Goal: Information Seeking & Learning: Learn about a topic

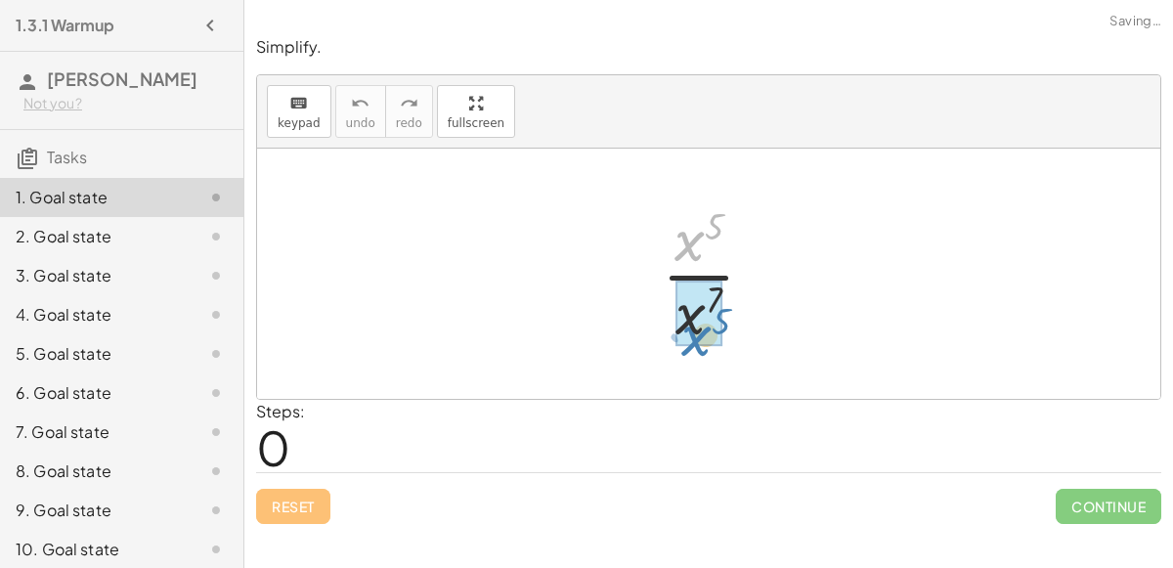
drag, startPoint x: 695, startPoint y: 247, endPoint x: 703, endPoint y: 337, distance: 90.3
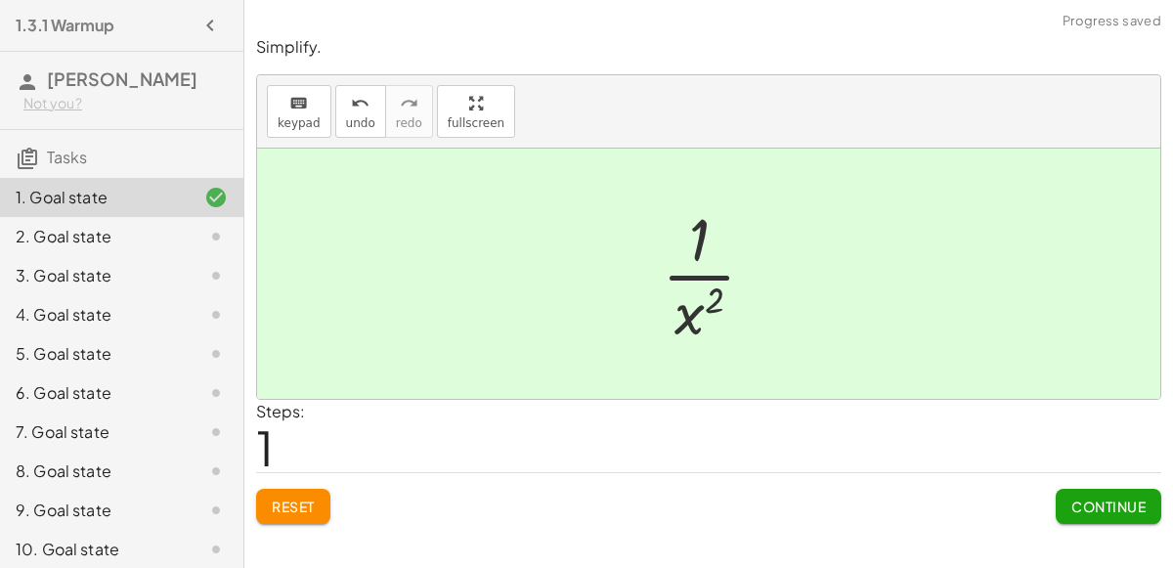
click at [1076, 511] on span "Continue" at bounding box center [1109, 507] width 74 height 18
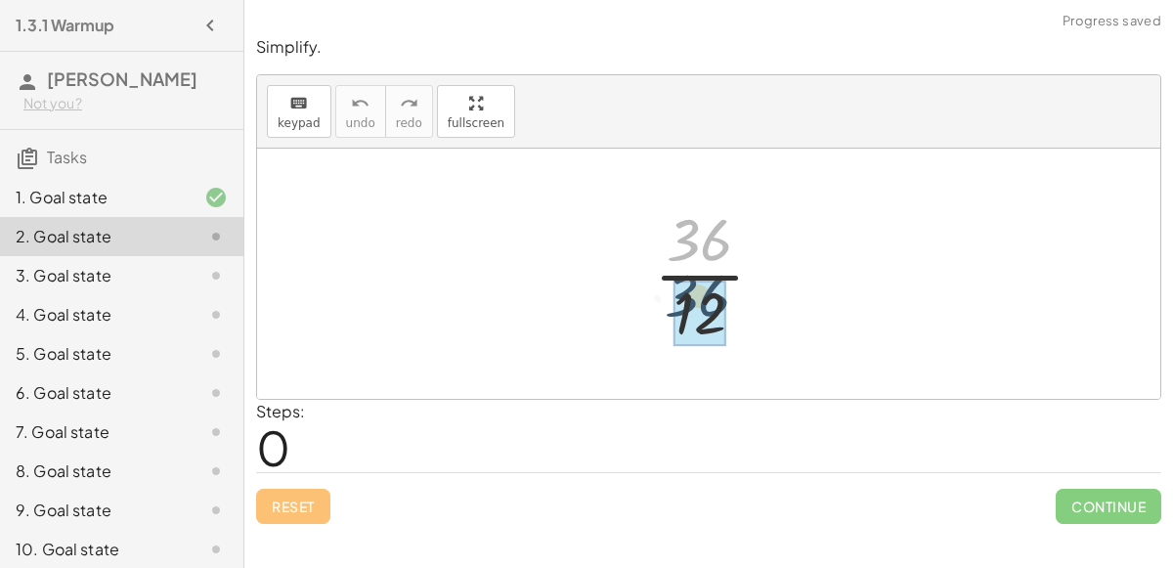
drag, startPoint x: 699, startPoint y: 240, endPoint x: 697, endPoint y: 304, distance: 64.6
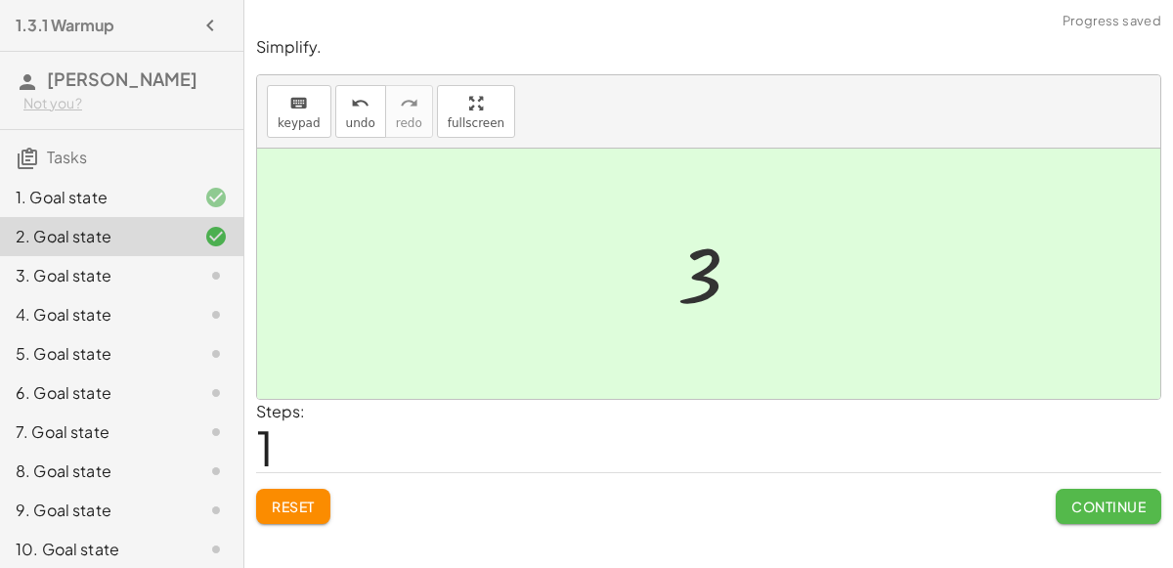
click at [1122, 503] on span "Continue" at bounding box center [1109, 507] width 74 height 18
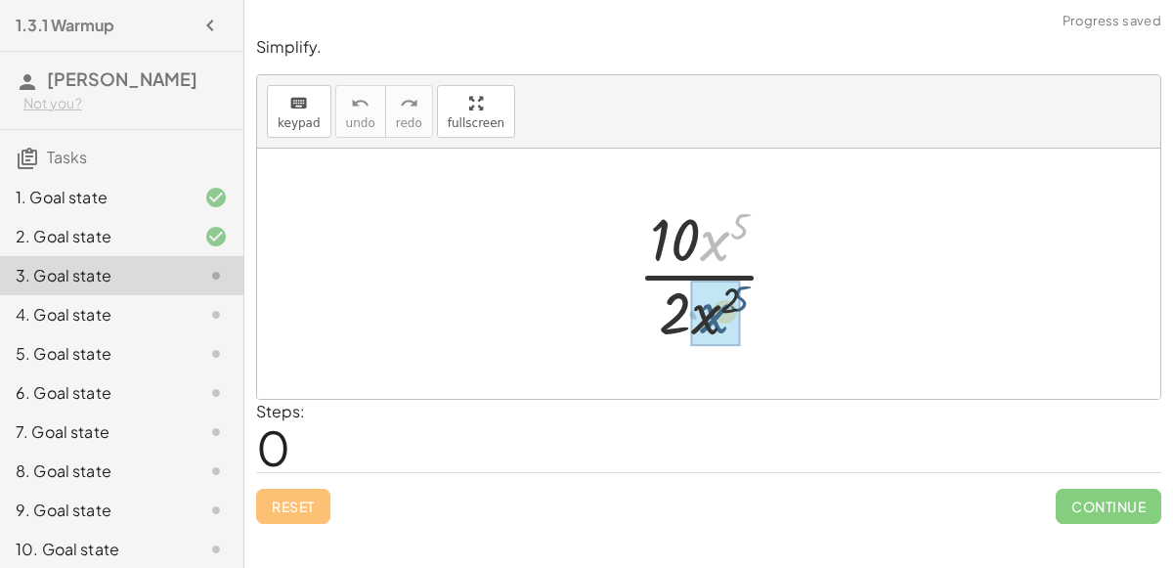
drag, startPoint x: 708, startPoint y: 241, endPoint x: 703, endPoint y: 307, distance: 66.7
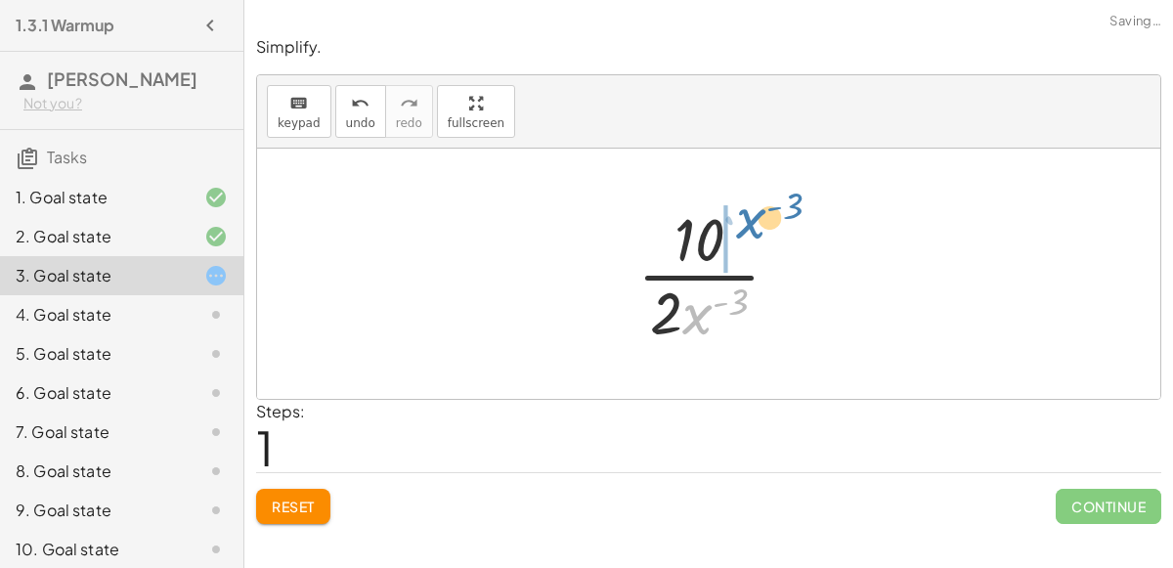
drag, startPoint x: 692, startPoint y: 313, endPoint x: 734, endPoint y: 236, distance: 87.9
click at [734, 236] on div at bounding box center [717, 273] width 178 height 151
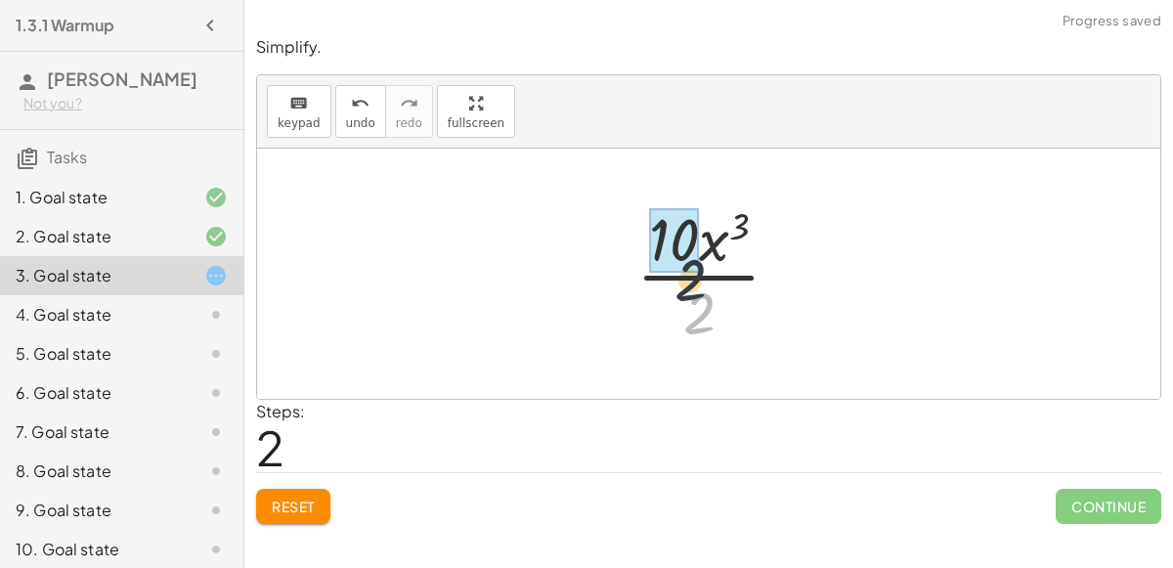
drag, startPoint x: 694, startPoint y: 301, endPoint x: 672, endPoint y: 241, distance: 64.7
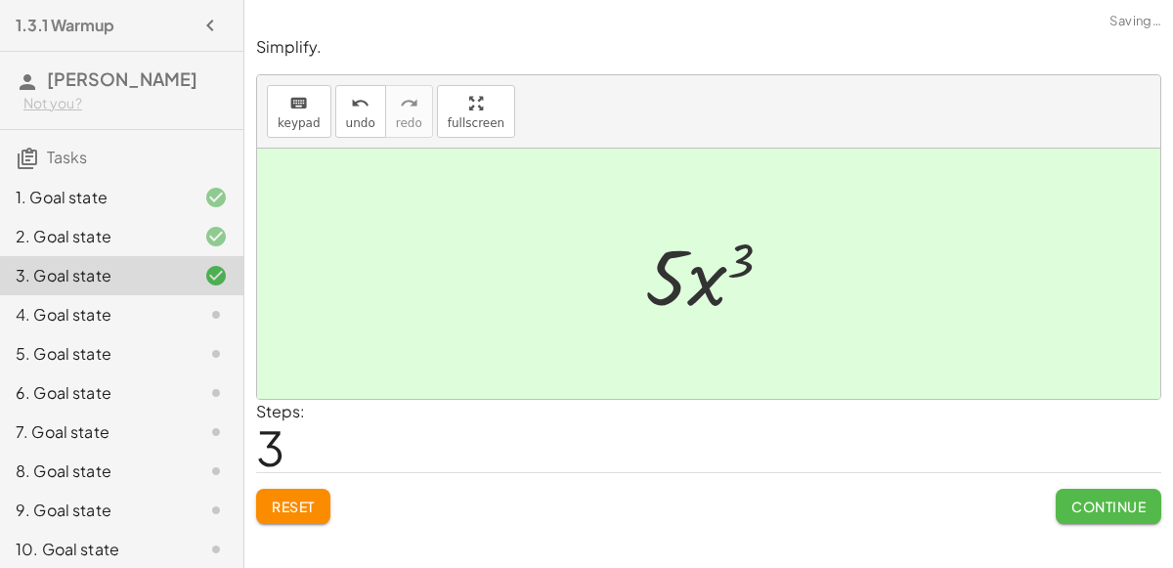
click at [1066, 492] on button "Continue" at bounding box center [1109, 506] width 106 height 35
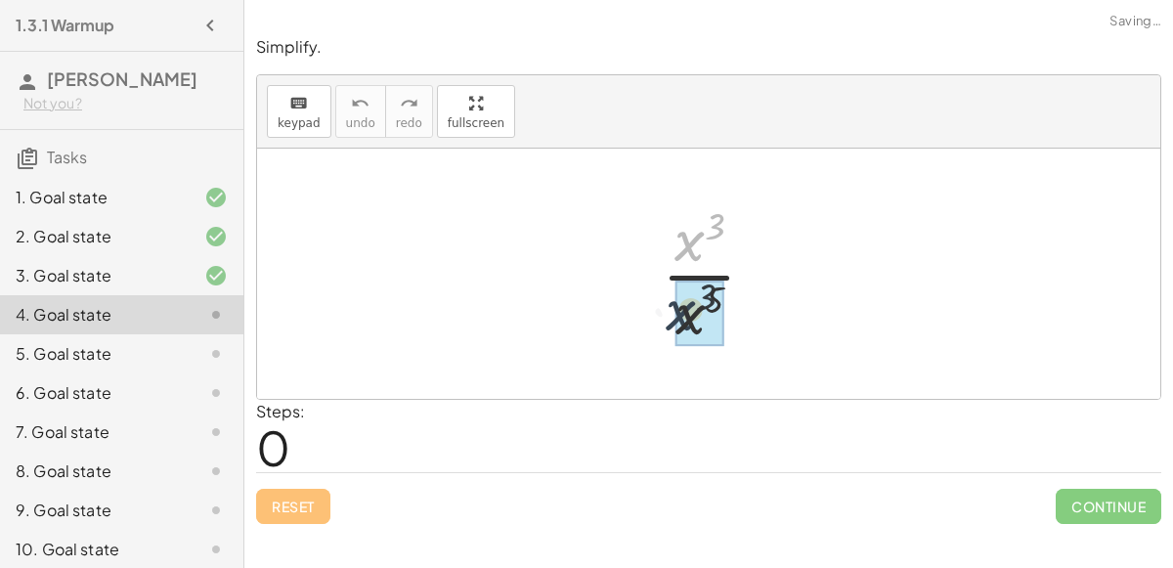
drag, startPoint x: 685, startPoint y: 242, endPoint x: 676, endPoint y: 315, distance: 73.0
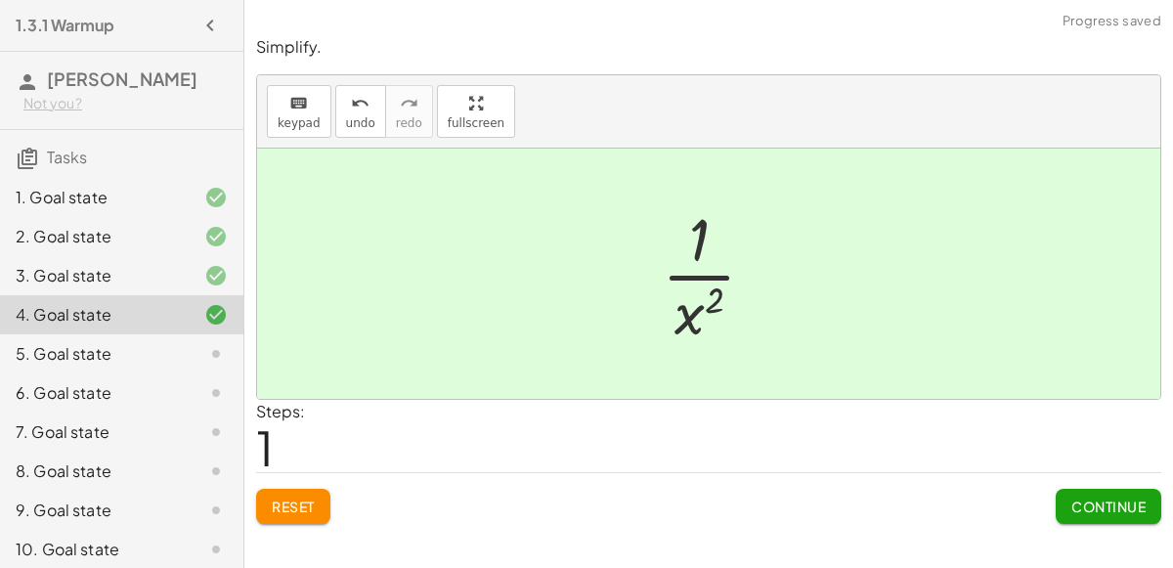
click at [1094, 498] on span "Continue" at bounding box center [1109, 507] width 74 height 18
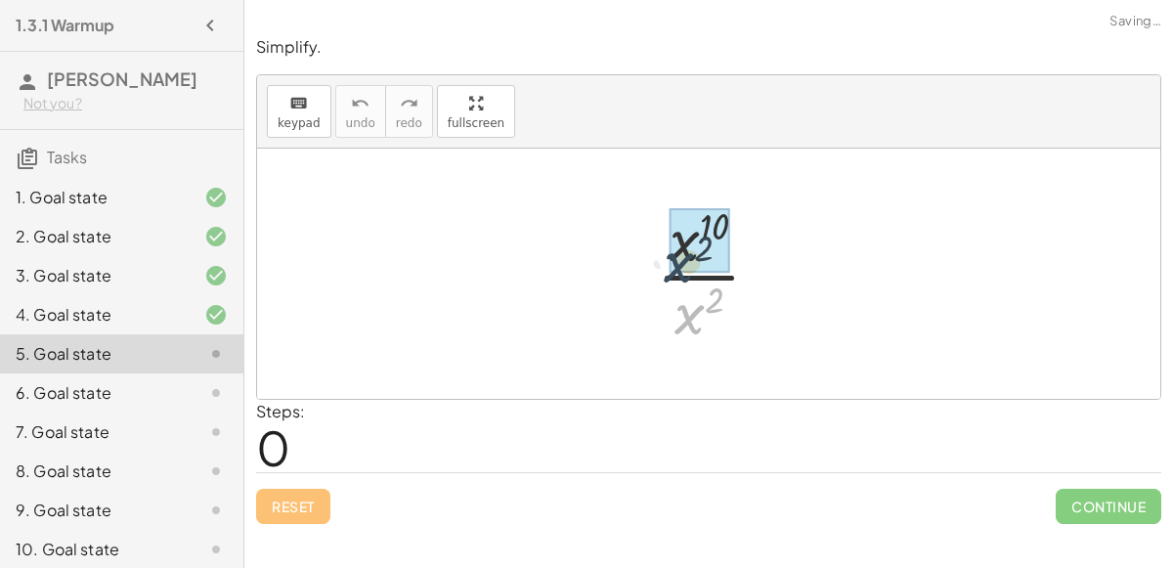
drag, startPoint x: 692, startPoint y: 311, endPoint x: 675, endPoint y: 241, distance: 72.6
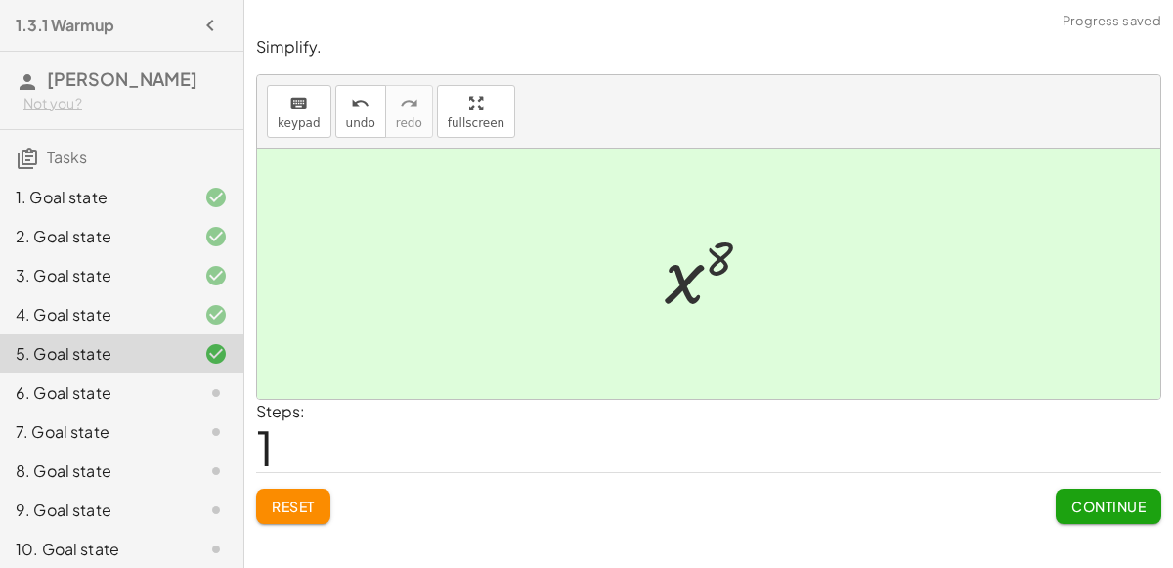
click at [1103, 491] on button "Continue" at bounding box center [1109, 506] width 106 height 35
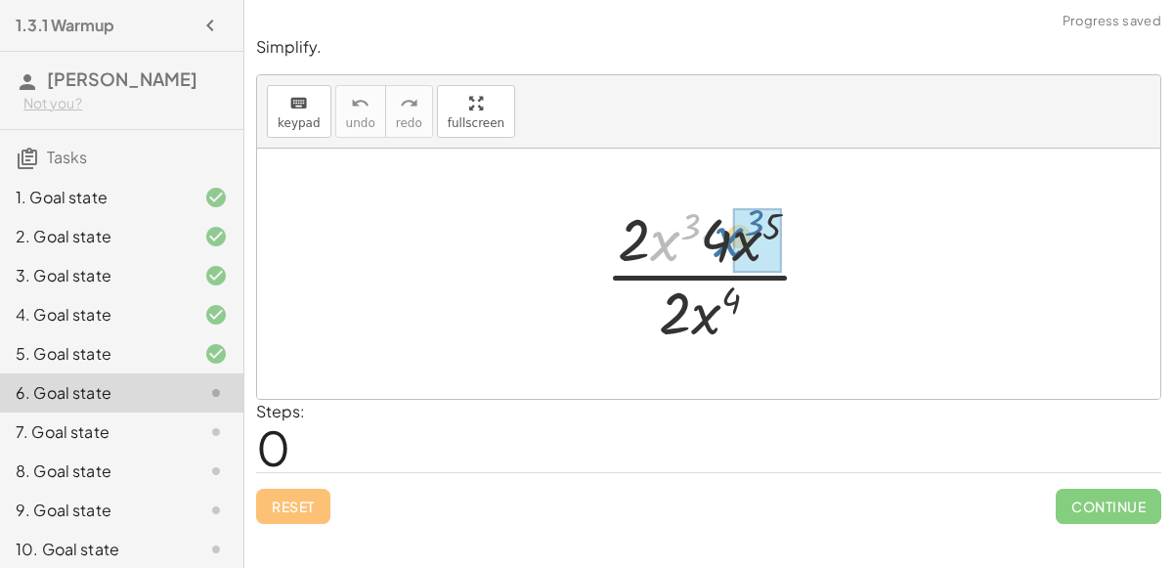
drag, startPoint x: 656, startPoint y: 242, endPoint x: 722, endPoint y: 238, distance: 65.7
click at [722, 238] on div at bounding box center [716, 273] width 243 height 151
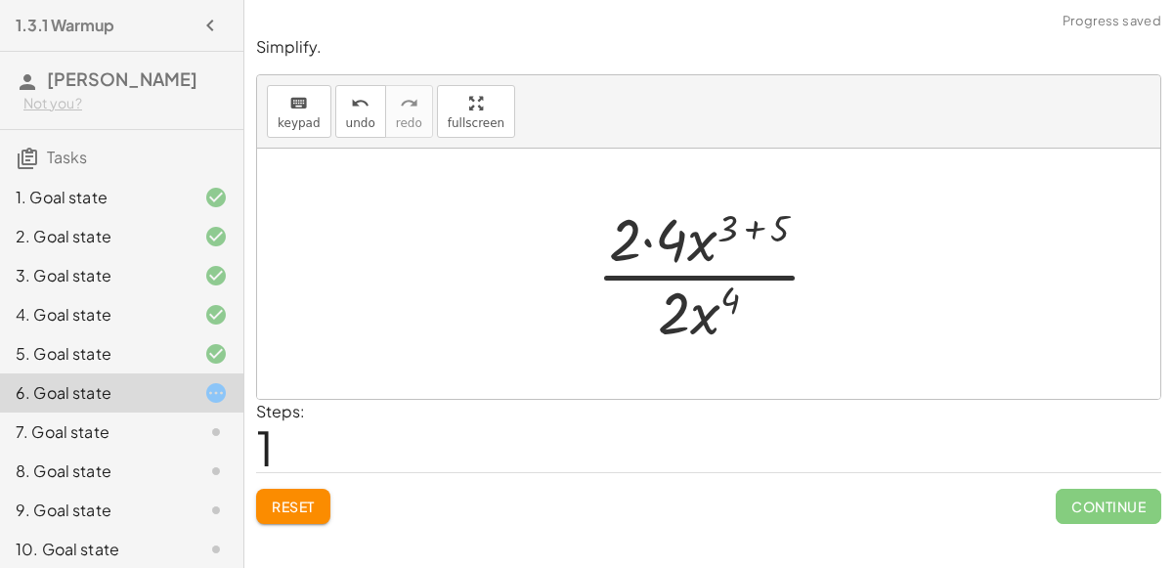
click at [695, 238] on div at bounding box center [717, 273] width 260 height 151
click at [748, 233] on div at bounding box center [717, 273] width 260 height 151
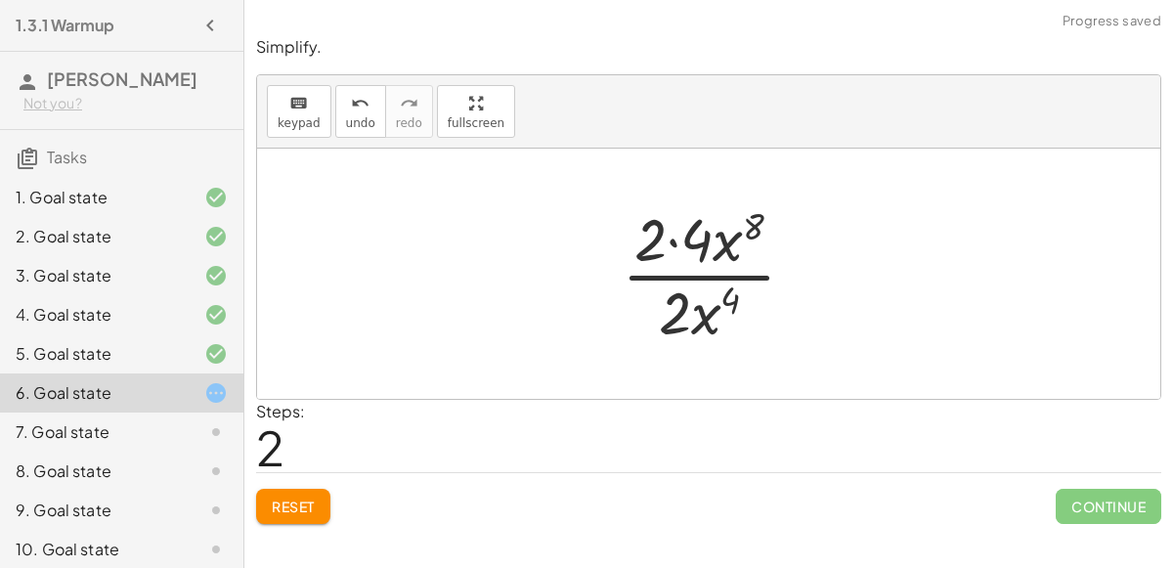
click at [663, 239] on div at bounding box center [716, 273] width 209 height 151
click at [669, 241] on div at bounding box center [716, 273] width 209 height 151
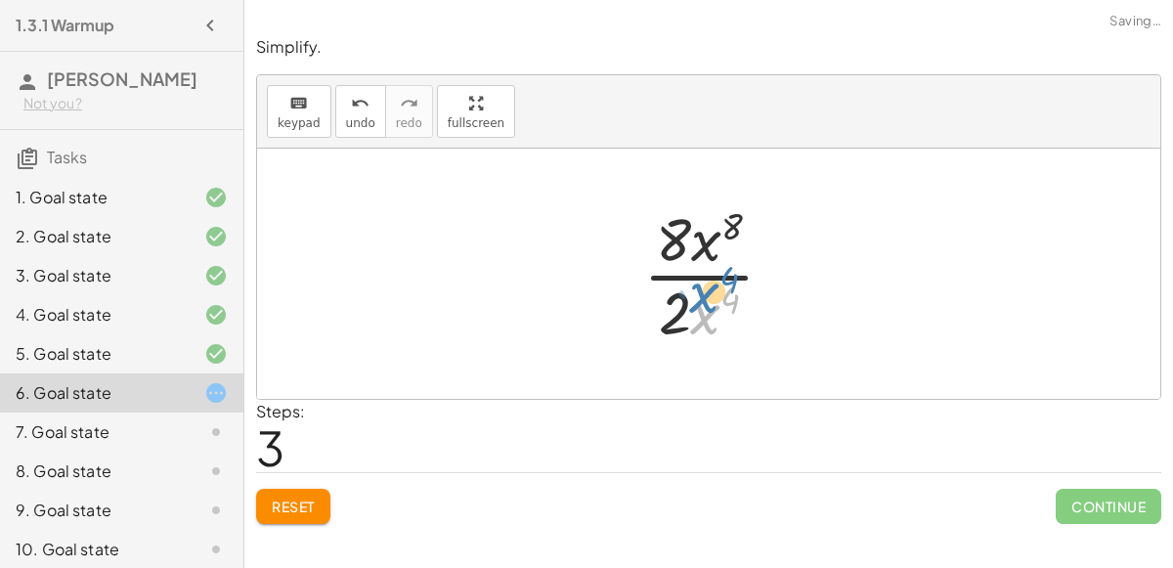
click at [704, 311] on div at bounding box center [717, 273] width 166 height 151
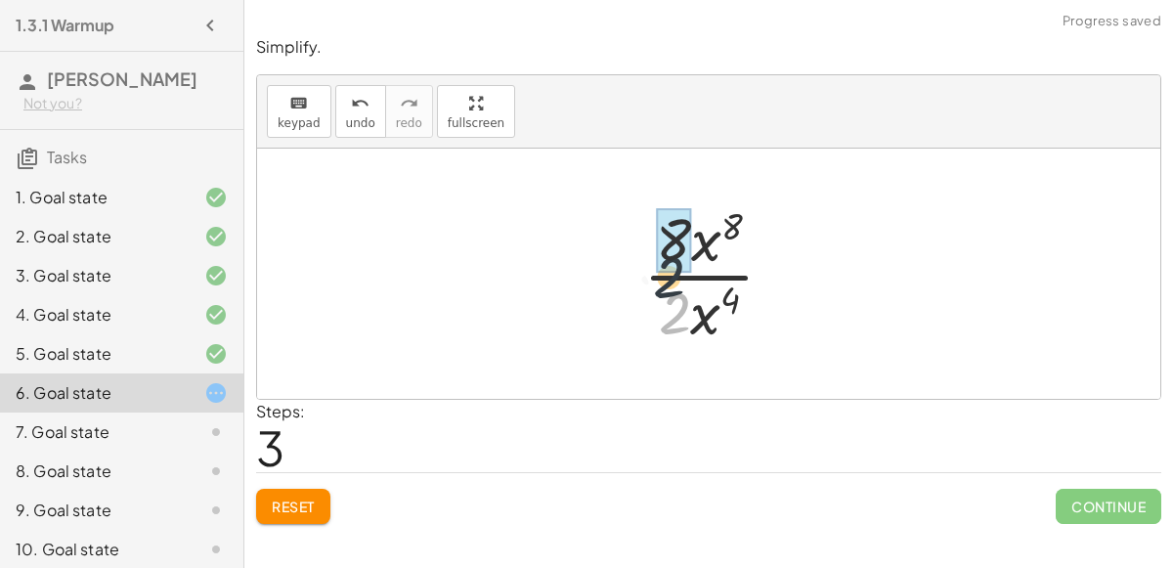
drag, startPoint x: 677, startPoint y: 311, endPoint x: 667, endPoint y: 252, distance: 59.5
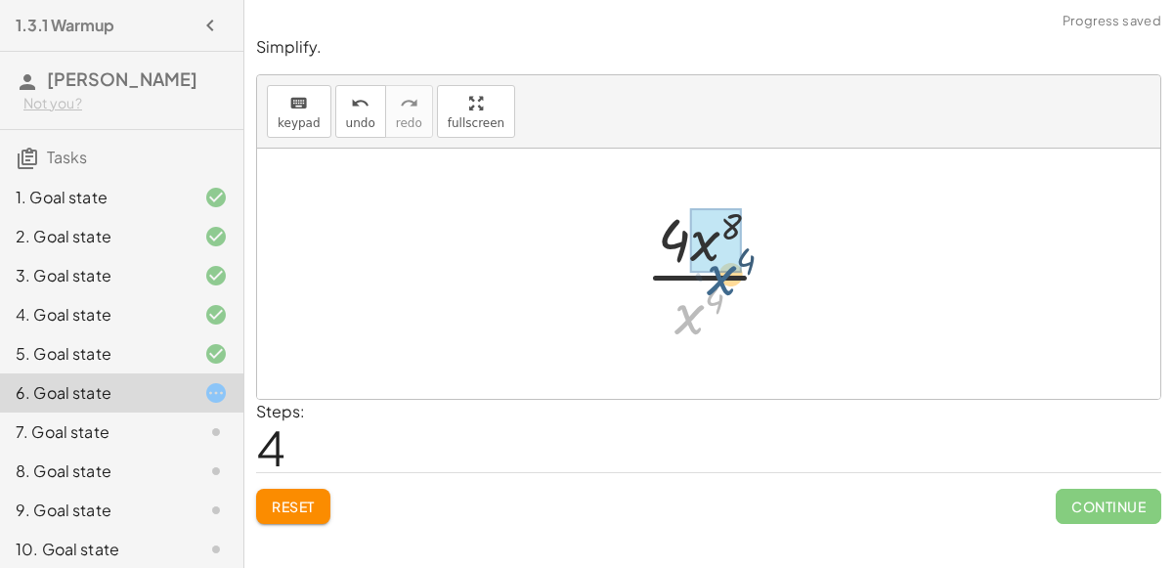
drag, startPoint x: 679, startPoint y: 317, endPoint x: 707, endPoint y: 263, distance: 60.8
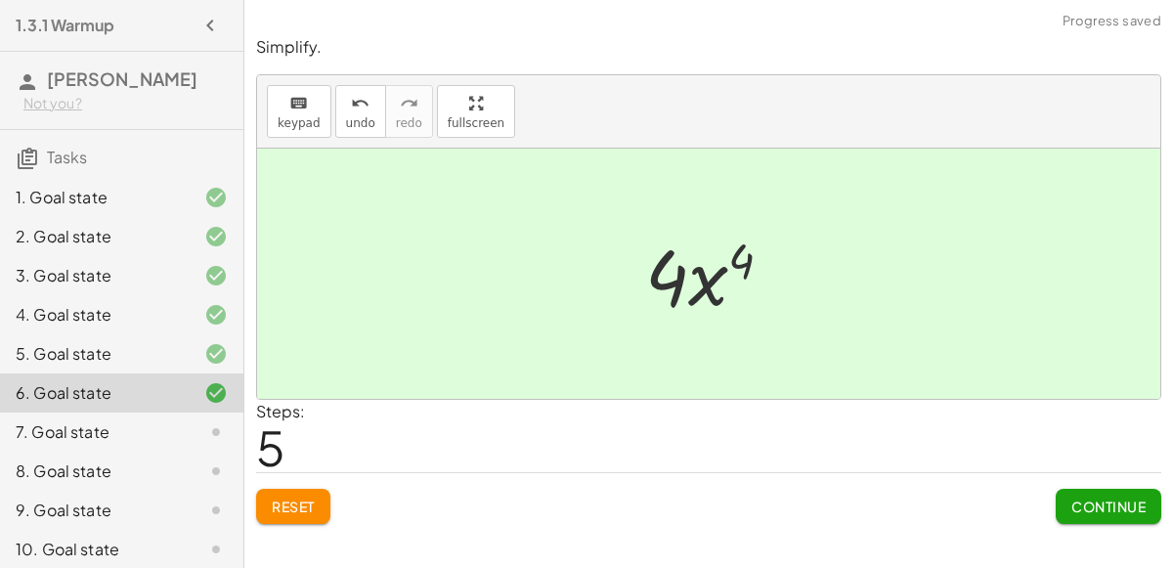
click at [1115, 504] on span "Continue" at bounding box center [1109, 507] width 74 height 18
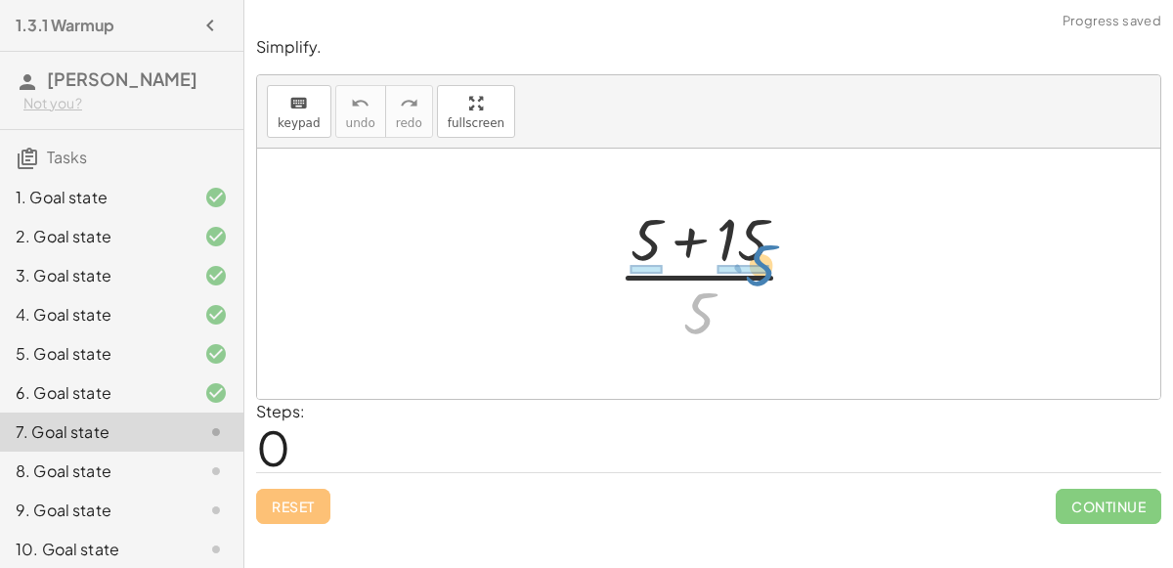
drag, startPoint x: 708, startPoint y: 295, endPoint x: 758, endPoint y: 228, distance: 83.9
click at [758, 228] on div at bounding box center [716, 273] width 217 height 151
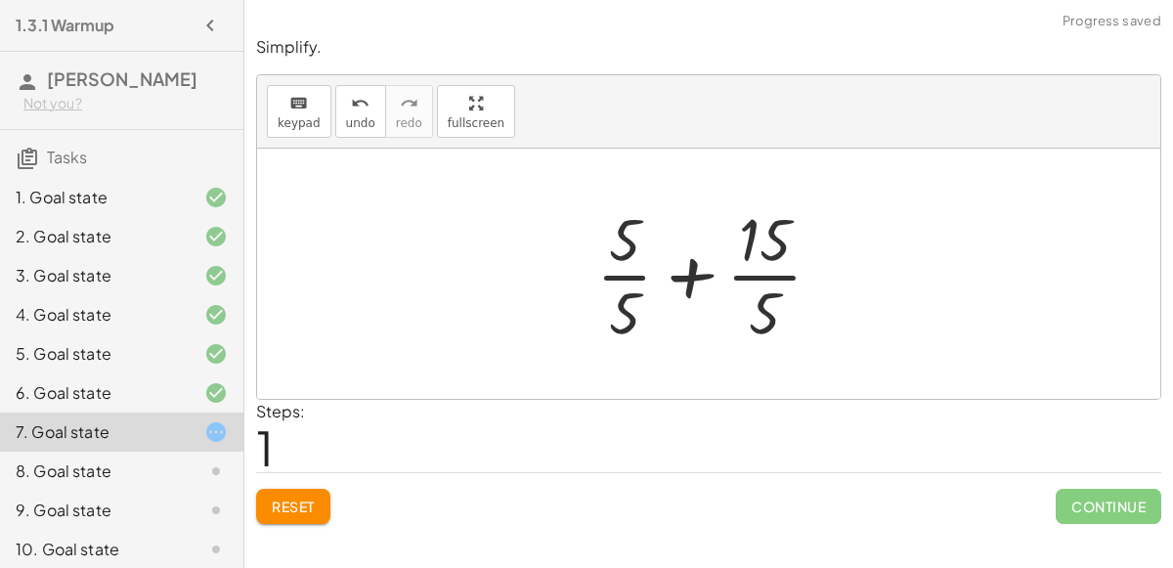
click at [697, 267] on div at bounding box center [717, 273] width 261 height 151
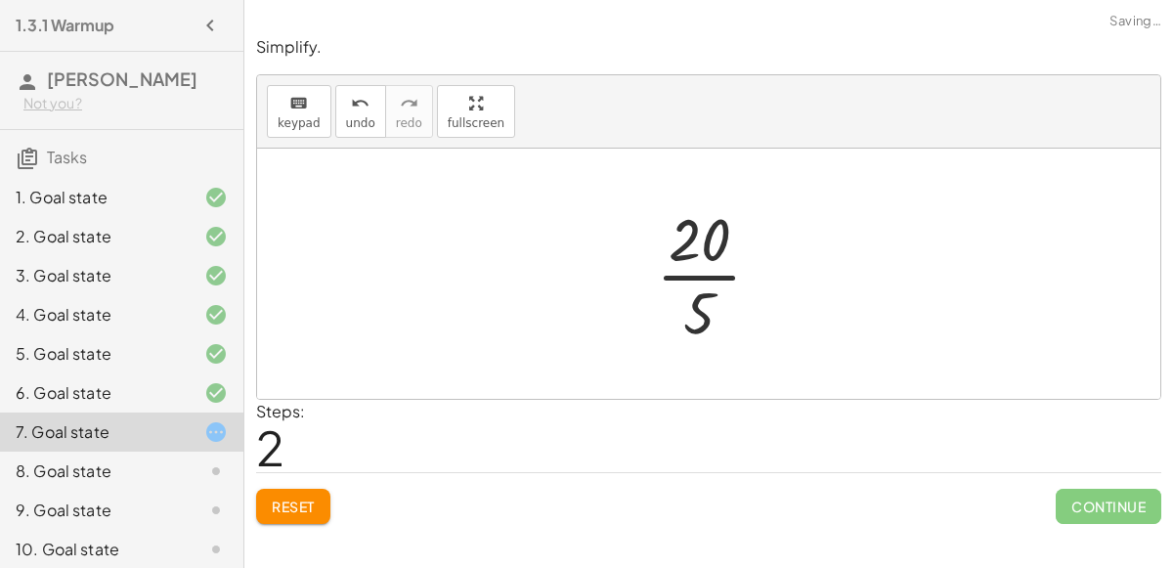
click at [678, 271] on div at bounding box center [716, 273] width 141 height 151
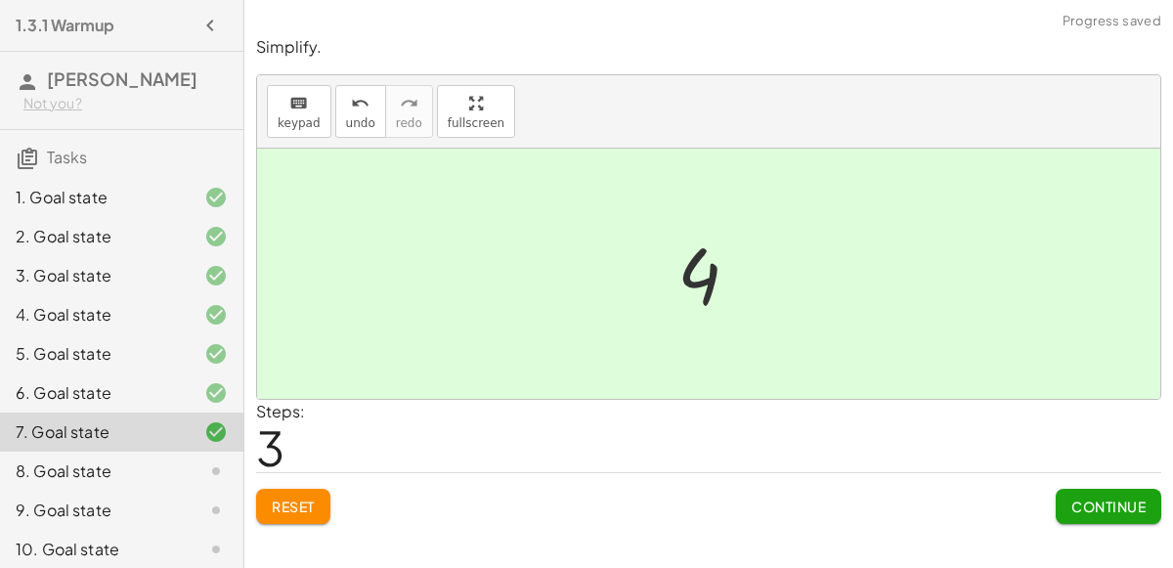
click at [1151, 496] on button "Continue" at bounding box center [1109, 506] width 106 height 35
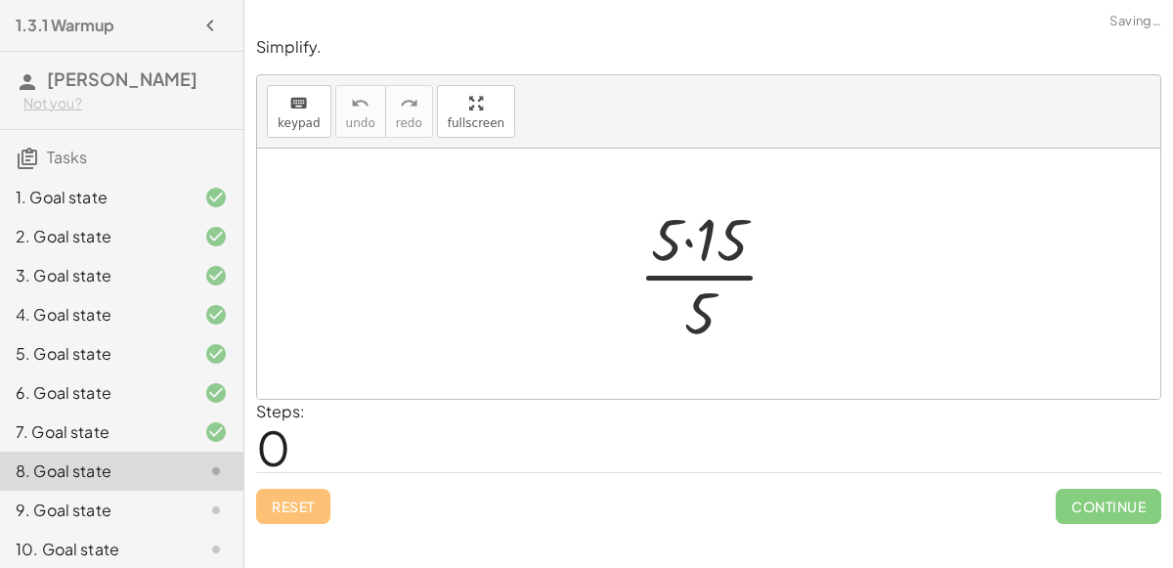
click at [692, 241] on div at bounding box center [717, 273] width 176 height 151
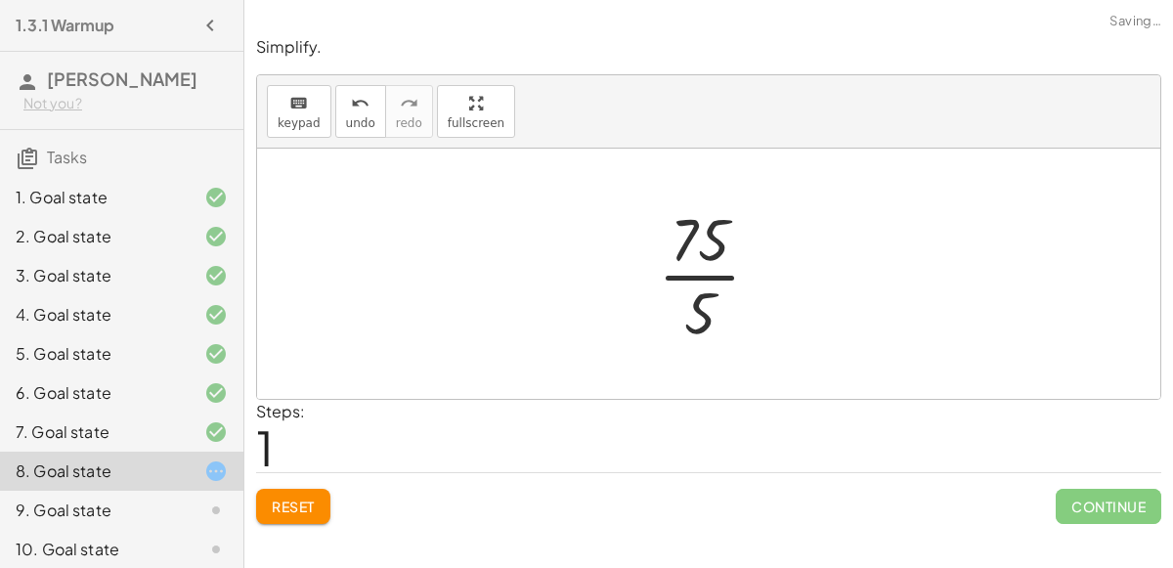
click at [698, 283] on div at bounding box center [717, 273] width 138 height 151
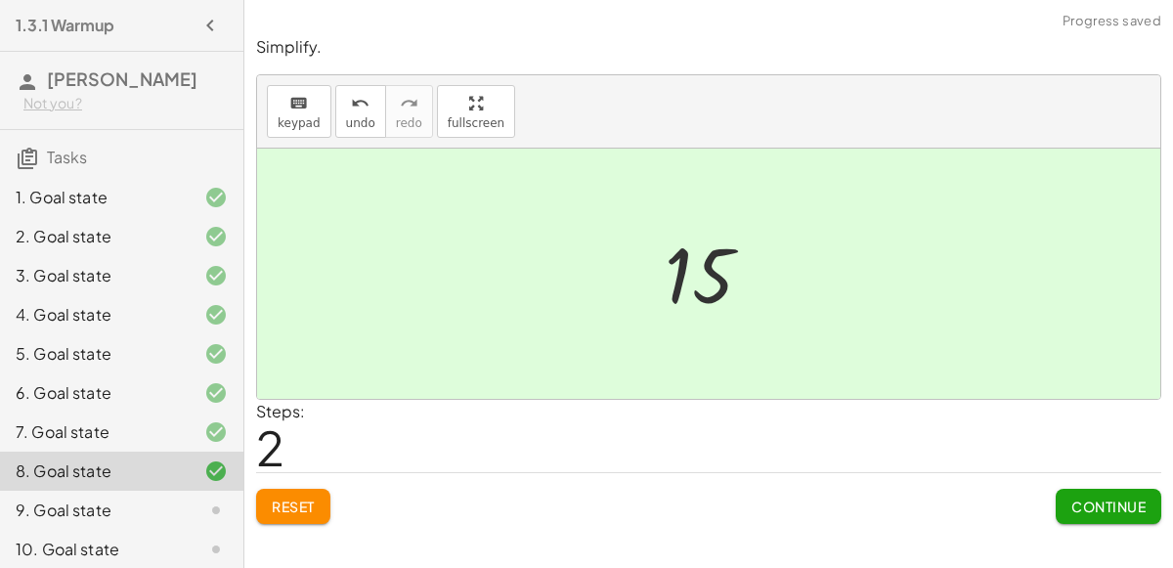
click at [1127, 500] on span "Continue" at bounding box center [1109, 507] width 74 height 18
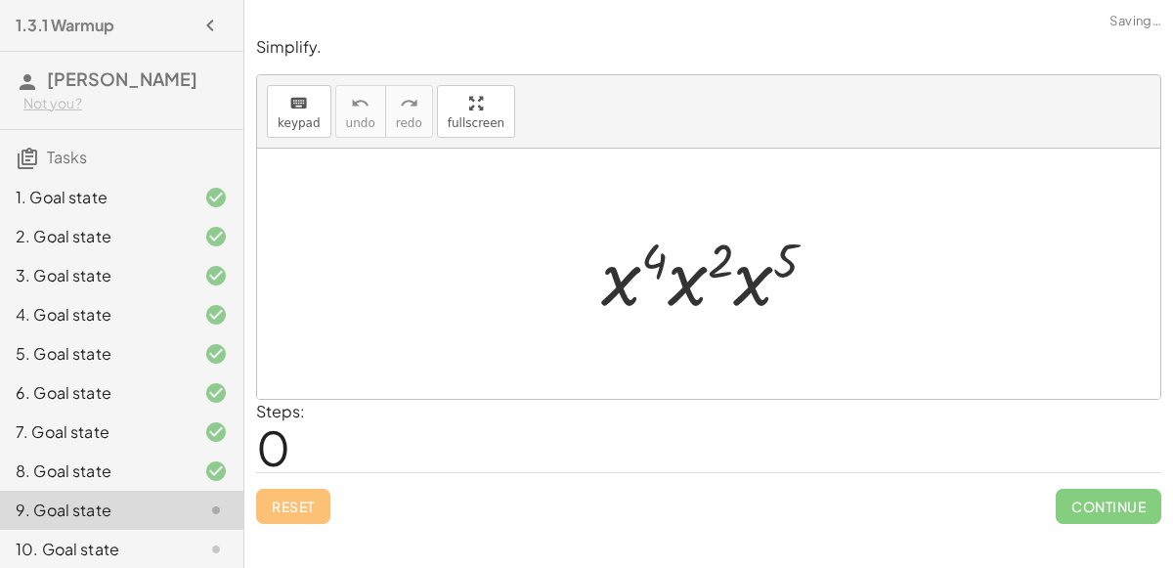
click at [632, 270] on div at bounding box center [717, 274] width 251 height 101
click at [683, 272] on div at bounding box center [717, 274] width 251 height 101
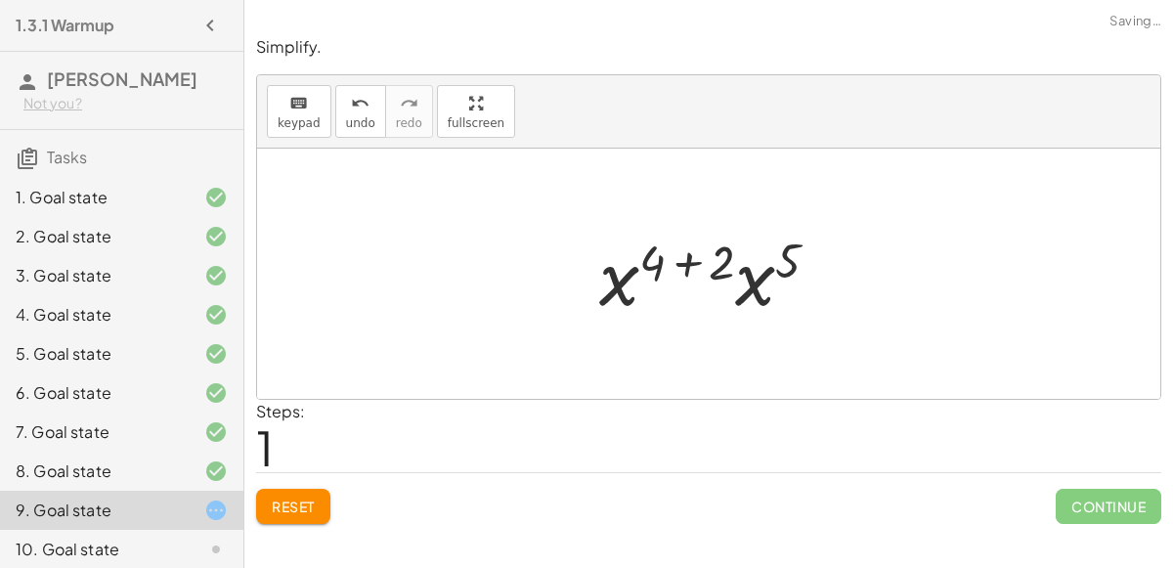
click at [744, 281] on div at bounding box center [717, 274] width 255 height 101
click at [679, 262] on div at bounding box center [717, 274] width 258 height 97
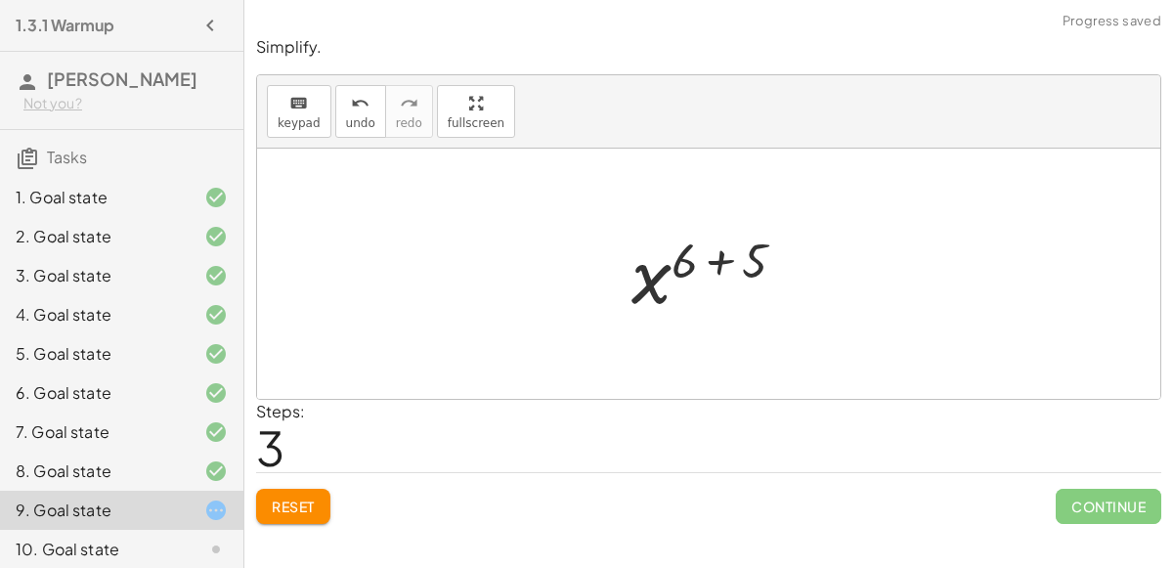
click at [713, 262] on div at bounding box center [716, 274] width 189 height 97
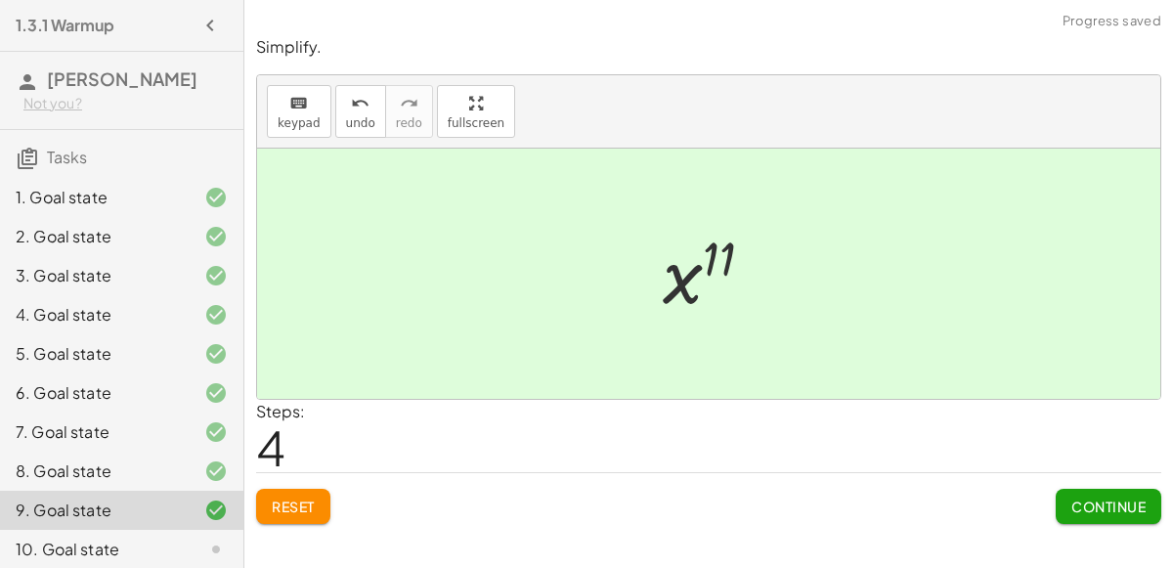
click at [1088, 485] on div "Continue" at bounding box center [1109, 498] width 106 height 51
click at [1069, 496] on button "Continue" at bounding box center [1109, 506] width 106 height 35
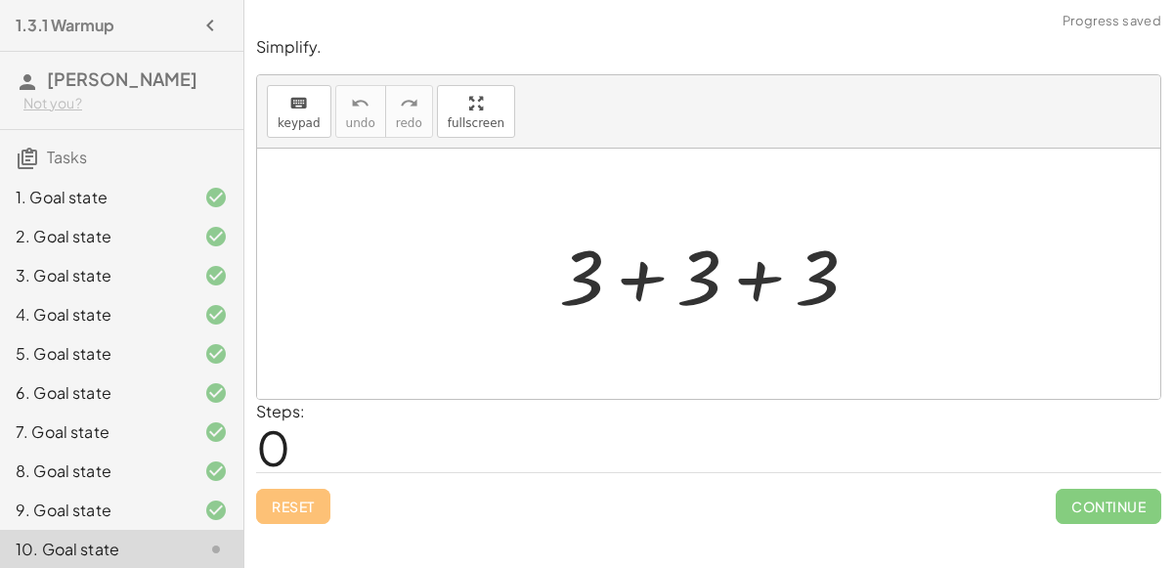
click at [643, 273] on div at bounding box center [715, 274] width 333 height 101
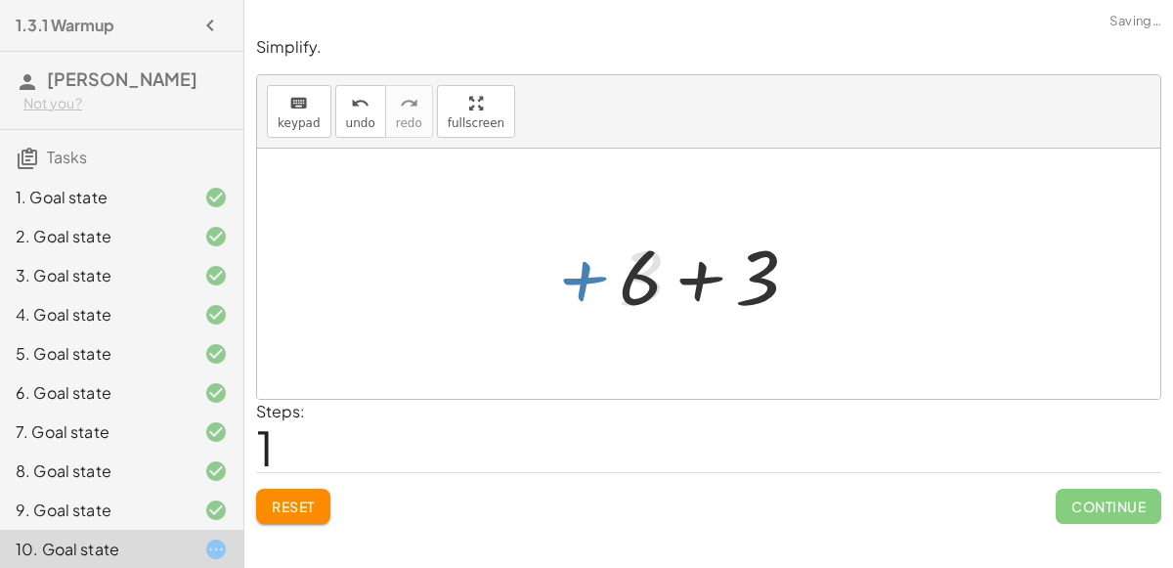
click at [702, 279] on div at bounding box center [716, 274] width 215 height 101
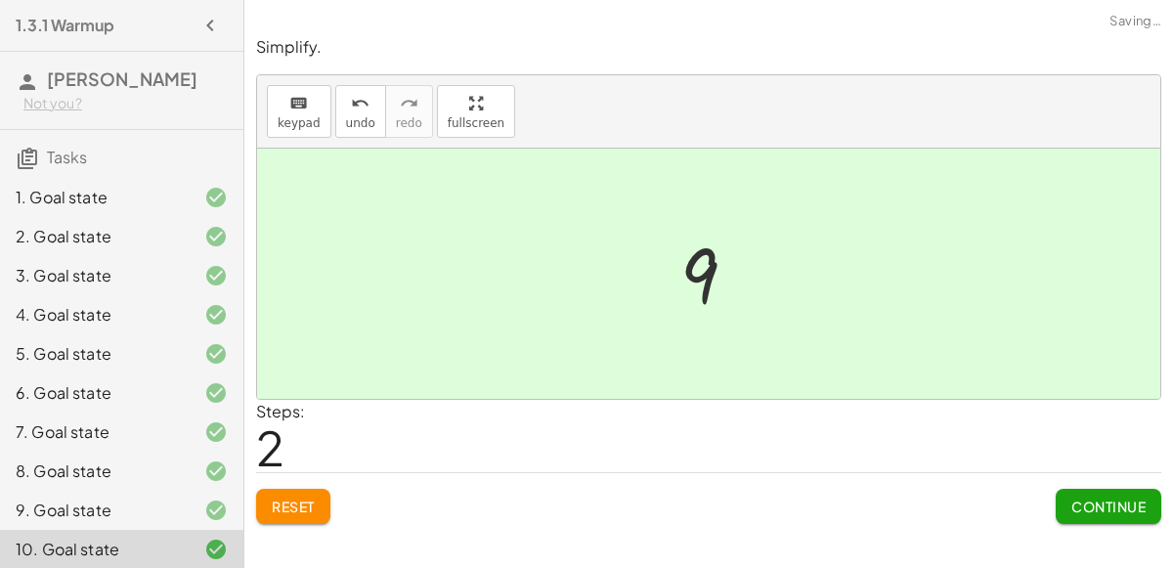
click at [1092, 500] on span "Continue" at bounding box center [1109, 507] width 74 height 18
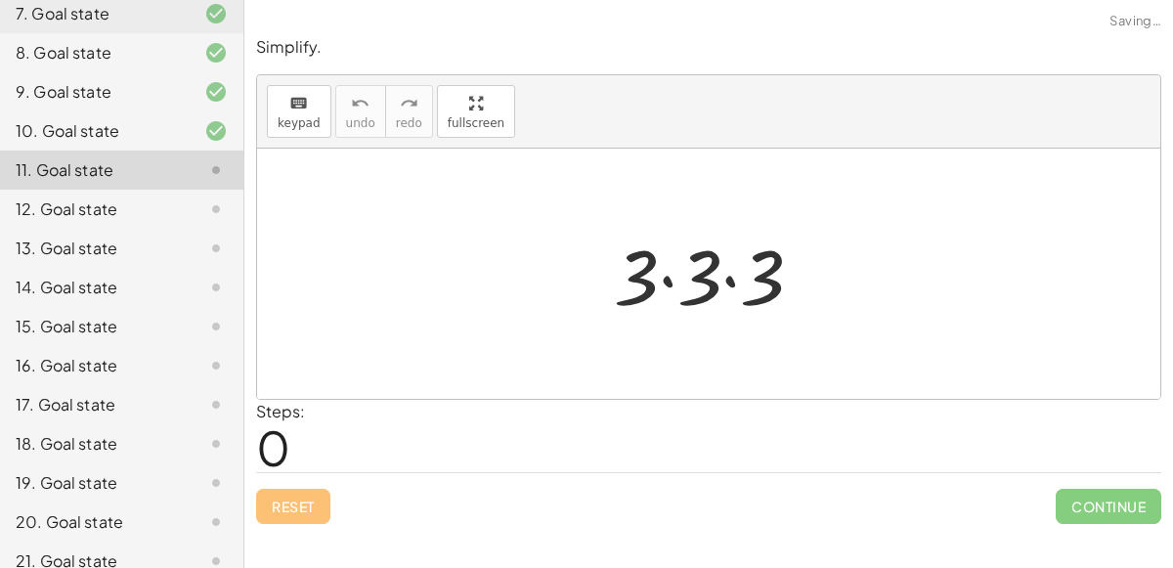
scroll to position [416, 0]
click at [672, 277] on div at bounding box center [716, 274] width 225 height 101
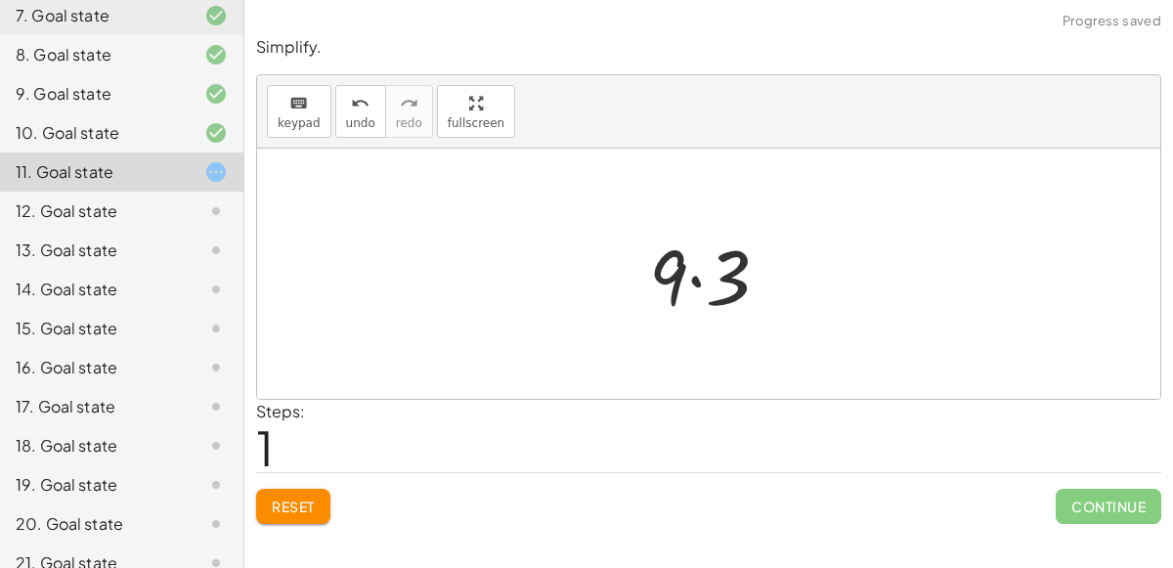
click at [682, 279] on div at bounding box center [716, 274] width 155 height 101
click at [699, 278] on div at bounding box center [716, 274] width 155 height 101
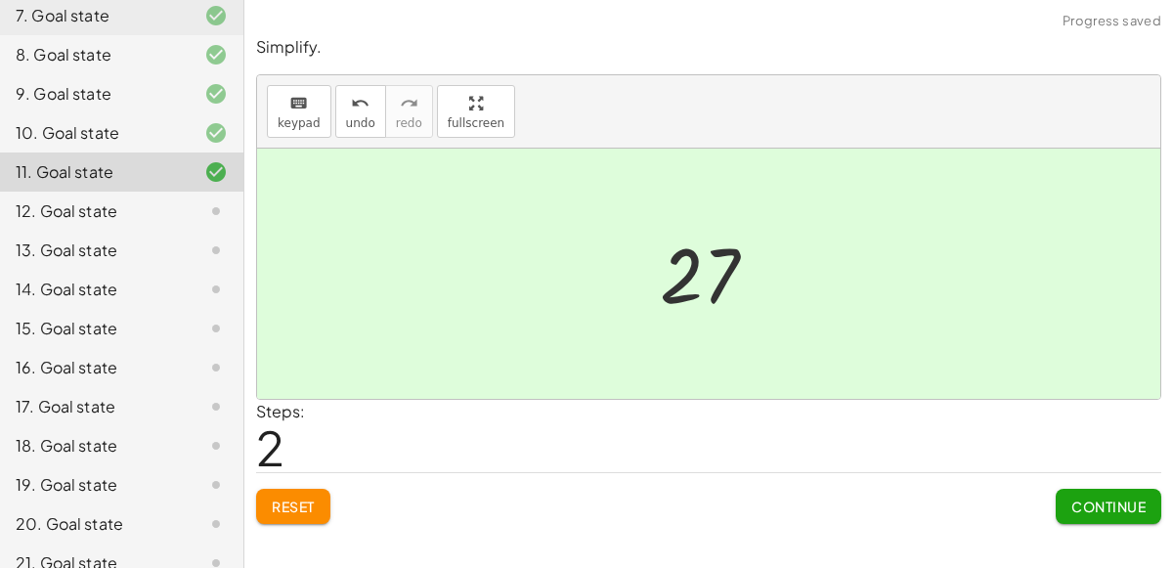
click at [1072, 493] on button "Continue" at bounding box center [1109, 506] width 106 height 35
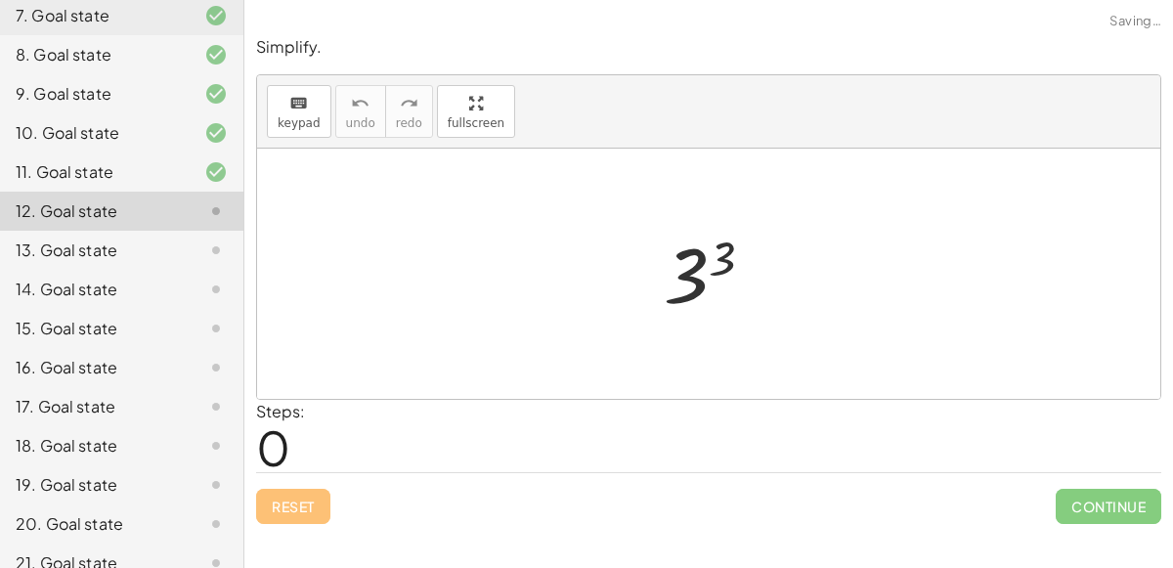
click at [716, 256] on div at bounding box center [716, 274] width 125 height 97
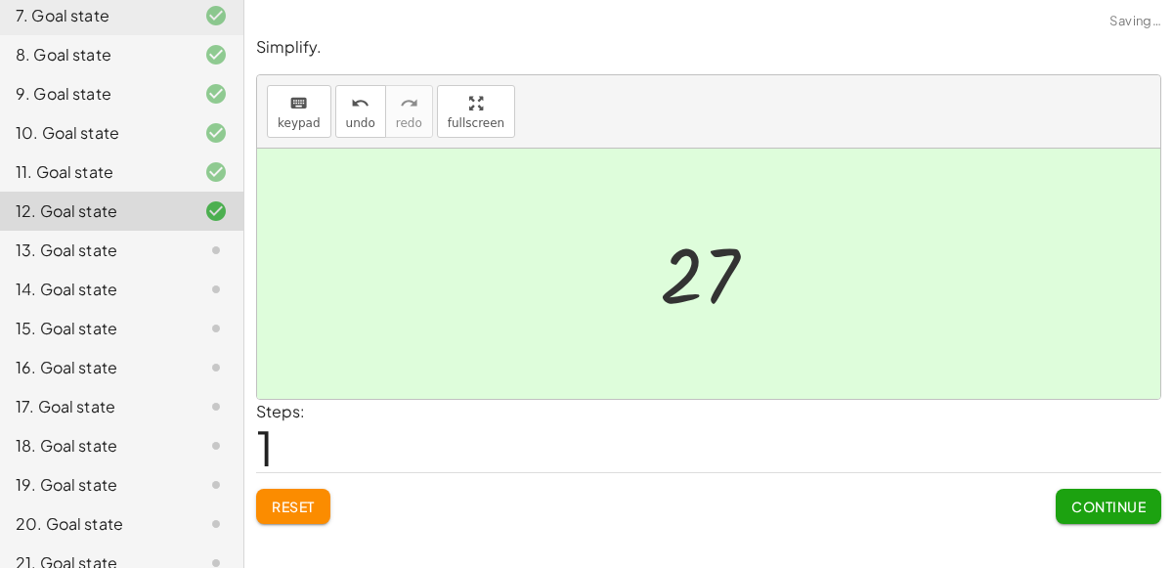
click at [1096, 501] on span "Continue" at bounding box center [1109, 507] width 74 height 18
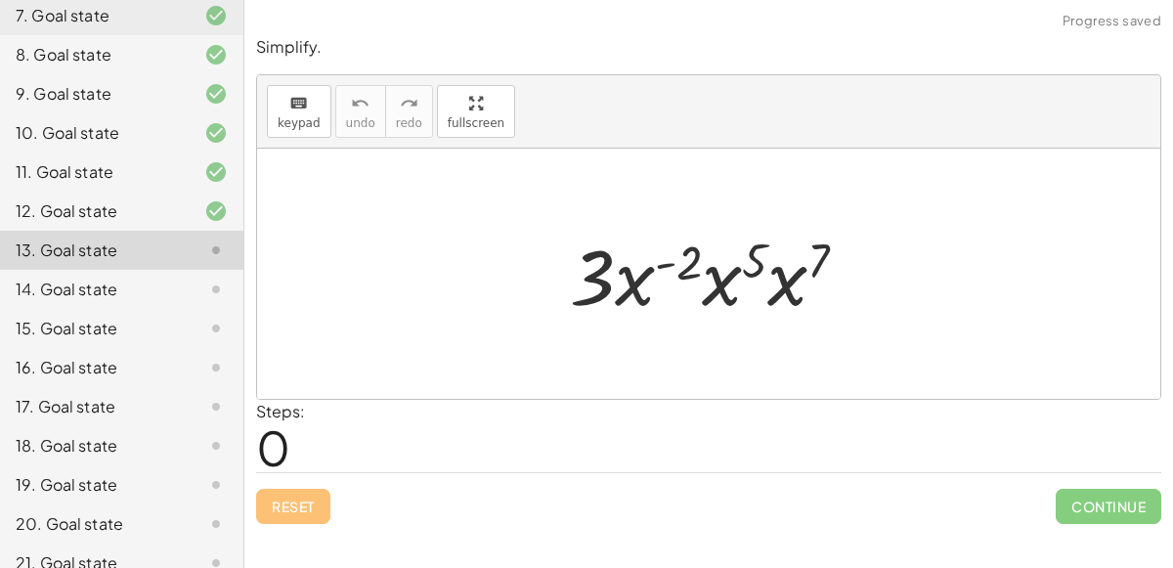
click at [638, 276] on div at bounding box center [716, 274] width 313 height 101
click at [723, 242] on div at bounding box center [716, 274] width 313 height 101
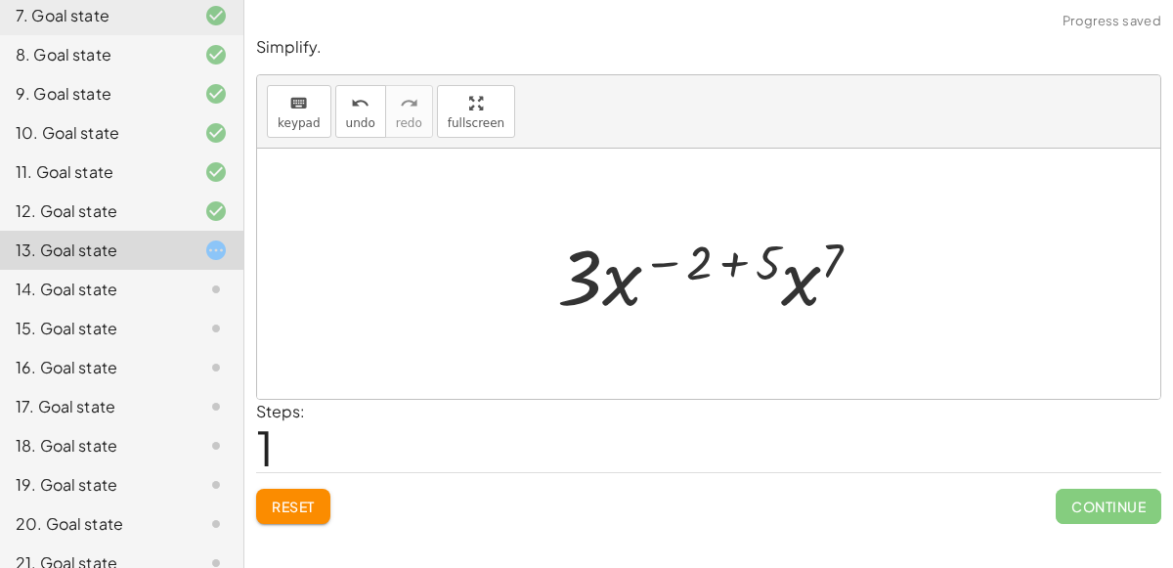
click at [816, 270] on div at bounding box center [717, 274] width 339 height 101
click at [736, 256] on div at bounding box center [717, 274] width 342 height 101
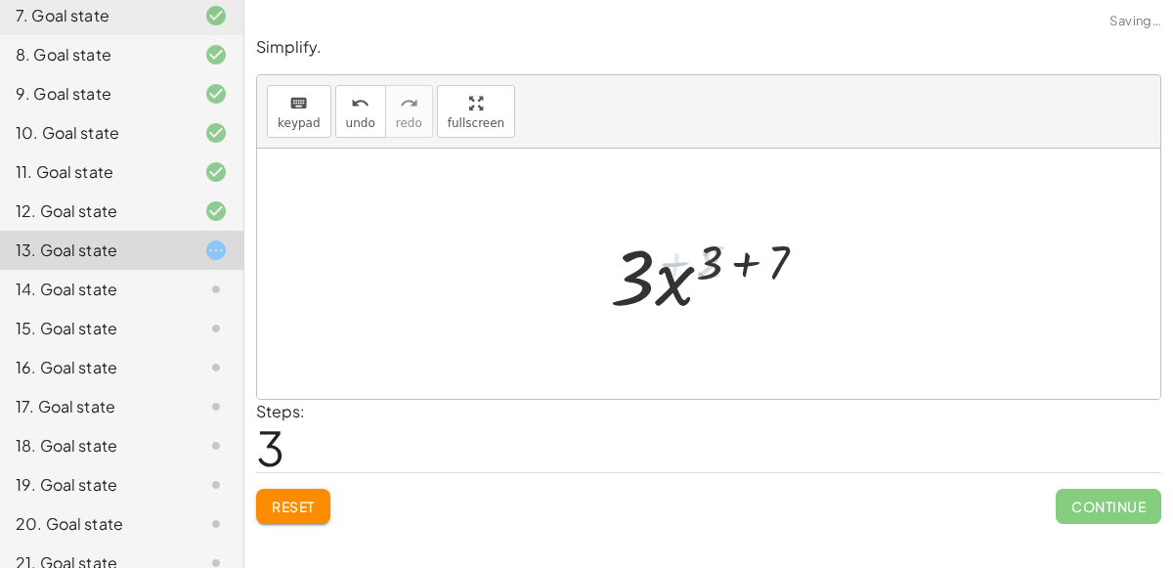
click at [742, 257] on div at bounding box center [716, 274] width 231 height 101
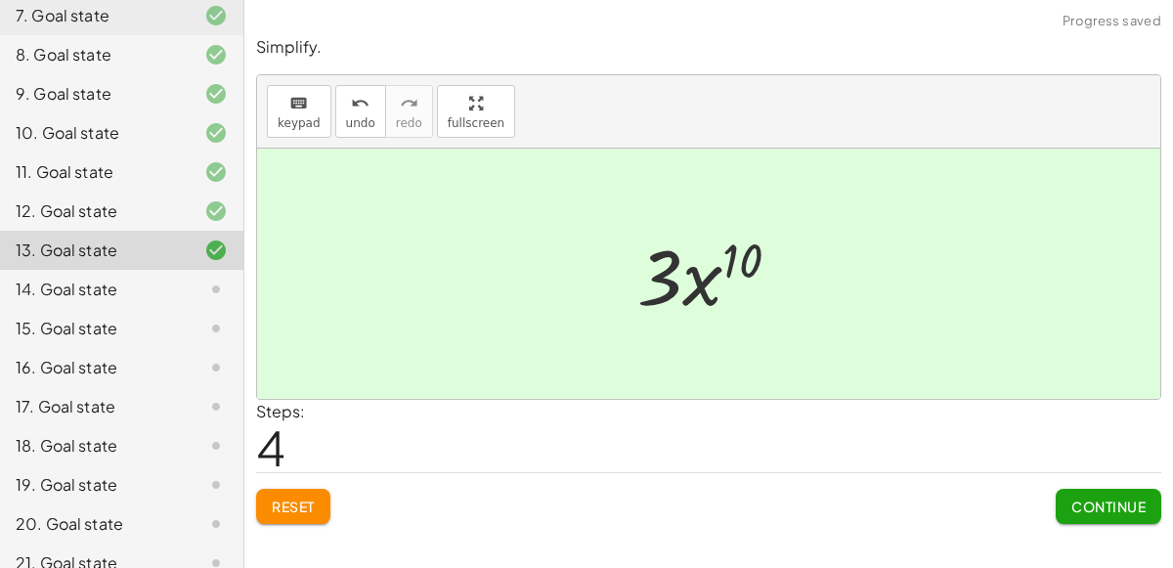
click at [1121, 505] on span "Continue" at bounding box center [1109, 507] width 74 height 18
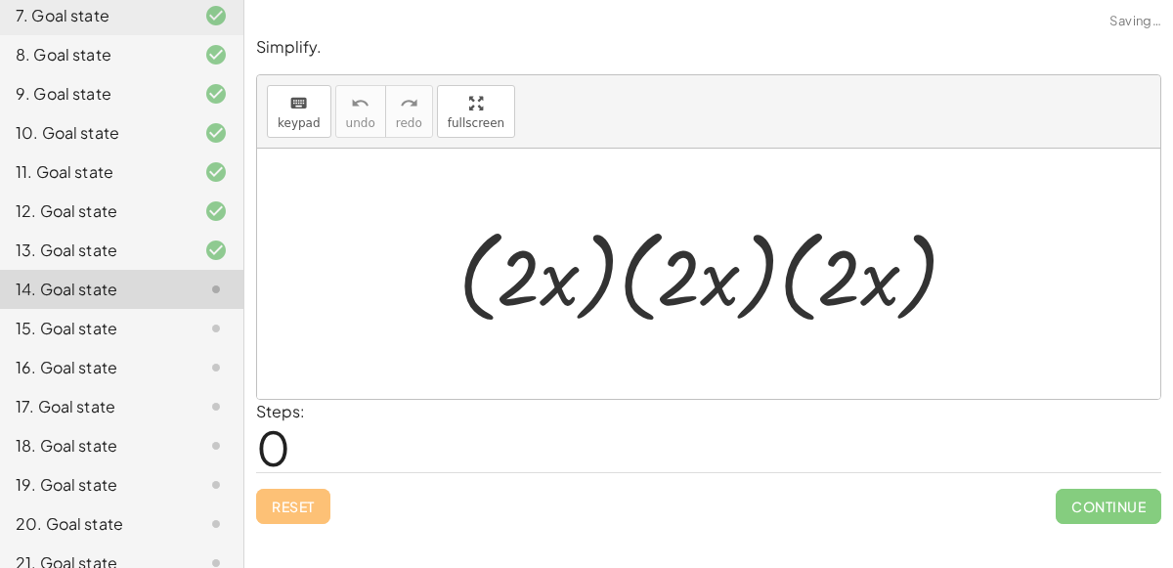
click at [542, 282] on div at bounding box center [717, 274] width 536 height 112
click at [698, 276] on div at bounding box center [717, 274] width 536 height 112
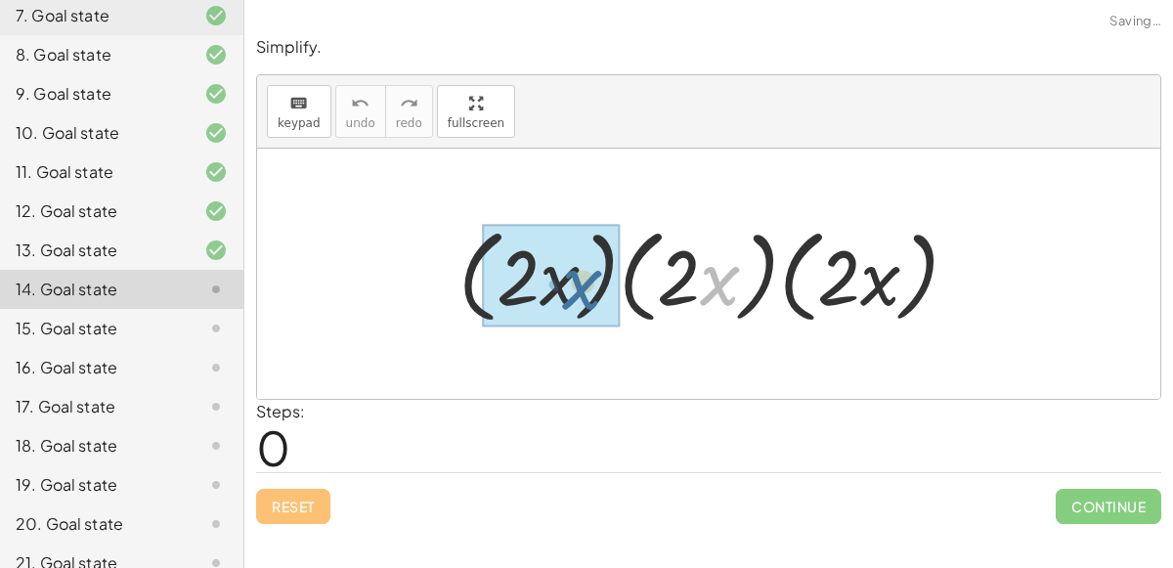
drag, startPoint x: 708, startPoint y: 279, endPoint x: 554, endPoint y: 282, distance: 153.5
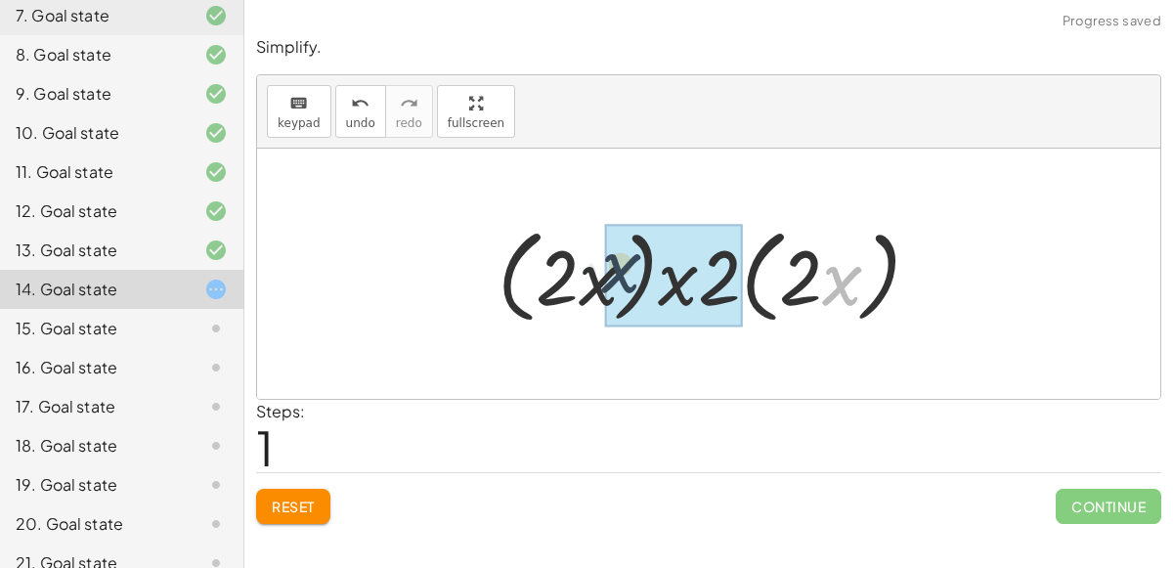
drag, startPoint x: 830, startPoint y: 293, endPoint x: 581, endPoint y: 282, distance: 249.6
click at [581, 282] on div at bounding box center [717, 274] width 458 height 112
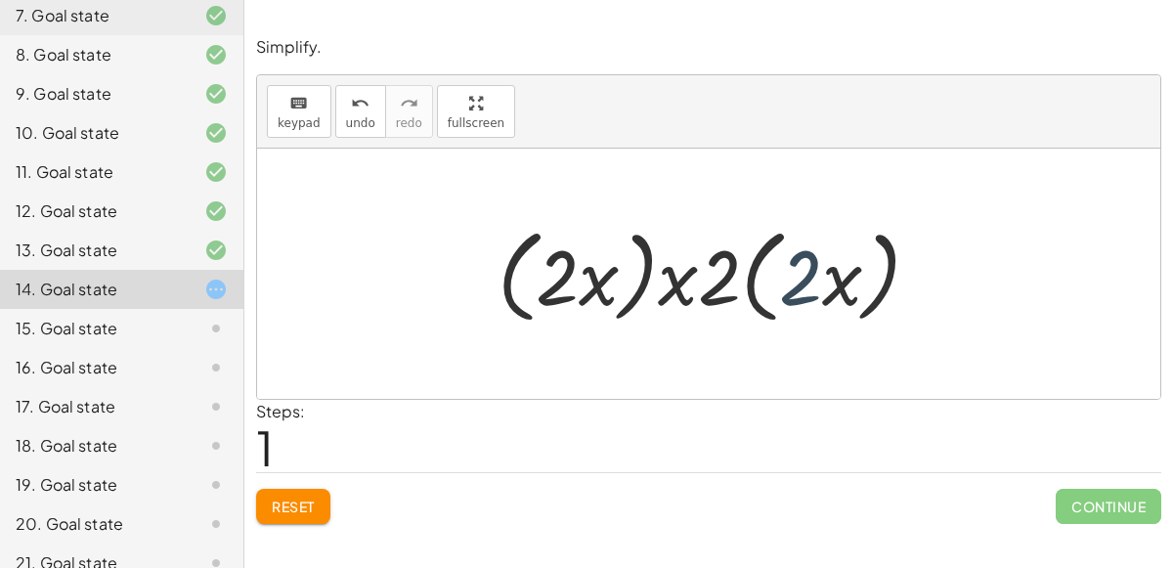
drag, startPoint x: 811, startPoint y: 278, endPoint x: 794, endPoint y: 278, distance: 16.6
click at [794, 278] on div at bounding box center [717, 274] width 458 height 112
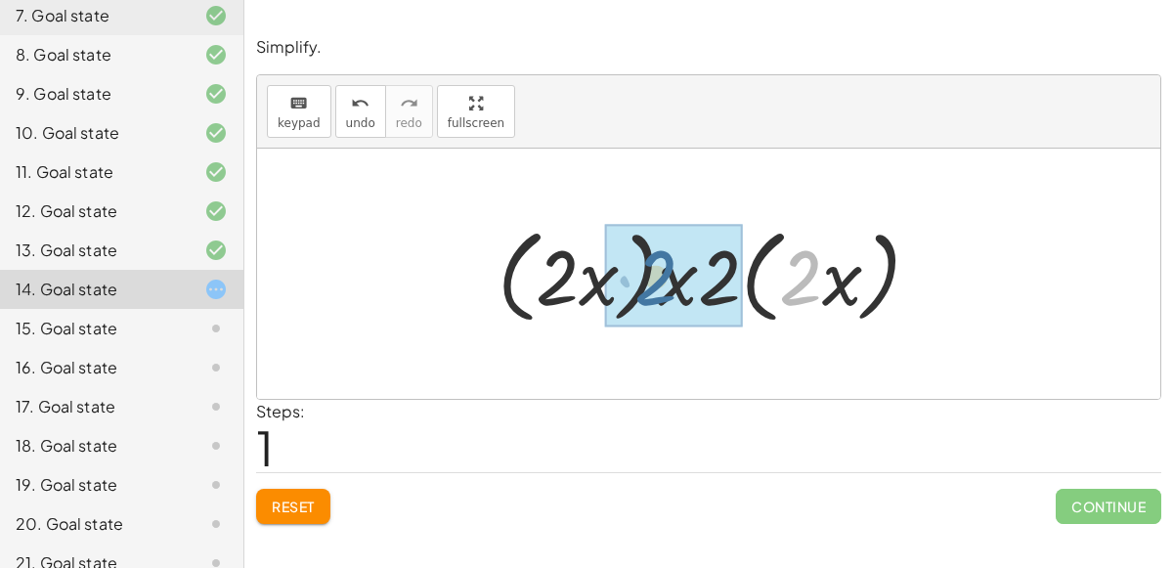
drag, startPoint x: 819, startPoint y: 284, endPoint x: 678, endPoint y: 282, distance: 141.8
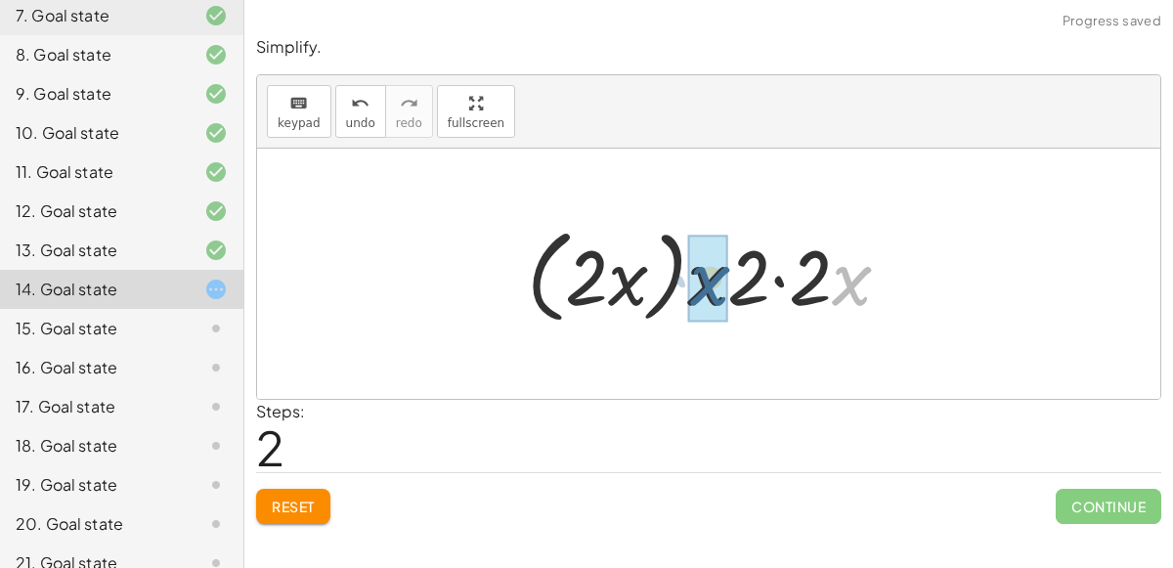
drag, startPoint x: 845, startPoint y: 287, endPoint x: 703, endPoint y: 287, distance: 141.8
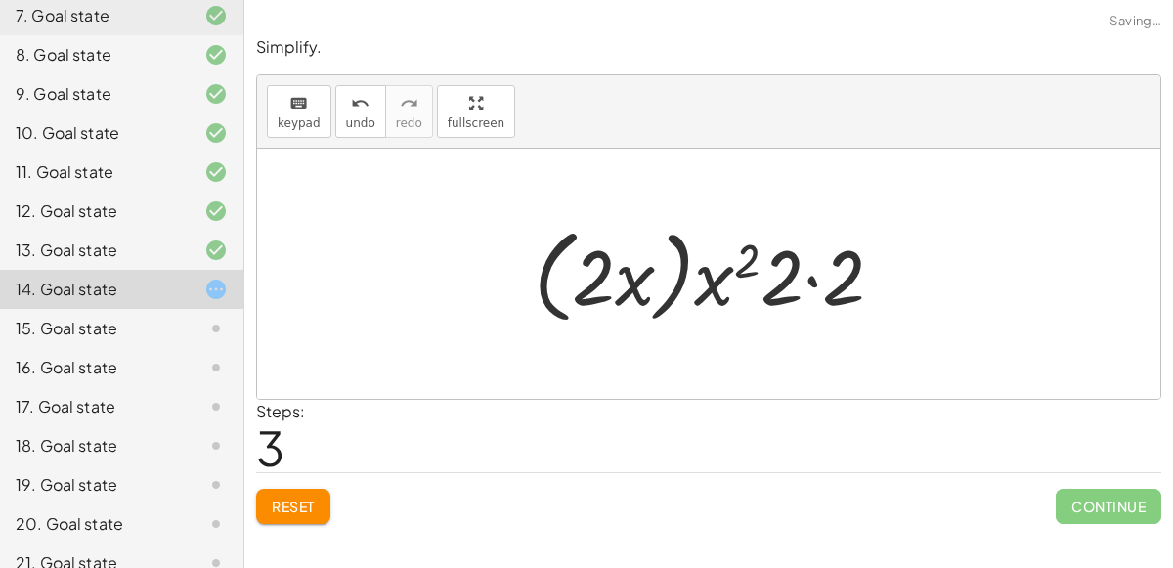
click at [802, 276] on div at bounding box center [716, 274] width 384 height 112
click at [809, 278] on div at bounding box center [716, 274] width 384 height 112
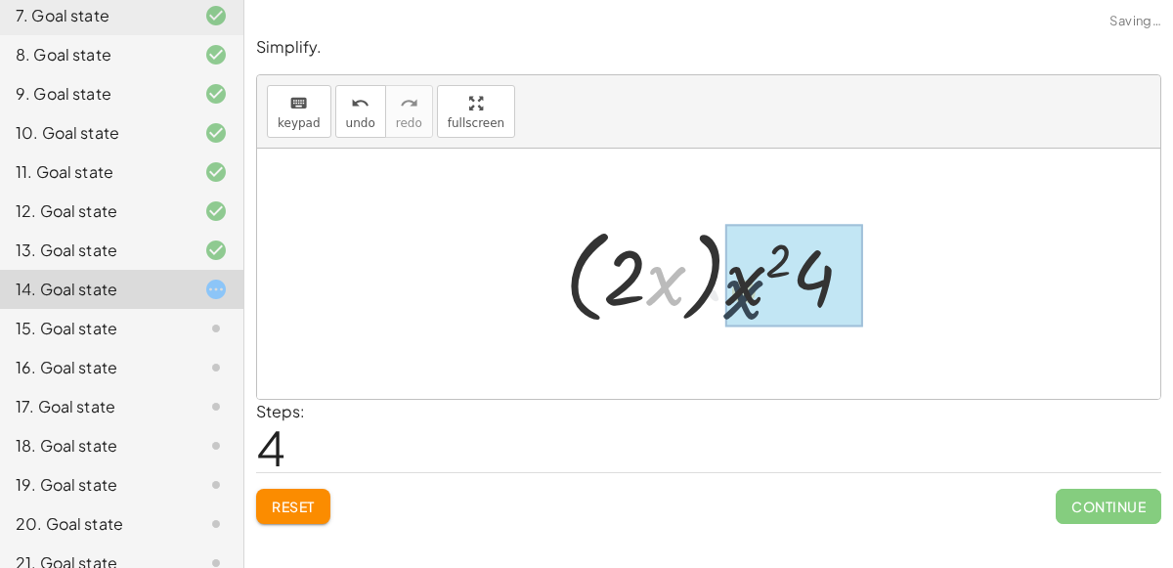
drag, startPoint x: 671, startPoint y: 278, endPoint x: 750, endPoint y: 289, distance: 80.1
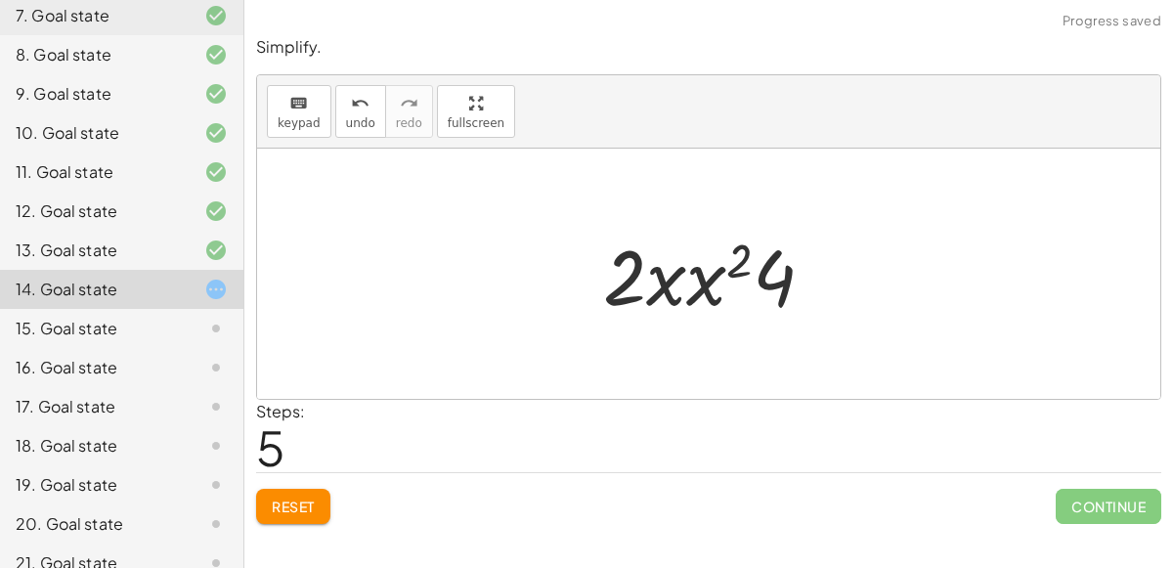
click at [687, 280] on div at bounding box center [716, 274] width 246 height 101
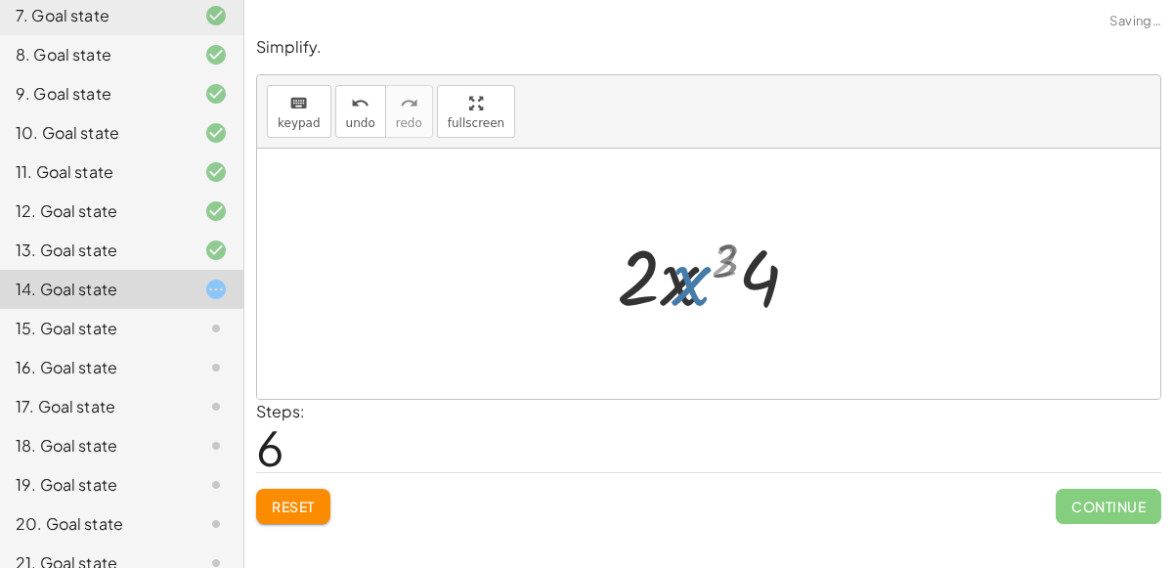
click at [701, 283] on div at bounding box center [716, 274] width 207 height 101
click at [749, 273] on div at bounding box center [716, 274] width 207 height 101
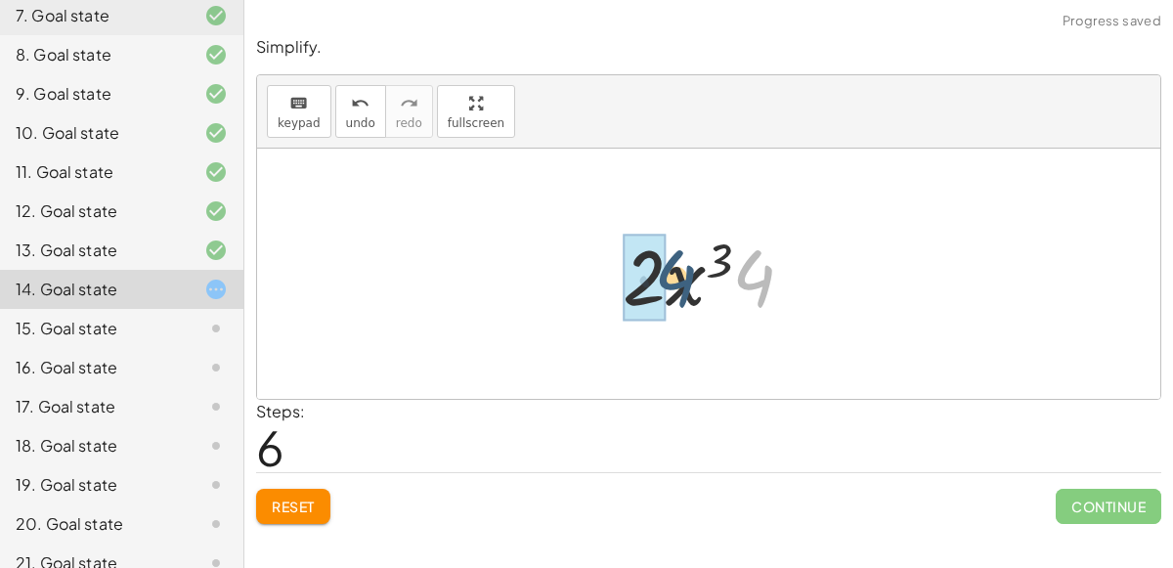
drag, startPoint x: 748, startPoint y: 273, endPoint x: 666, endPoint y: 273, distance: 82.1
click at [666, 273] on div at bounding box center [716, 274] width 207 height 101
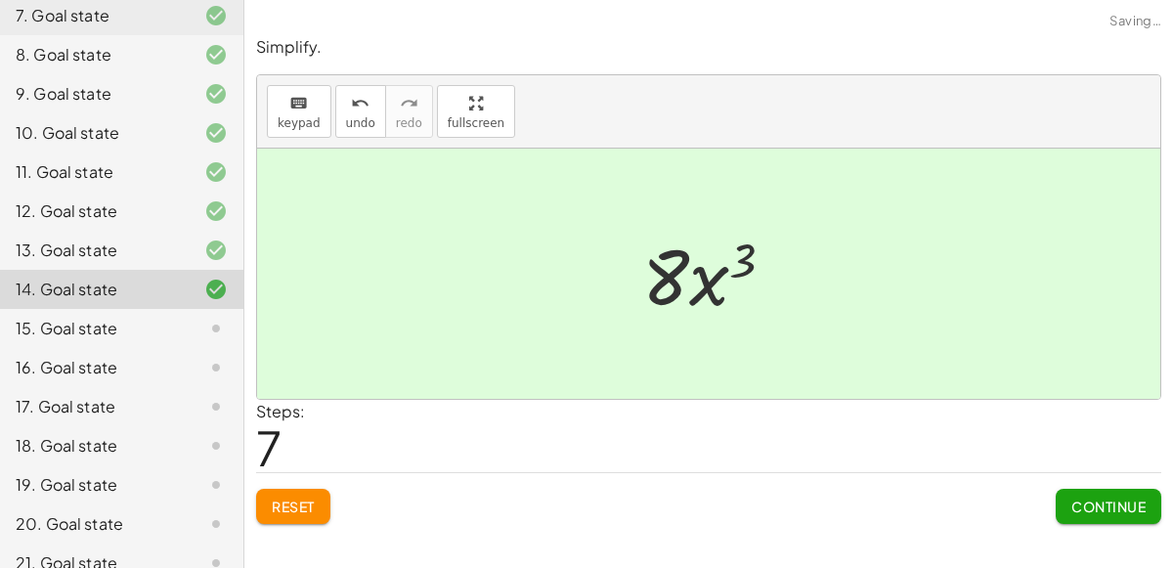
click at [1082, 510] on span "Continue" at bounding box center [1109, 507] width 74 height 18
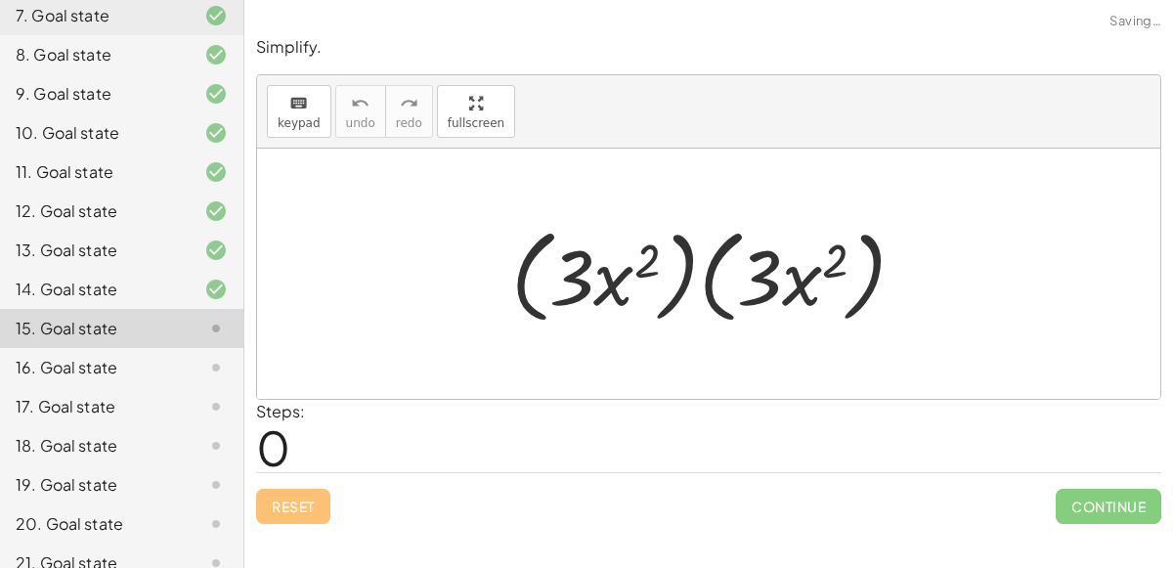
click at [680, 276] on div at bounding box center [717, 274] width 430 height 112
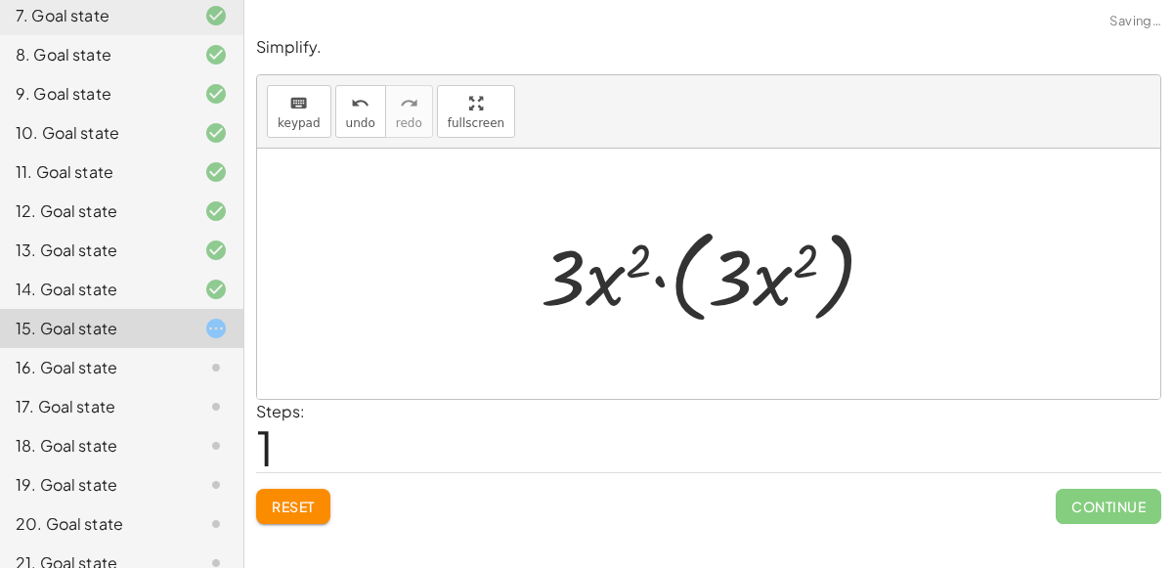
click at [681, 274] on div at bounding box center [716, 274] width 371 height 112
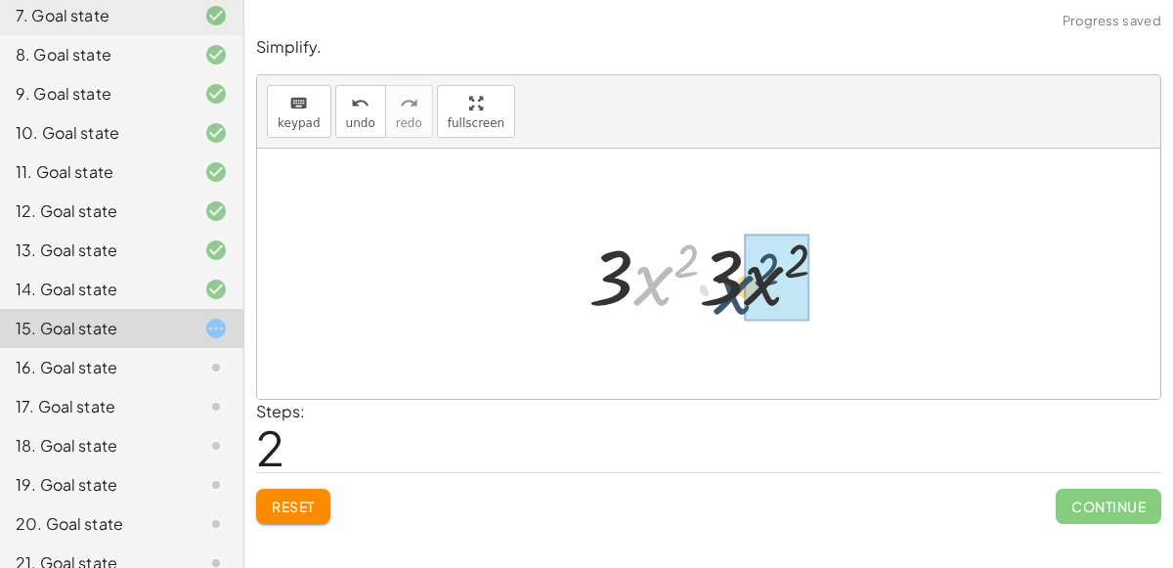
drag, startPoint x: 660, startPoint y: 282, endPoint x: 741, endPoint y: 288, distance: 81.4
click at [741, 288] on div at bounding box center [716, 274] width 275 height 101
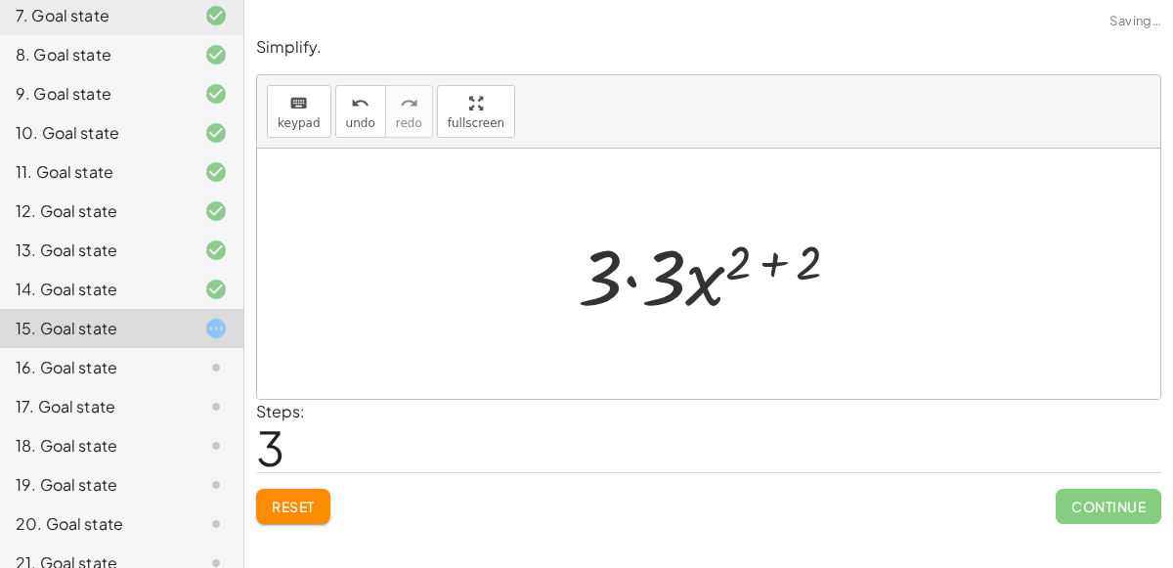
click at [639, 276] on div at bounding box center [716, 274] width 297 height 101
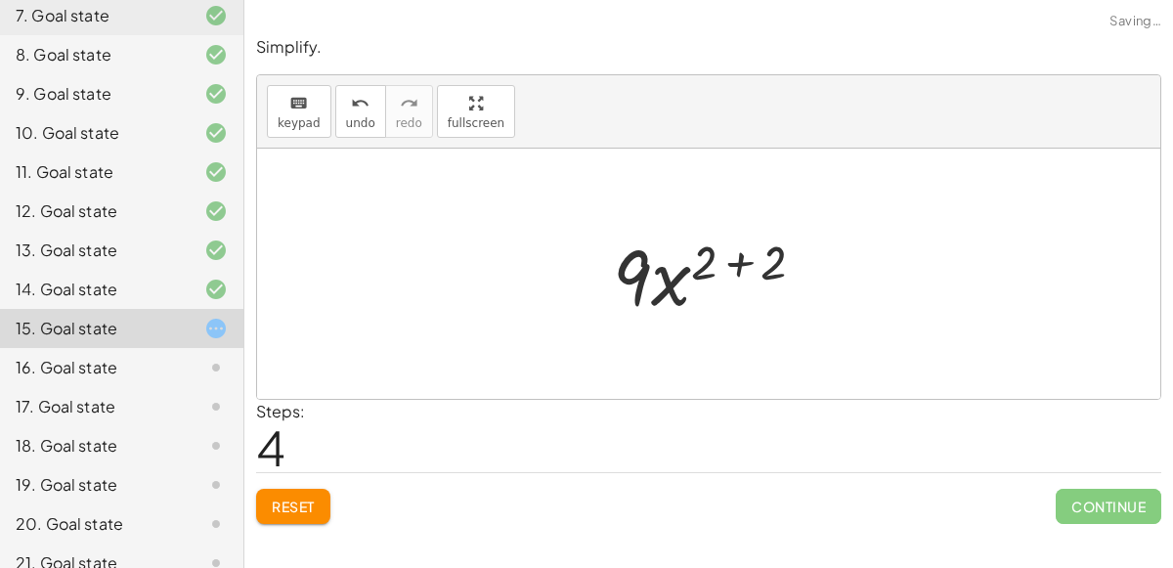
click at [721, 271] on div at bounding box center [717, 274] width 228 height 101
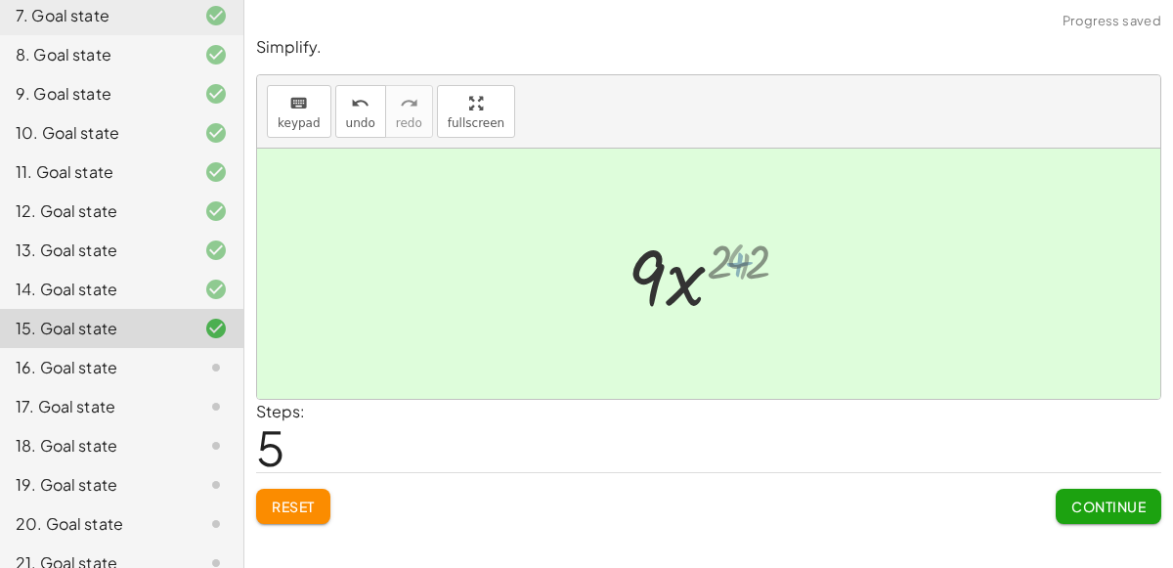
click at [728, 268] on div at bounding box center [716, 274] width 158 height 101
click at [1096, 492] on button "Continue" at bounding box center [1109, 506] width 106 height 35
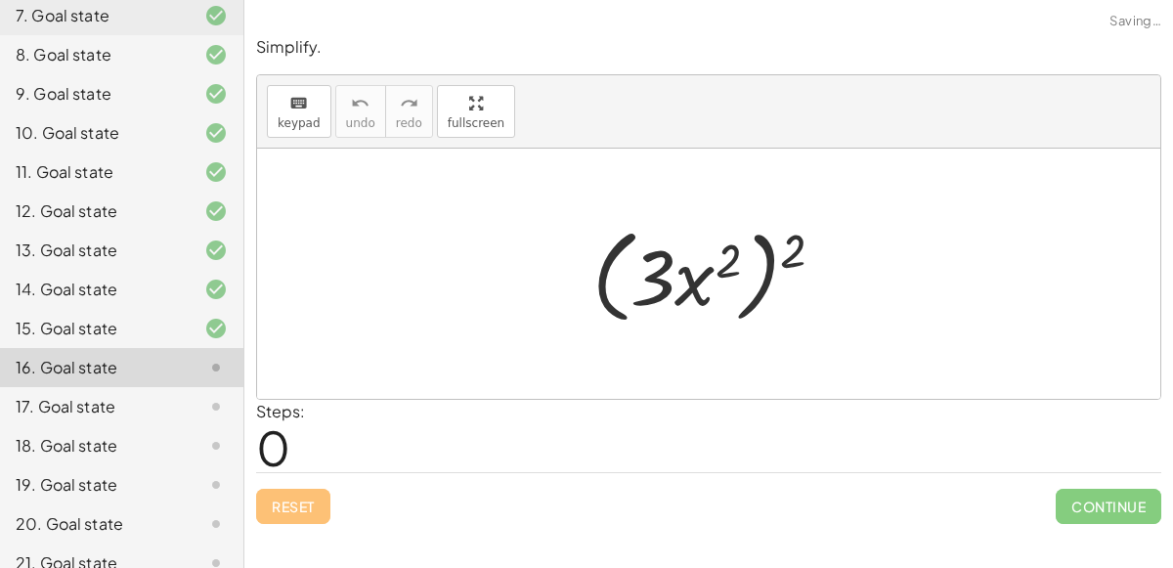
click at [767, 268] on div at bounding box center [717, 274] width 268 height 112
click at [785, 258] on div at bounding box center [717, 274] width 268 height 112
drag, startPoint x: 784, startPoint y: 258, endPoint x: 721, endPoint y: 262, distance: 63.7
click at [721, 262] on div at bounding box center [717, 274] width 268 height 112
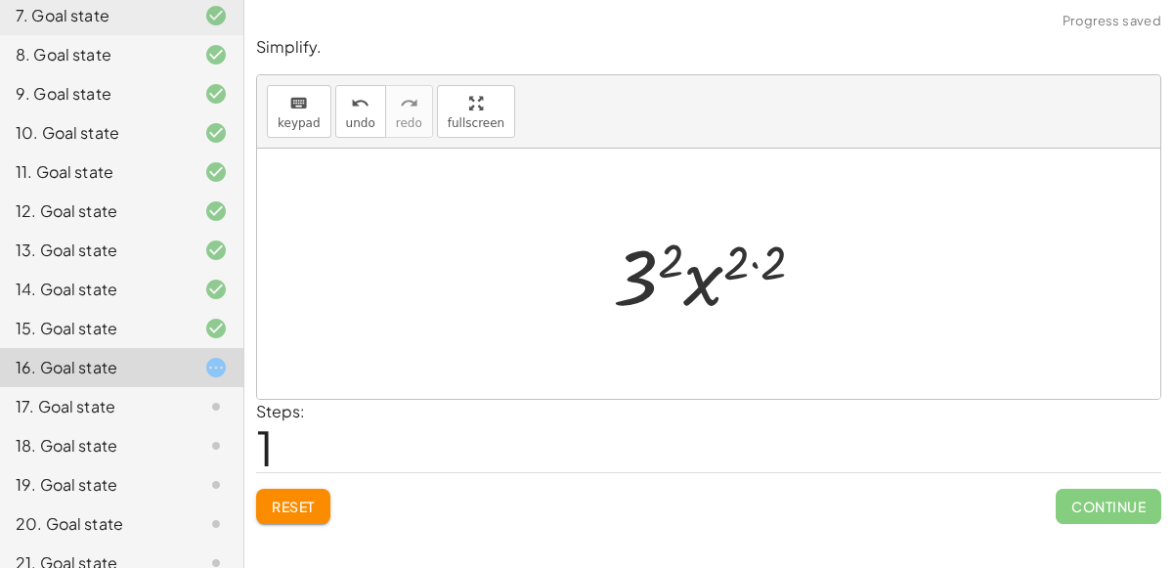
click at [751, 263] on div at bounding box center [716, 274] width 227 height 101
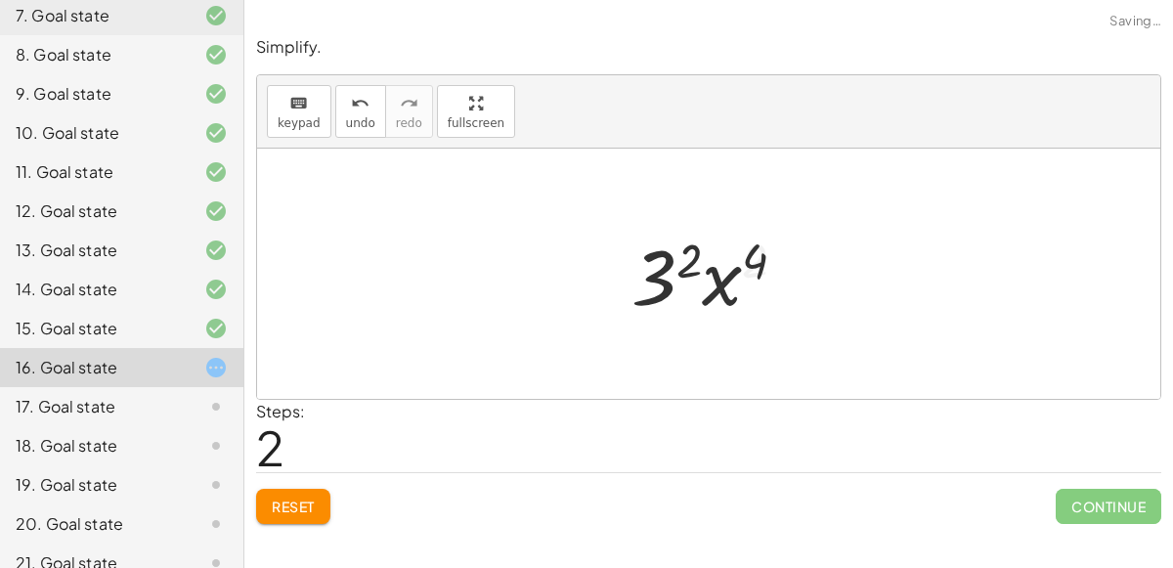
click at [679, 266] on div at bounding box center [717, 274] width 191 height 101
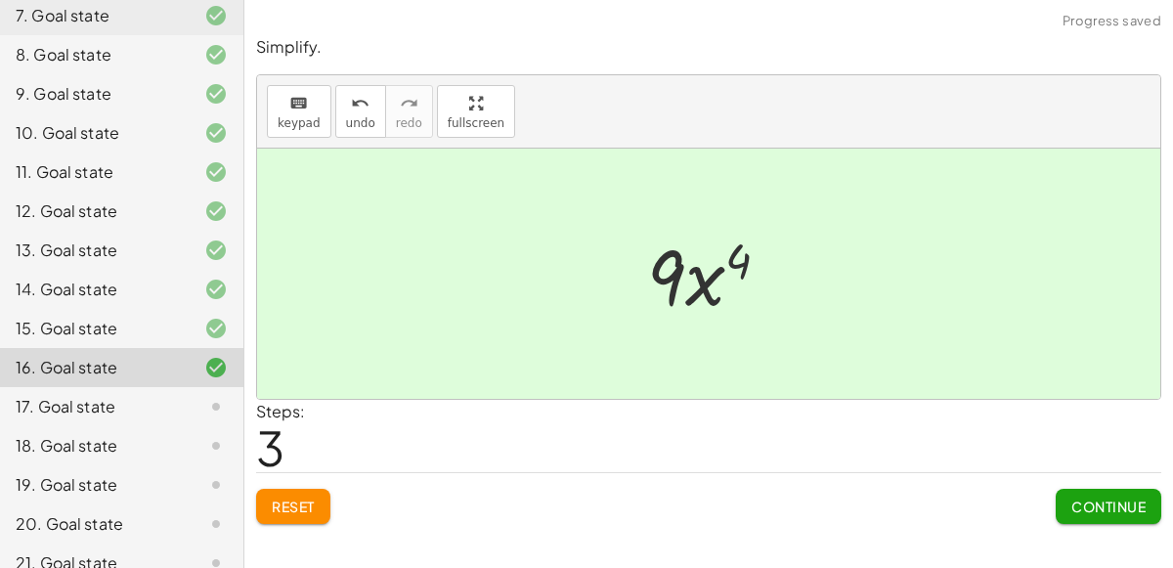
click at [1106, 504] on span "Continue" at bounding box center [1109, 507] width 74 height 18
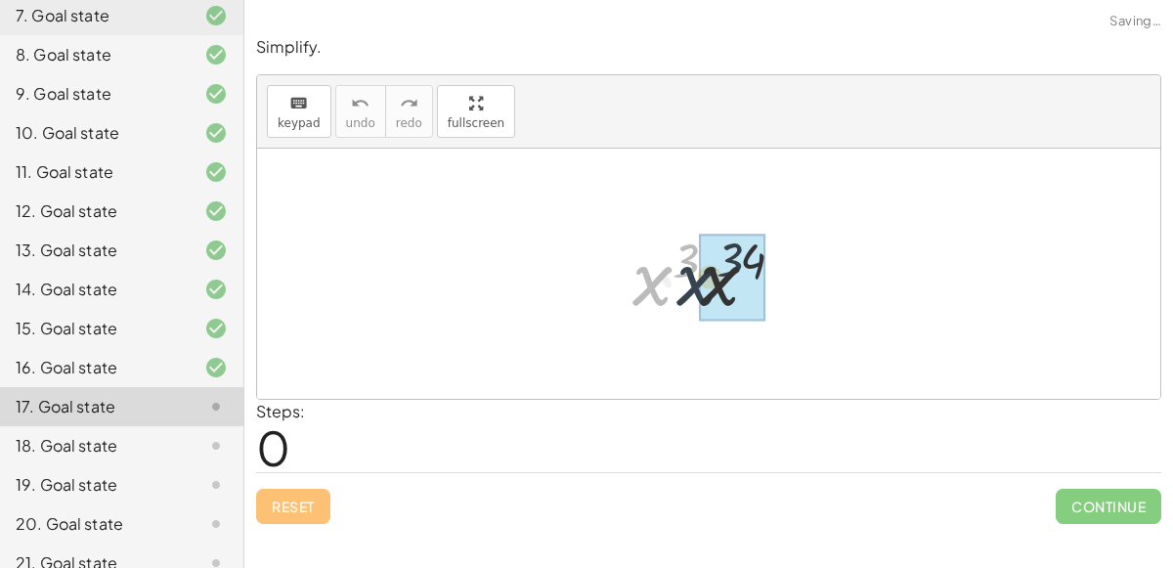
drag, startPoint x: 639, startPoint y: 284, endPoint x: 688, endPoint y: 283, distance: 48.9
click at [688, 283] on div at bounding box center [716, 274] width 187 height 101
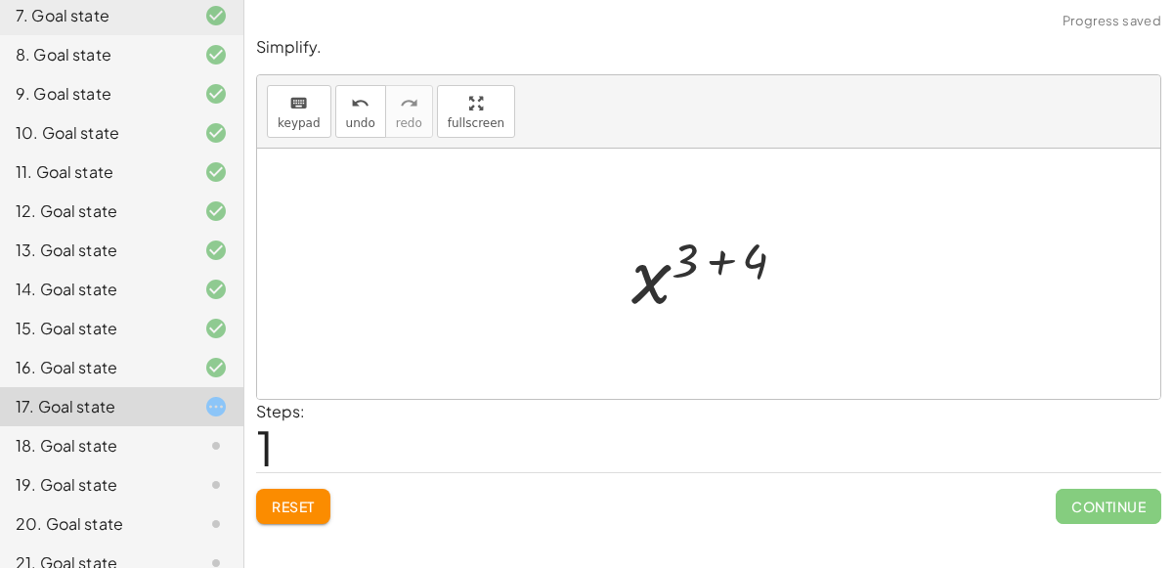
click at [714, 262] on div at bounding box center [717, 274] width 191 height 97
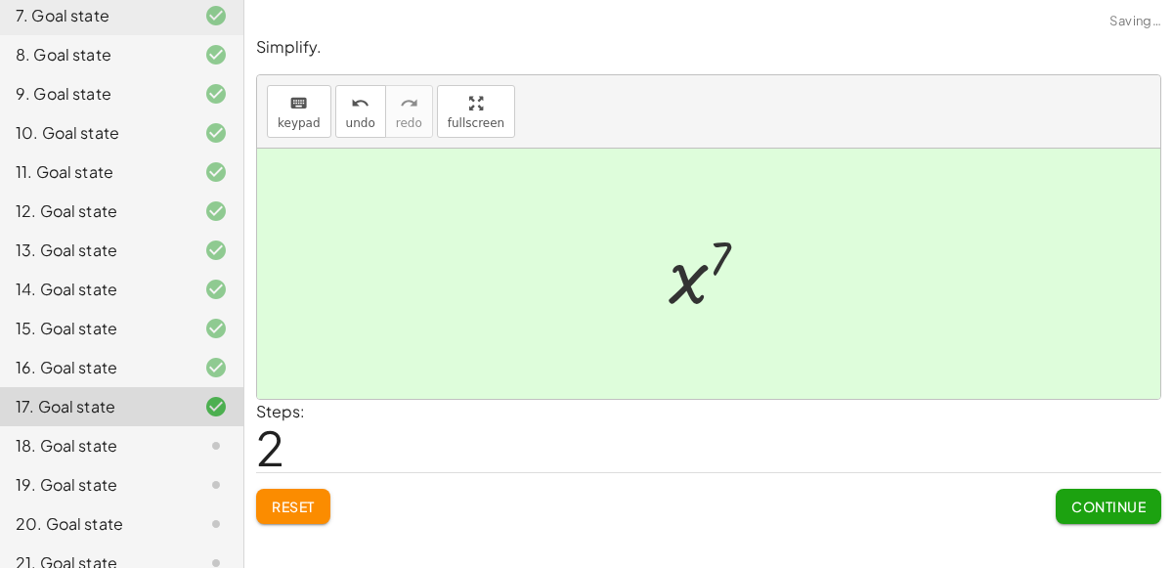
click at [1095, 499] on span "Continue" at bounding box center [1109, 507] width 74 height 18
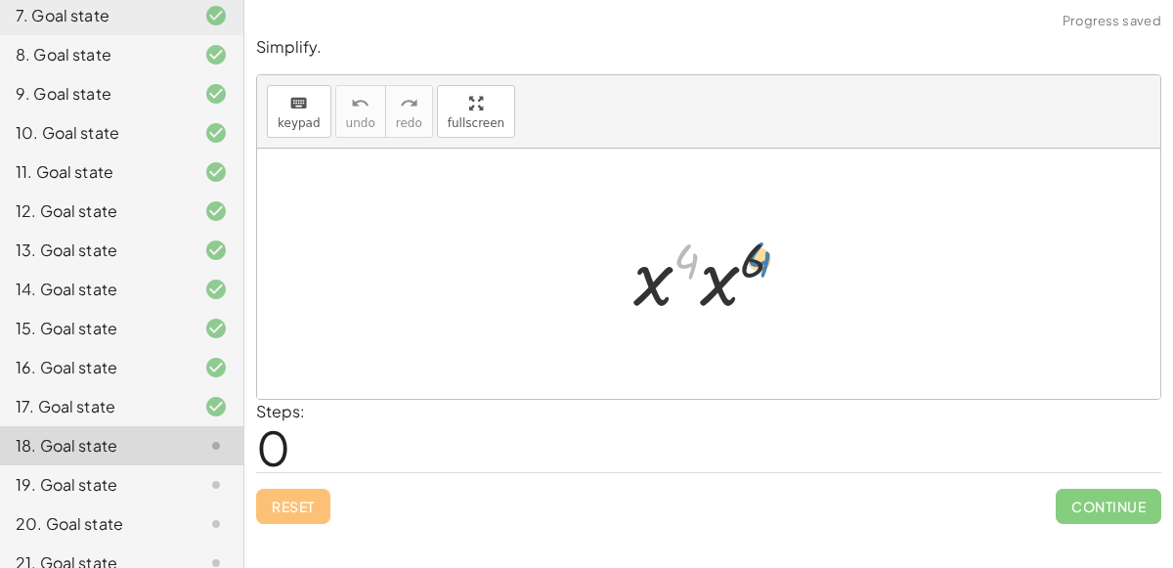
drag, startPoint x: 695, startPoint y: 260, endPoint x: 770, endPoint y: 259, distance: 75.3
click at [770, 259] on div at bounding box center [717, 274] width 186 height 101
drag, startPoint x: 692, startPoint y: 259, endPoint x: 721, endPoint y: 252, distance: 29.2
click at [721, 252] on div at bounding box center [717, 274] width 186 height 101
click at [720, 271] on div at bounding box center [717, 274] width 186 height 101
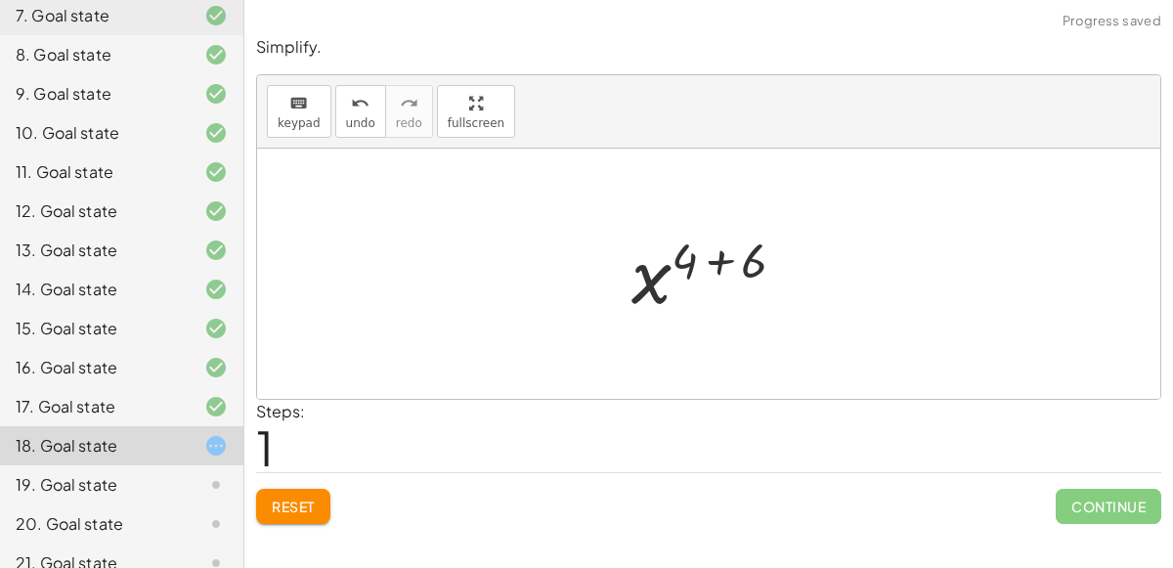
click at [716, 260] on div at bounding box center [717, 274] width 190 height 97
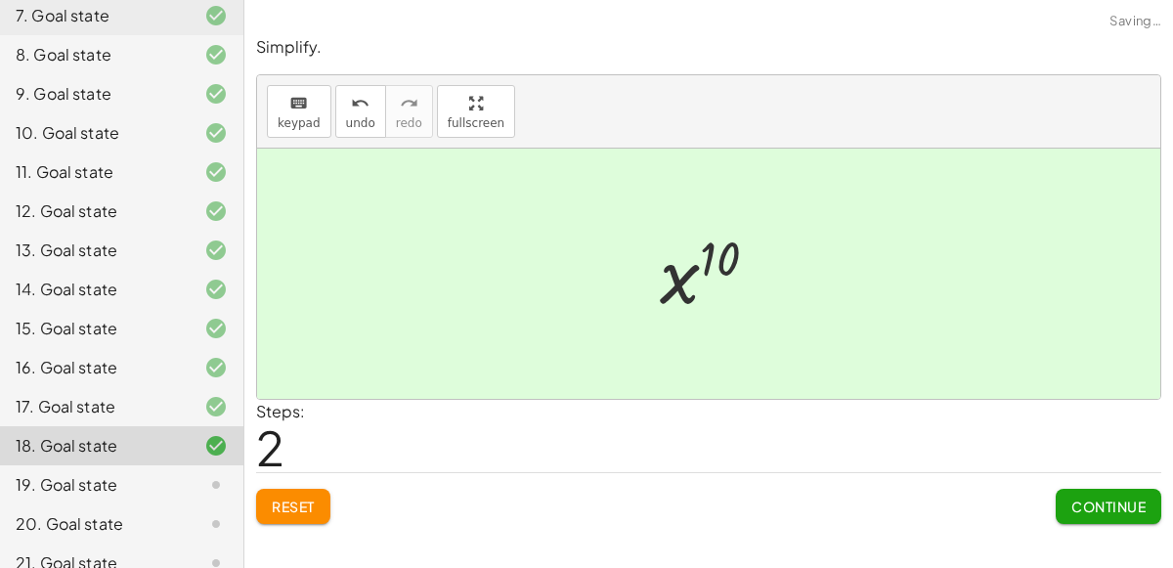
click at [1087, 502] on span "Continue" at bounding box center [1109, 507] width 74 height 18
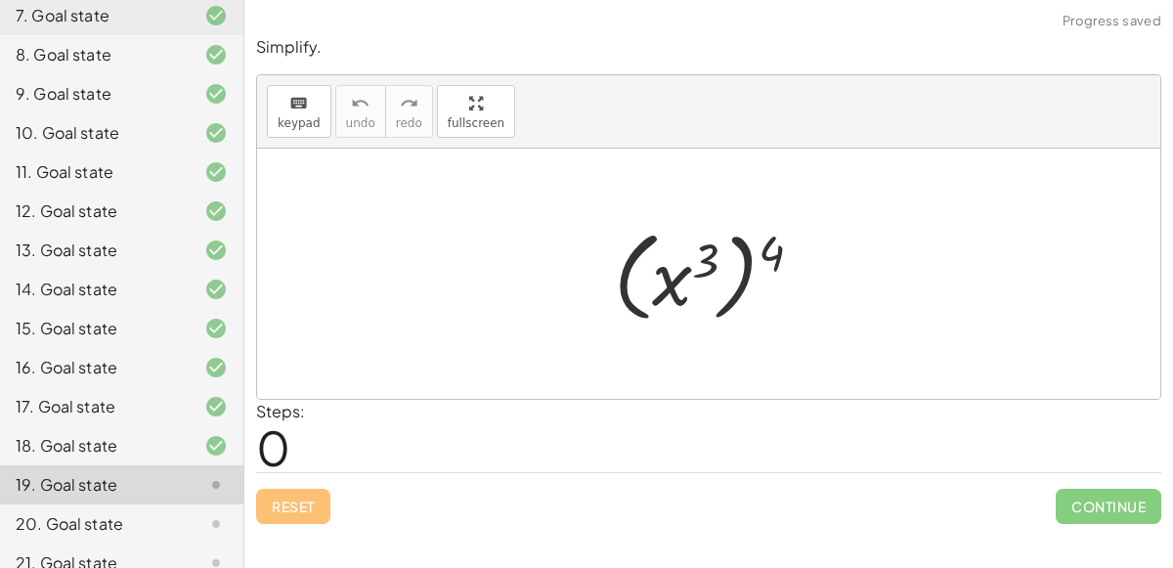
click at [747, 261] on div at bounding box center [716, 274] width 224 height 109
click at [765, 254] on div at bounding box center [716, 274] width 224 height 109
click at [698, 255] on div at bounding box center [716, 274] width 224 height 109
drag, startPoint x: 675, startPoint y: 274, endPoint x: 782, endPoint y: 249, distance: 110.3
click at [782, 249] on div at bounding box center [716, 274] width 224 height 109
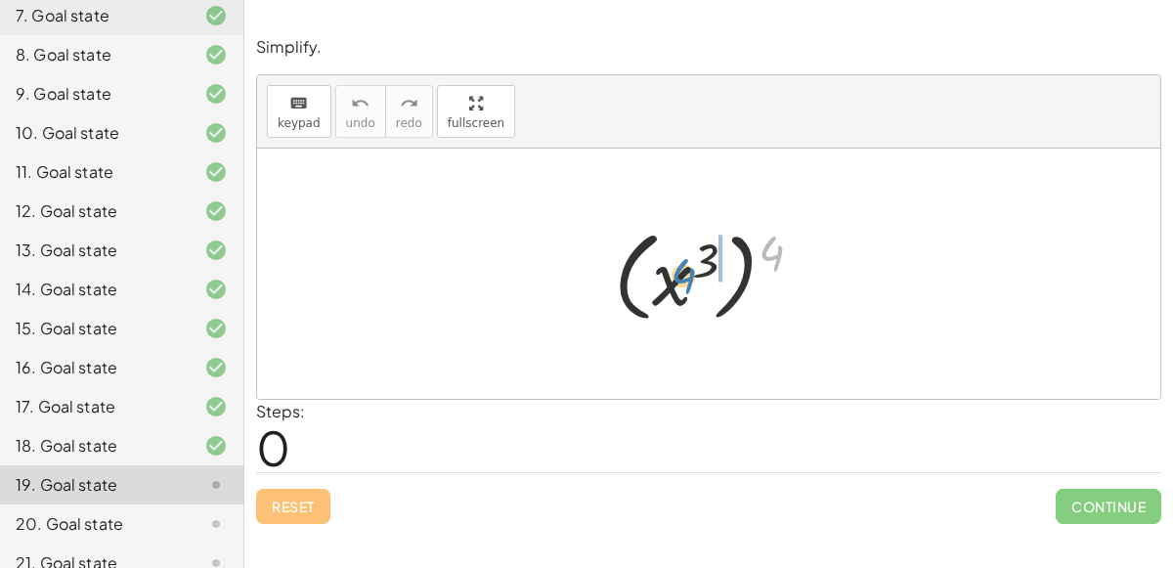
drag, startPoint x: 782, startPoint y: 249, endPoint x: 706, endPoint y: 286, distance: 84.8
click at [706, 286] on div at bounding box center [716, 274] width 224 height 109
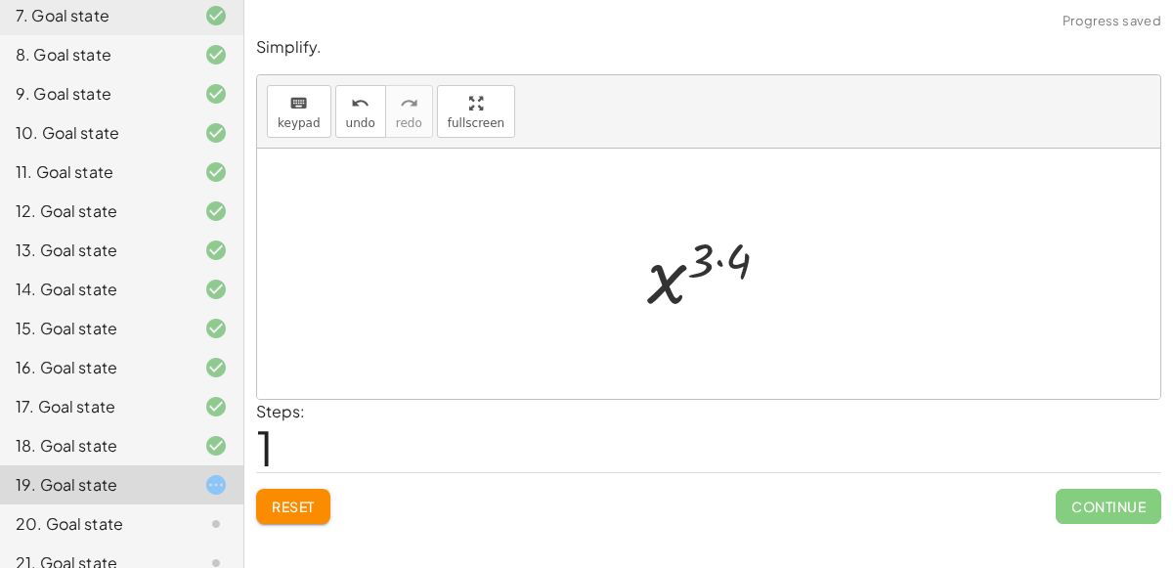
click at [723, 261] on div at bounding box center [715, 274] width 157 height 97
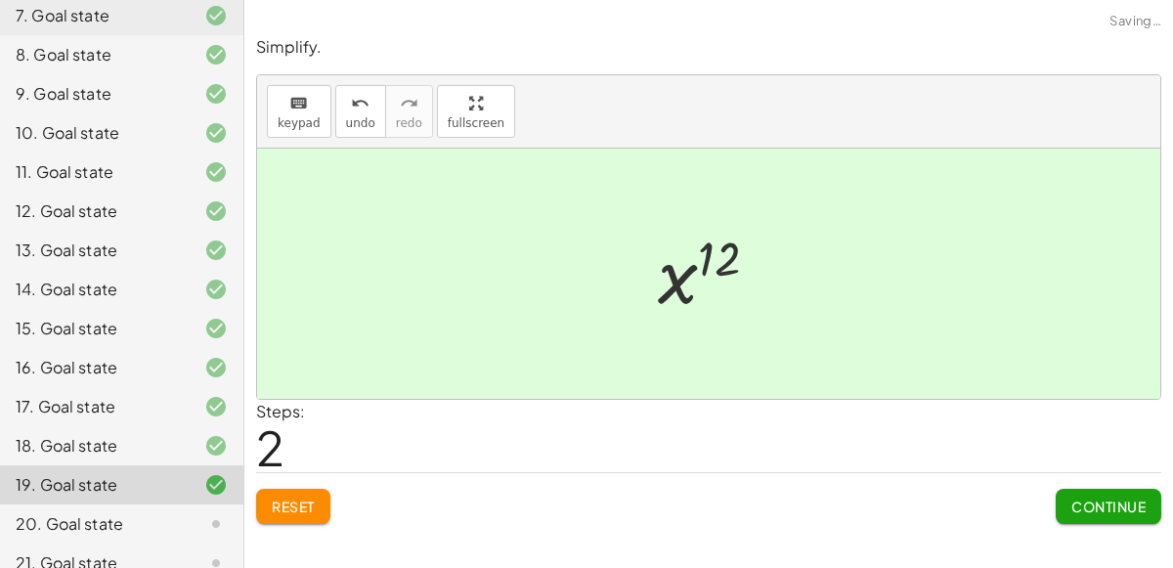
click at [1095, 505] on span "Continue" at bounding box center [1109, 507] width 74 height 18
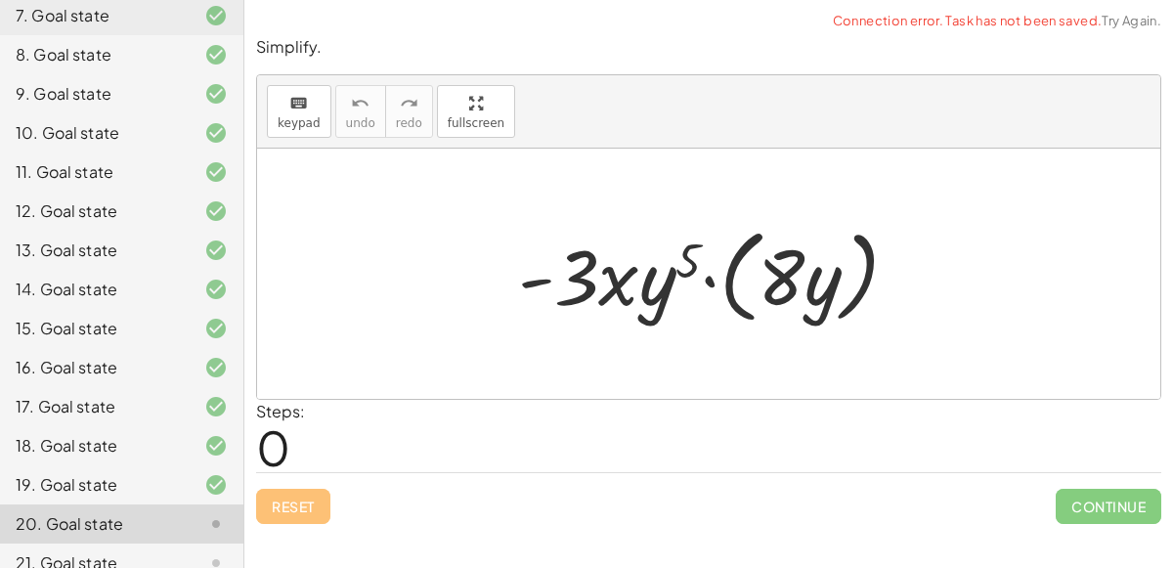
click at [709, 275] on div at bounding box center [716, 274] width 416 height 112
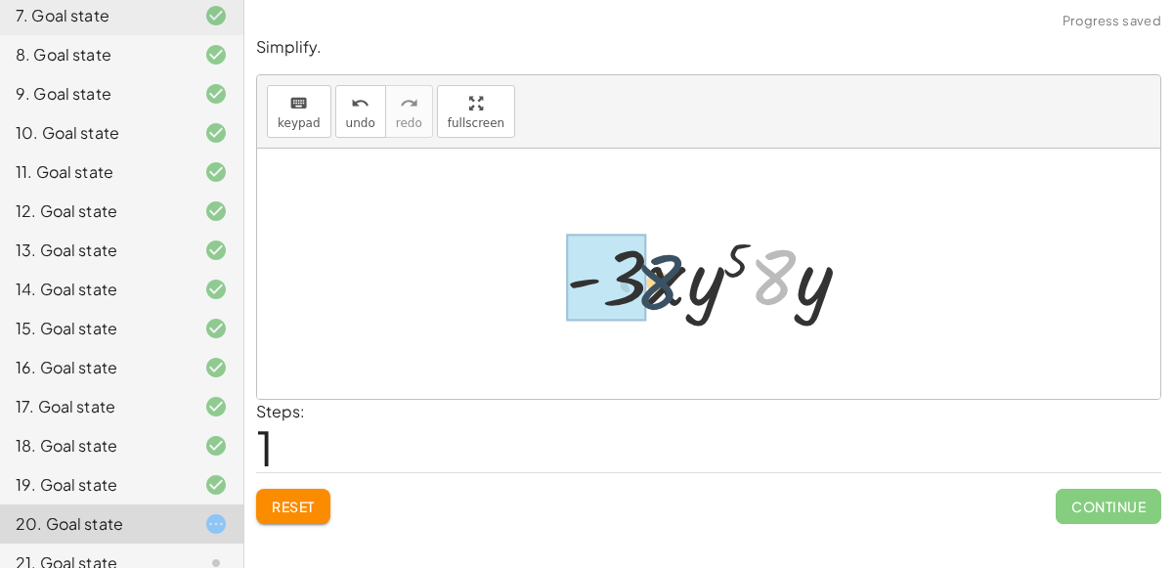
drag, startPoint x: 767, startPoint y: 278, endPoint x: 628, endPoint y: 280, distance: 139.8
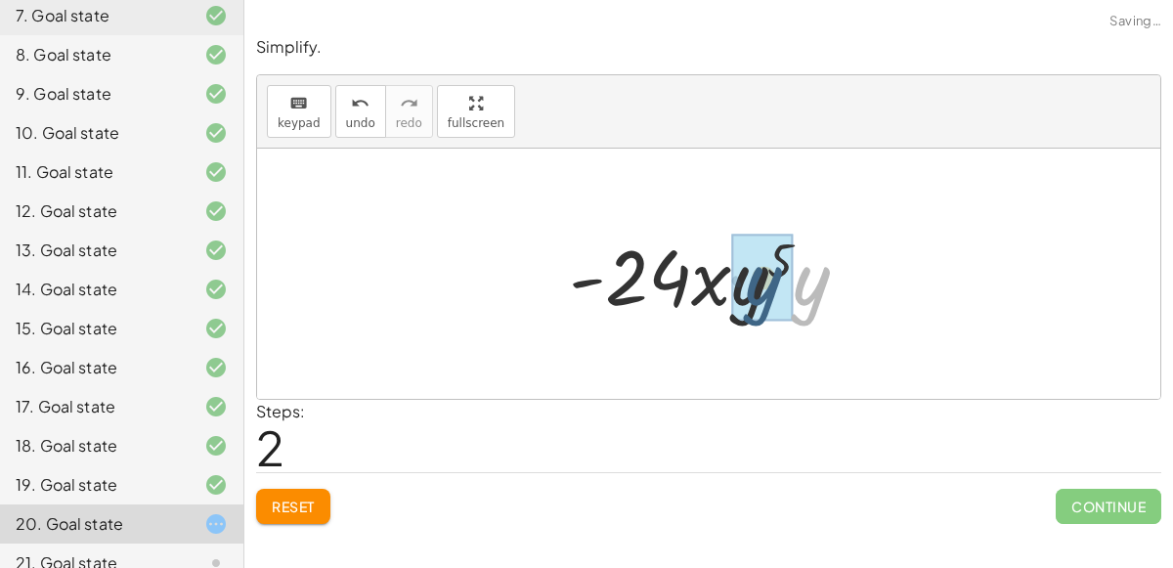
drag, startPoint x: 819, startPoint y: 294, endPoint x: 769, endPoint y: 294, distance: 49.9
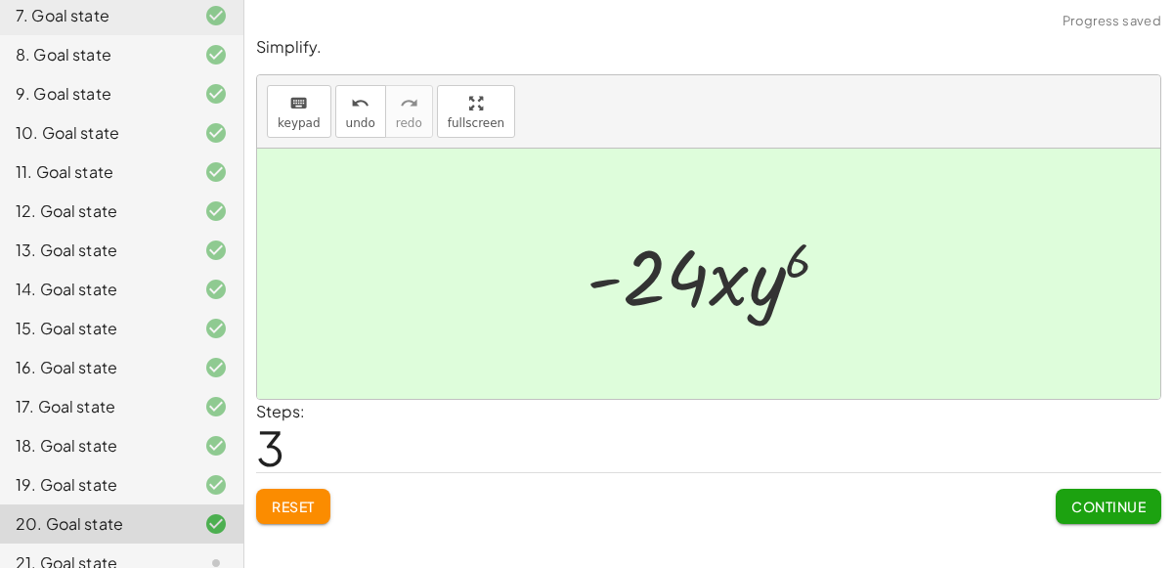
click at [1083, 498] on span "Continue" at bounding box center [1109, 507] width 74 height 18
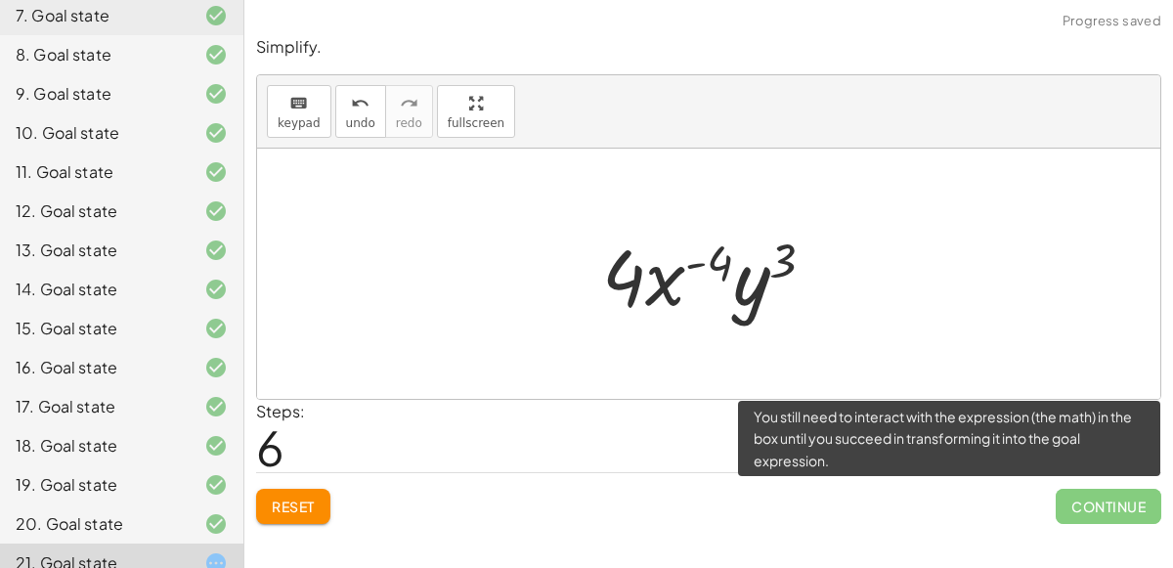
click at [299, 490] on button "Reset" at bounding box center [293, 506] width 74 height 35
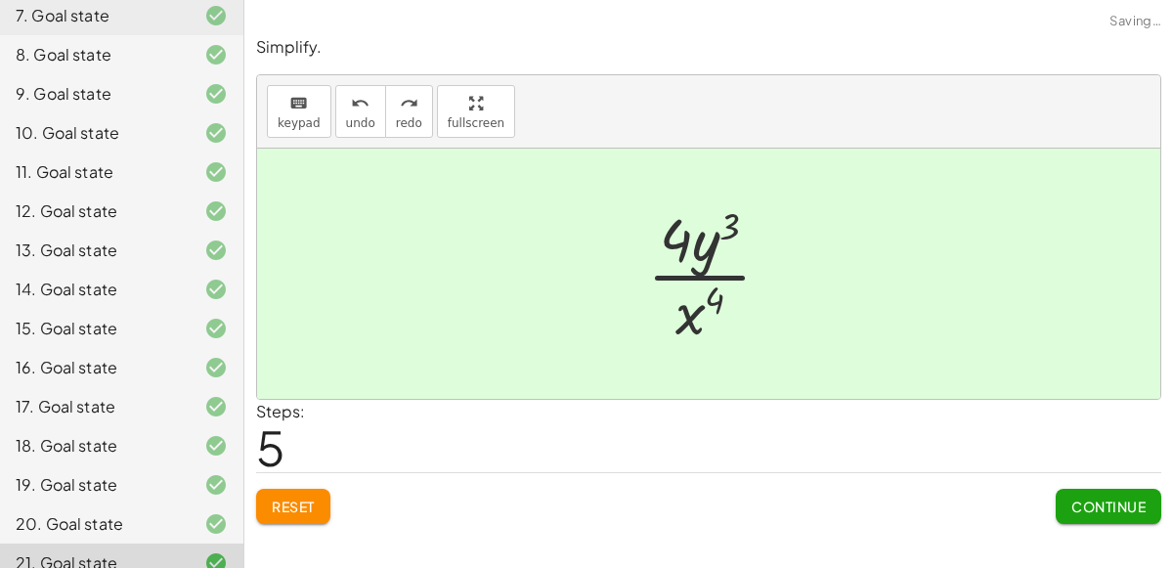
click at [1101, 520] on button "Continue" at bounding box center [1109, 506] width 106 height 35
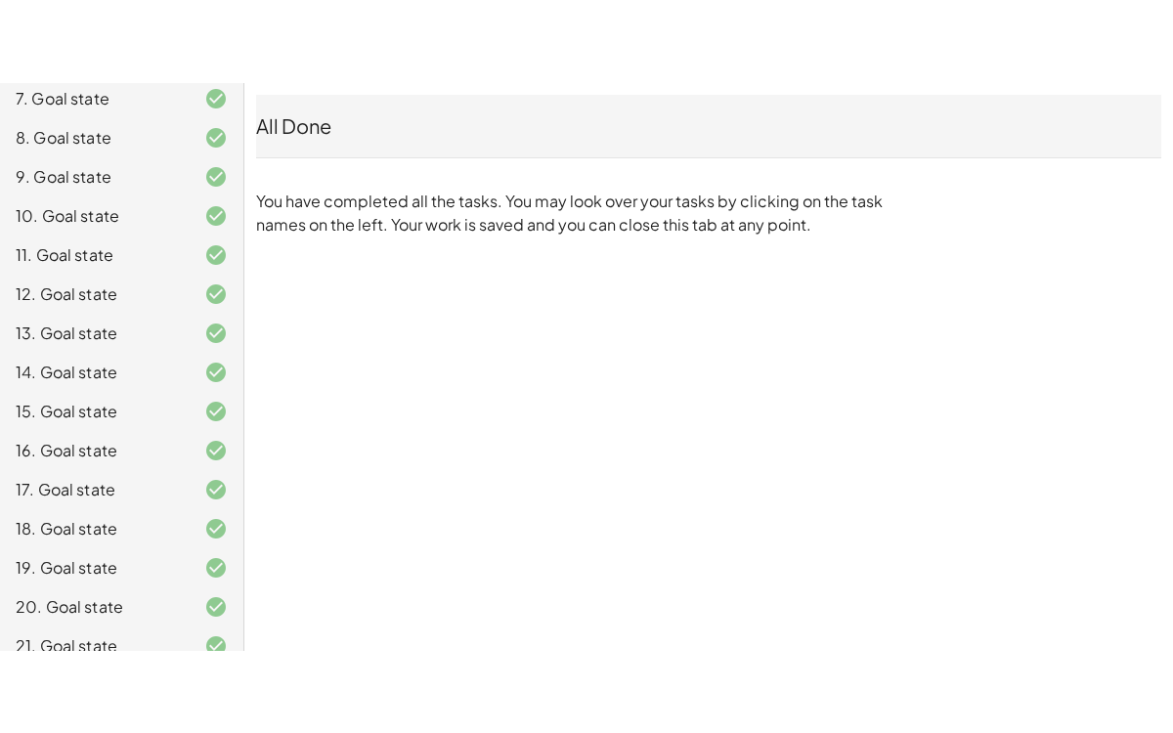
scroll to position [437, 0]
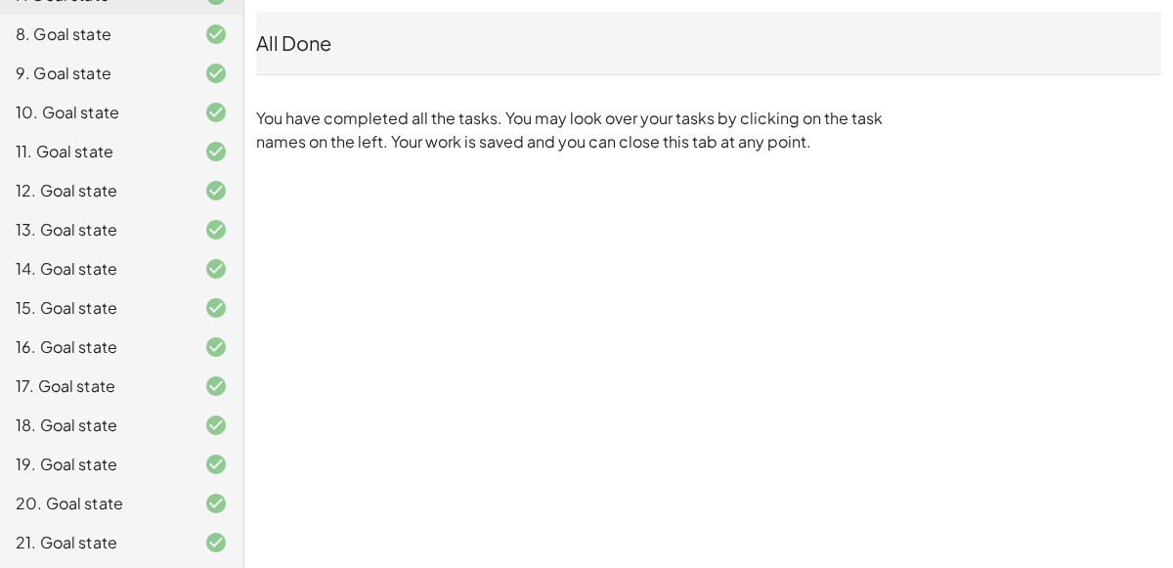
click at [411, 214] on div "1.3.1 Warmup [PERSON_NAME] Not you? Tasks 1. Goal state 2. Goal state 3. Goal s…" at bounding box center [586, 284] width 1173 height 568
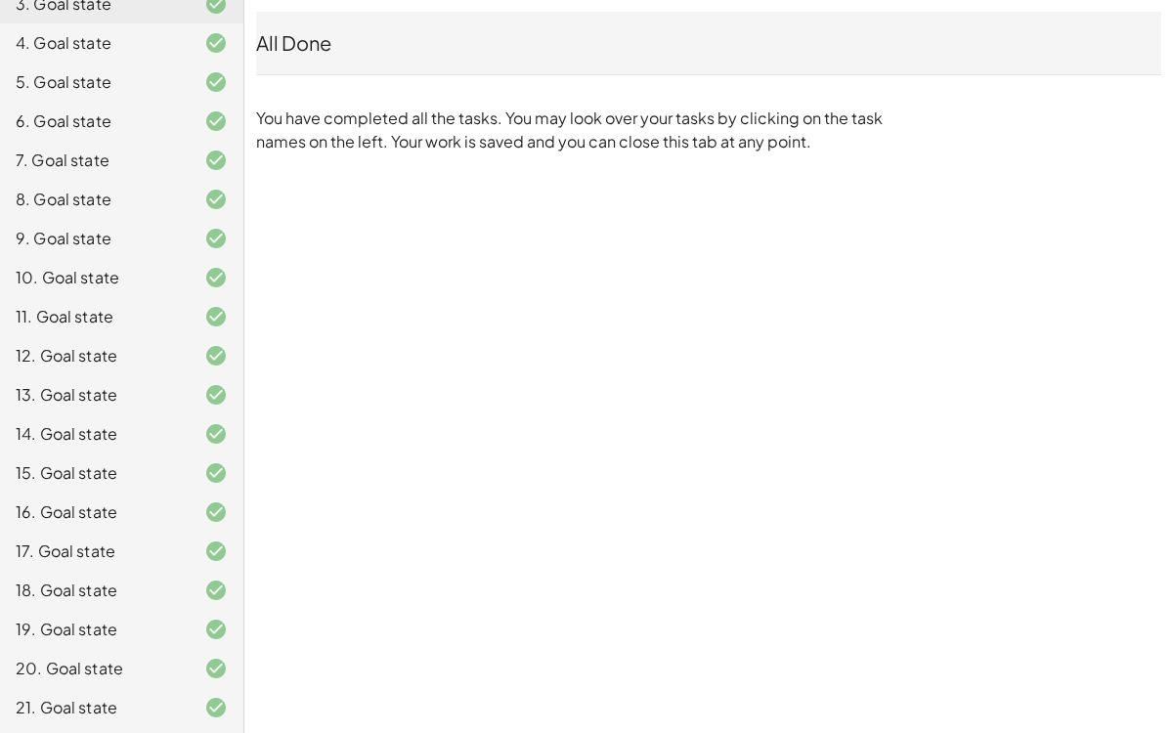
scroll to position [0, 0]
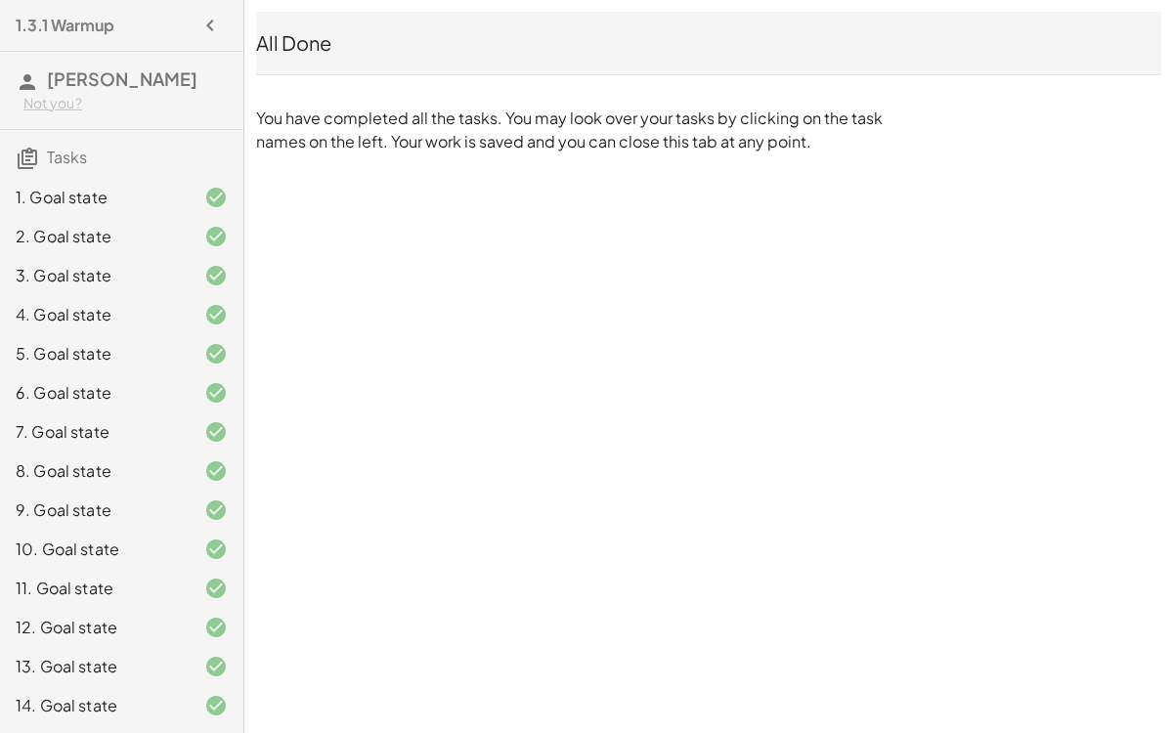
click at [172, 203] on div "1. Goal state" at bounding box center [94, 197] width 157 height 23
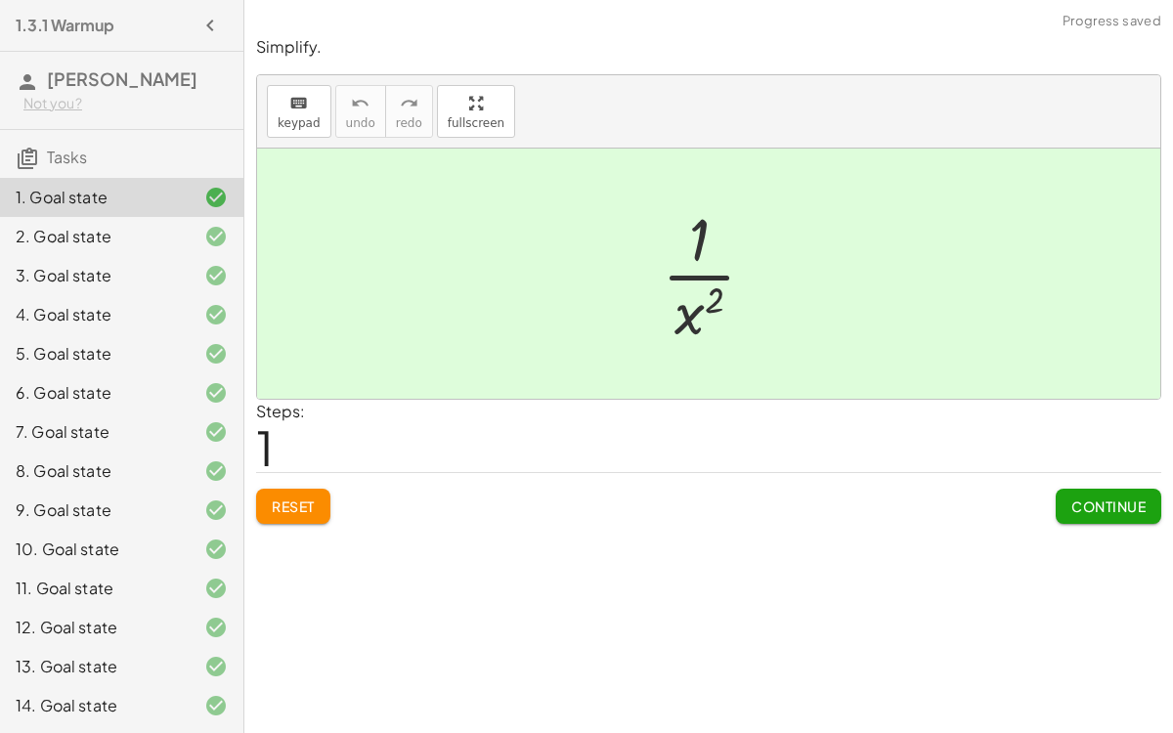
click at [308, 522] on div "Simplify. keyboard keypad undo undo redo redo fullscreen · x 5 · x 7 · 1 · x ( …" at bounding box center [708, 279] width 929 height 511
click at [278, 490] on button "Reset" at bounding box center [293, 506] width 74 height 35
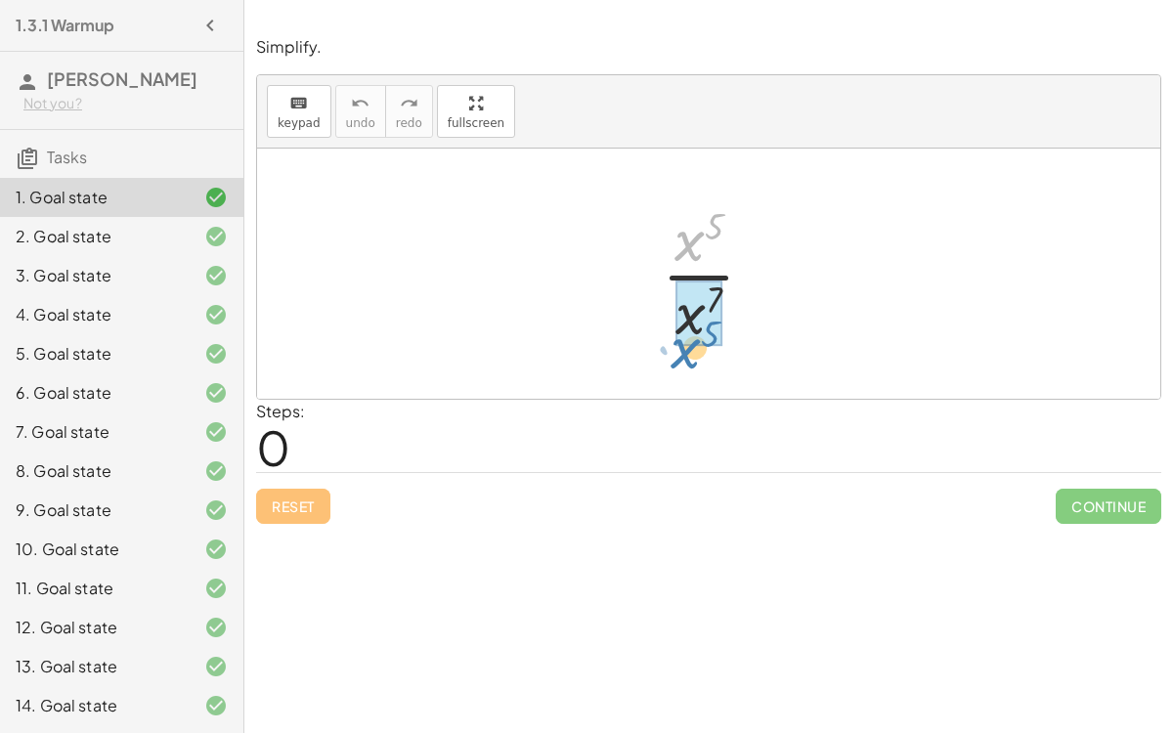
drag, startPoint x: 698, startPoint y: 237, endPoint x: 694, endPoint y: 342, distance: 105.7
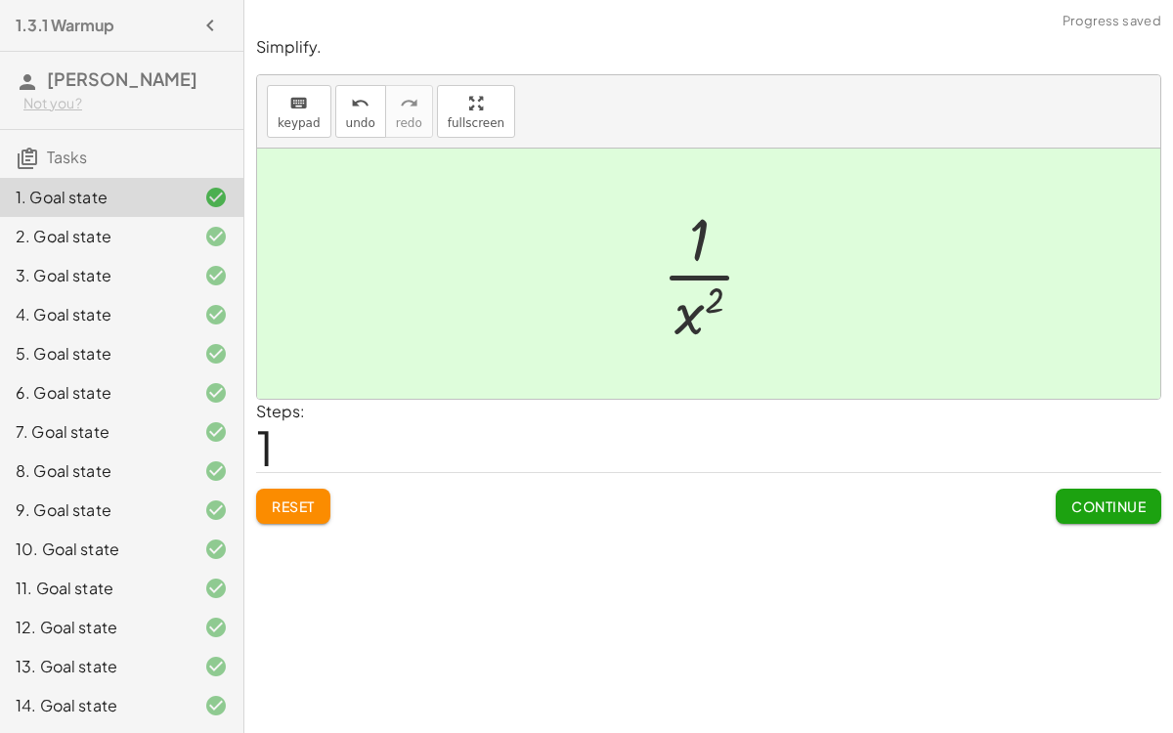
click at [702, 264] on div at bounding box center [716, 273] width 129 height 151
drag, startPoint x: 696, startPoint y: 255, endPoint x: 666, endPoint y: 329, distance: 80.2
click at [666, 329] on div at bounding box center [716, 273] width 129 height 151
drag, startPoint x: 700, startPoint y: 236, endPoint x: 664, endPoint y: 315, distance: 87.1
click at [664, 315] on div at bounding box center [716, 273] width 129 height 151
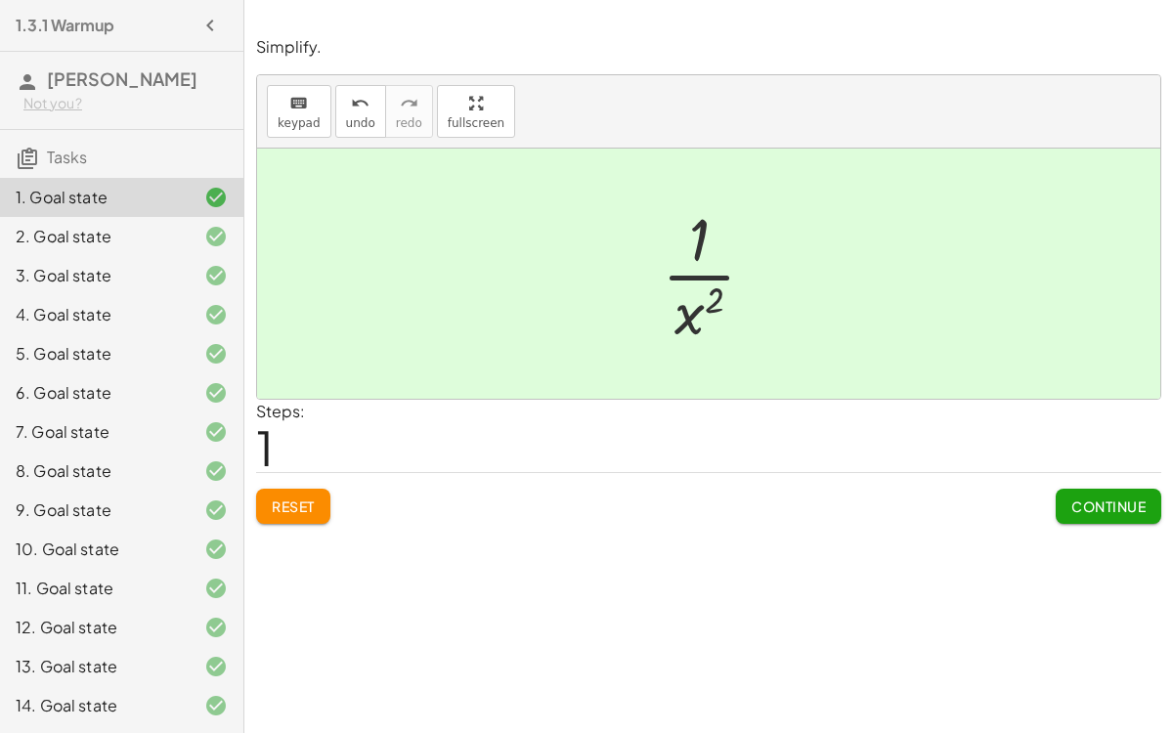
click at [484, 276] on div at bounding box center [708, 274] width 903 height 250
click at [1091, 505] on span "Continue" at bounding box center [1109, 507] width 74 height 18
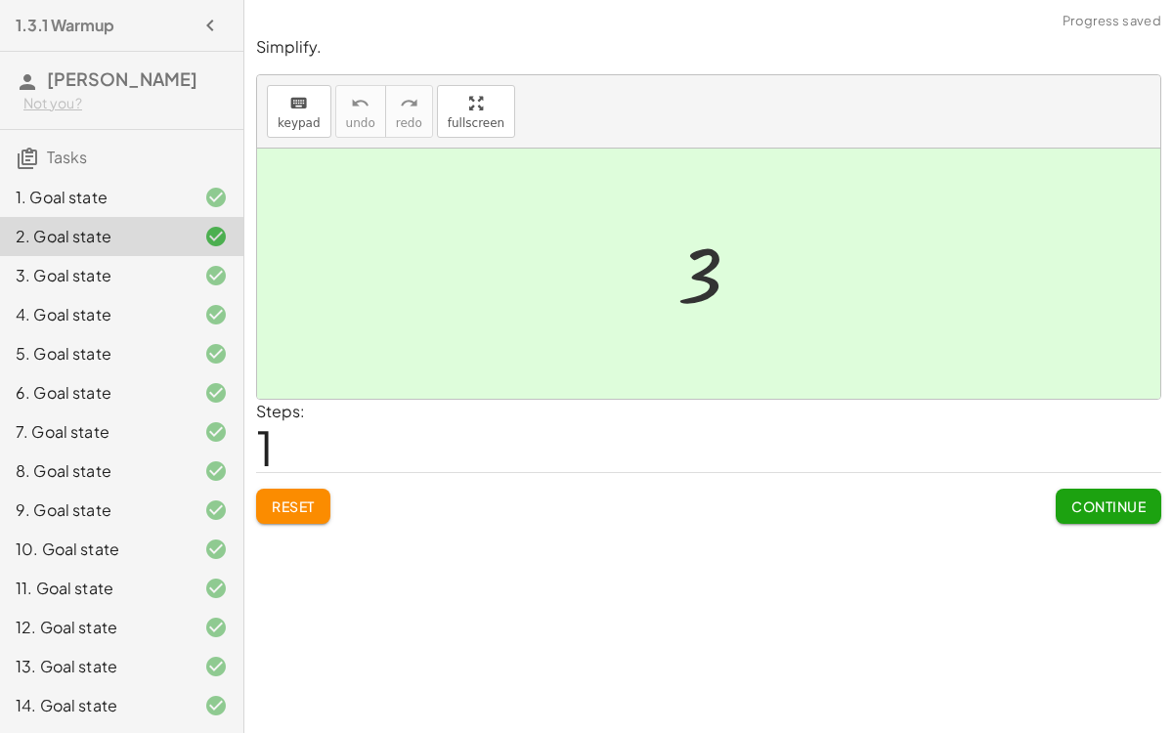
click at [294, 503] on span "Reset" at bounding box center [293, 507] width 43 height 18
click at [305, 491] on button "Reset" at bounding box center [293, 506] width 74 height 35
click at [1096, 518] on button "Continue" at bounding box center [1109, 506] width 106 height 35
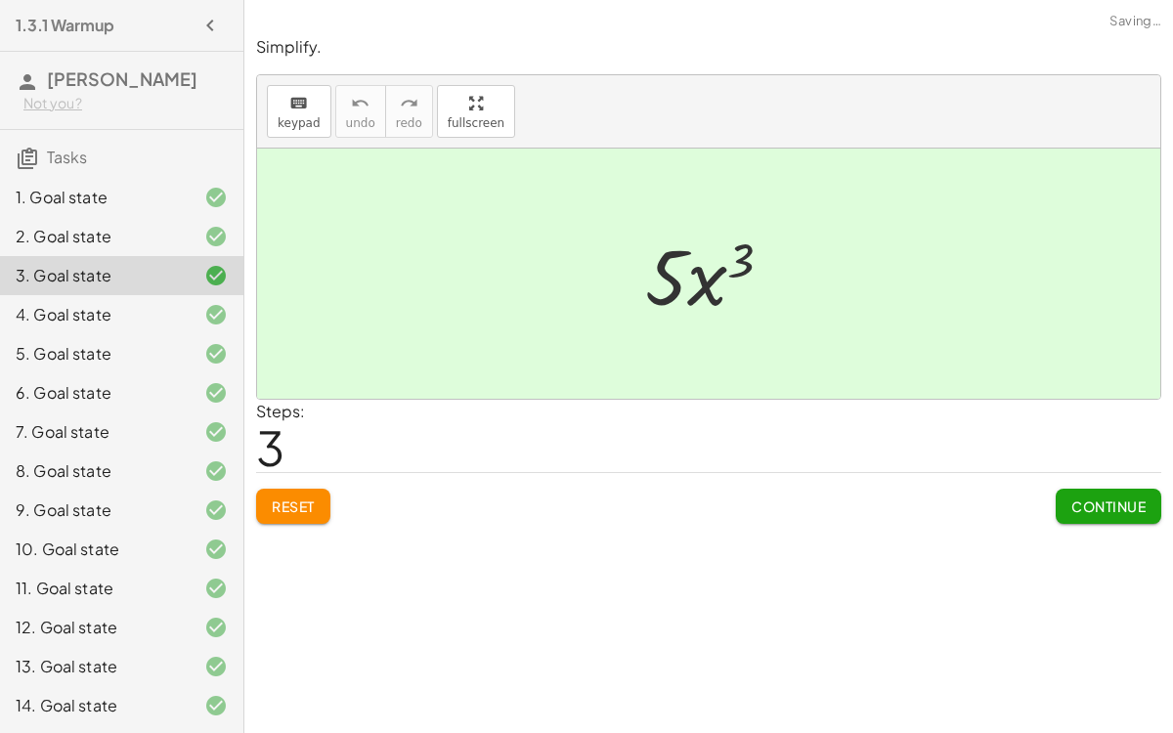
click at [1098, 500] on span "Continue" at bounding box center [1109, 507] width 74 height 18
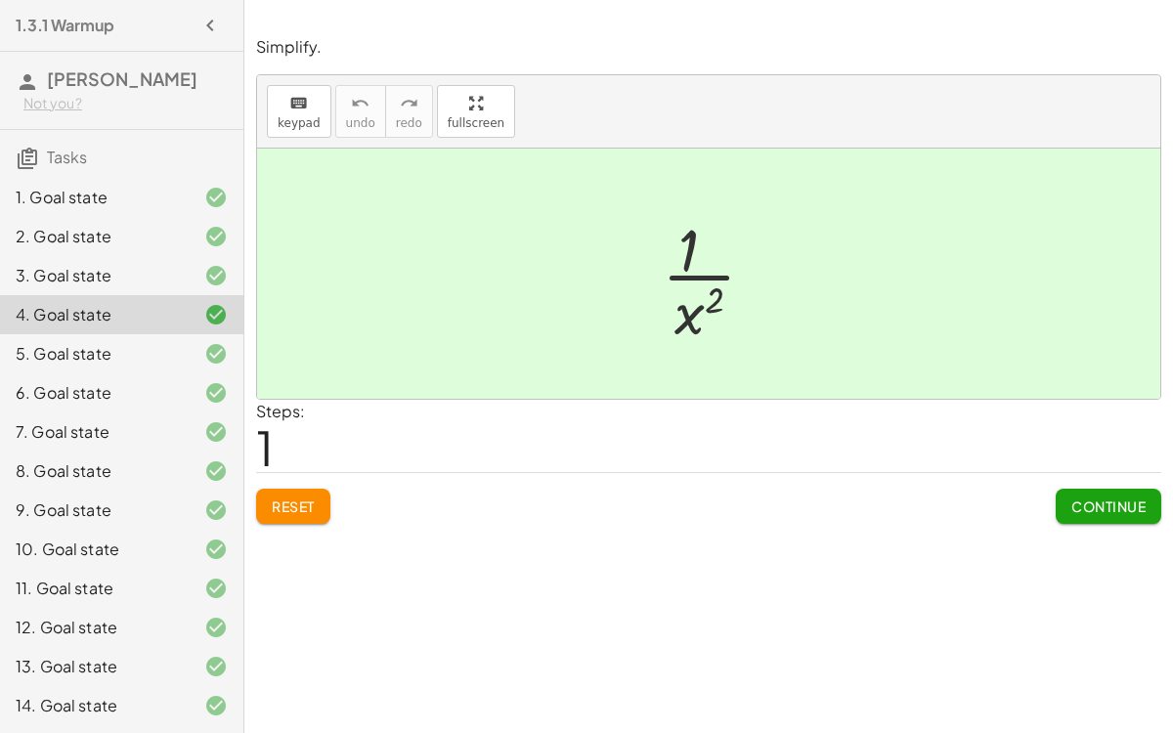
click at [282, 499] on span "Reset" at bounding box center [293, 507] width 43 height 18
click at [1059, 499] on button "Continue" at bounding box center [1109, 506] width 106 height 35
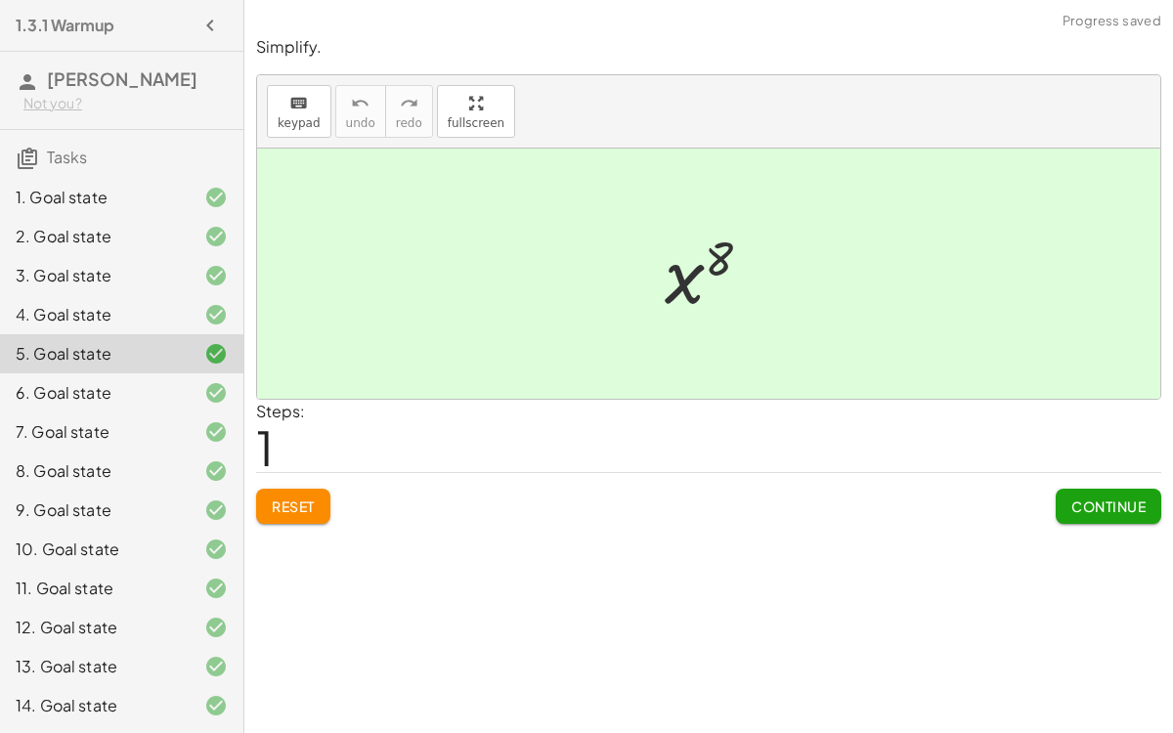
click at [298, 502] on span "Reset" at bounding box center [293, 507] width 43 height 18
click at [1106, 499] on span "Continue" at bounding box center [1109, 507] width 74 height 18
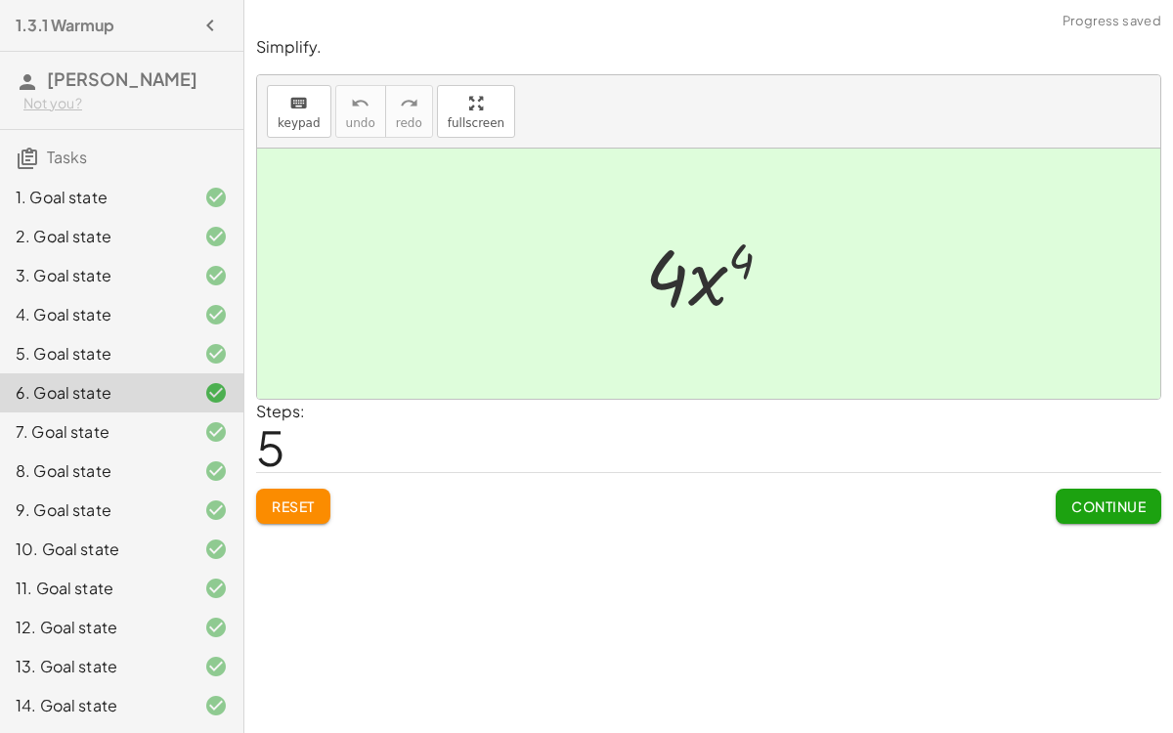
click at [1105, 507] on span "Continue" at bounding box center [1109, 507] width 74 height 18
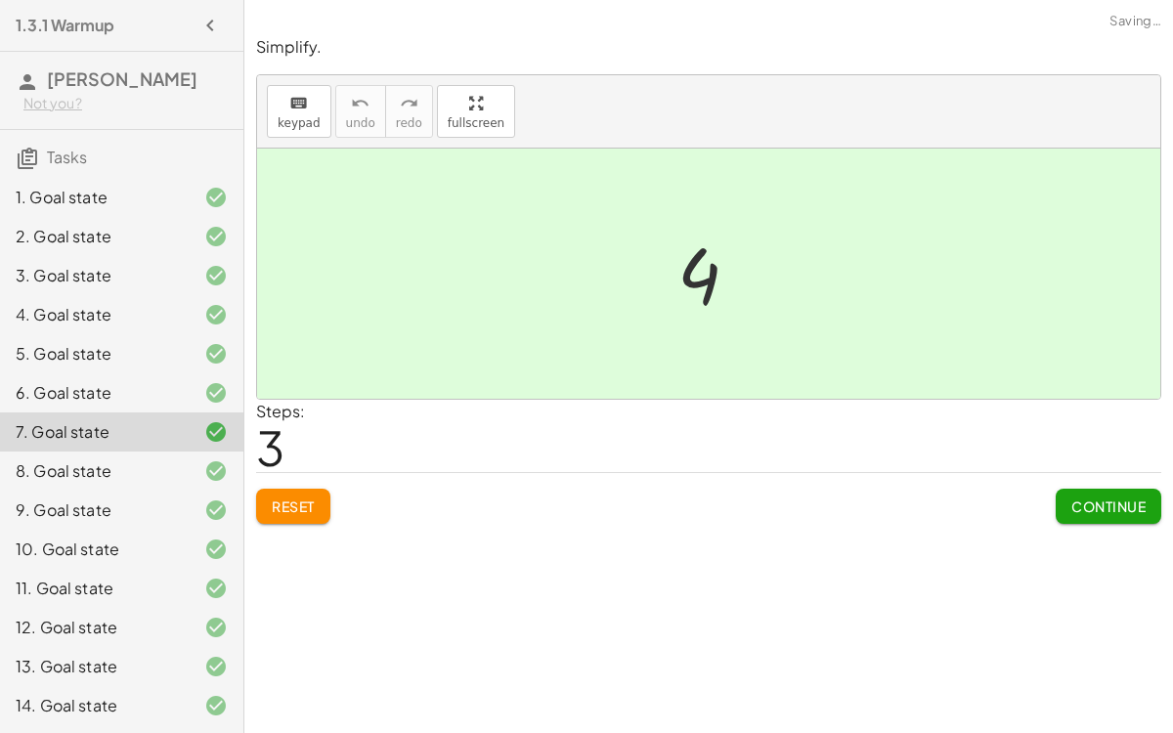
click at [279, 500] on span "Reset" at bounding box center [293, 507] width 43 height 18
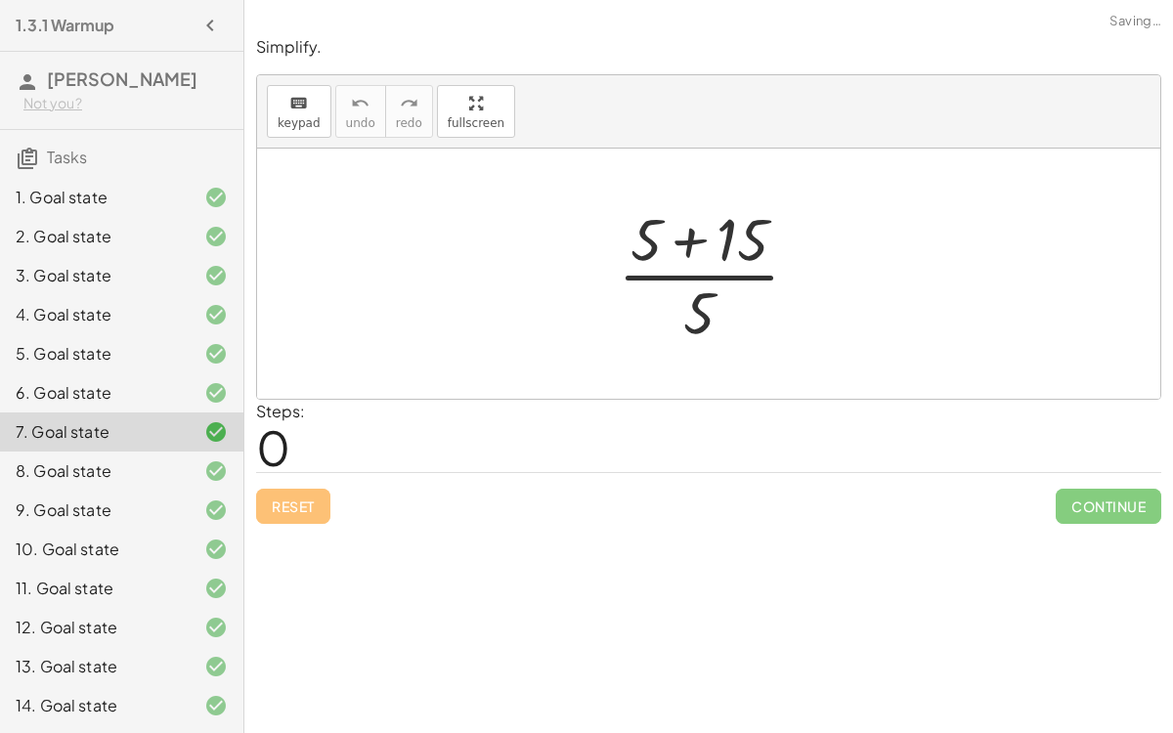
click at [186, 386] on div at bounding box center [200, 392] width 55 height 23
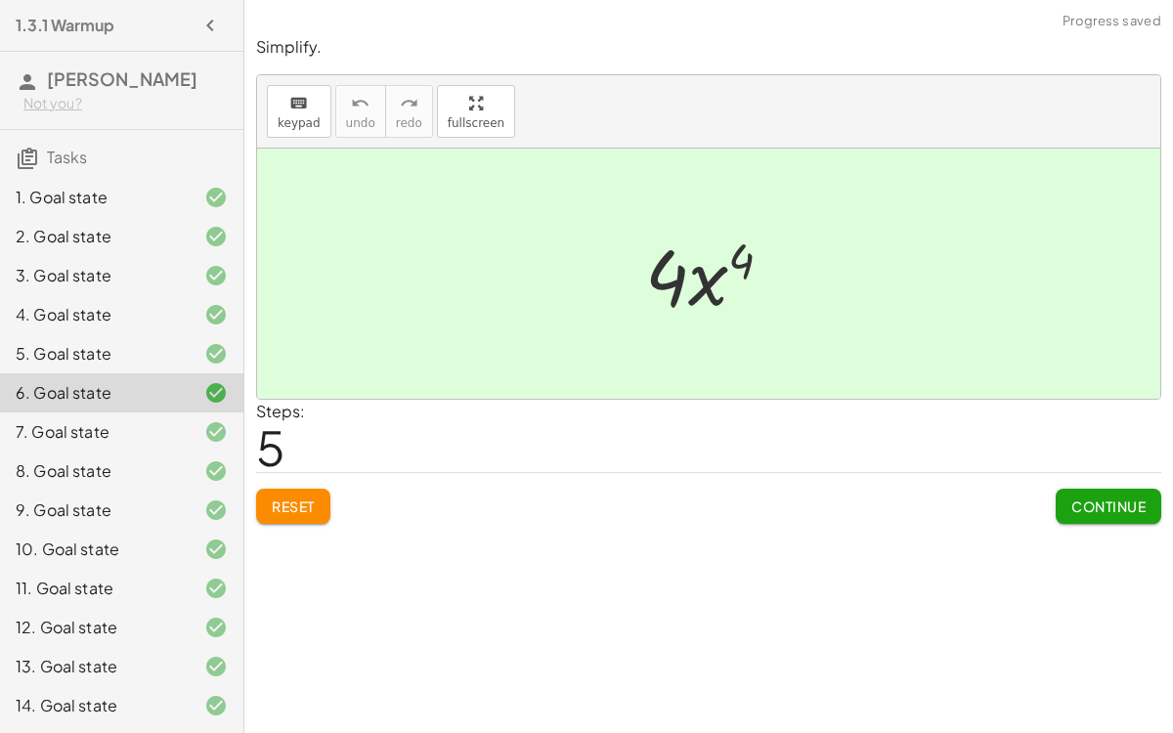
click at [323, 494] on button "Reset" at bounding box center [293, 506] width 74 height 35
click at [1101, 498] on span "Continue" at bounding box center [1109, 507] width 74 height 18
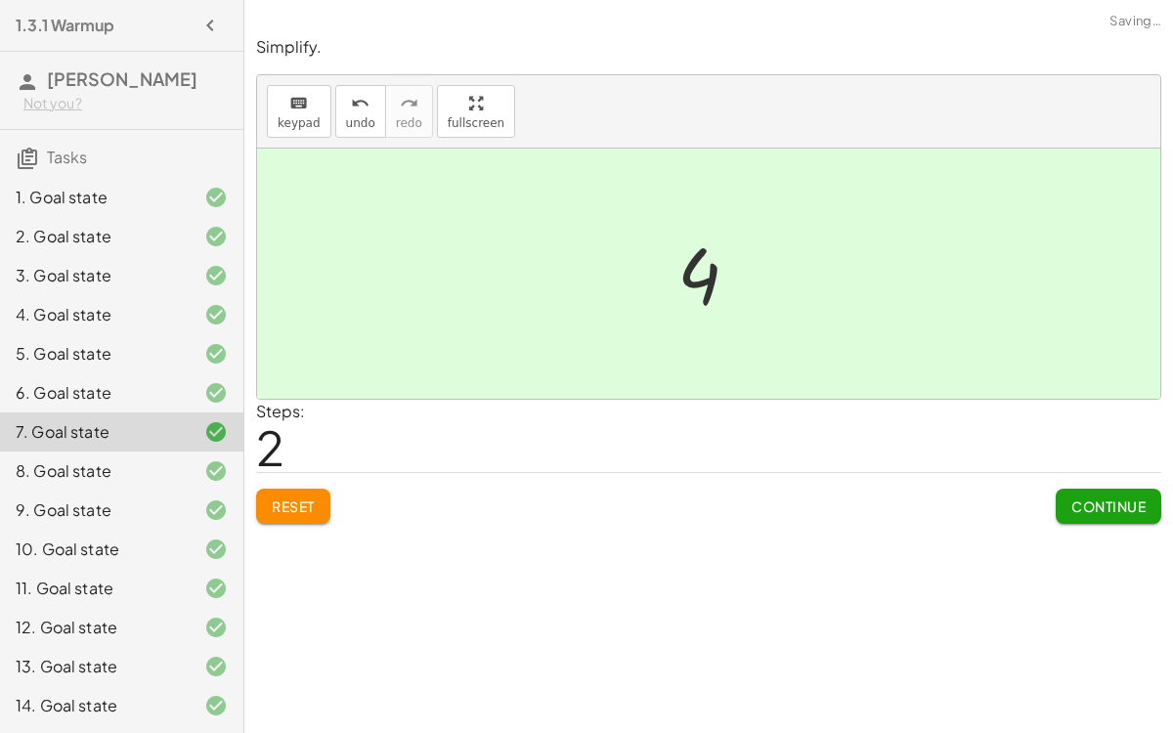
click at [1091, 506] on span "Continue" at bounding box center [1109, 507] width 74 height 18
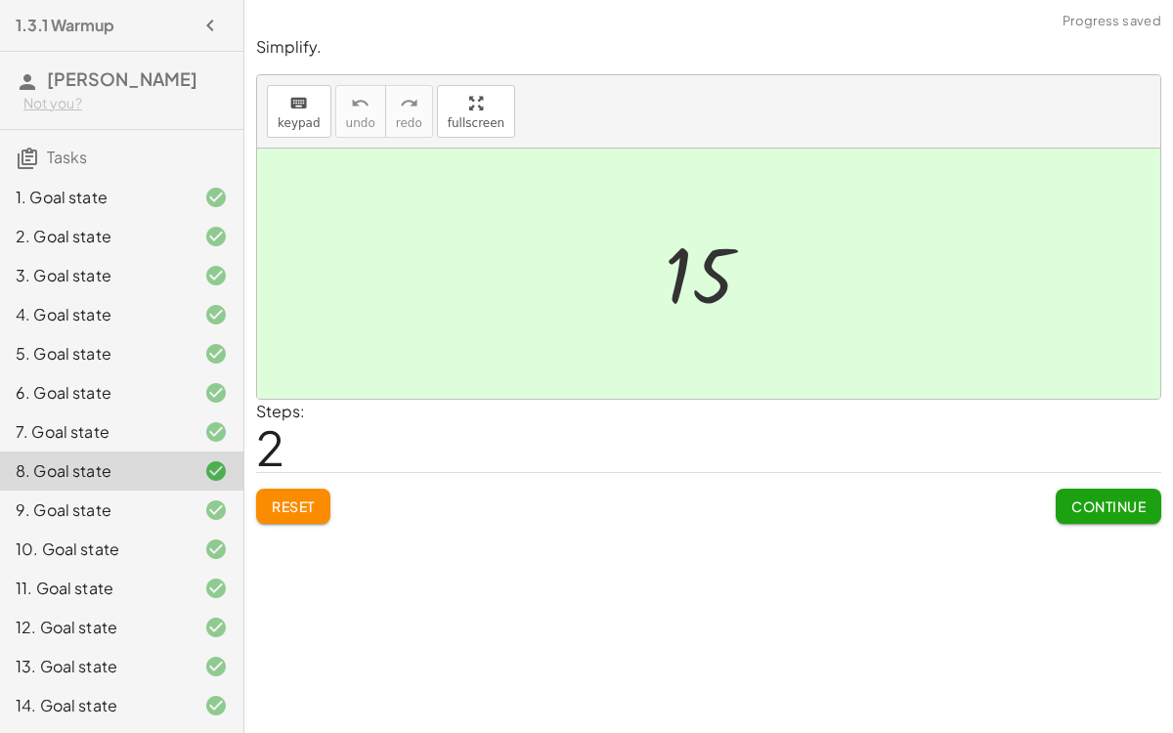
click at [323, 502] on button "Reset" at bounding box center [293, 506] width 74 height 35
click at [1111, 499] on span "Continue" at bounding box center [1109, 507] width 74 height 18
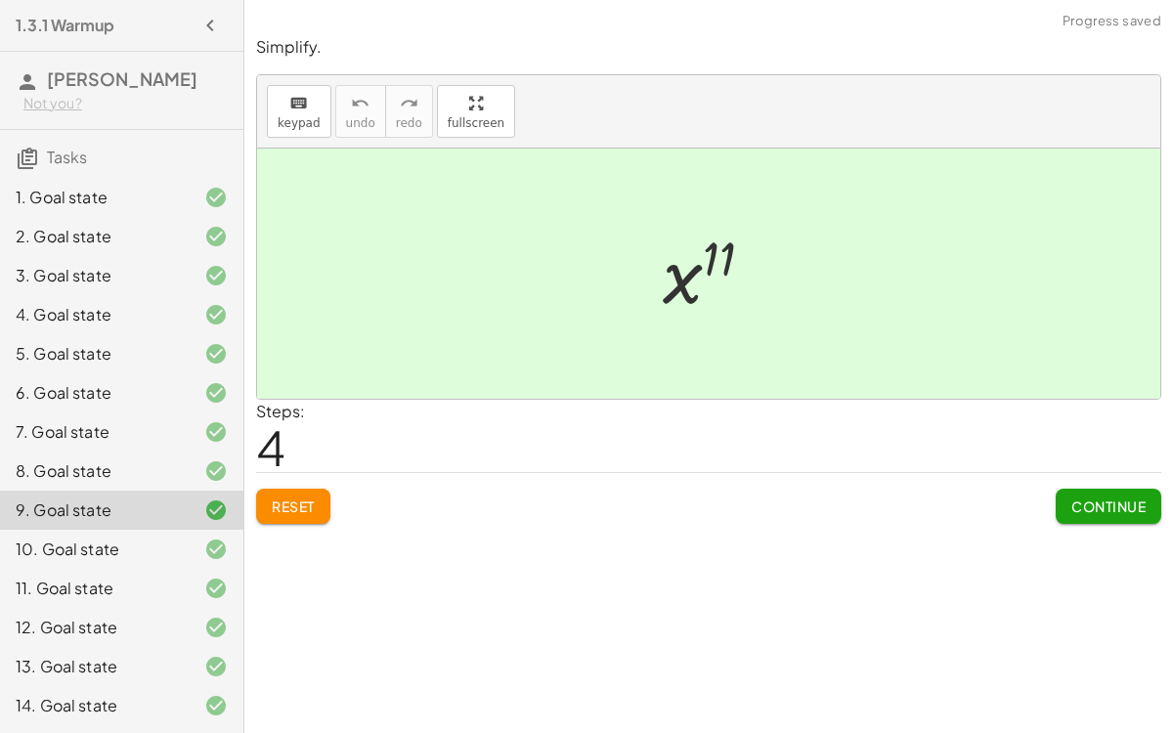
click at [205, 462] on icon at bounding box center [215, 471] width 23 height 23
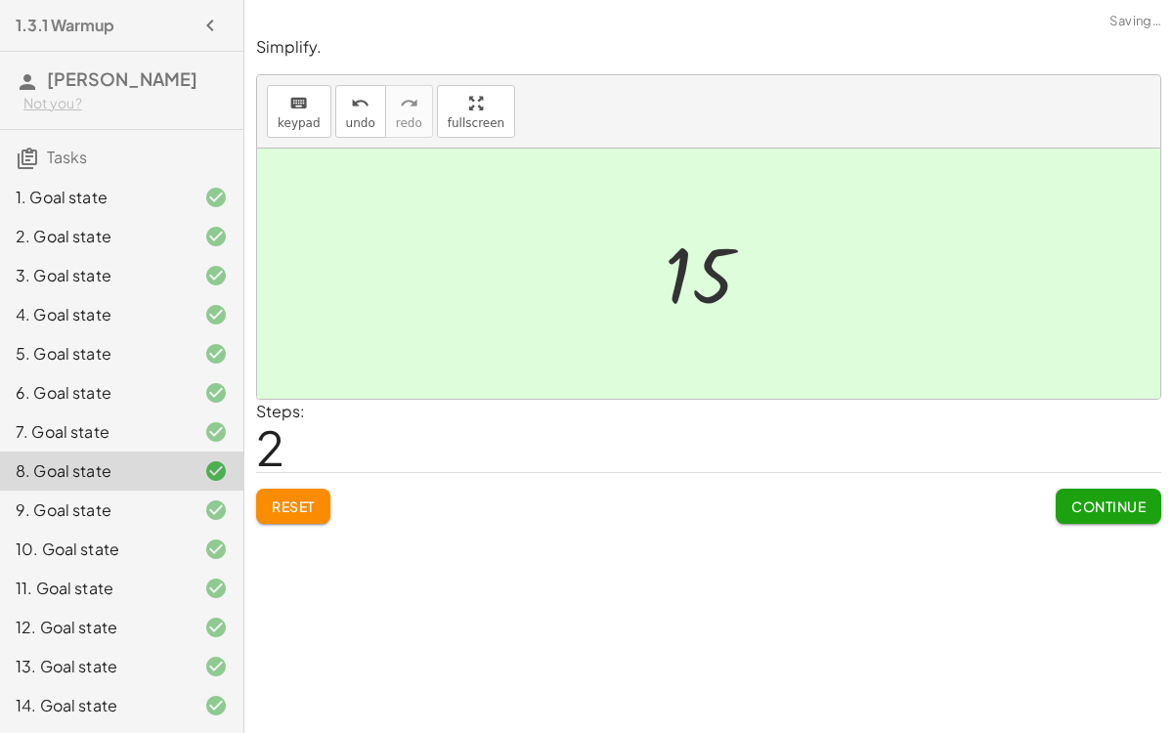
click at [319, 493] on button "Reset" at bounding box center [293, 506] width 74 height 35
click at [1108, 515] on button "Continue" at bounding box center [1109, 506] width 106 height 35
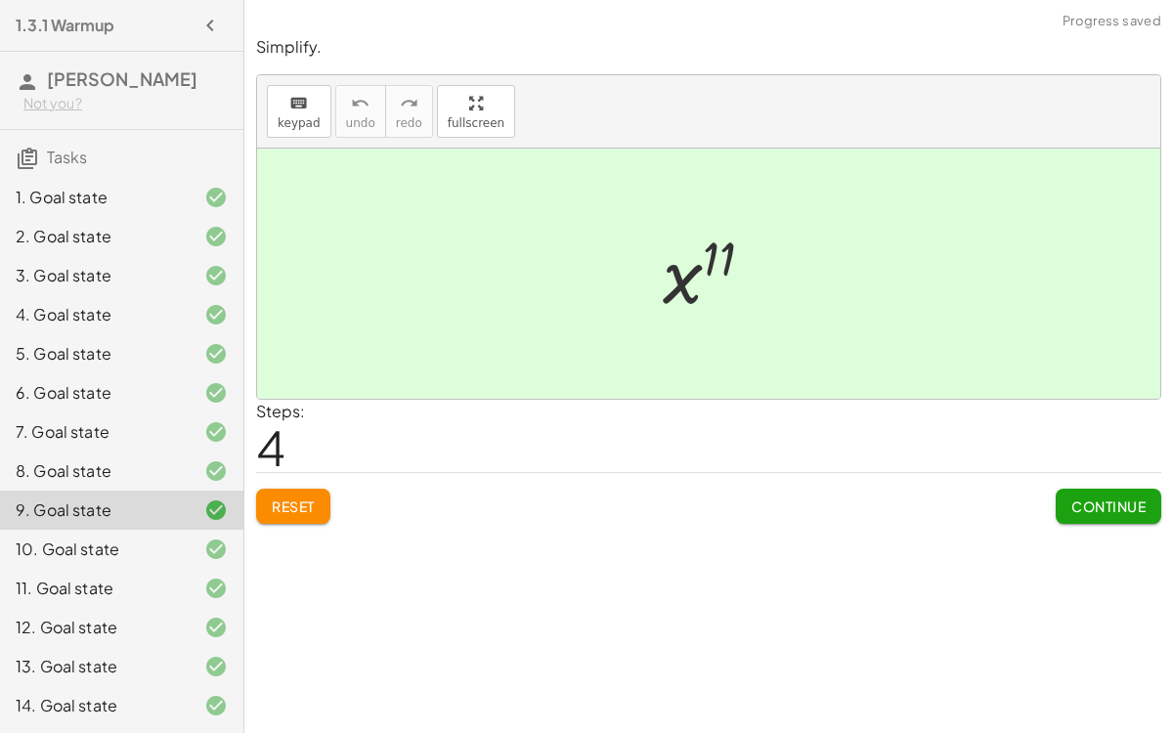
click at [287, 491] on button "Reset" at bounding box center [293, 506] width 74 height 35
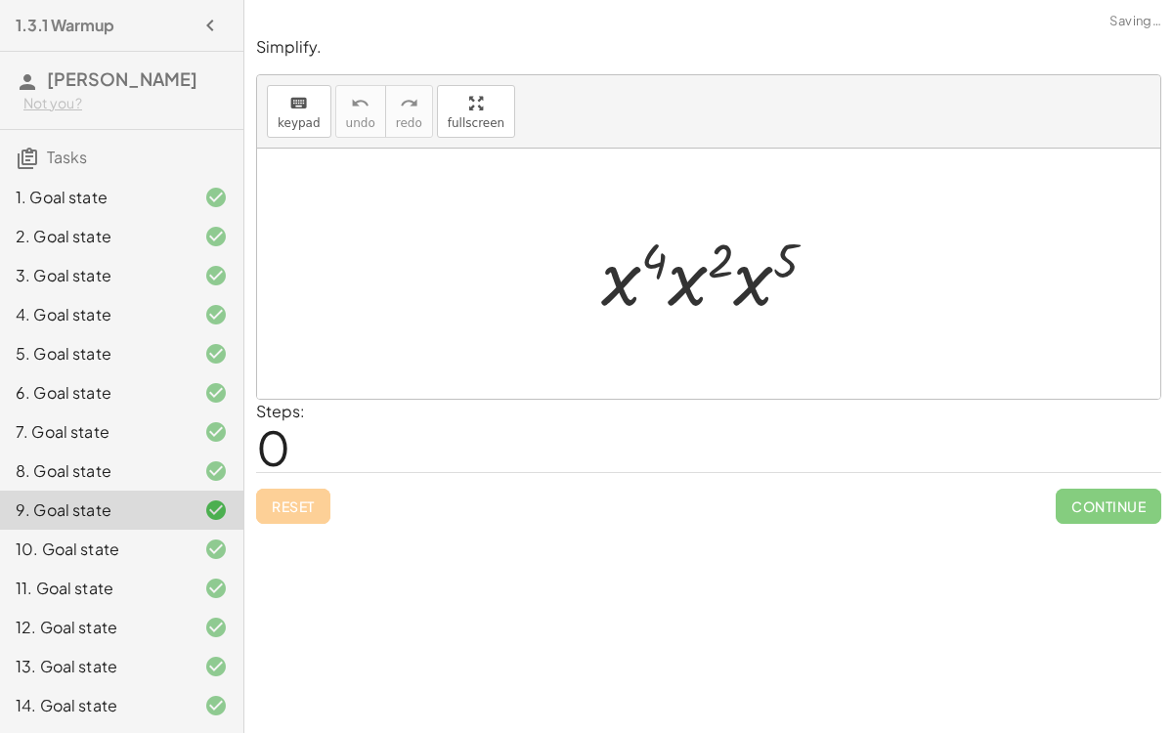
click at [298, 508] on div "Reset Continue" at bounding box center [708, 498] width 905 height 52
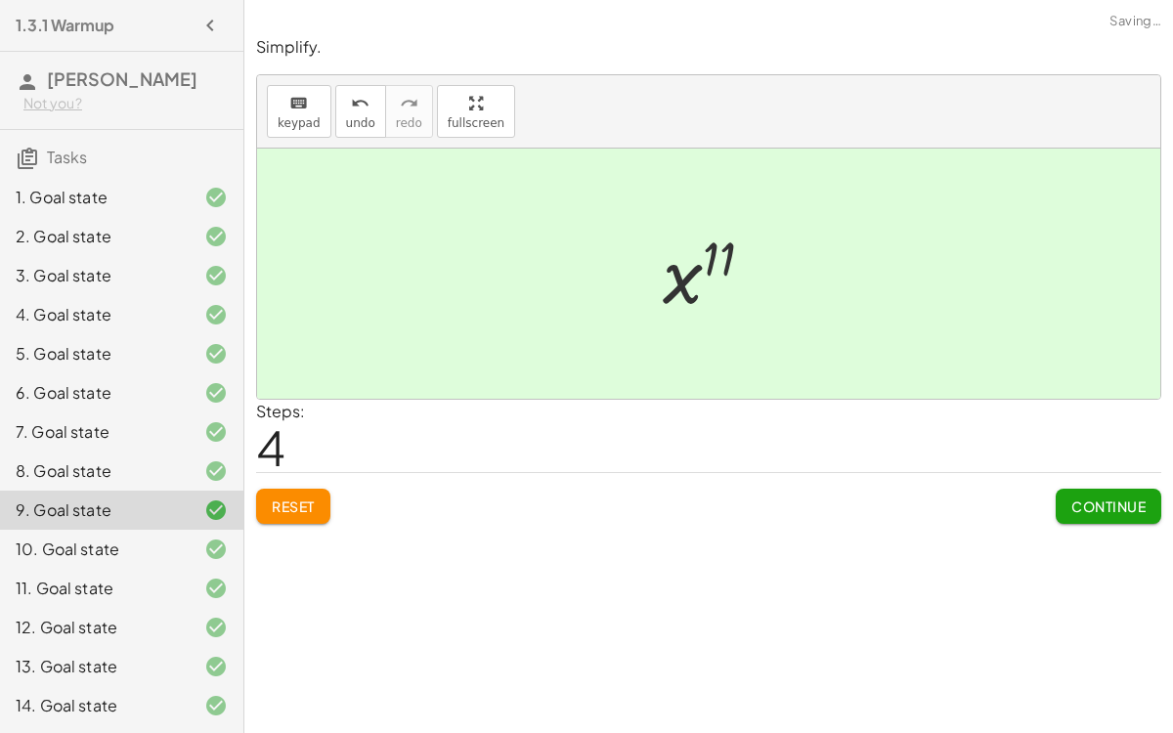
click at [1086, 503] on span "Continue" at bounding box center [1109, 507] width 74 height 18
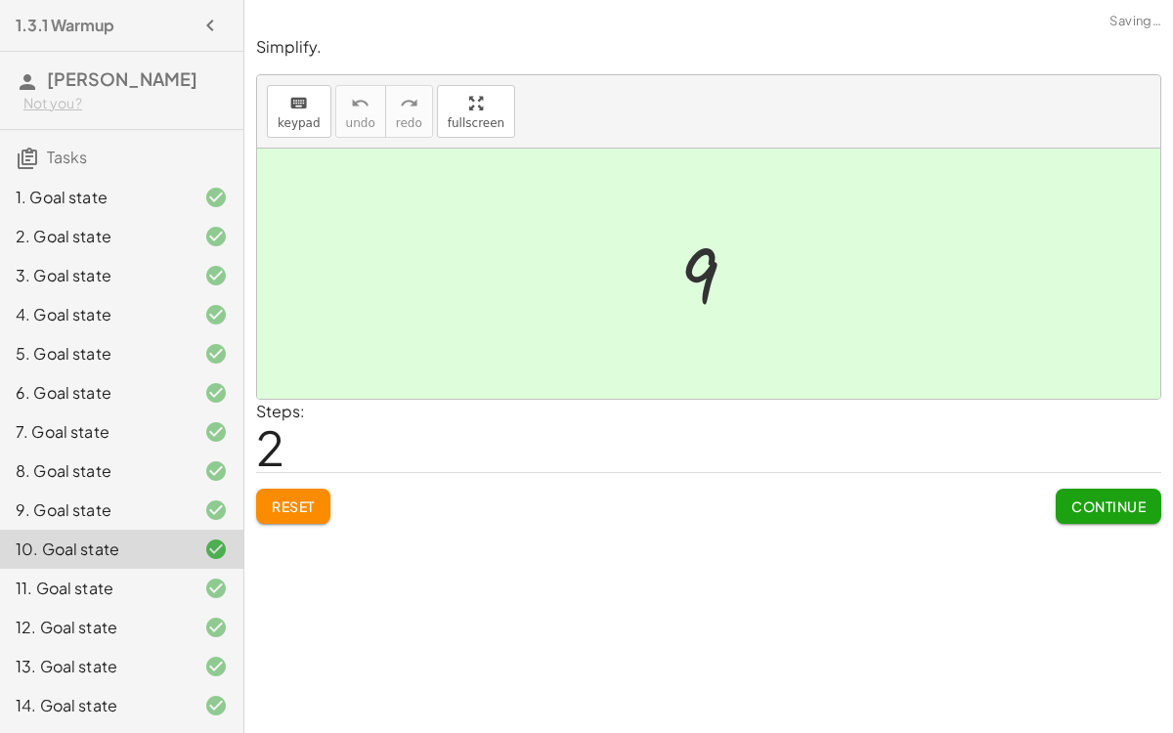
click at [326, 516] on button "Reset" at bounding box center [293, 506] width 74 height 35
click at [310, 511] on span "Reset" at bounding box center [293, 507] width 43 height 18
click at [1056, 504] on button "Continue" at bounding box center [1109, 506] width 106 height 35
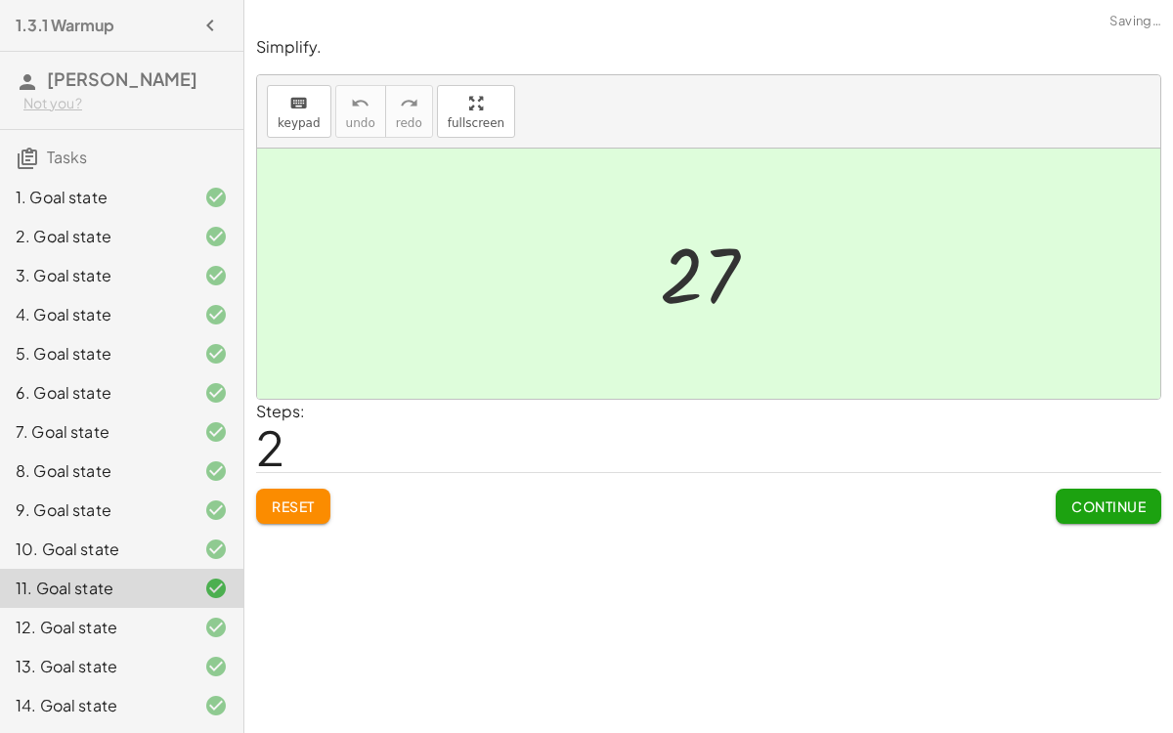
click at [300, 493] on button "Reset" at bounding box center [293, 506] width 74 height 35
click at [1076, 514] on button "Continue" at bounding box center [1109, 506] width 106 height 35
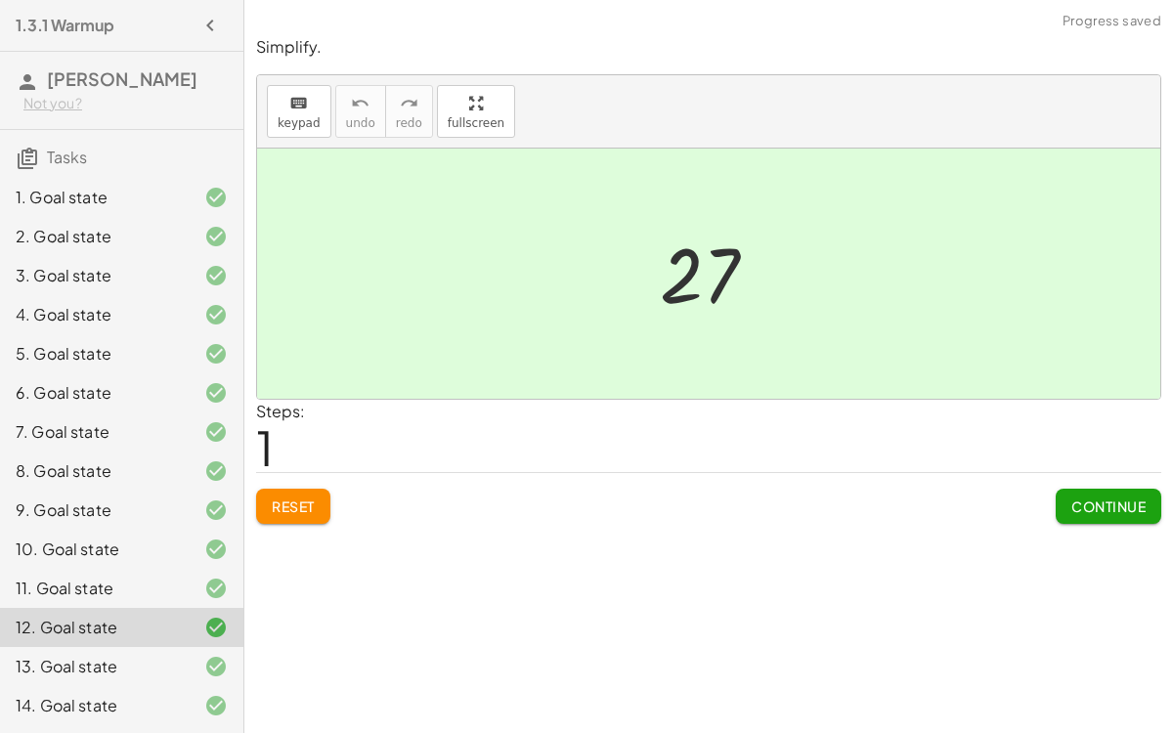
click at [285, 498] on span "Reset" at bounding box center [293, 507] width 43 height 18
click at [1076, 491] on button "Continue" at bounding box center [1109, 506] width 106 height 35
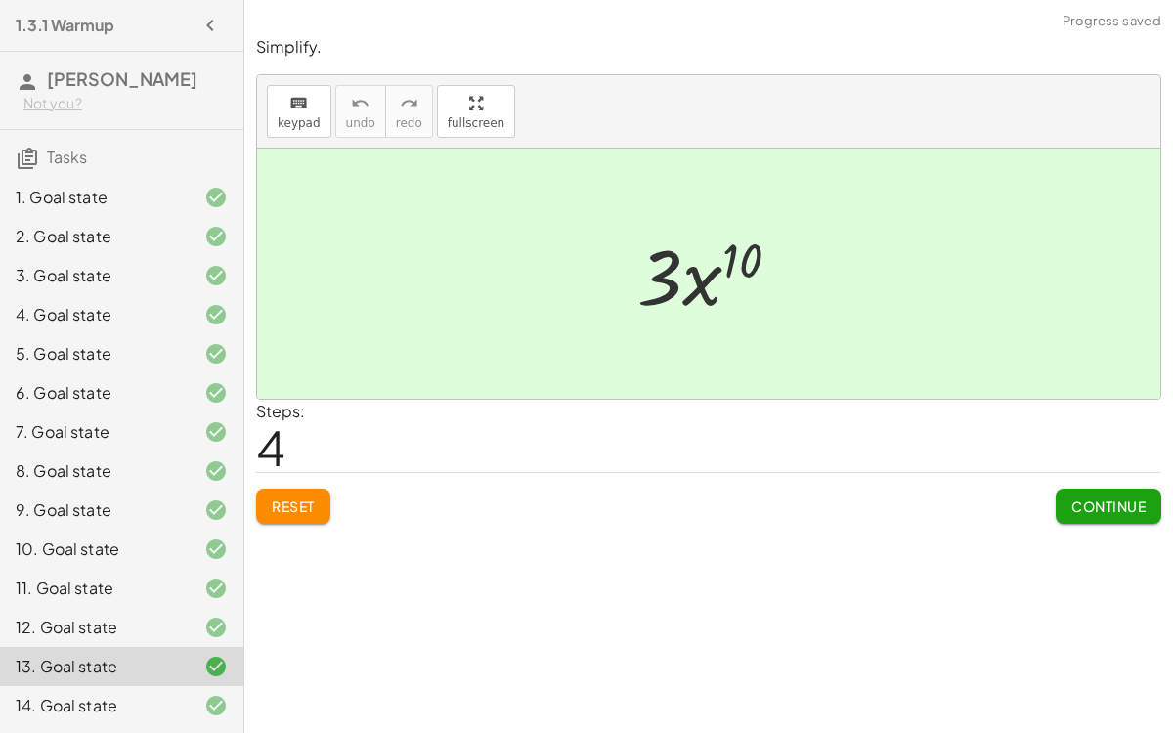
click at [294, 516] on button "Reset" at bounding box center [293, 506] width 74 height 35
click at [1097, 498] on span "Continue" at bounding box center [1109, 507] width 74 height 18
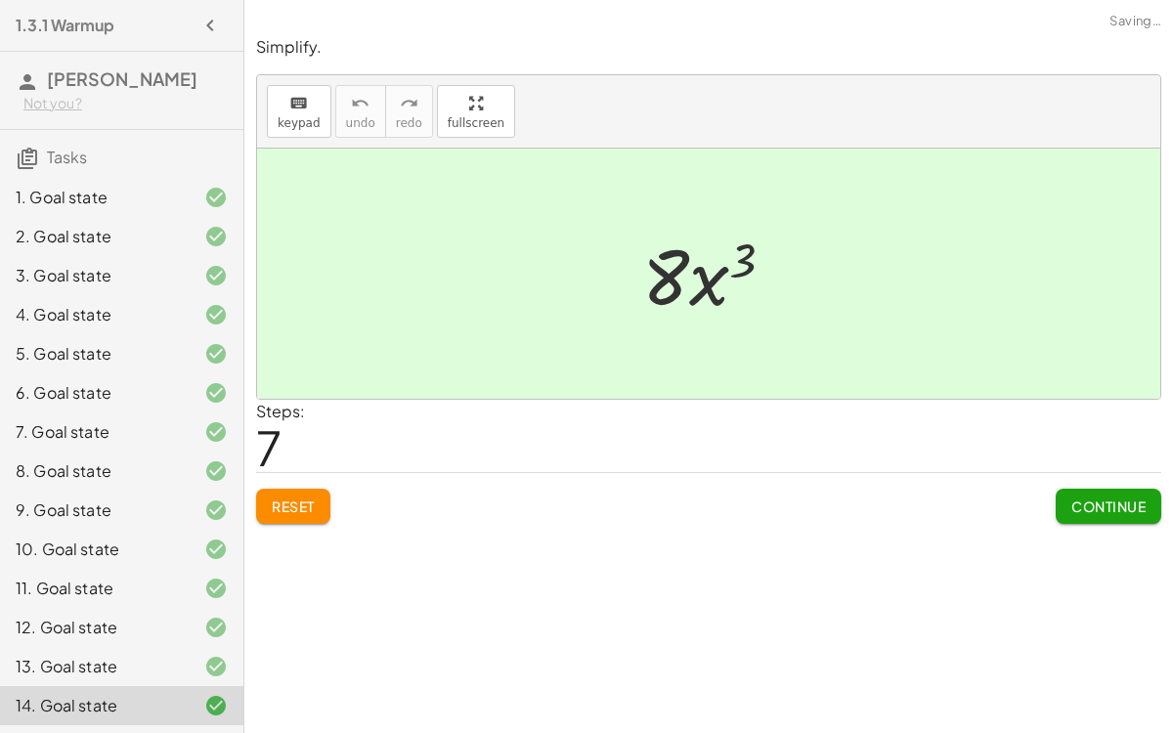
click at [197, 567] on div at bounding box center [200, 666] width 55 height 23
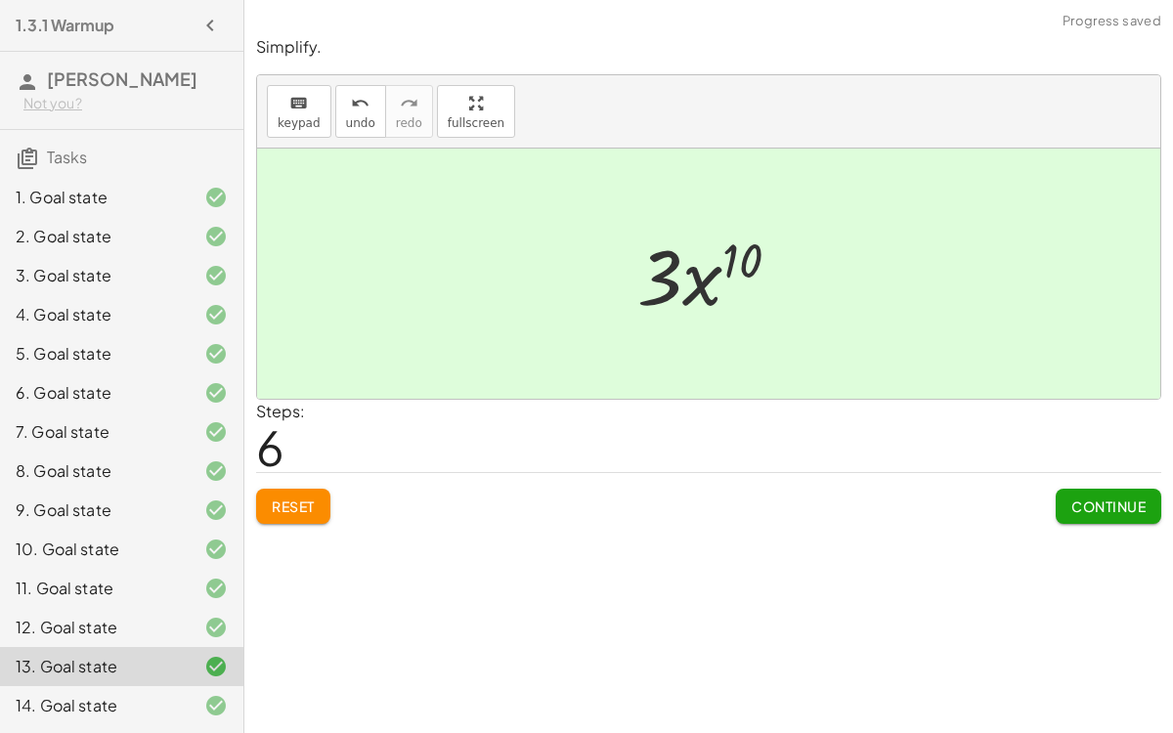
click at [212, 567] on icon at bounding box center [215, 666] width 23 height 23
click at [296, 505] on span "Reset" at bounding box center [293, 507] width 43 height 18
click at [1115, 499] on span "Continue" at bounding box center [1109, 507] width 74 height 18
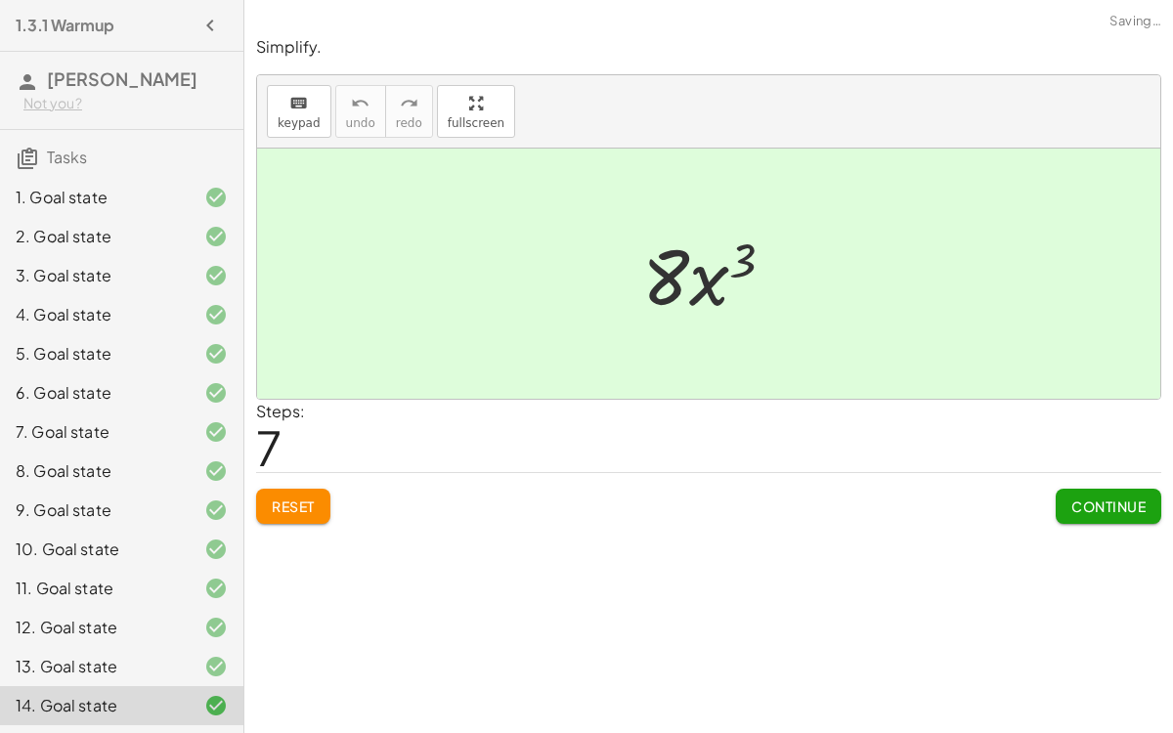
click at [298, 506] on span "Reset" at bounding box center [293, 507] width 43 height 18
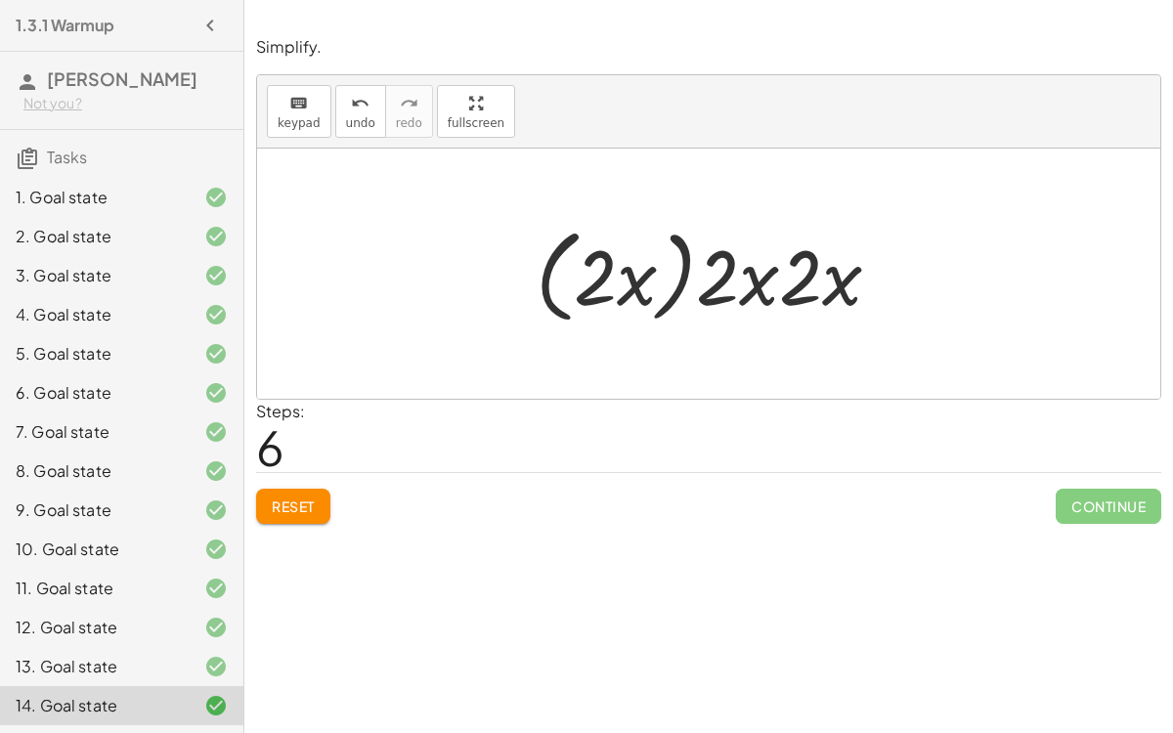
drag, startPoint x: 867, startPoint y: 358, endPoint x: 698, endPoint y: 250, distance: 200.4
click at [698, 250] on div "· ( · 2 · x ) · ( · 2 · x ) · ( · 2 · x ) · ( · 2 · x · ( · 2 · x ) ) · ( · 2 ·…" at bounding box center [708, 274] width 903 height 250
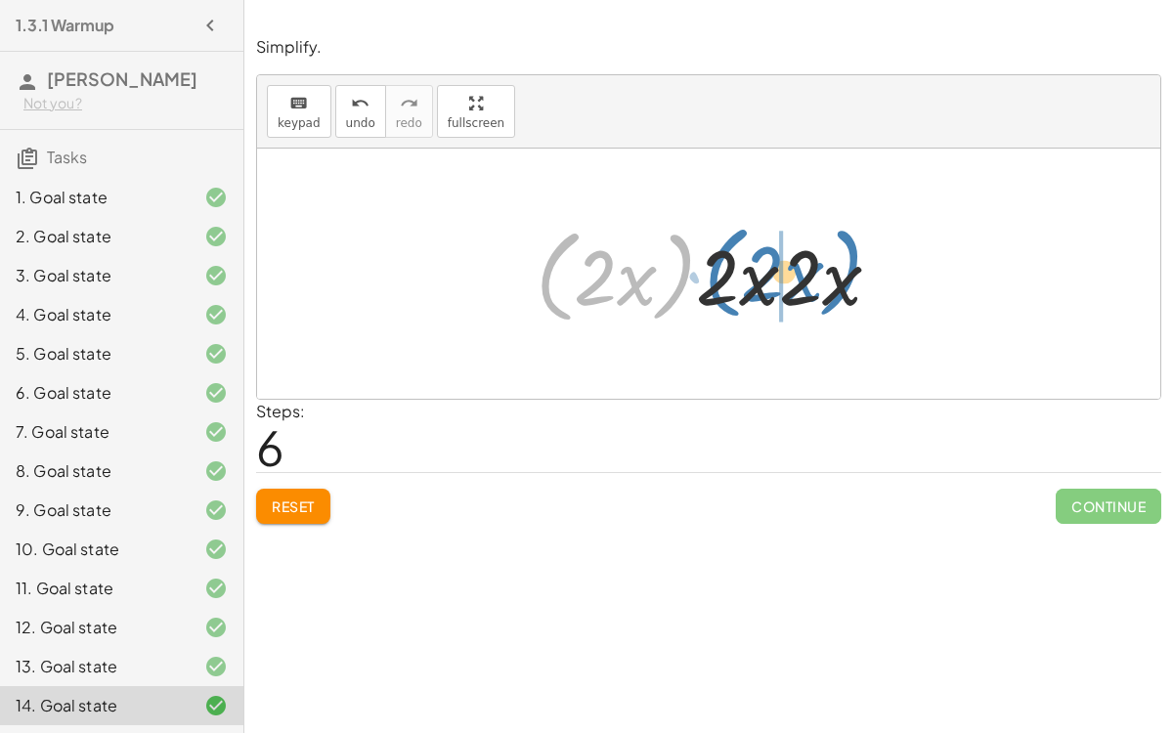
drag, startPoint x: 677, startPoint y: 259, endPoint x: 841, endPoint y: 255, distance: 164.3
click at [841, 255] on div at bounding box center [716, 274] width 380 height 112
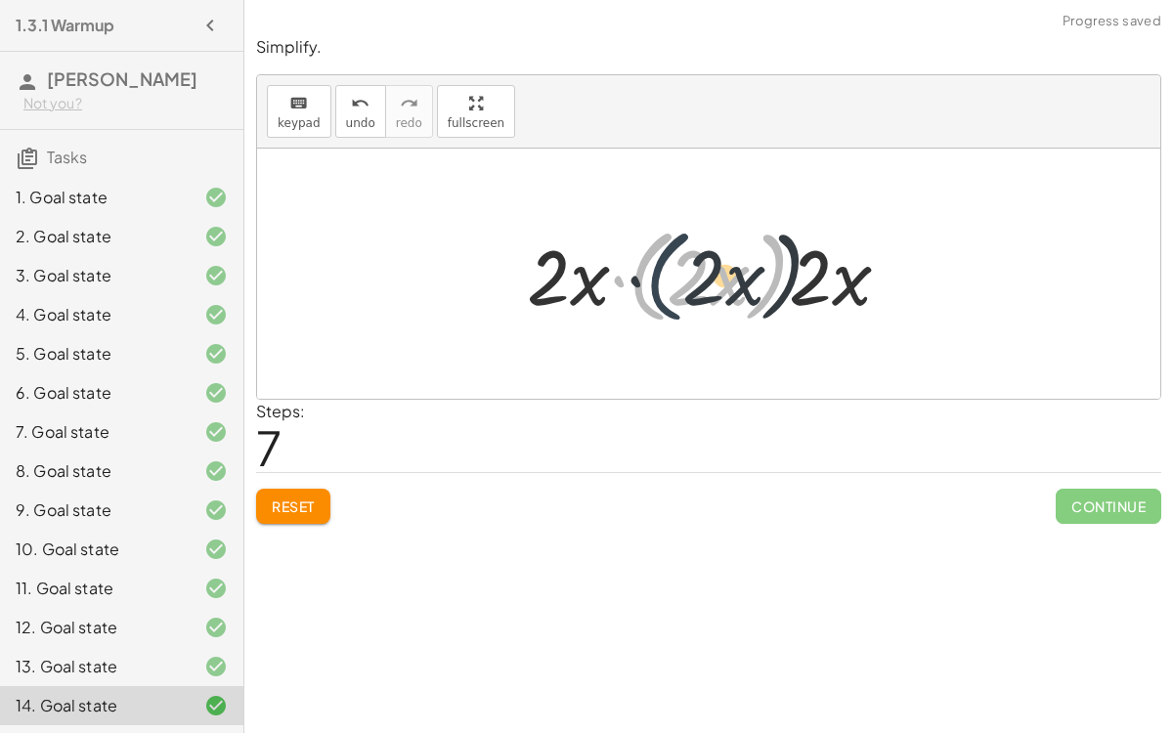
click at [645, 277] on div at bounding box center [716, 274] width 399 height 112
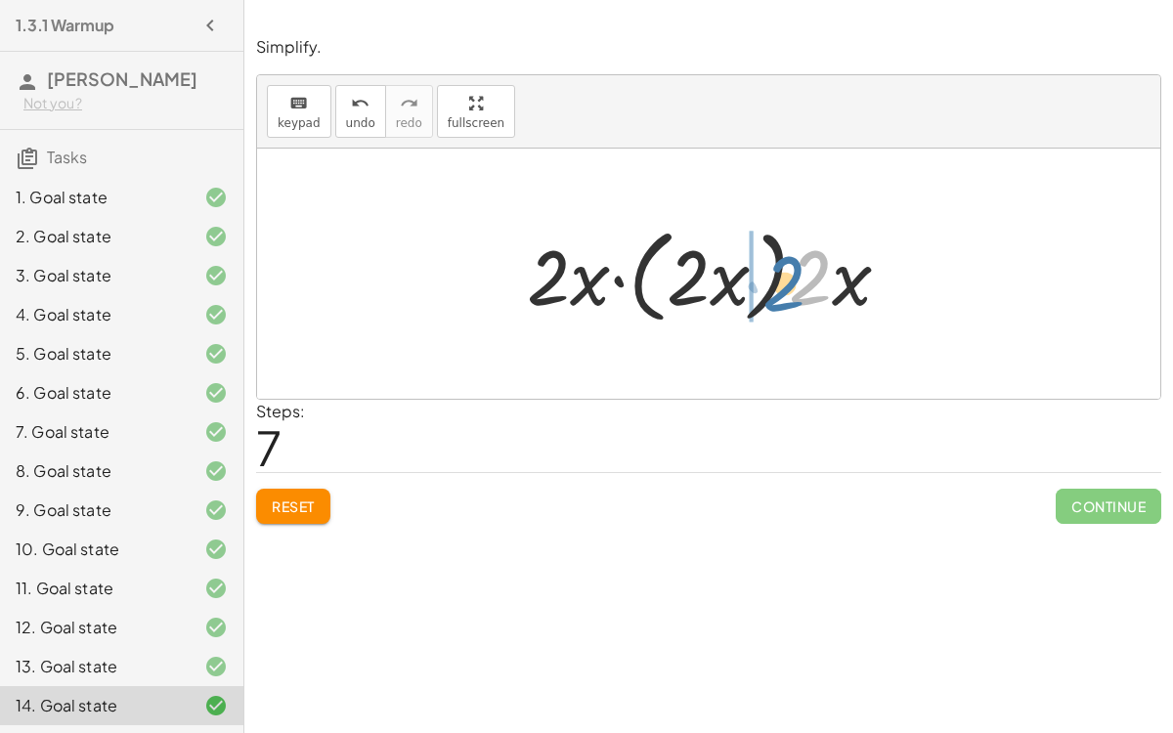
drag, startPoint x: 810, startPoint y: 289, endPoint x: 767, endPoint y: 293, distance: 43.2
click at [767, 293] on div at bounding box center [716, 274] width 399 height 112
drag, startPoint x: 846, startPoint y: 286, endPoint x: 794, endPoint y: 275, distance: 53.1
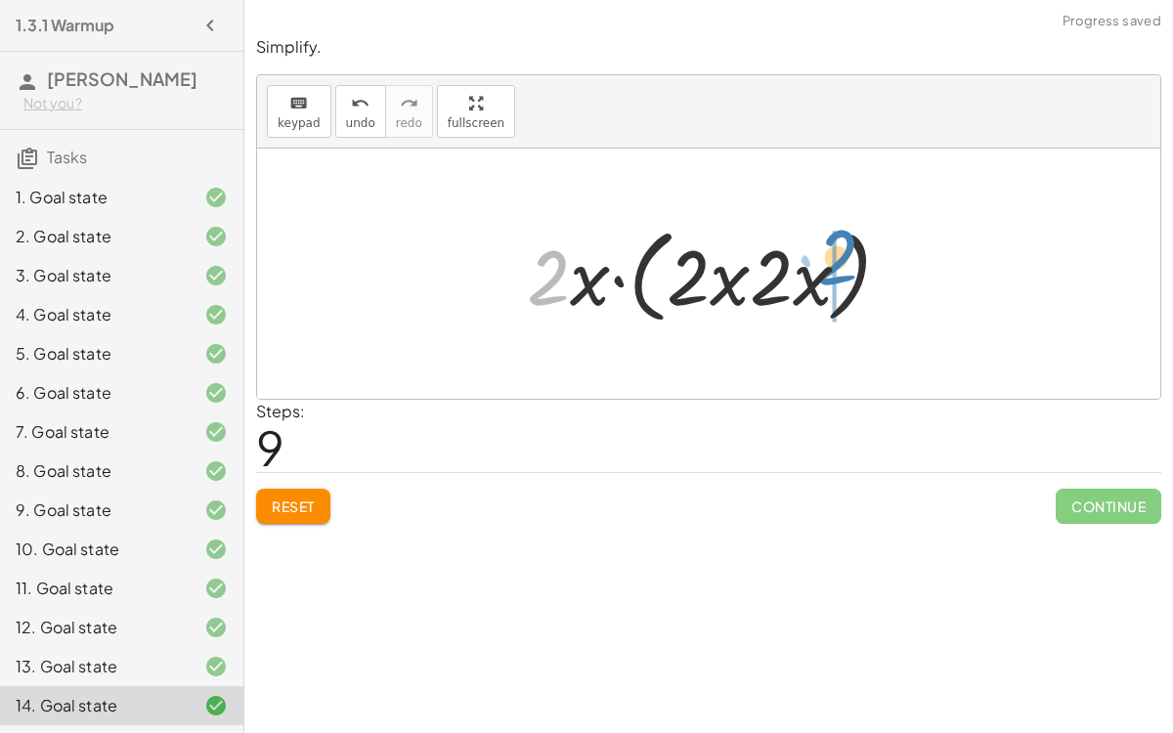
drag, startPoint x: 534, startPoint y: 292, endPoint x: 823, endPoint y: 276, distance: 289.9
click at [823, 276] on div at bounding box center [716, 274] width 399 height 112
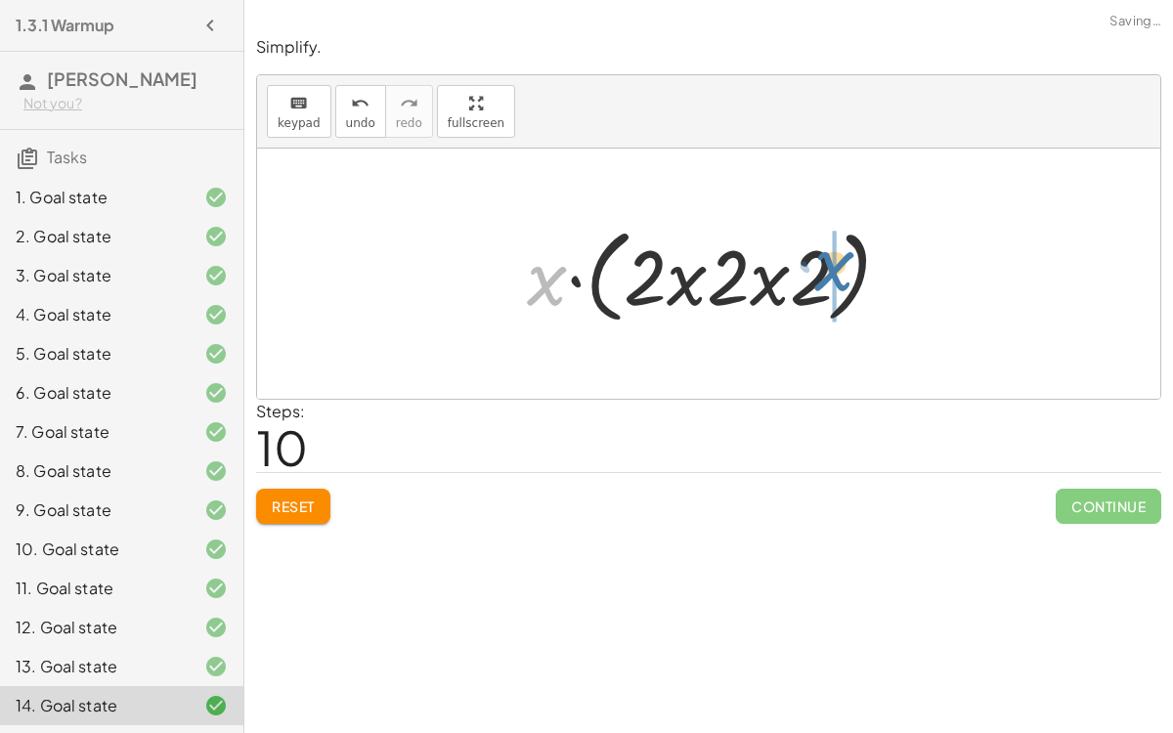
drag, startPoint x: 526, startPoint y: 285, endPoint x: 817, endPoint y: 269, distance: 291.8
click at [817, 269] on div at bounding box center [716, 274] width 399 height 112
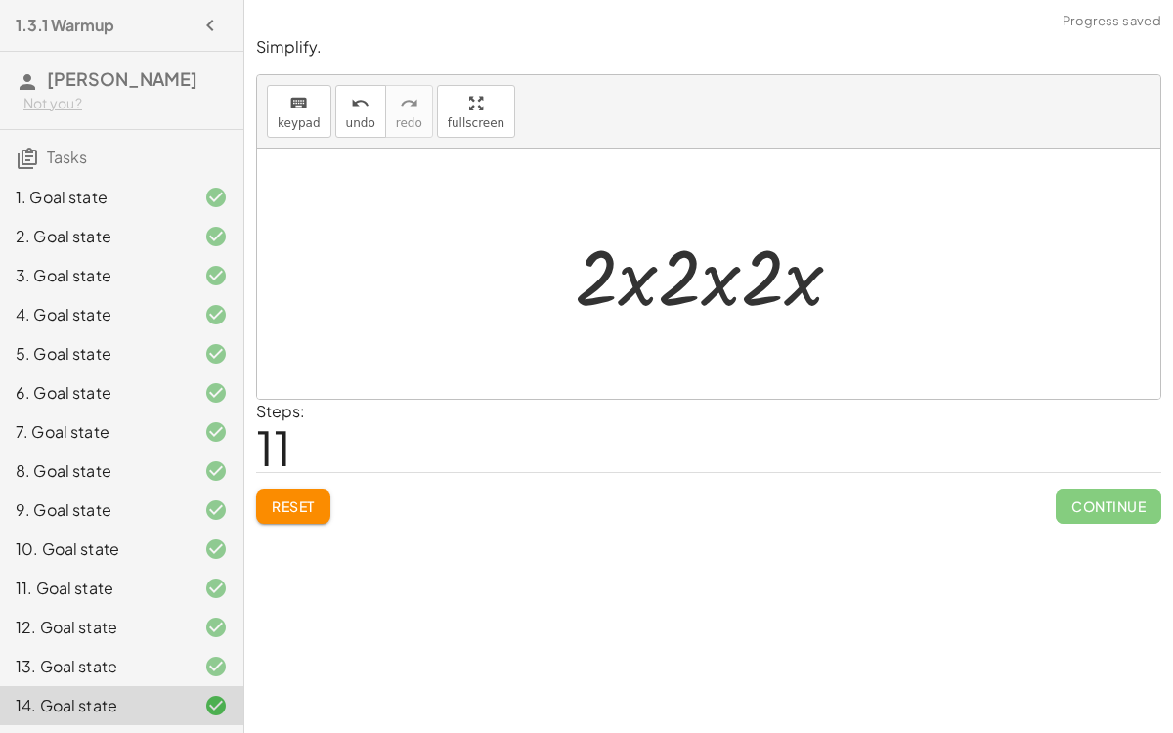
click at [626, 285] on div at bounding box center [716, 274] width 303 height 101
click at [638, 284] on div at bounding box center [716, 274] width 303 height 101
click at [672, 281] on div at bounding box center [716, 274] width 303 height 101
drag, startPoint x: 593, startPoint y: 276, endPoint x: 698, endPoint y: 274, distance: 104.6
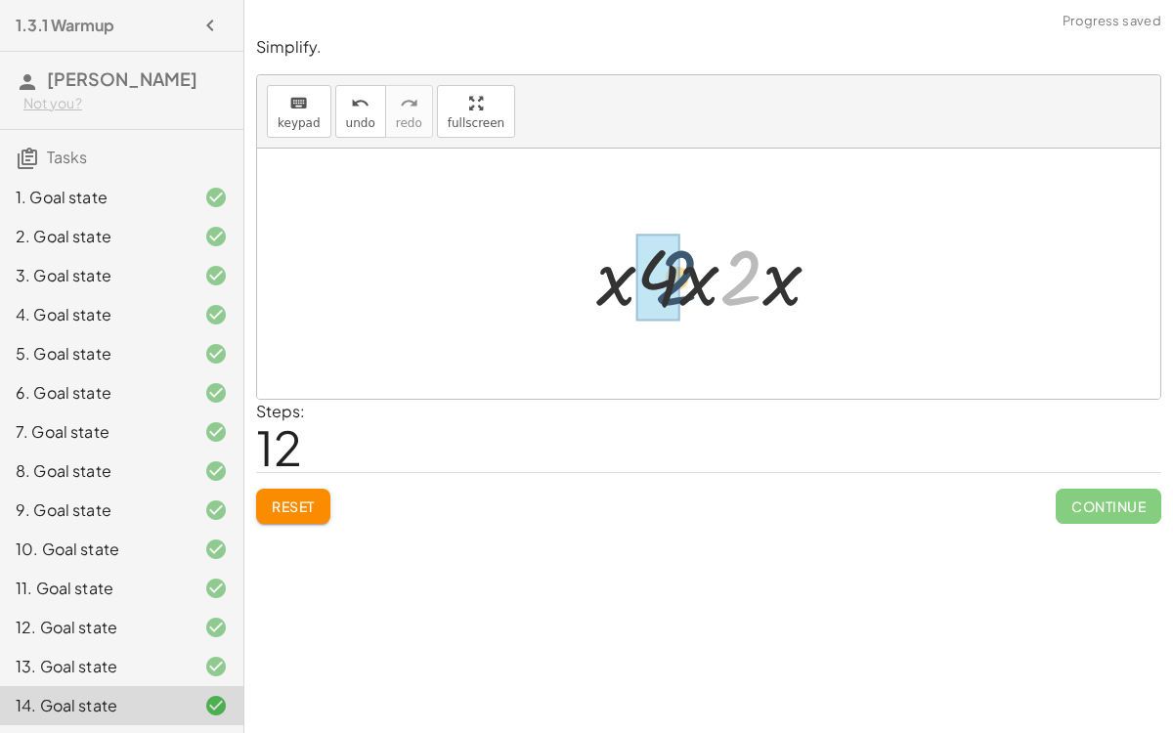
drag, startPoint x: 749, startPoint y: 273, endPoint x: 673, endPoint y: 271, distance: 76.3
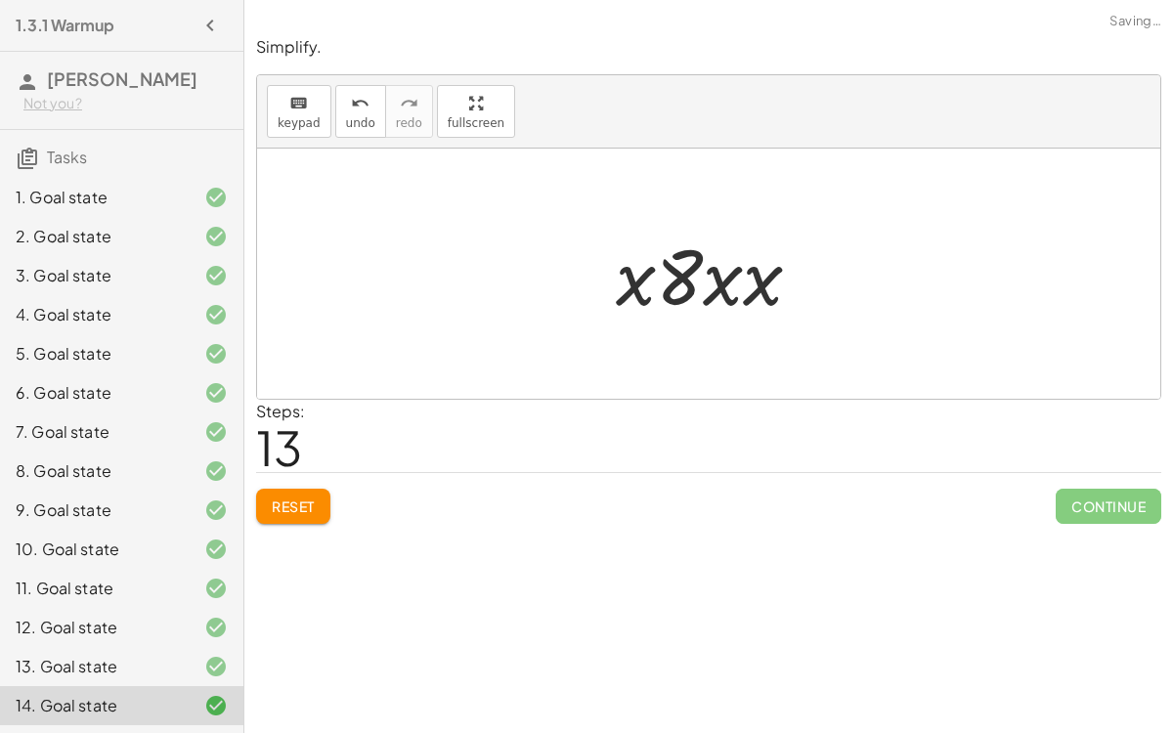
click at [722, 280] on div at bounding box center [717, 274] width 222 height 101
drag, startPoint x: 735, startPoint y: 284, endPoint x: 756, endPoint y: 286, distance: 20.7
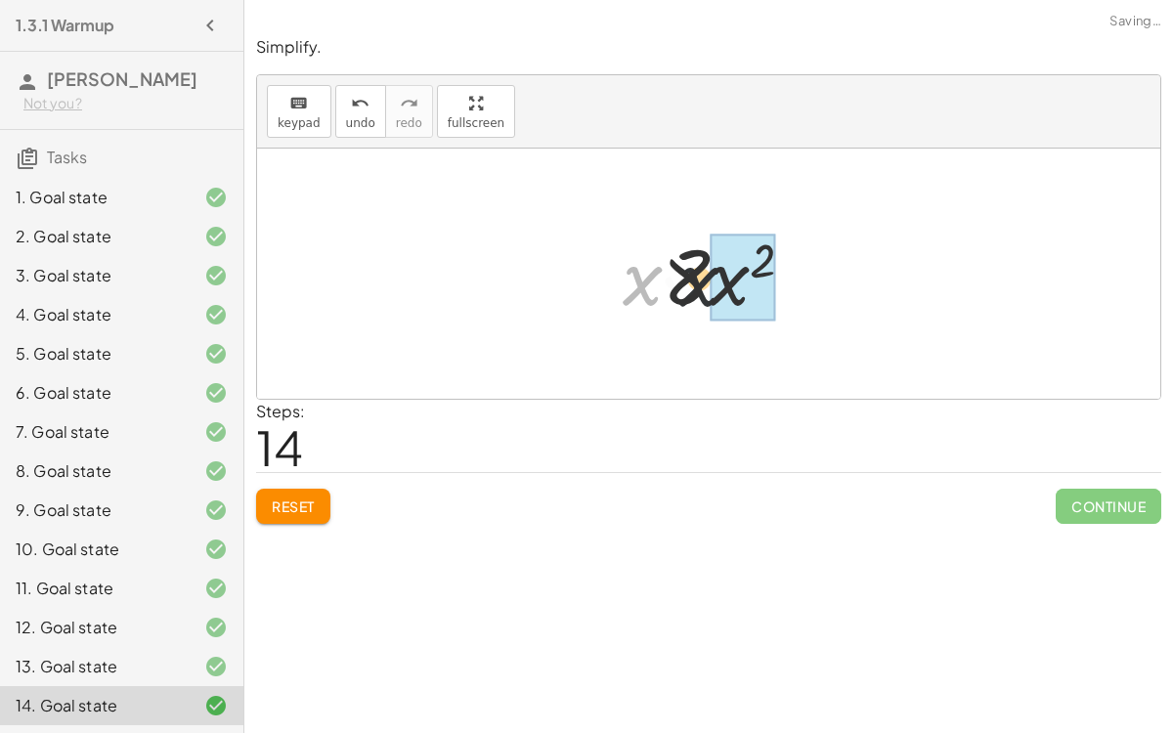
drag, startPoint x: 646, startPoint y: 275, endPoint x: 724, endPoint y: 272, distance: 78.3
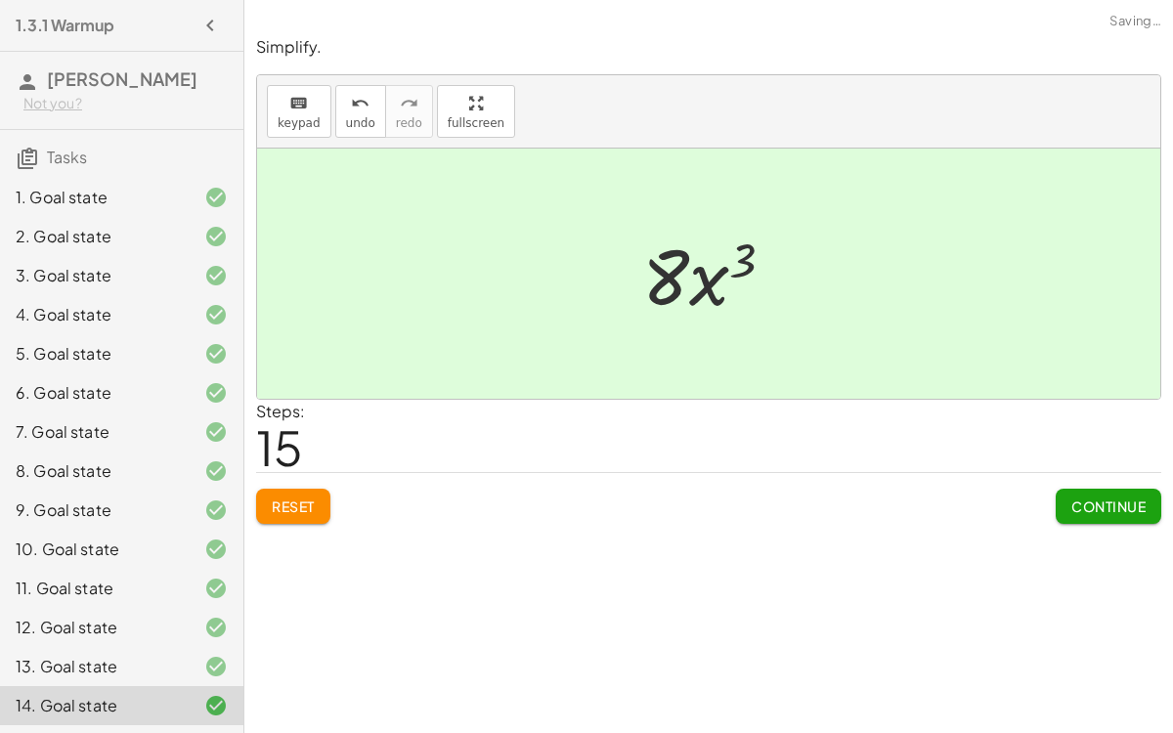
click at [307, 498] on span "Reset" at bounding box center [293, 507] width 43 height 18
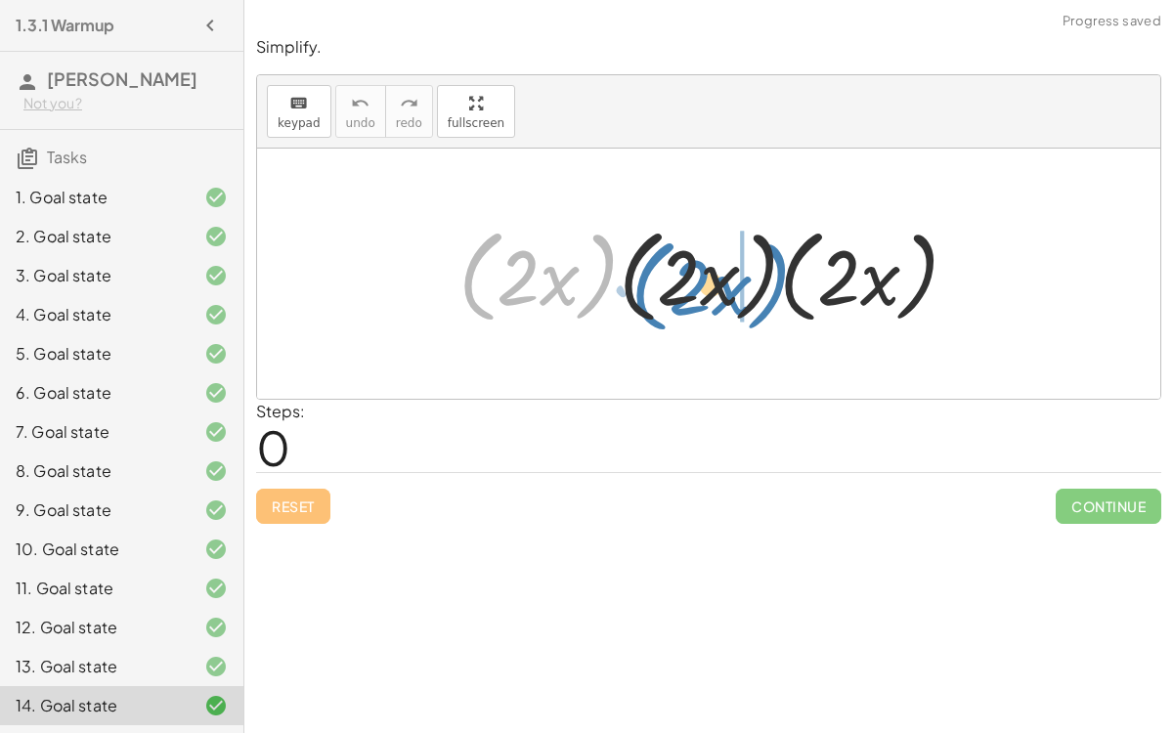
drag, startPoint x: 598, startPoint y: 275, endPoint x: 767, endPoint y: 284, distance: 169.4
click at [767, 284] on div at bounding box center [717, 274] width 536 height 112
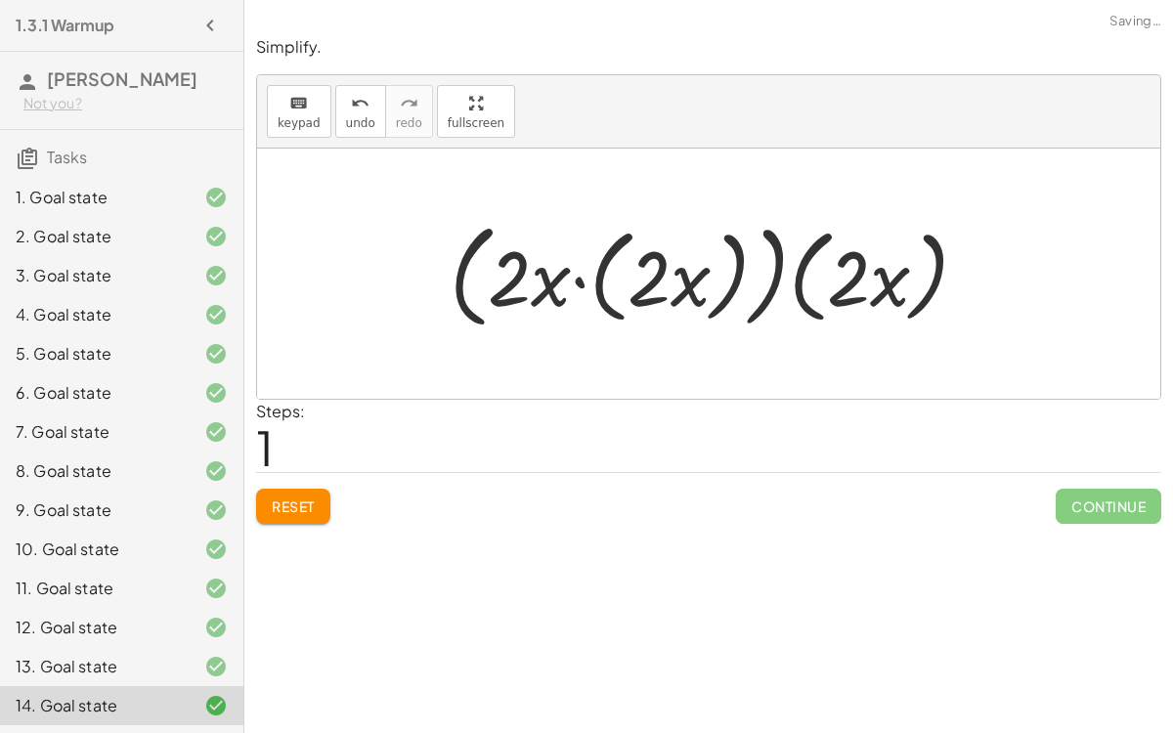
click at [581, 275] on div at bounding box center [716, 274] width 553 height 124
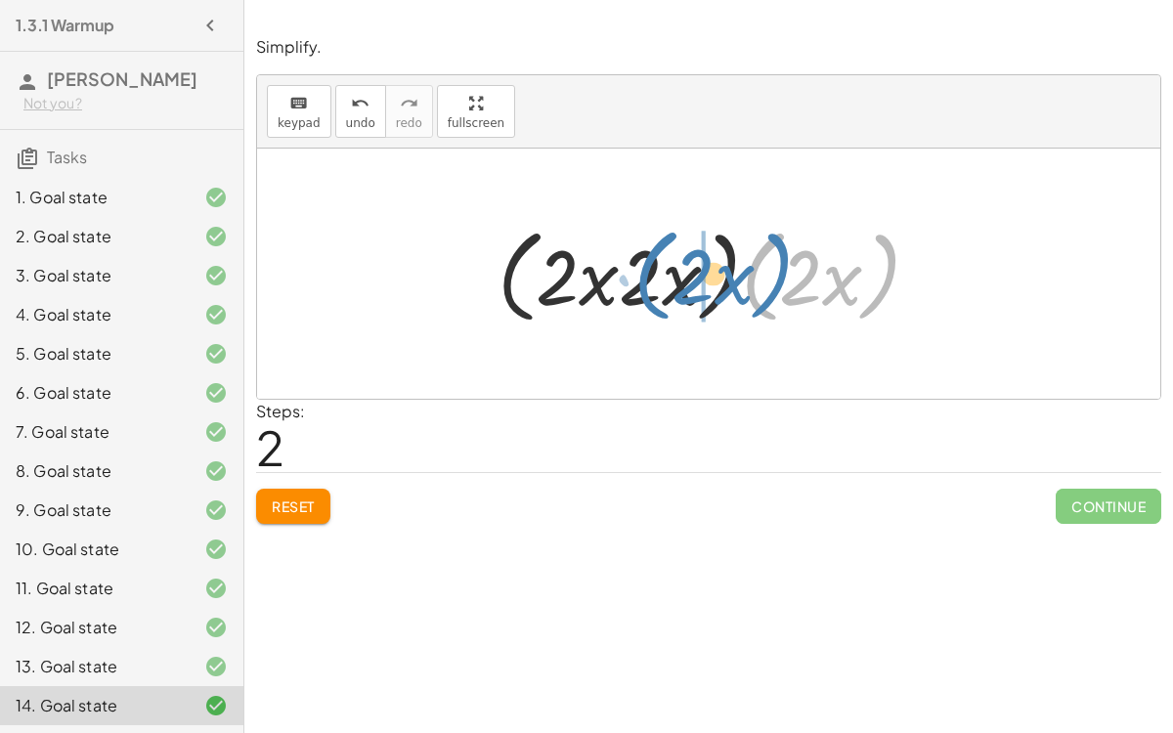
drag, startPoint x: 749, startPoint y: 280, endPoint x: 635, endPoint y: 278, distance: 114.4
click at [635, 278] on div at bounding box center [717, 274] width 458 height 112
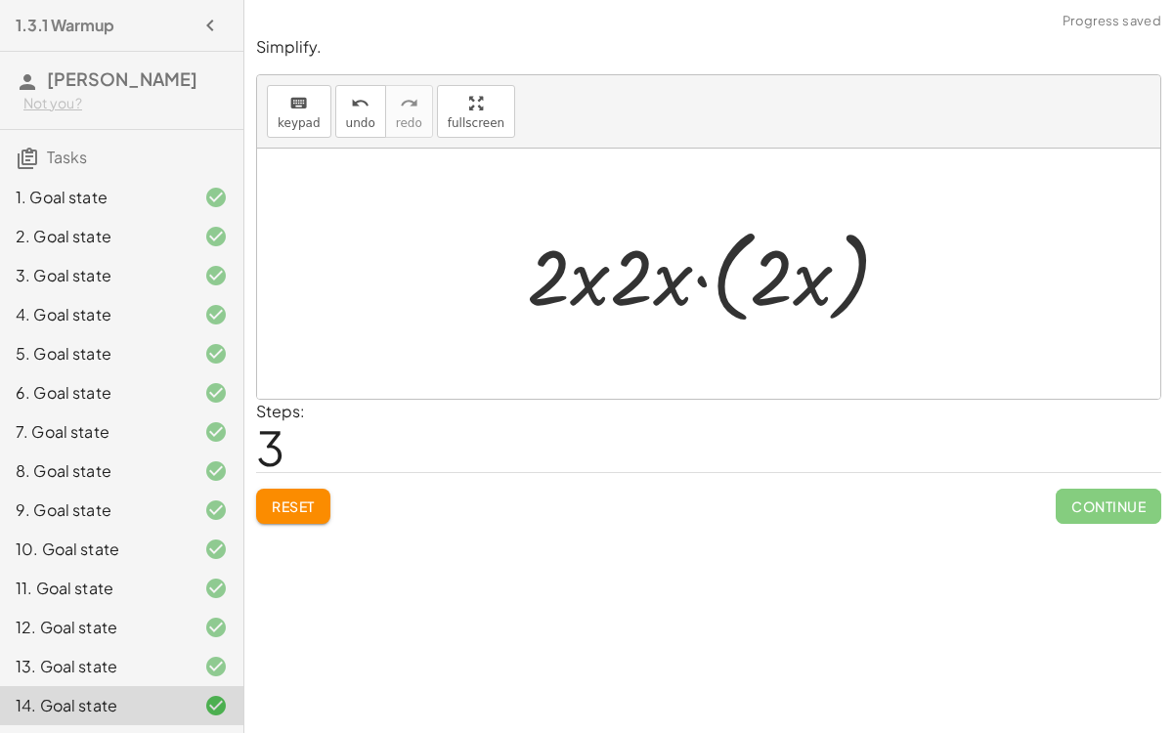
click at [707, 277] on div at bounding box center [716, 274] width 399 height 112
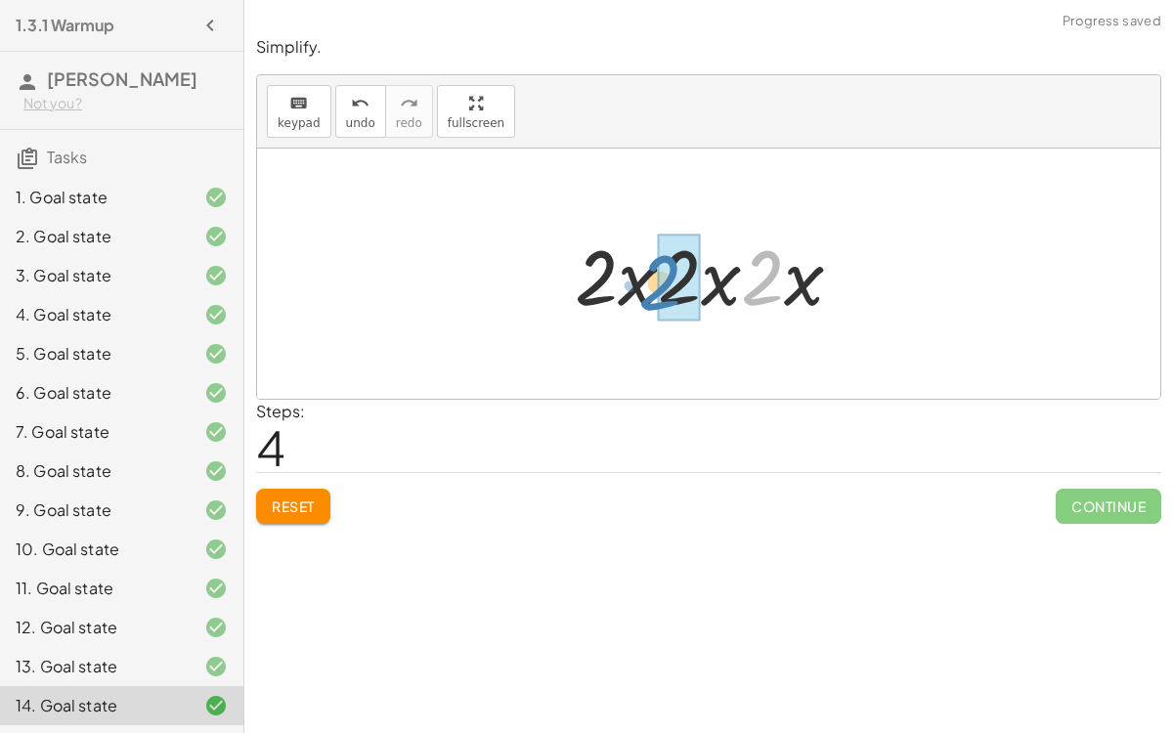
drag, startPoint x: 762, startPoint y: 274, endPoint x: 657, endPoint y: 279, distance: 104.7
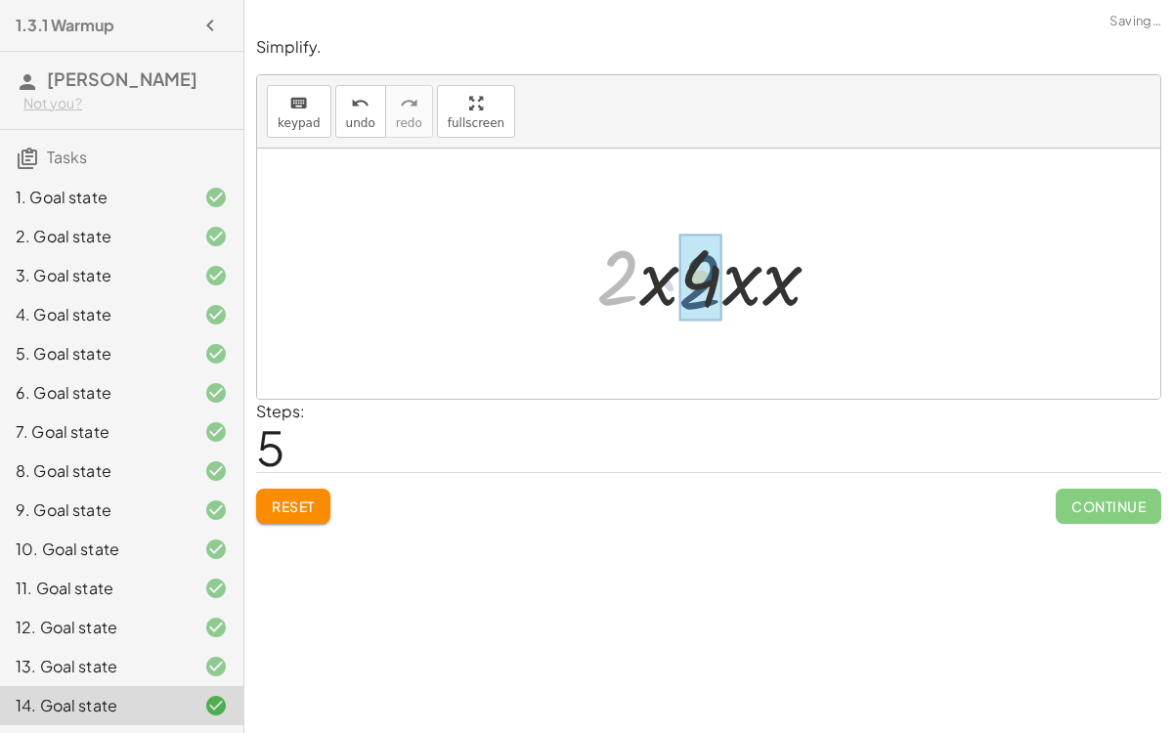
drag, startPoint x: 615, startPoint y: 271, endPoint x: 700, endPoint y: 274, distance: 85.1
drag, startPoint x: 636, startPoint y: 281, endPoint x: 725, endPoint y: 278, distance: 90.0
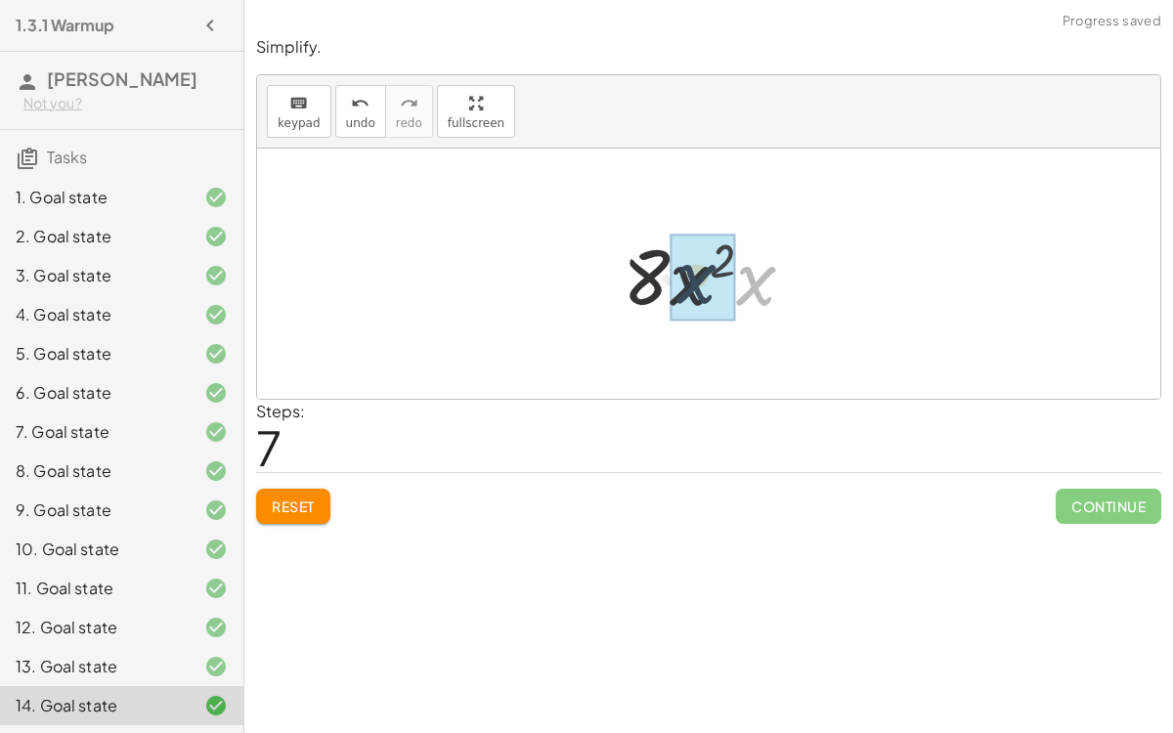
drag, startPoint x: 757, startPoint y: 281, endPoint x: 693, endPoint y: 278, distance: 63.6
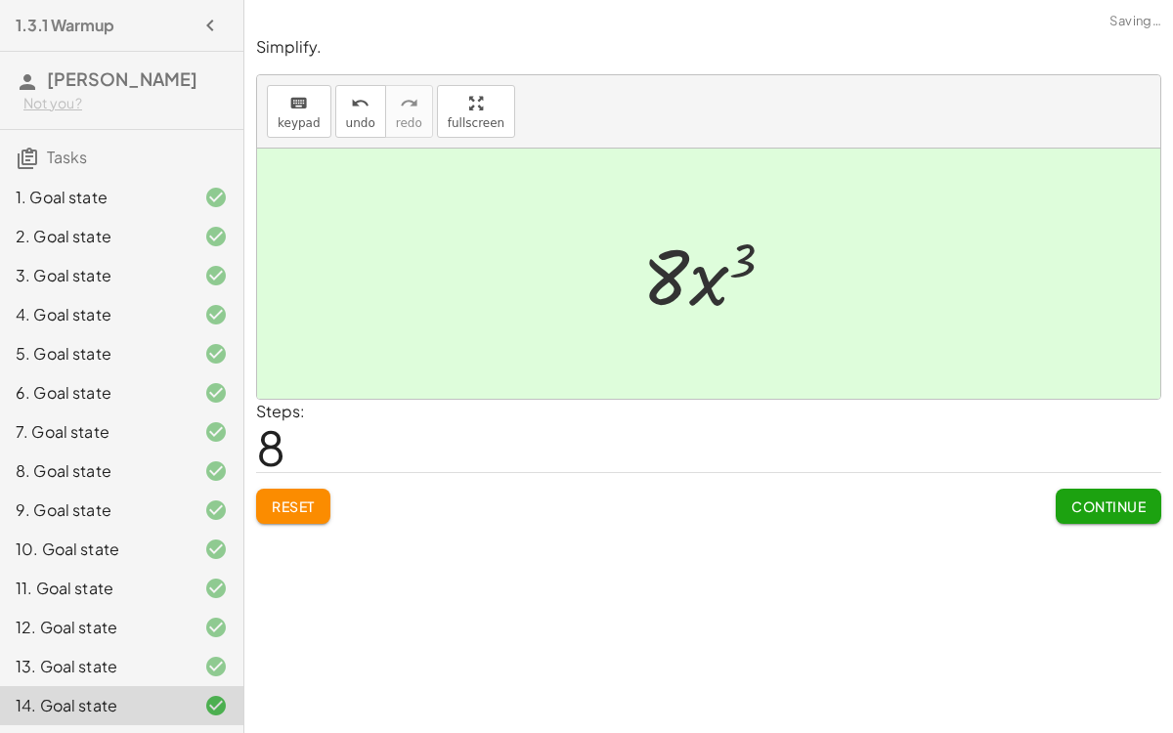
click at [204, 567] on icon at bounding box center [215, 627] width 23 height 23
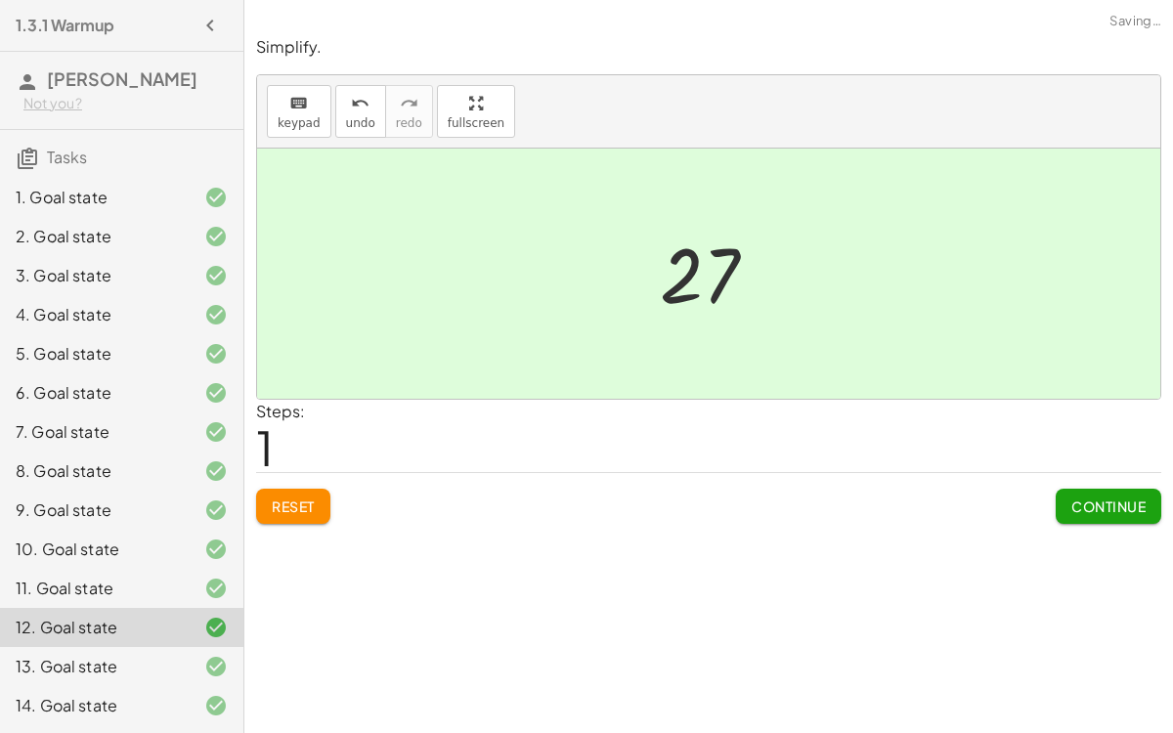
click at [206, 567] on icon at bounding box center [215, 705] width 23 height 23
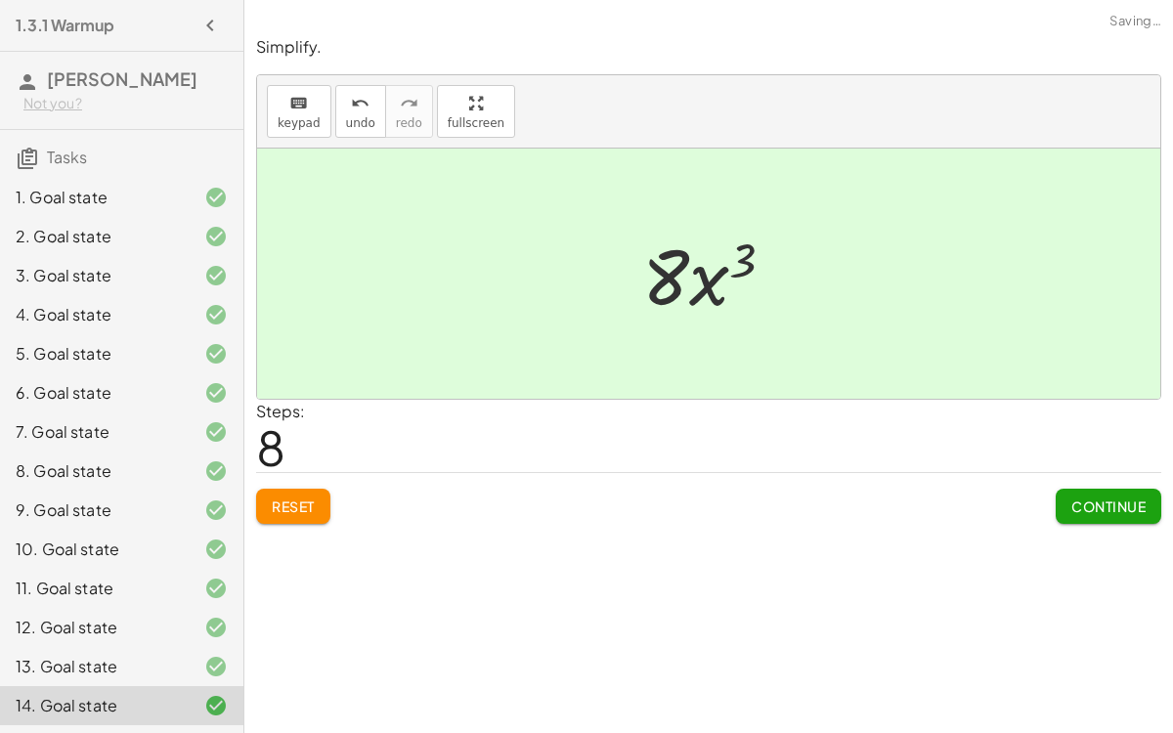
click at [1123, 493] on button "Continue" at bounding box center [1109, 506] width 106 height 35
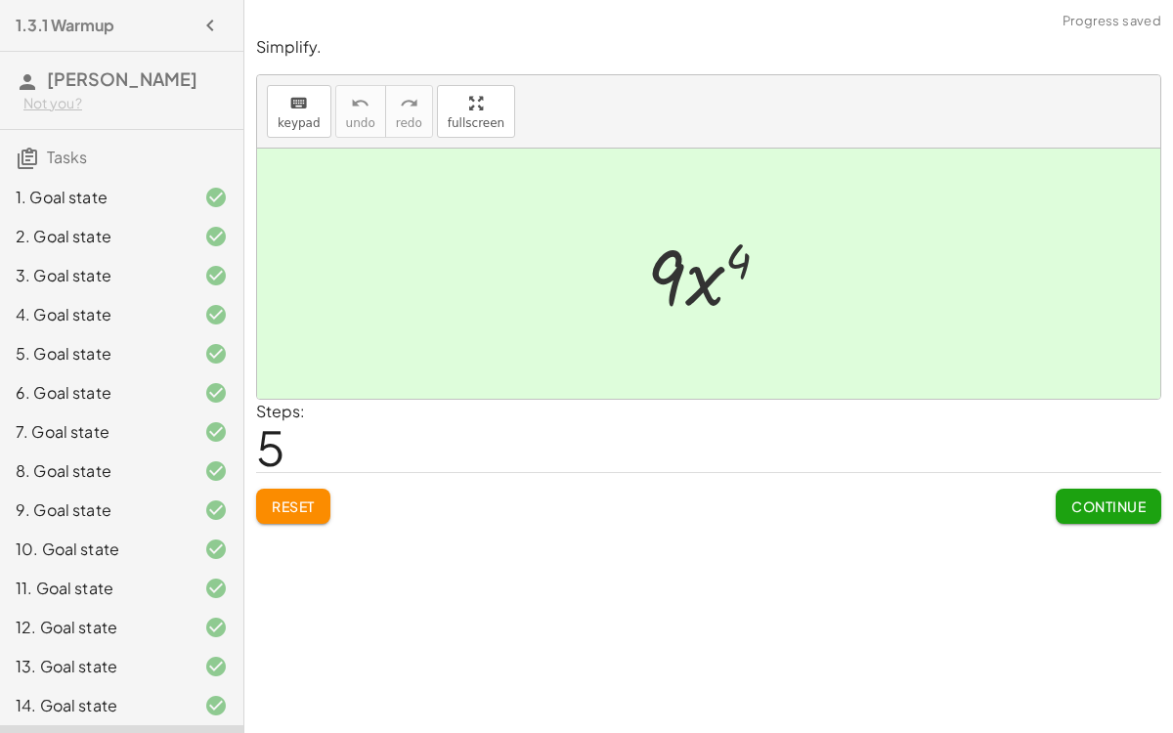
click at [289, 506] on span "Reset" at bounding box center [293, 507] width 43 height 18
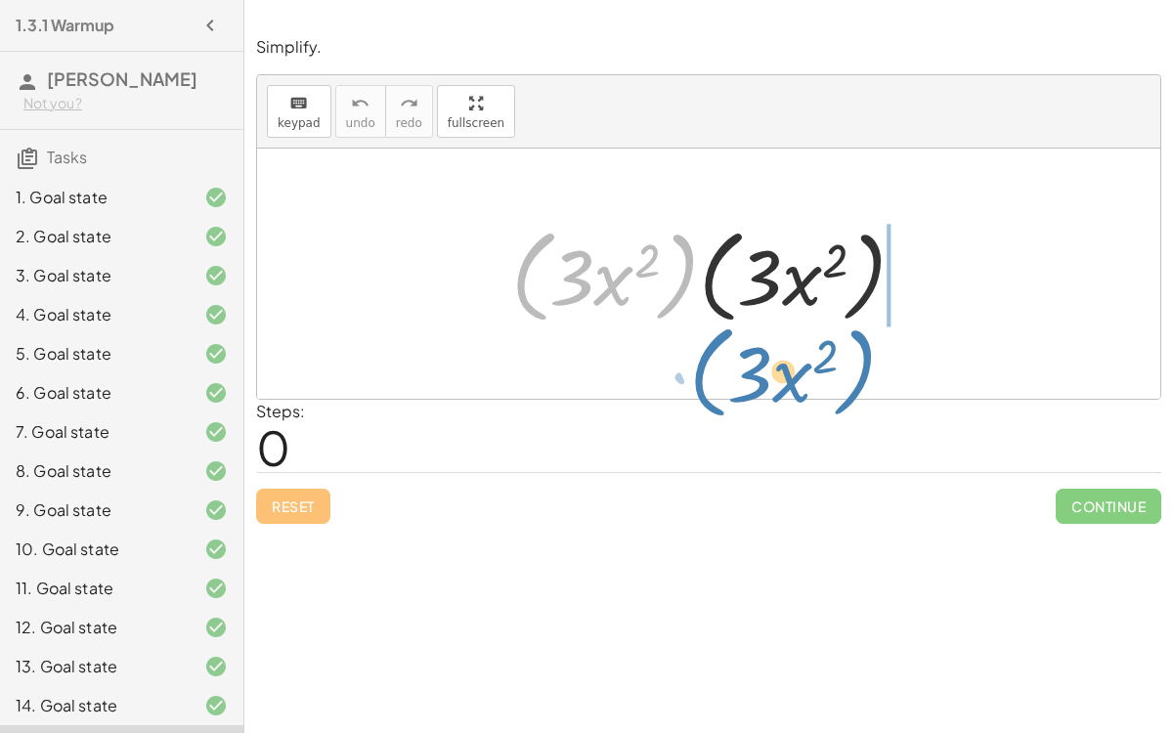
drag, startPoint x: 678, startPoint y: 274, endPoint x: 855, endPoint y: 369, distance: 200.8
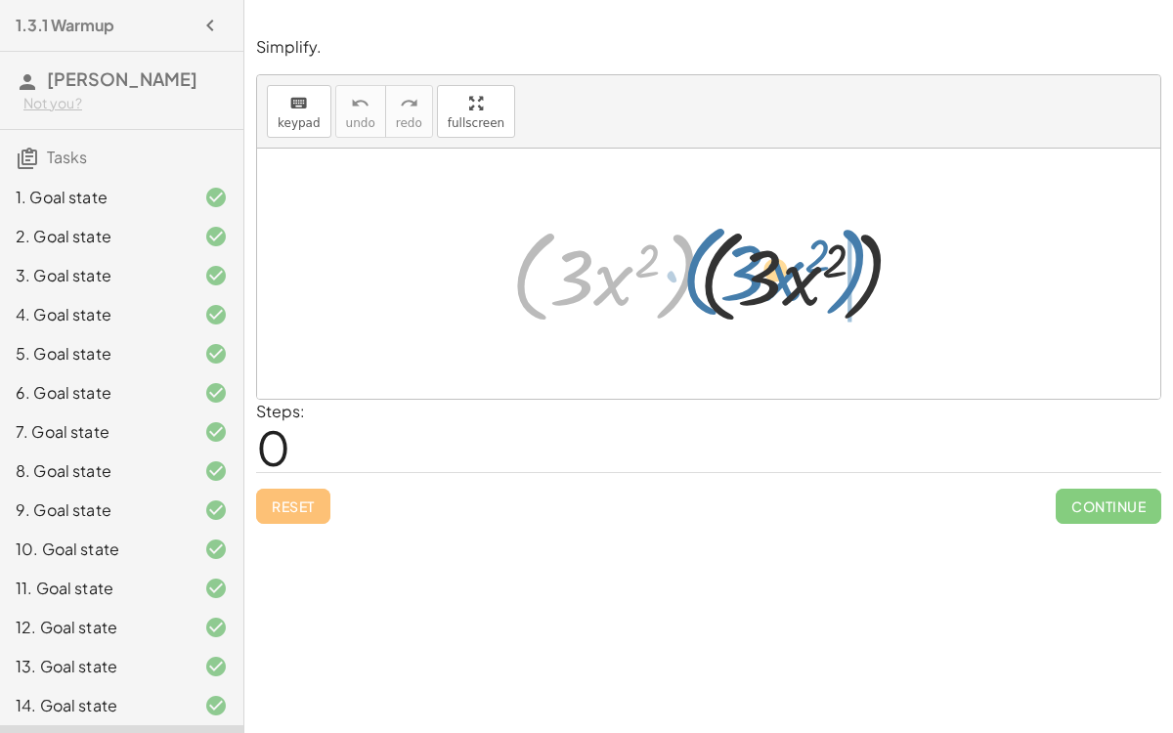
drag, startPoint x: 689, startPoint y: 251, endPoint x: 933, endPoint y: 239, distance: 243.8
click at [933, 239] on div "· ( · 3 · x 2 ) · ( · 3 · x 2 ) · ( · 3 · x 2 )" at bounding box center [709, 274] width 455 height 122
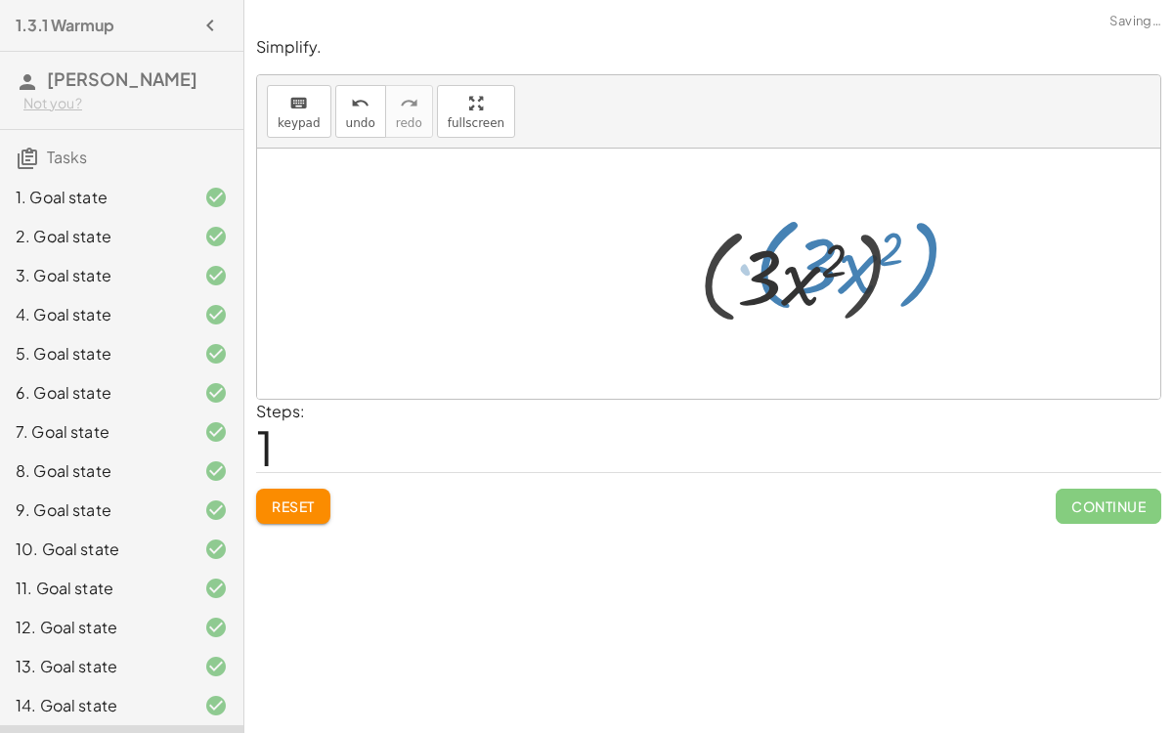
click at [933, 239] on div at bounding box center [708, 274] width 903 height 250
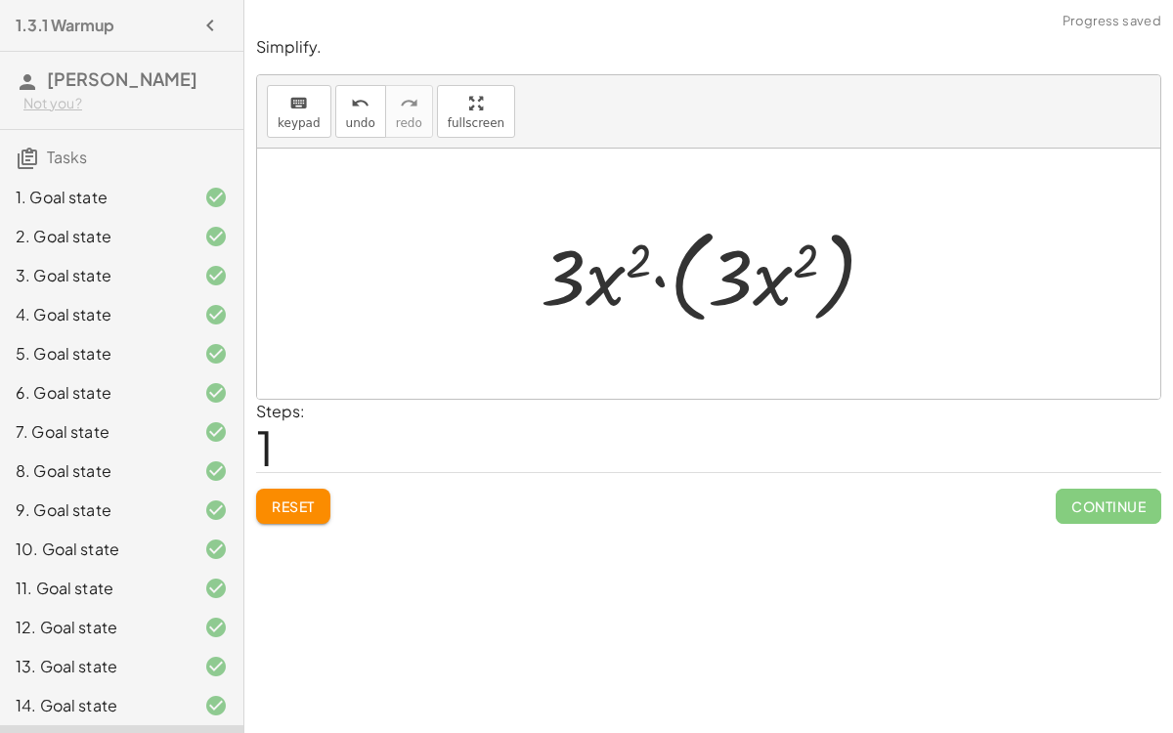
click at [657, 280] on div at bounding box center [716, 274] width 371 height 112
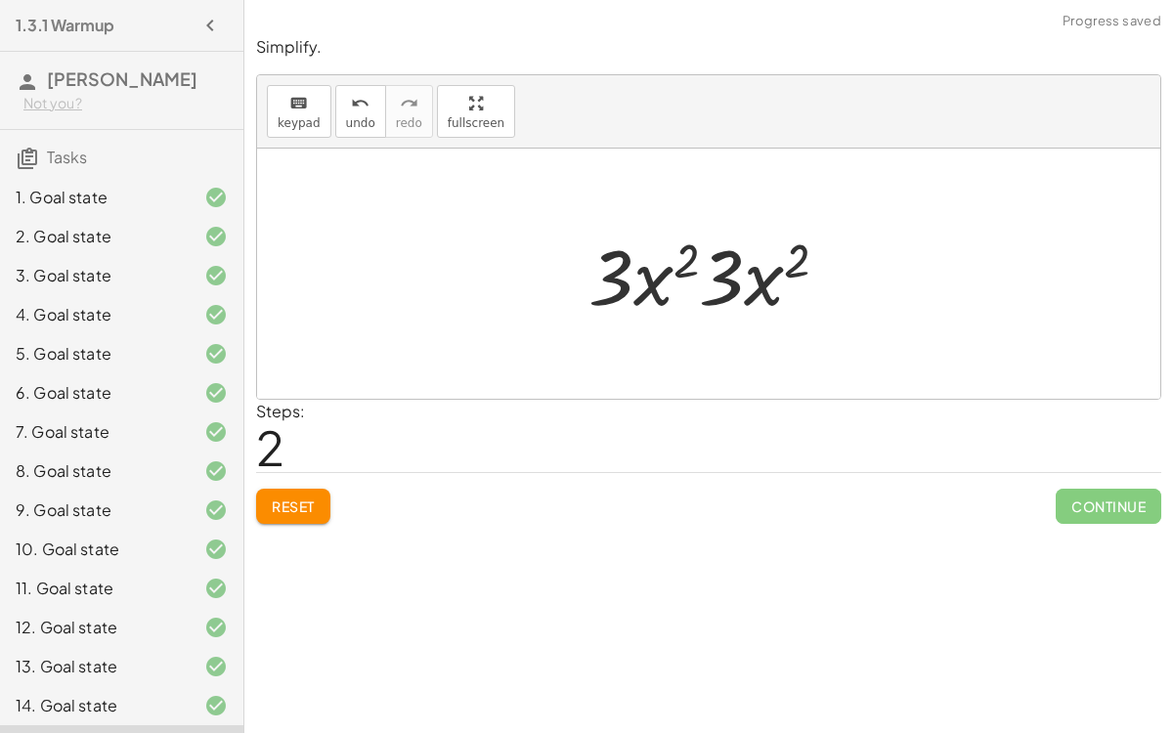
click at [691, 265] on div at bounding box center [716, 274] width 275 height 101
drag, startPoint x: 681, startPoint y: 262, endPoint x: 798, endPoint y: 273, distance: 116.8
click at [798, 273] on div at bounding box center [716, 274] width 275 height 101
drag, startPoint x: 794, startPoint y: 267, endPoint x: 291, endPoint y: 224, distance: 504.4
drag, startPoint x: 734, startPoint y: 281, endPoint x: 634, endPoint y: 264, distance: 102.1
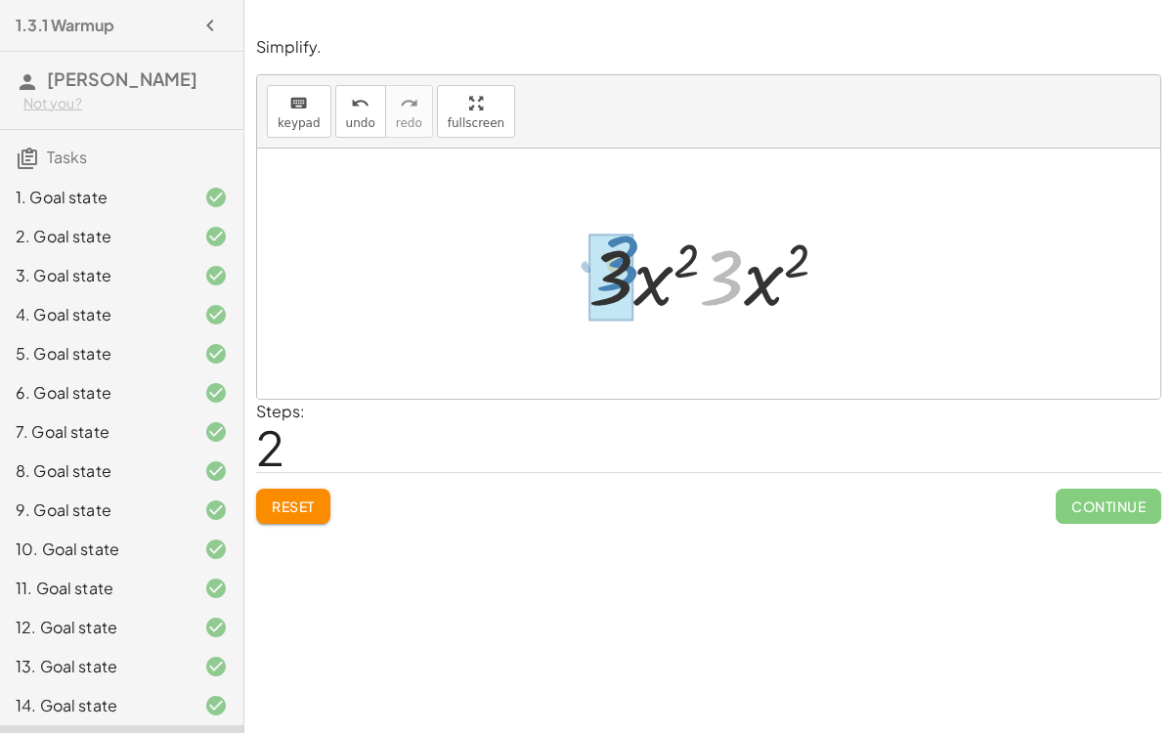
click at [634, 264] on div at bounding box center [716, 274] width 275 height 101
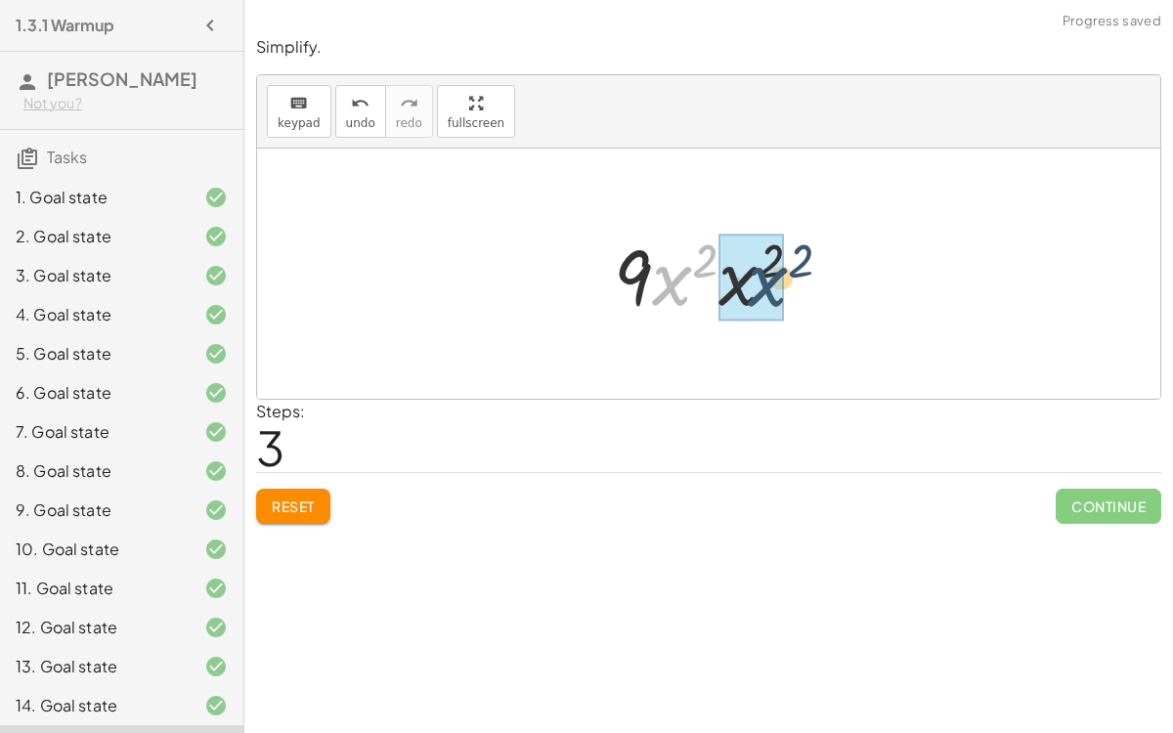
drag, startPoint x: 674, startPoint y: 280, endPoint x: 767, endPoint y: 278, distance: 93.9
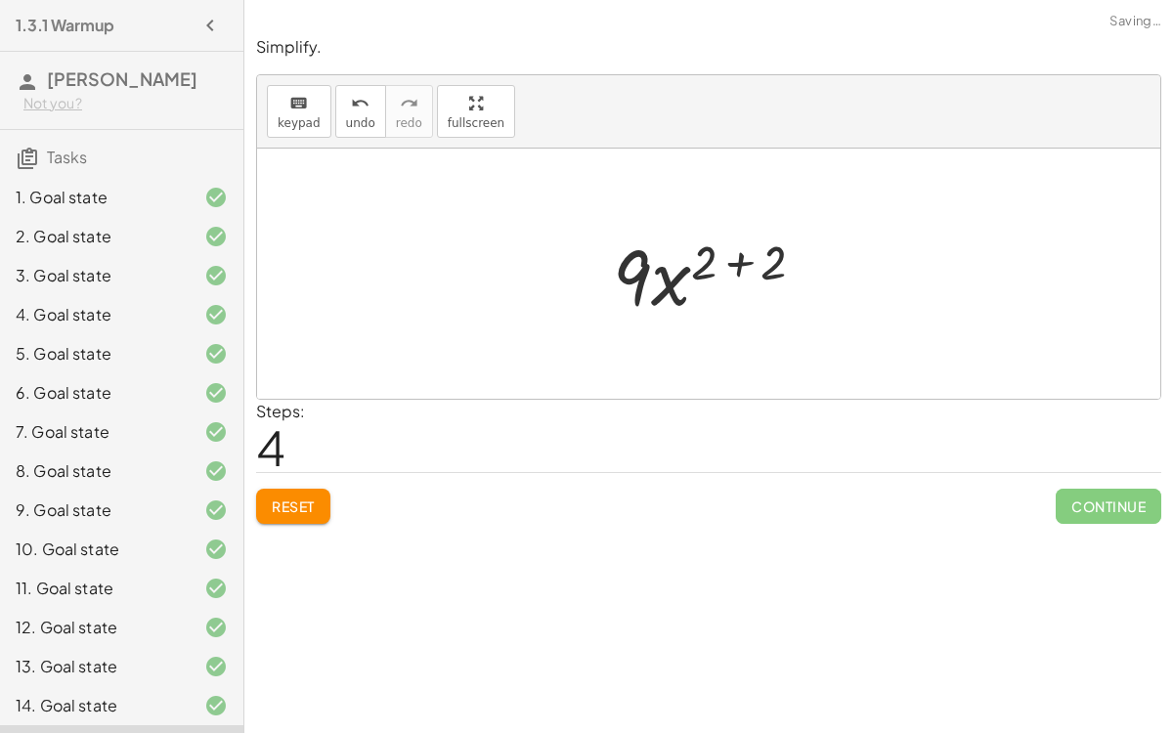
click at [743, 268] on div at bounding box center [717, 274] width 228 height 101
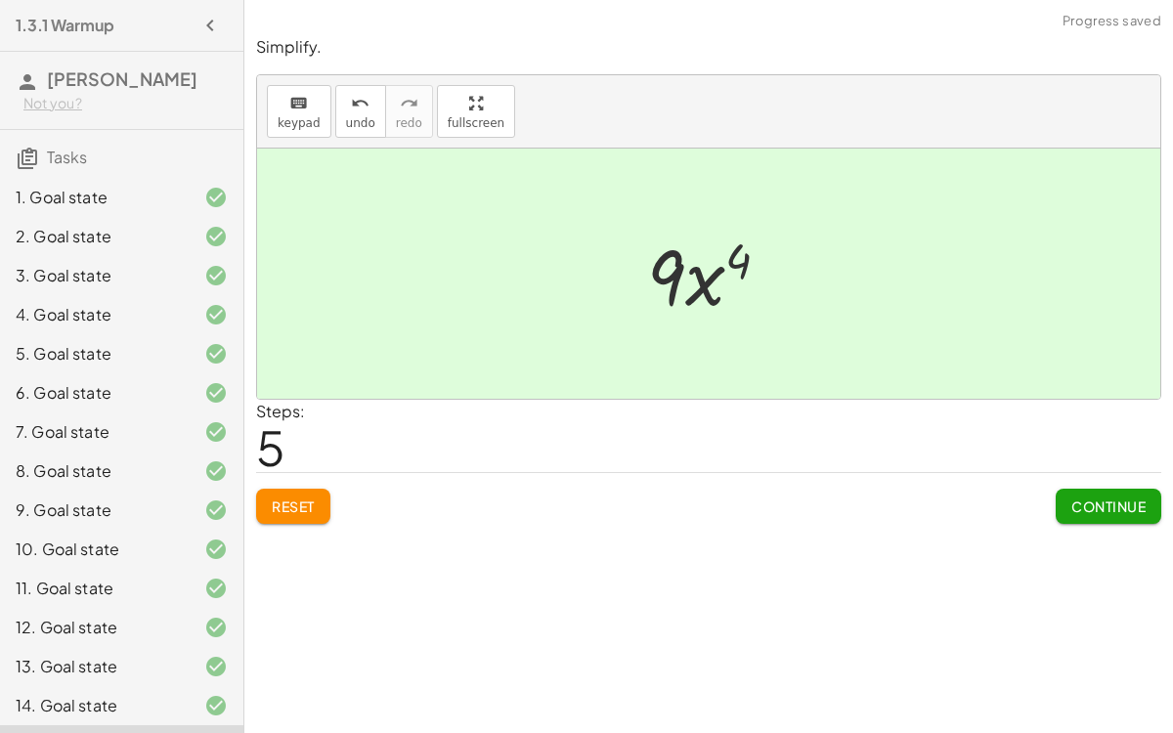
click at [1077, 514] on button "Continue" at bounding box center [1109, 506] width 106 height 35
click at [310, 503] on span "Reset" at bounding box center [293, 507] width 43 height 18
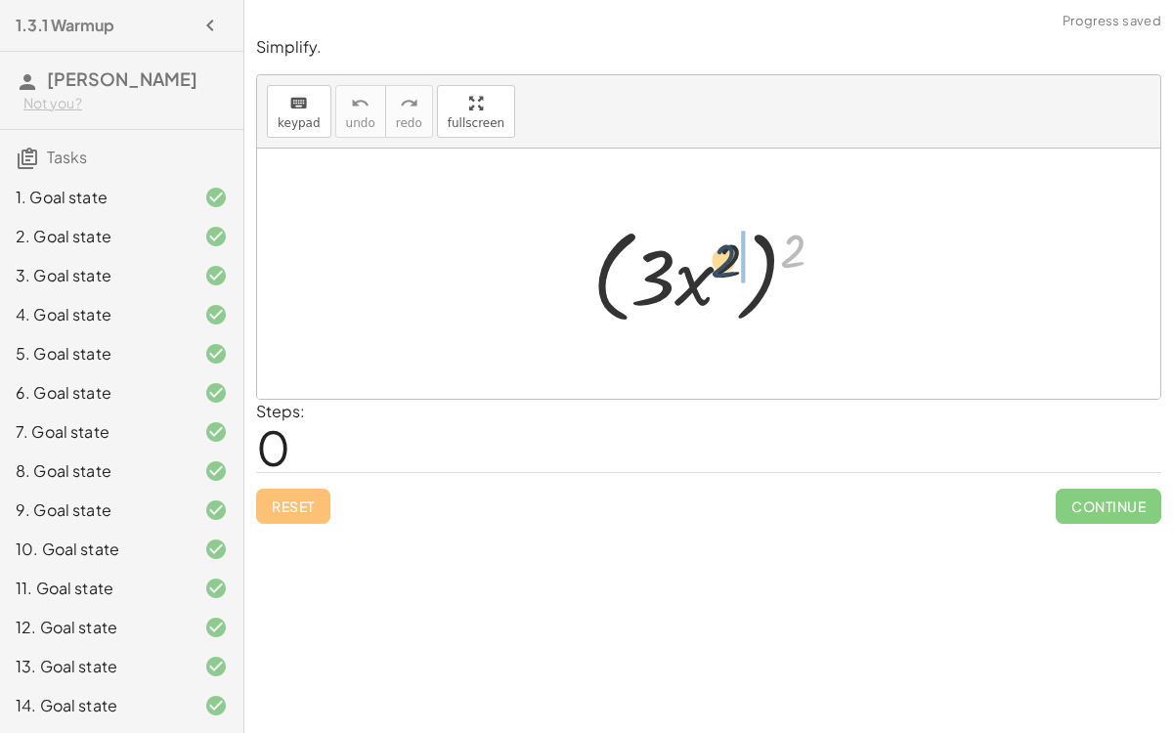
drag, startPoint x: 799, startPoint y: 254, endPoint x: 726, endPoint y: 264, distance: 73.0
click at [726, 264] on div at bounding box center [717, 274] width 268 height 112
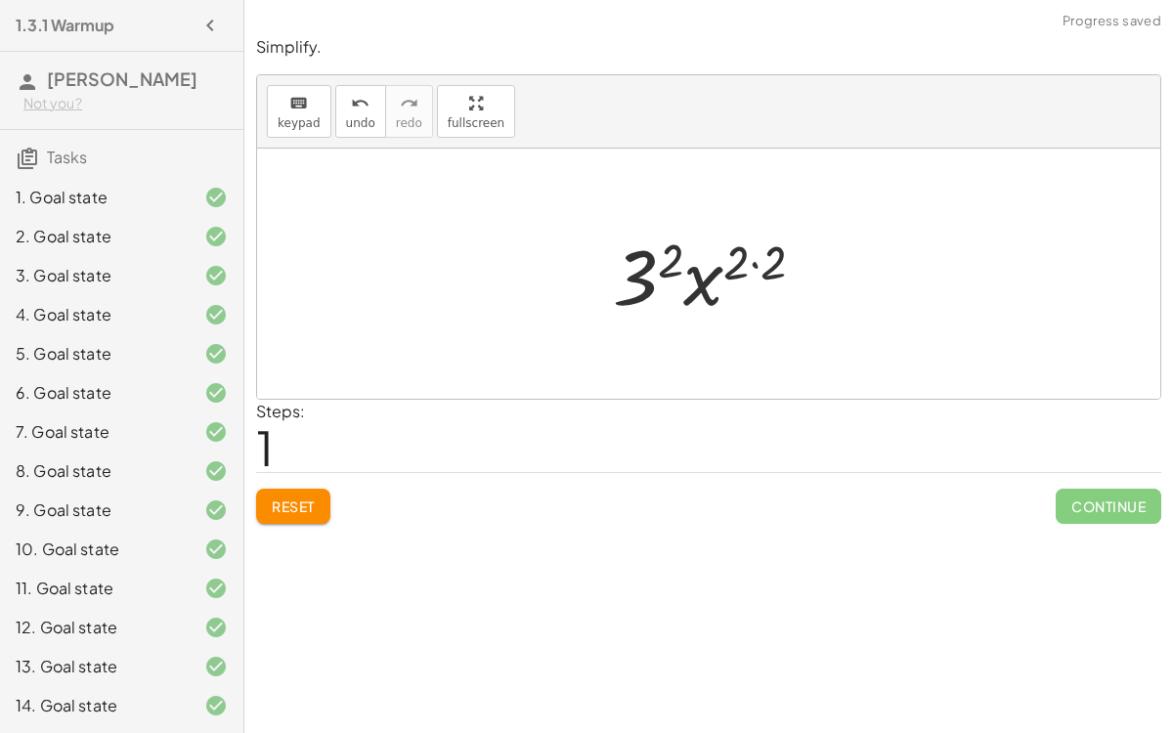
click at [753, 262] on div at bounding box center [716, 274] width 227 height 101
click at [690, 268] on div at bounding box center [717, 274] width 191 height 101
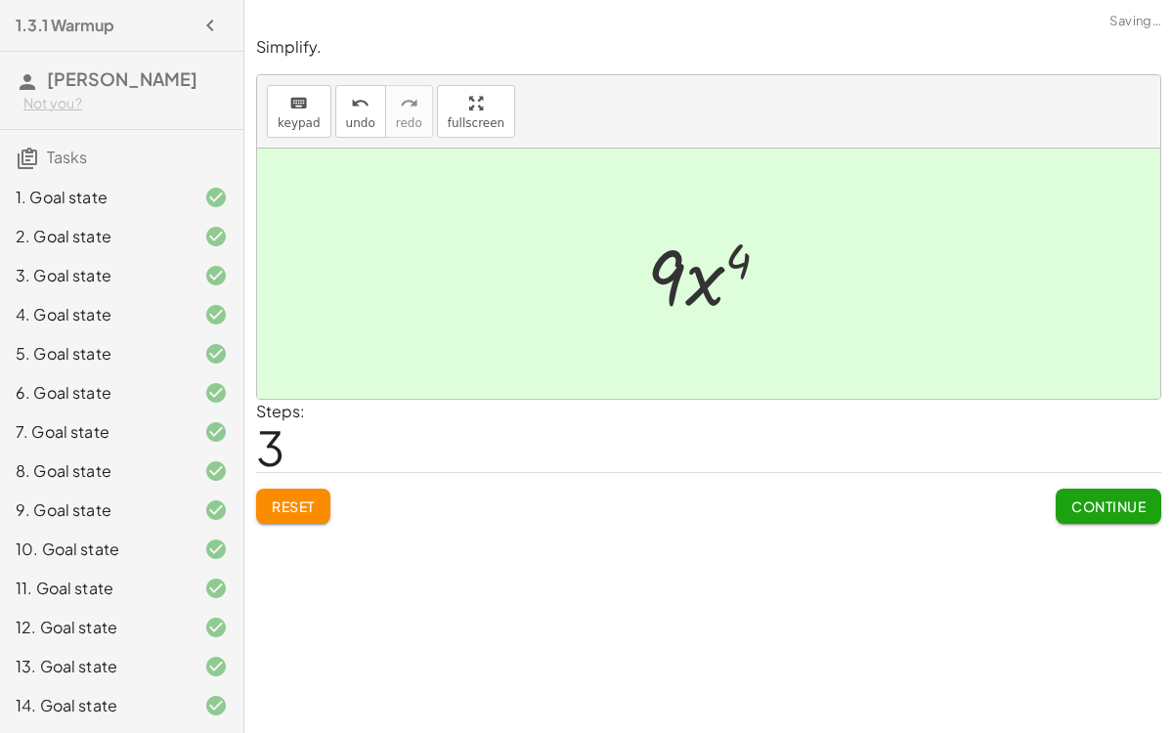
click at [353, 429] on div "Steps: 3" at bounding box center [708, 436] width 905 height 72
click at [292, 498] on span "Reset" at bounding box center [293, 507] width 43 height 18
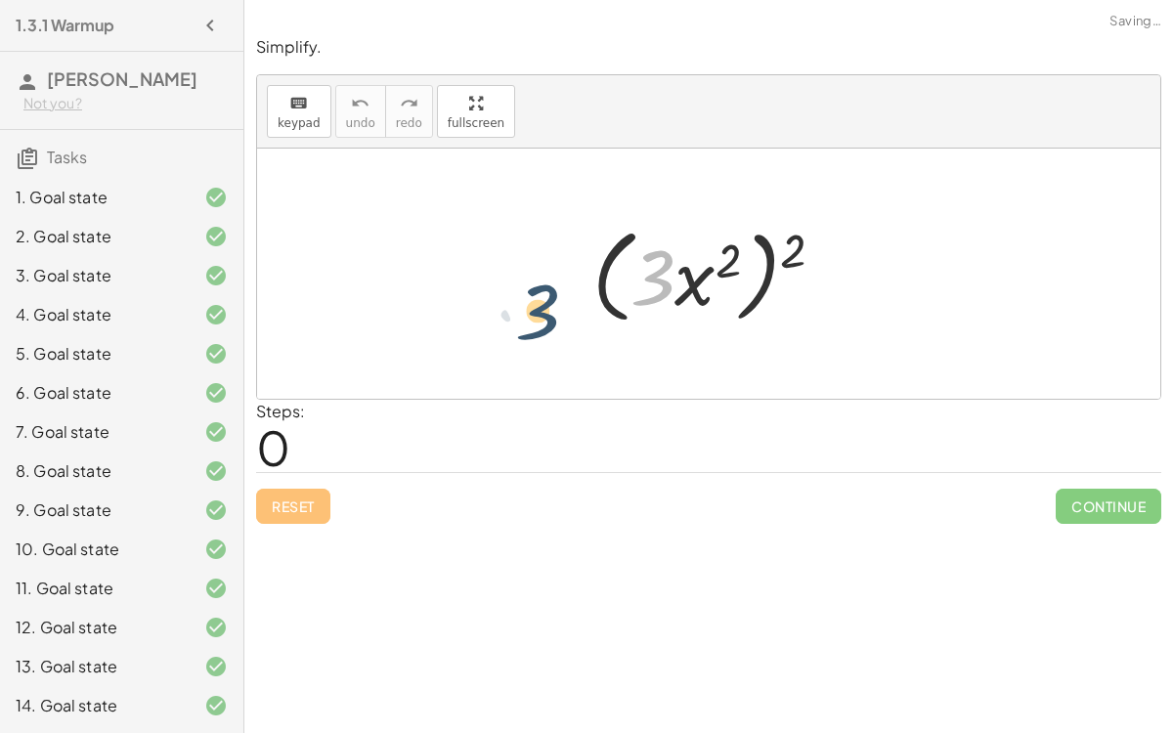
drag, startPoint x: 653, startPoint y: 271, endPoint x: 533, endPoint y: 304, distance: 124.8
drag, startPoint x: 660, startPoint y: 287, endPoint x: 894, endPoint y: 298, distance: 233.9
click at [894, 298] on div "· 3 ( · 3 · x 2 ) 2" at bounding box center [708, 274] width 903 height 250
drag, startPoint x: 703, startPoint y: 283, endPoint x: 911, endPoint y: 290, distance: 208.4
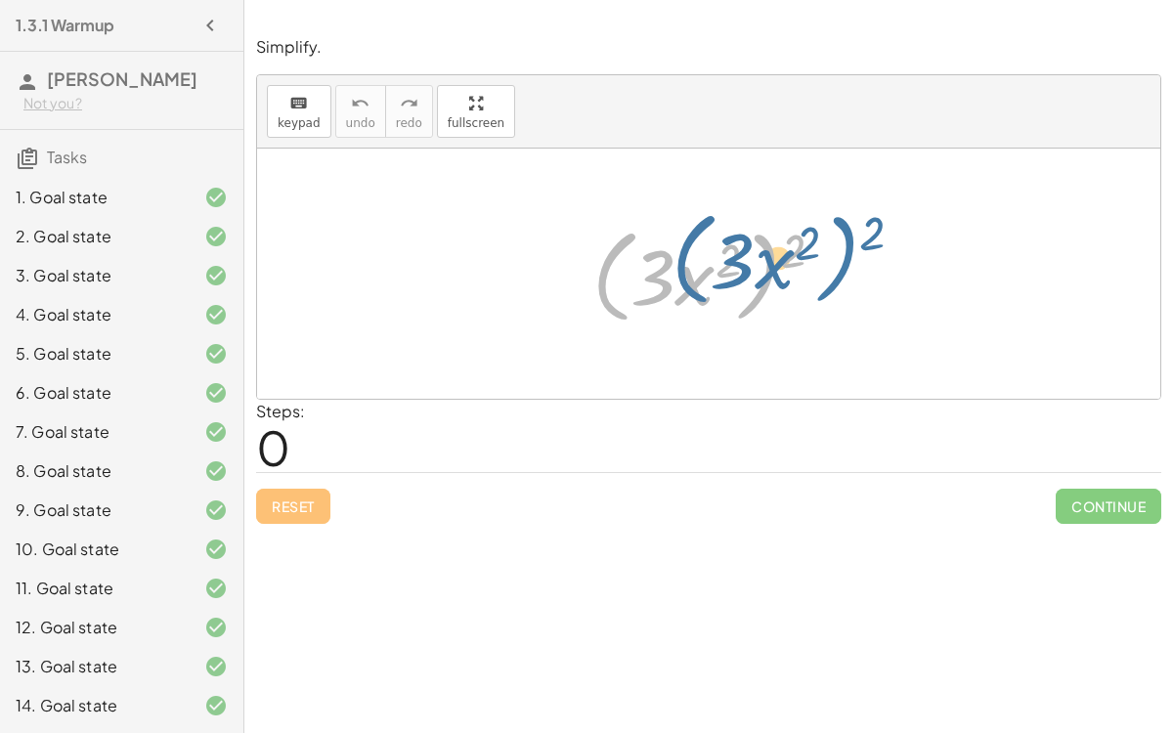
drag, startPoint x: 762, startPoint y: 272, endPoint x: 812, endPoint y: 263, distance: 51.6
click at [812, 263] on div at bounding box center [717, 274] width 268 height 112
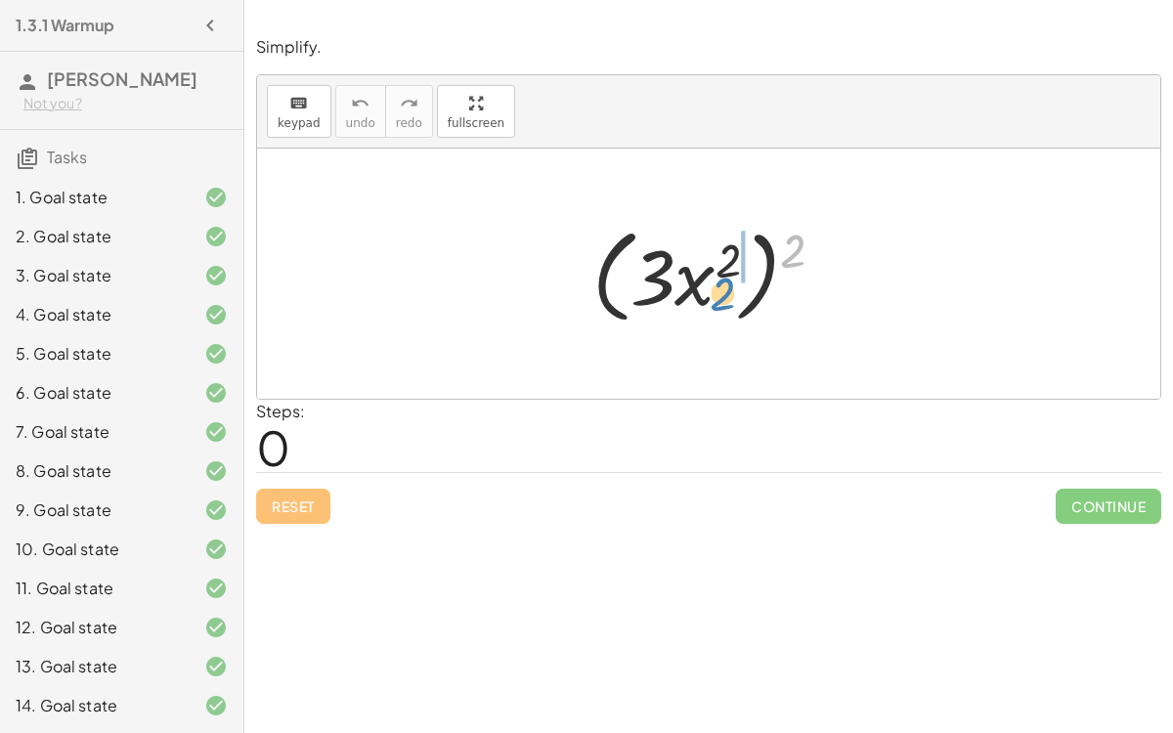
drag, startPoint x: 788, startPoint y: 250, endPoint x: 709, endPoint y: 291, distance: 89.2
click at [709, 291] on div at bounding box center [717, 274] width 268 height 112
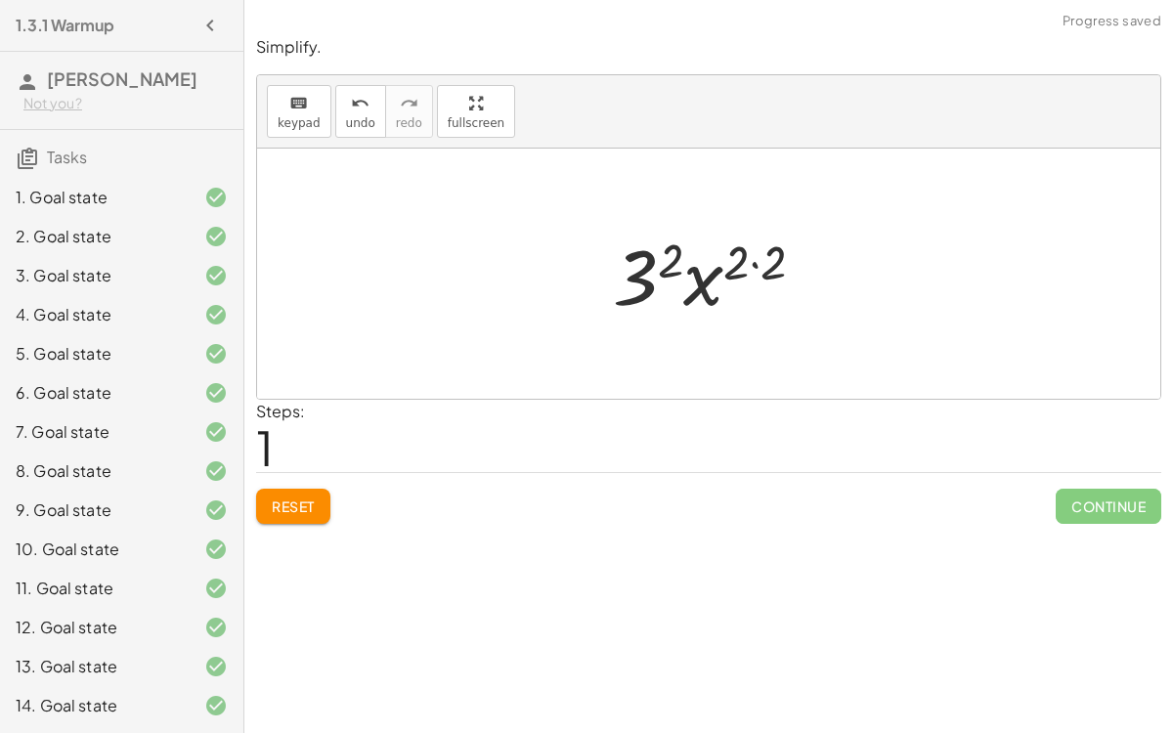
click at [670, 255] on div at bounding box center [716, 274] width 227 height 101
click at [736, 264] on div at bounding box center [716, 274] width 195 height 101
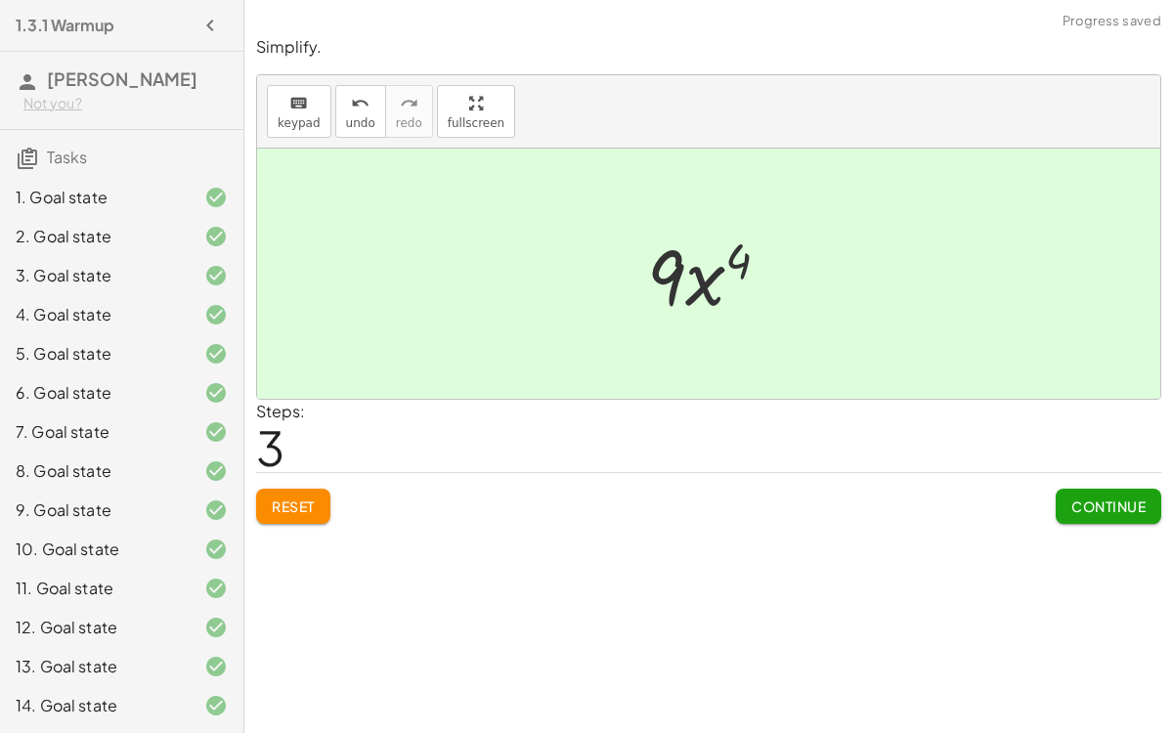
click at [1095, 499] on span "Continue" at bounding box center [1109, 507] width 74 height 18
click at [287, 543] on div "Simplify. keyboard keypad undo undo redo redo fullscreen · x 5 · x 7 · 1 · x ( …" at bounding box center [708, 366] width 929 height 733
click at [318, 503] on button "Reset" at bounding box center [293, 506] width 74 height 35
click at [289, 506] on span "Reset" at bounding box center [293, 507] width 43 height 18
click at [1114, 511] on span "Continue" at bounding box center [1109, 507] width 74 height 18
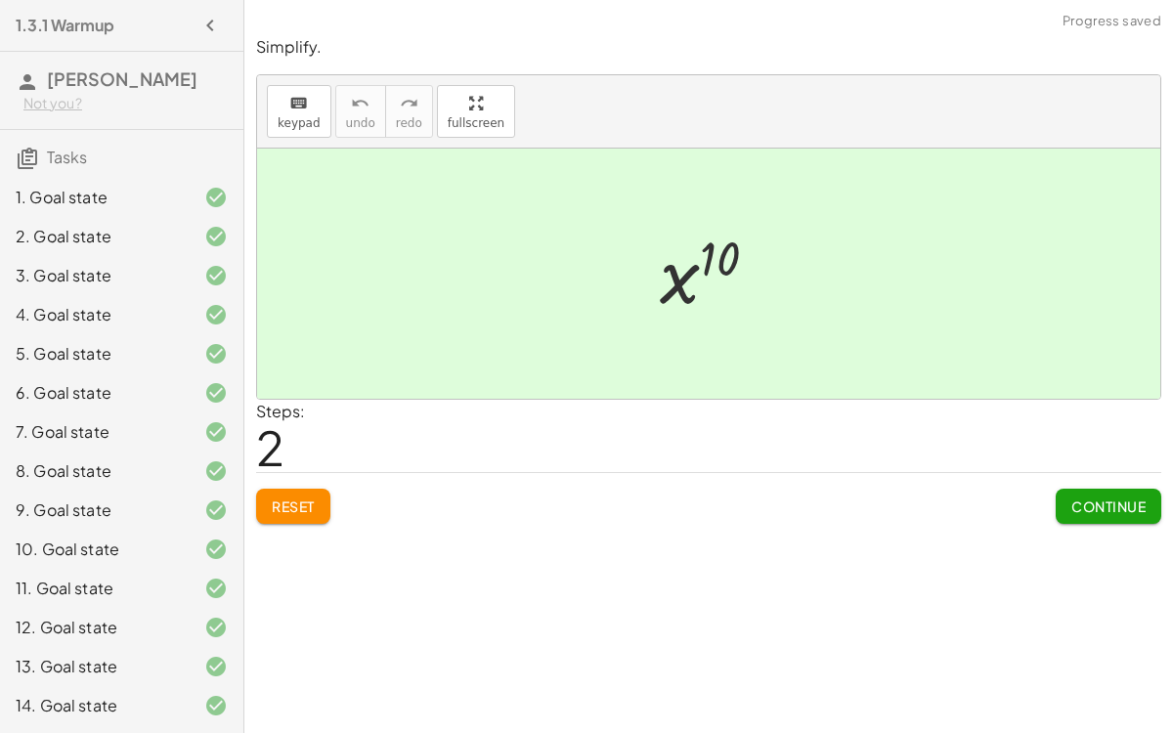
click at [311, 498] on span "Reset" at bounding box center [293, 507] width 43 height 18
click at [1110, 504] on span "Continue" at bounding box center [1109, 507] width 74 height 18
click at [305, 513] on button "Reset" at bounding box center [293, 506] width 74 height 35
click at [1082, 500] on span "Continue" at bounding box center [1109, 507] width 74 height 18
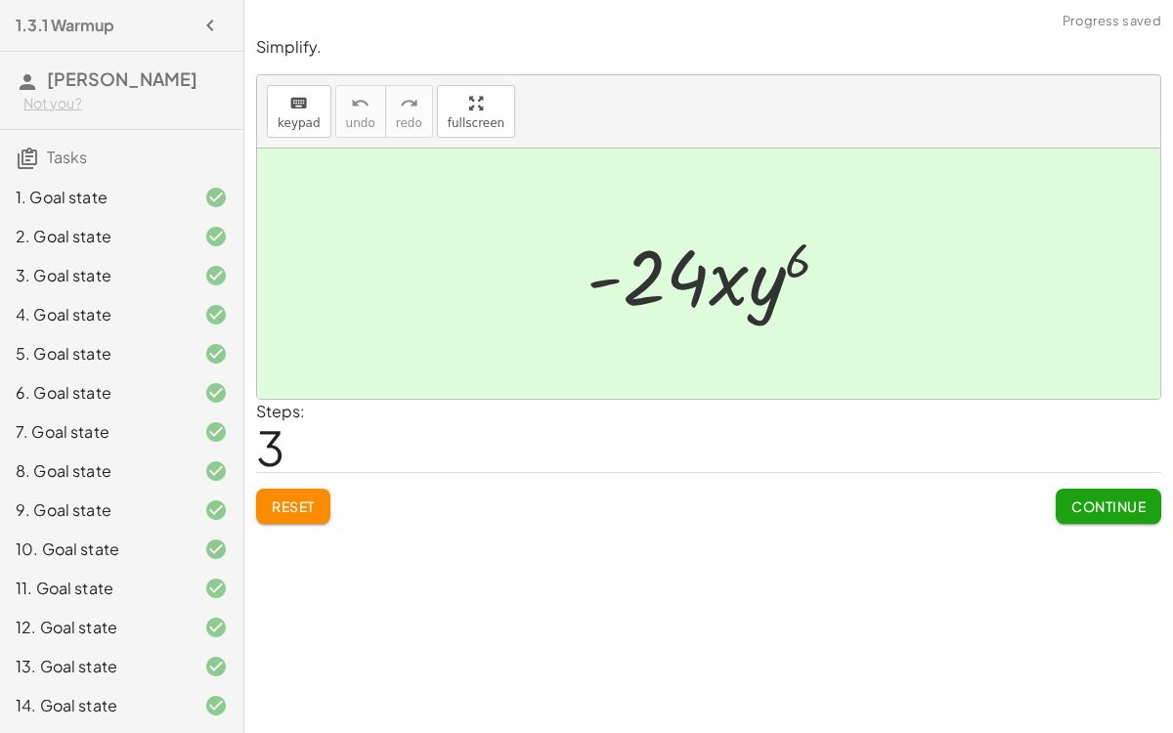
click at [303, 489] on button "Reset" at bounding box center [293, 506] width 74 height 35
click at [1109, 516] on button "Continue" at bounding box center [1109, 506] width 106 height 35
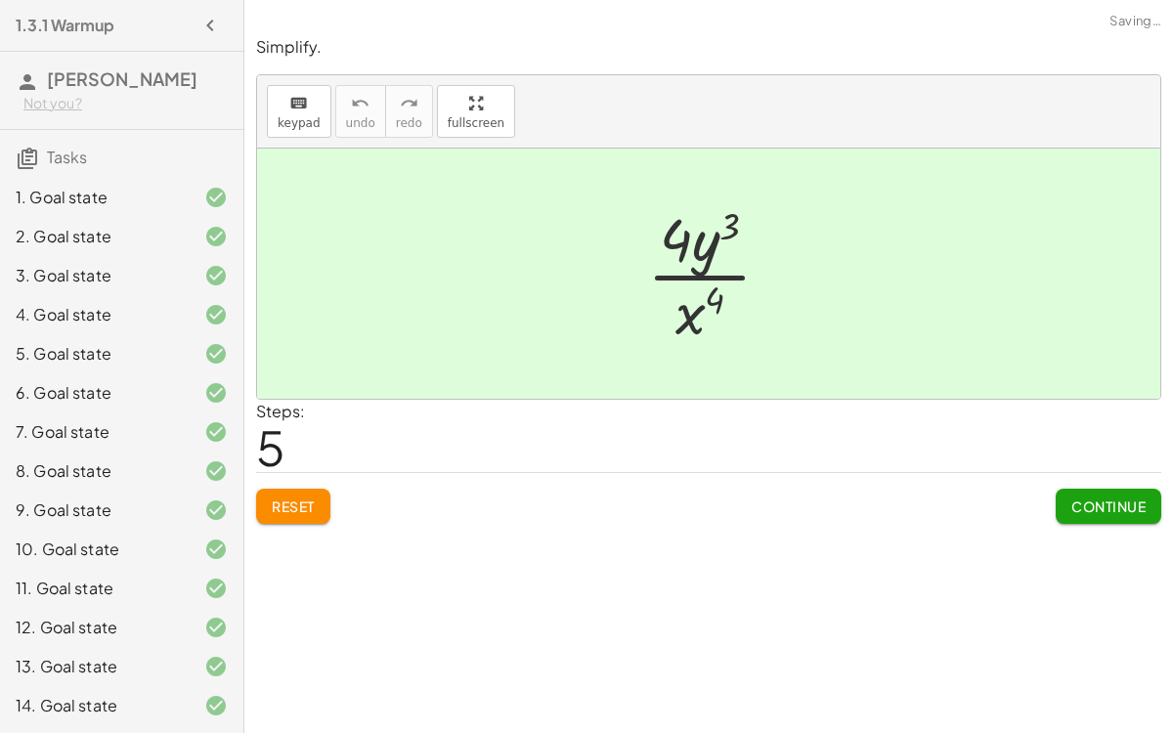
click at [1108, 505] on span "Continue" at bounding box center [1109, 507] width 74 height 18
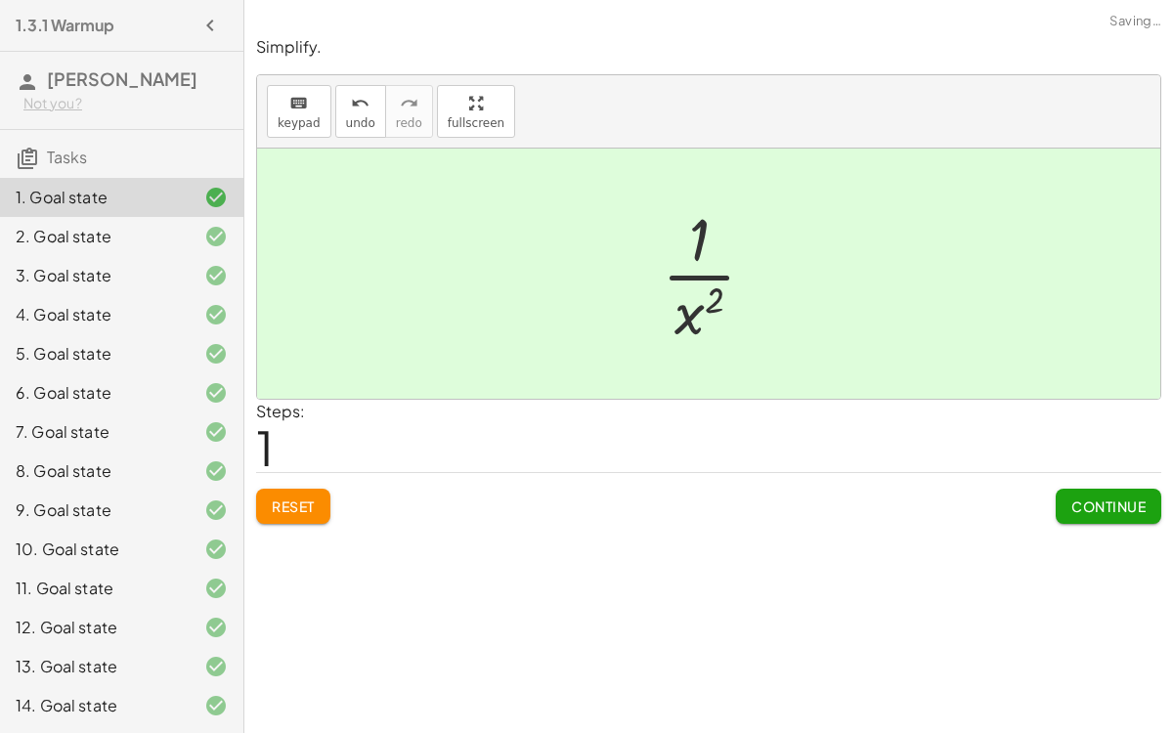
click at [284, 508] on span "Reset" at bounding box center [293, 507] width 43 height 18
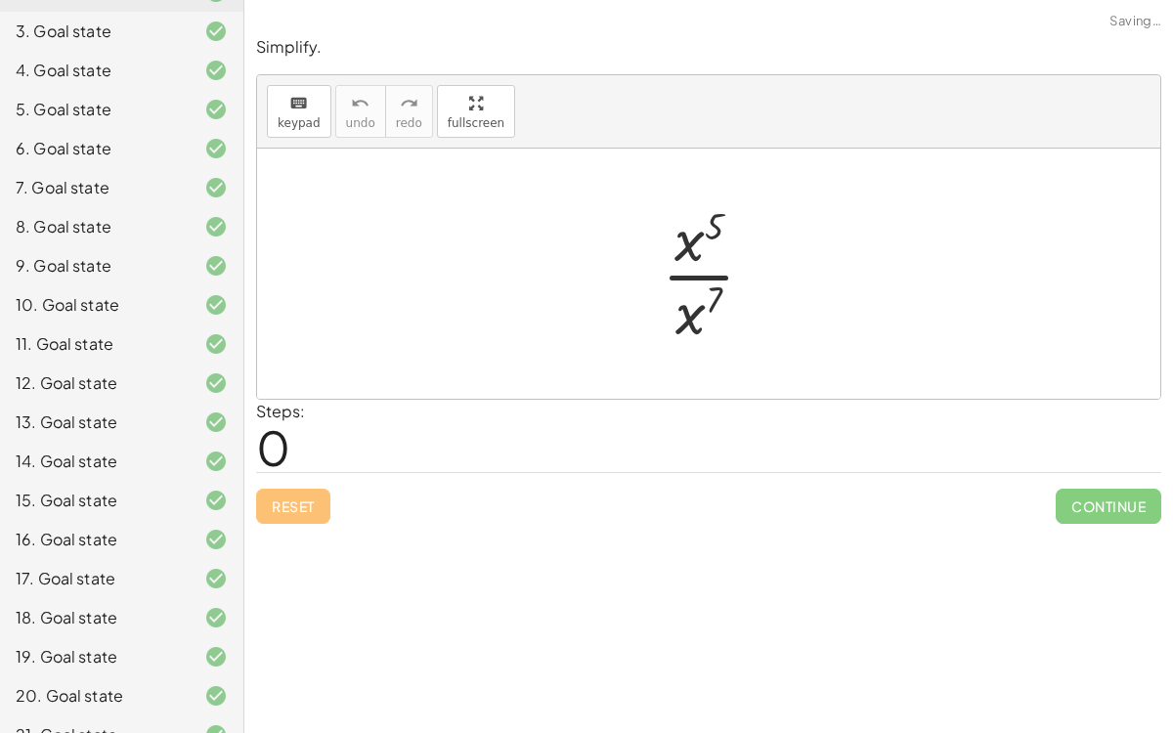
scroll to position [272, 0]
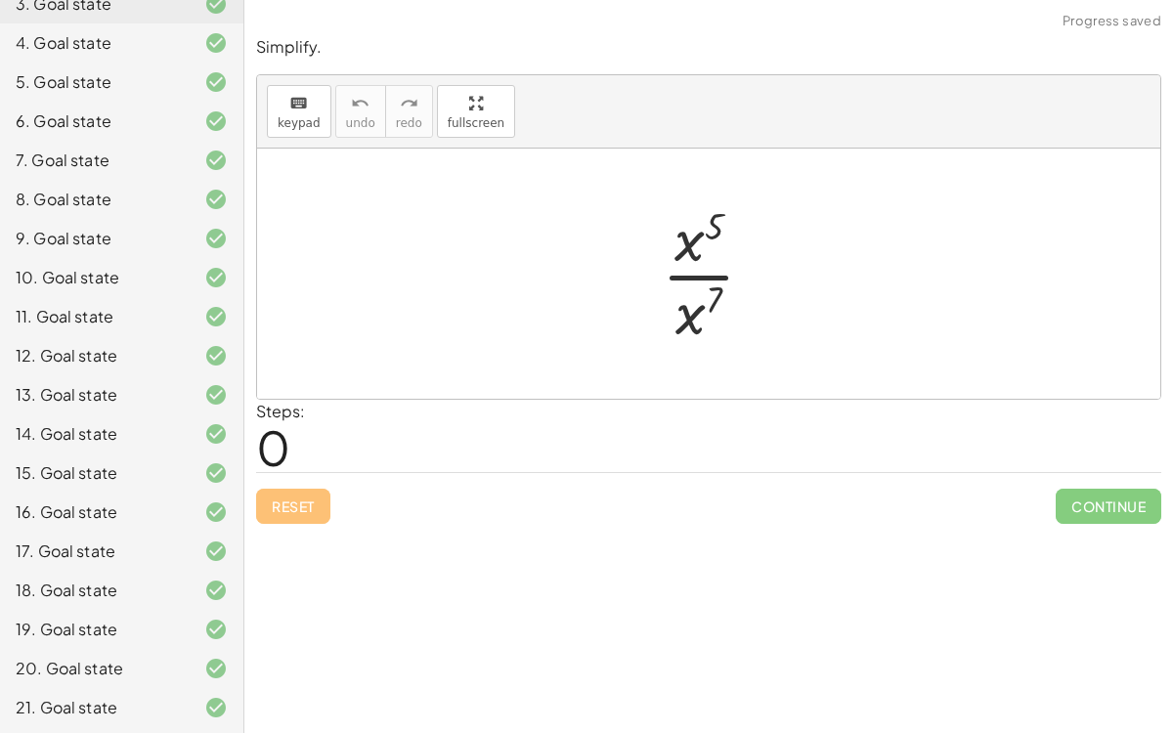
click at [153, 567] on div "20. Goal state" at bounding box center [94, 668] width 157 height 23
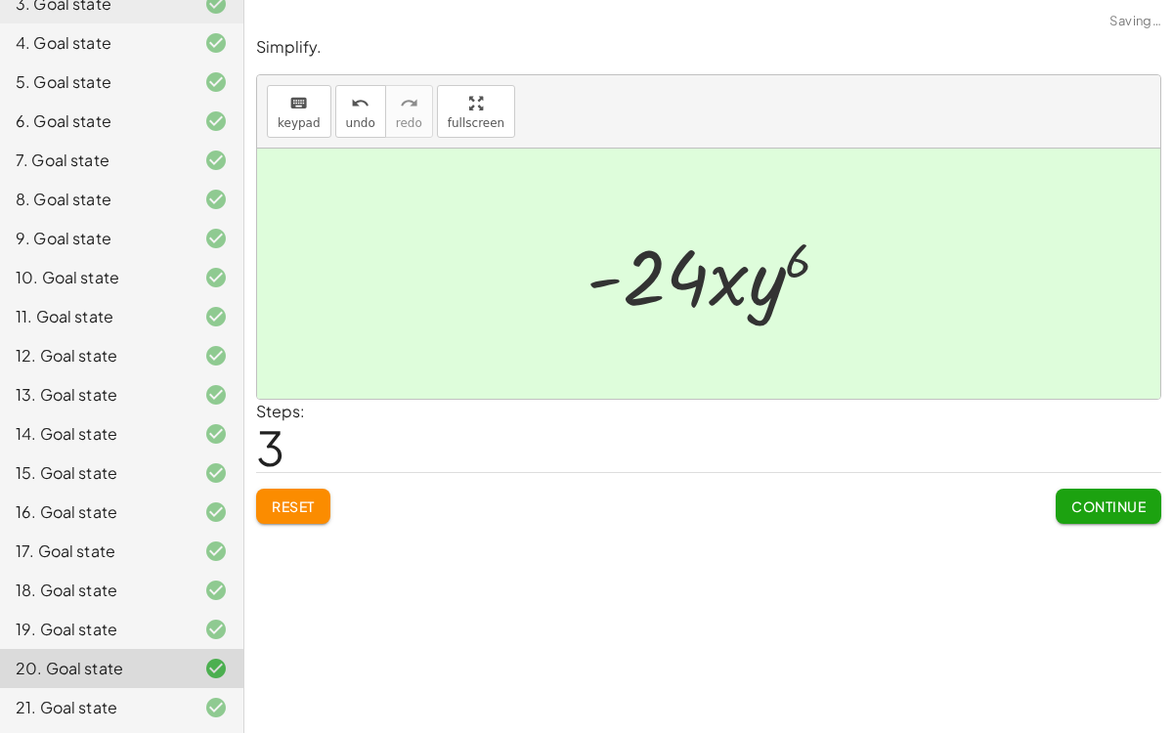
click at [203, 567] on div "19. Goal state" at bounding box center [121, 629] width 243 height 39
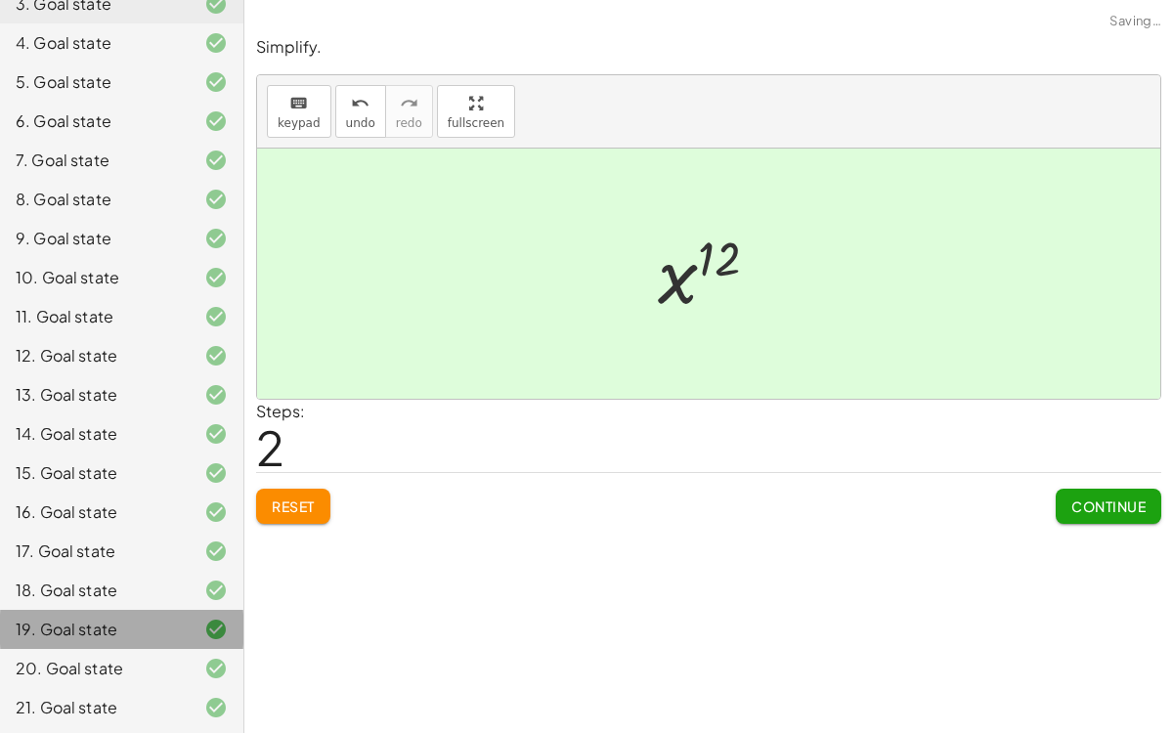
click at [225, 567] on icon at bounding box center [215, 629] width 23 height 23
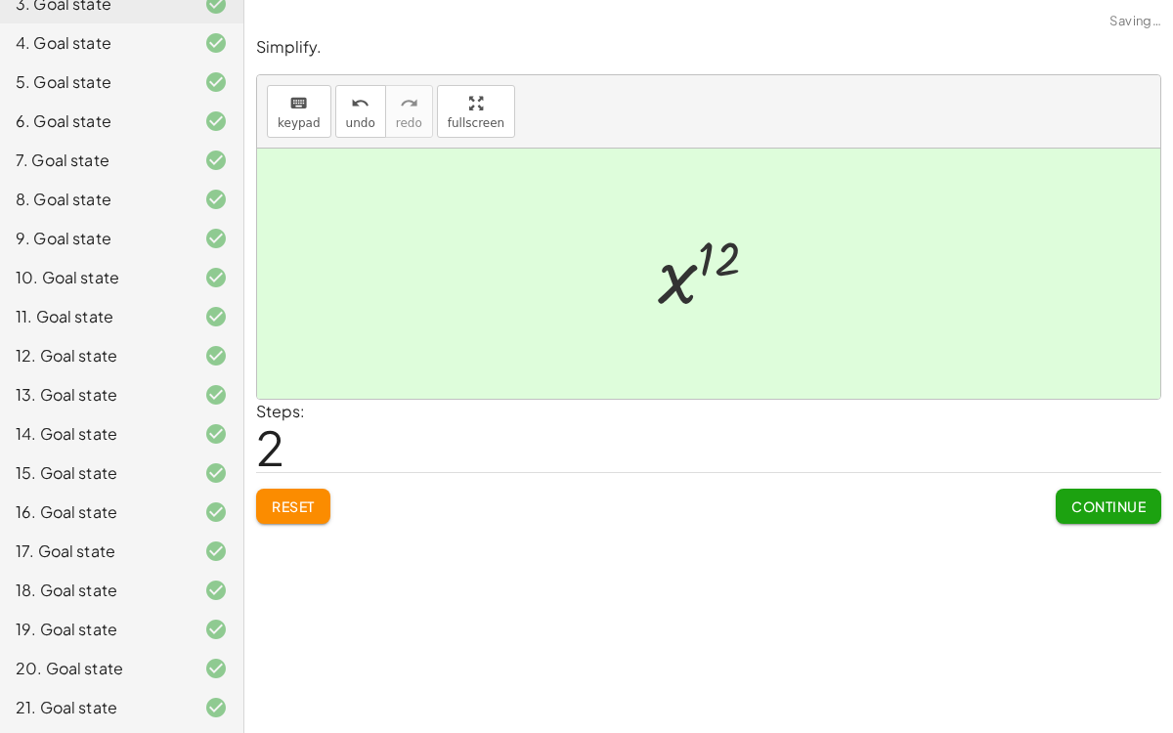
click at [213, 567] on icon at bounding box center [215, 668] width 23 height 23
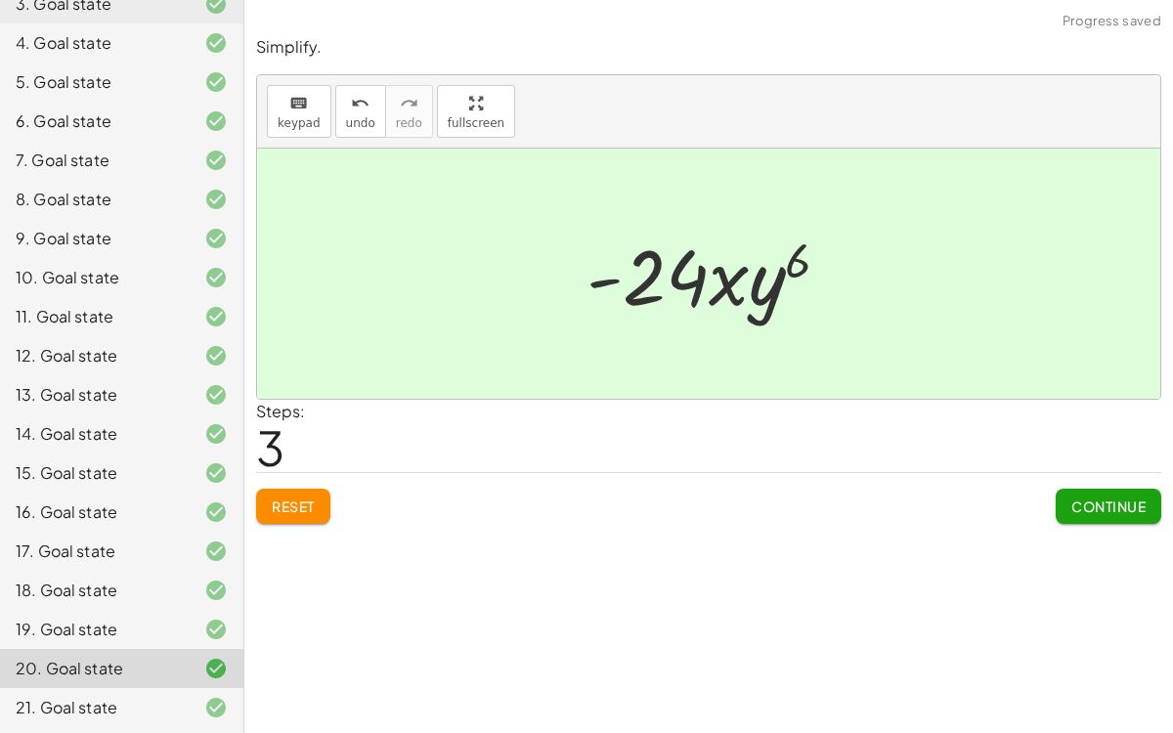
click at [318, 504] on button "Reset" at bounding box center [293, 506] width 74 height 35
click at [1025, 508] on div "Reset Continue" at bounding box center [708, 498] width 905 height 52
click at [1108, 493] on button "Continue" at bounding box center [1109, 506] width 106 height 35
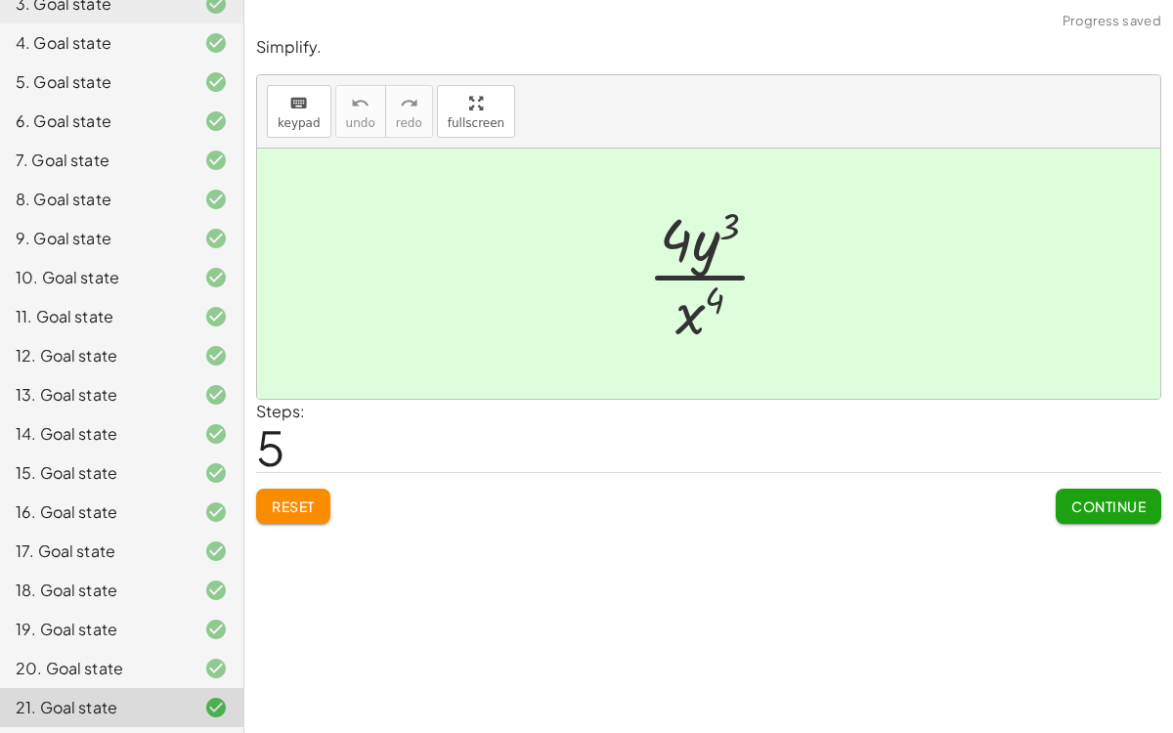
click at [311, 489] on button "Reset" at bounding box center [293, 506] width 74 height 35
click at [1147, 518] on button "Continue" at bounding box center [1109, 506] width 106 height 35
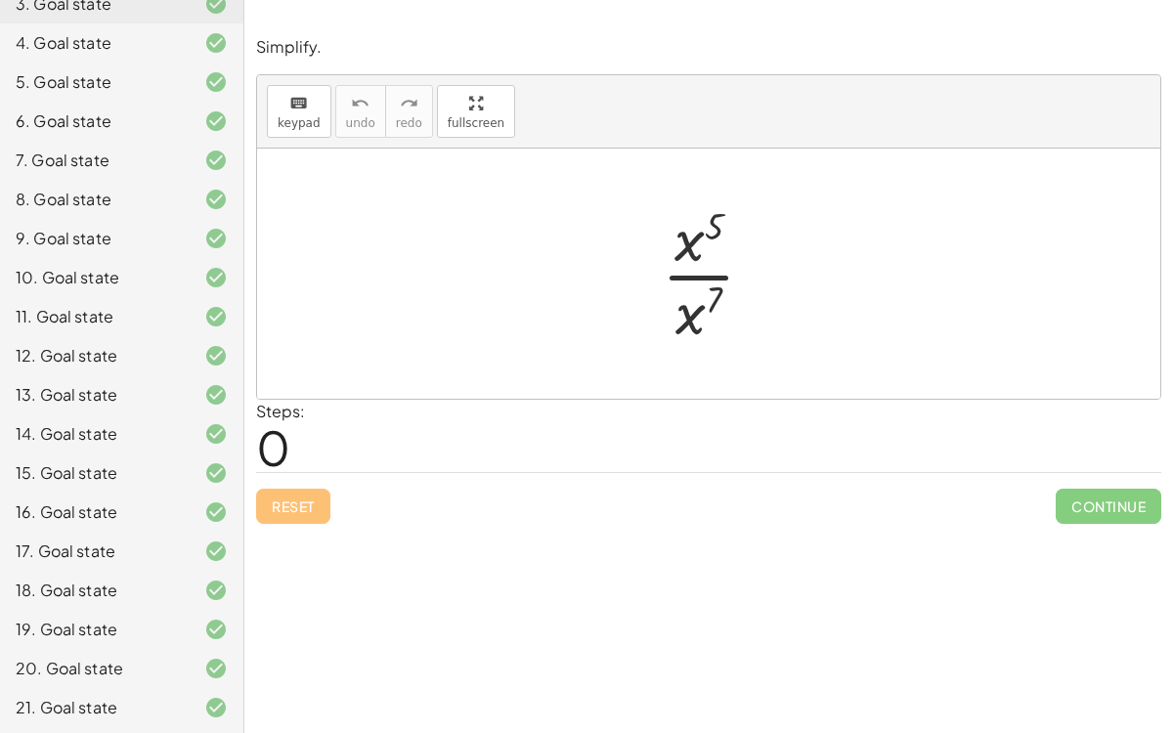
scroll to position [0, 0]
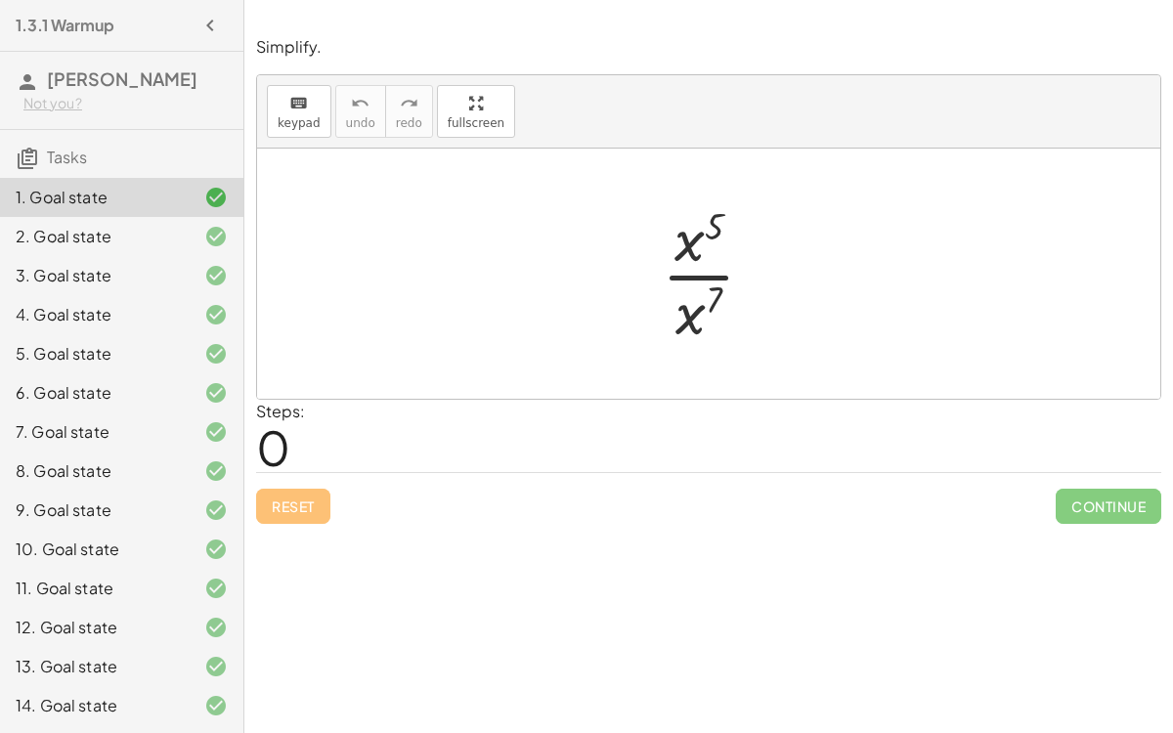
click at [961, 567] on div "Simplify. keyboard keypad undo undo redo redo fullscreen · x 5 · x 7 × Steps: 0…" at bounding box center [708, 366] width 929 height 733
click at [185, 197] on div at bounding box center [200, 197] width 55 height 23
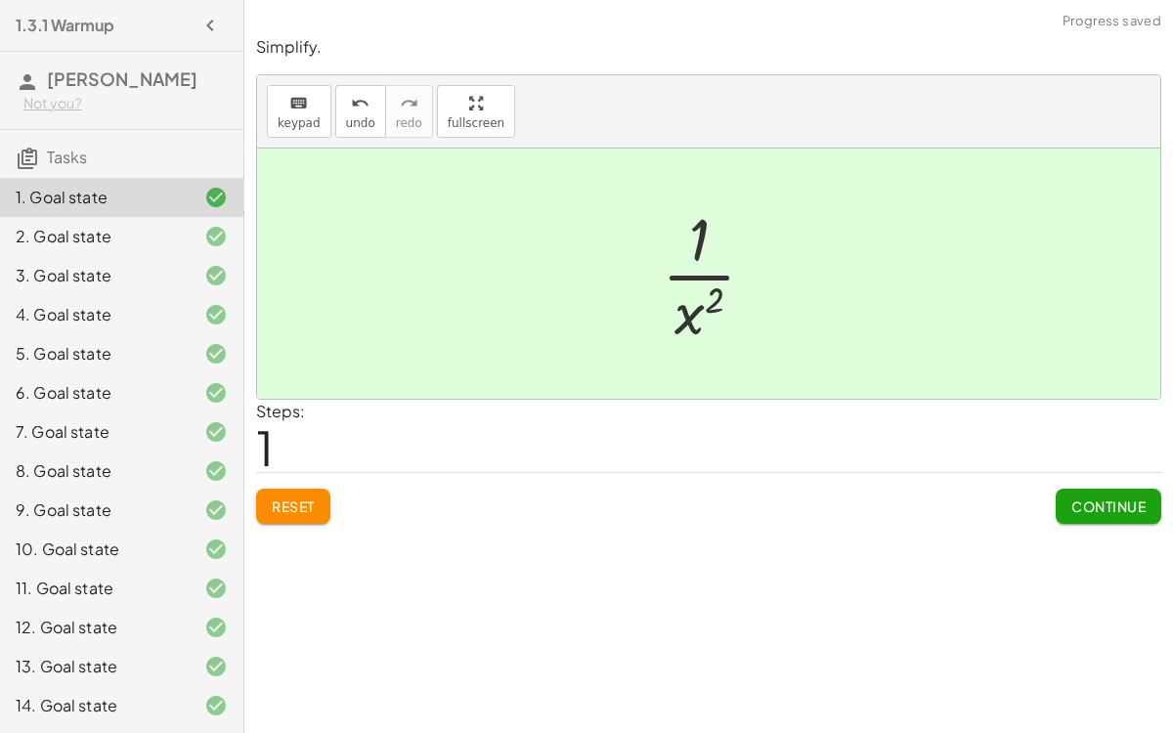
click at [1110, 507] on span "Continue" at bounding box center [1109, 507] width 74 height 18
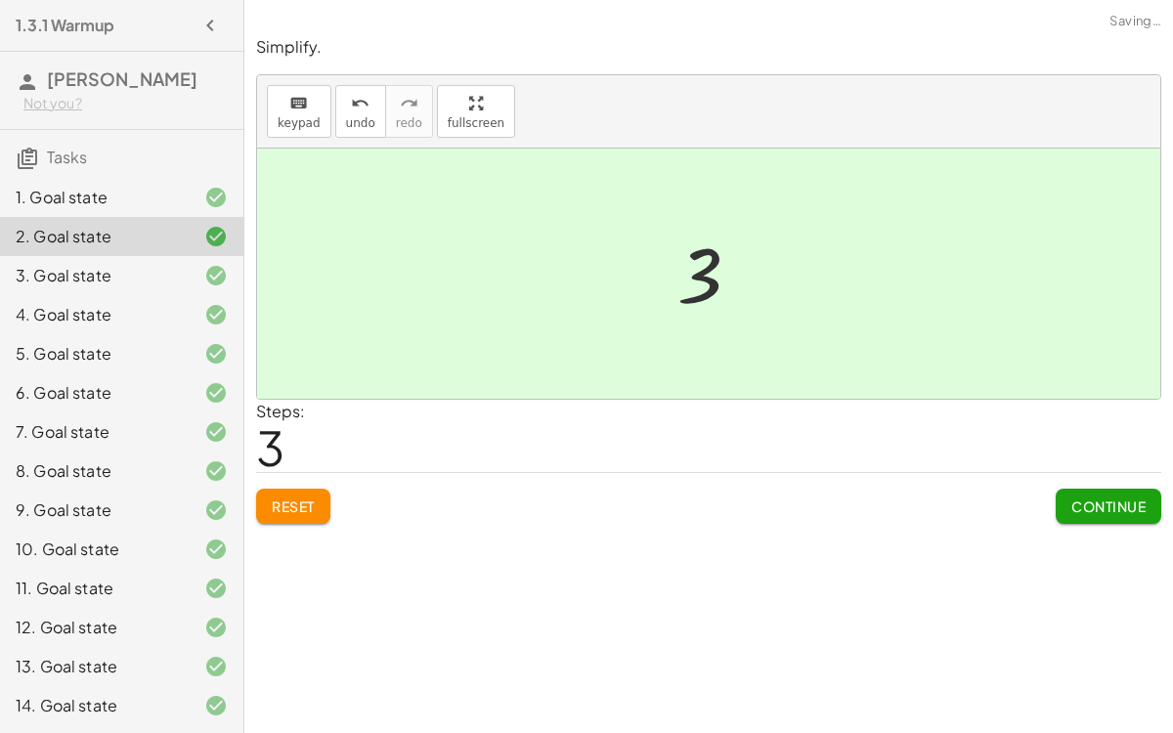
click at [1105, 518] on button "Continue" at bounding box center [1109, 506] width 106 height 35
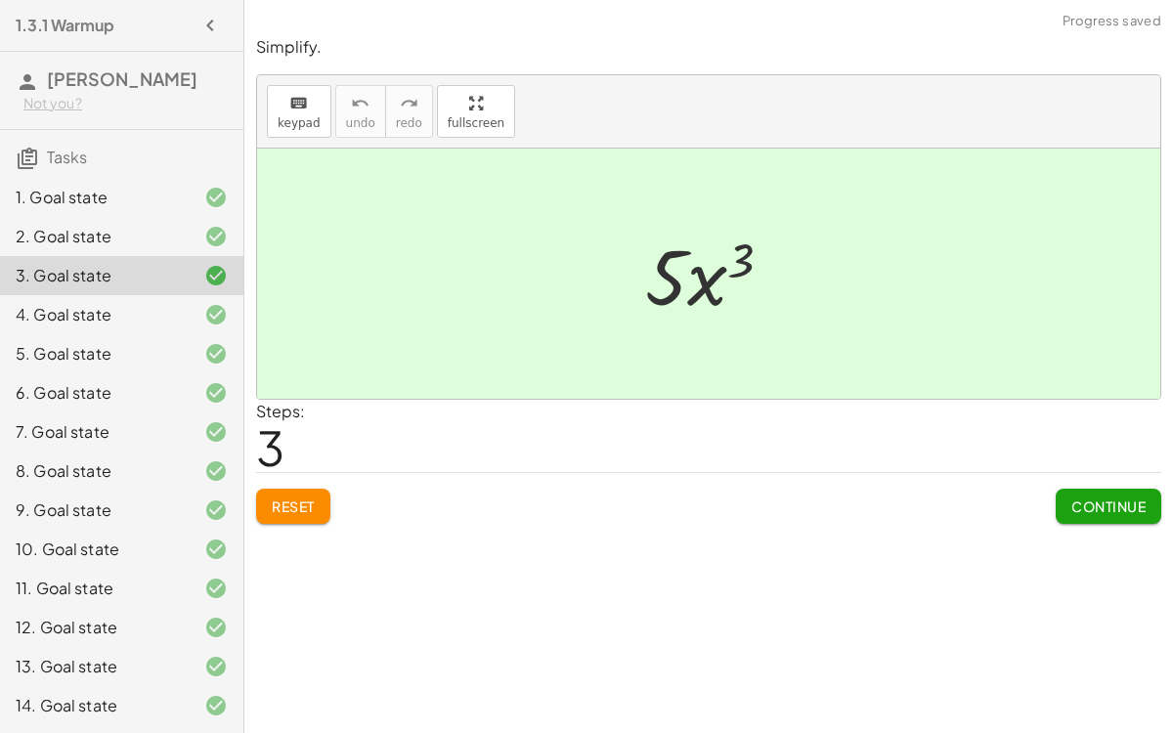
click at [199, 178] on div "1. Goal state" at bounding box center [121, 197] width 243 height 39
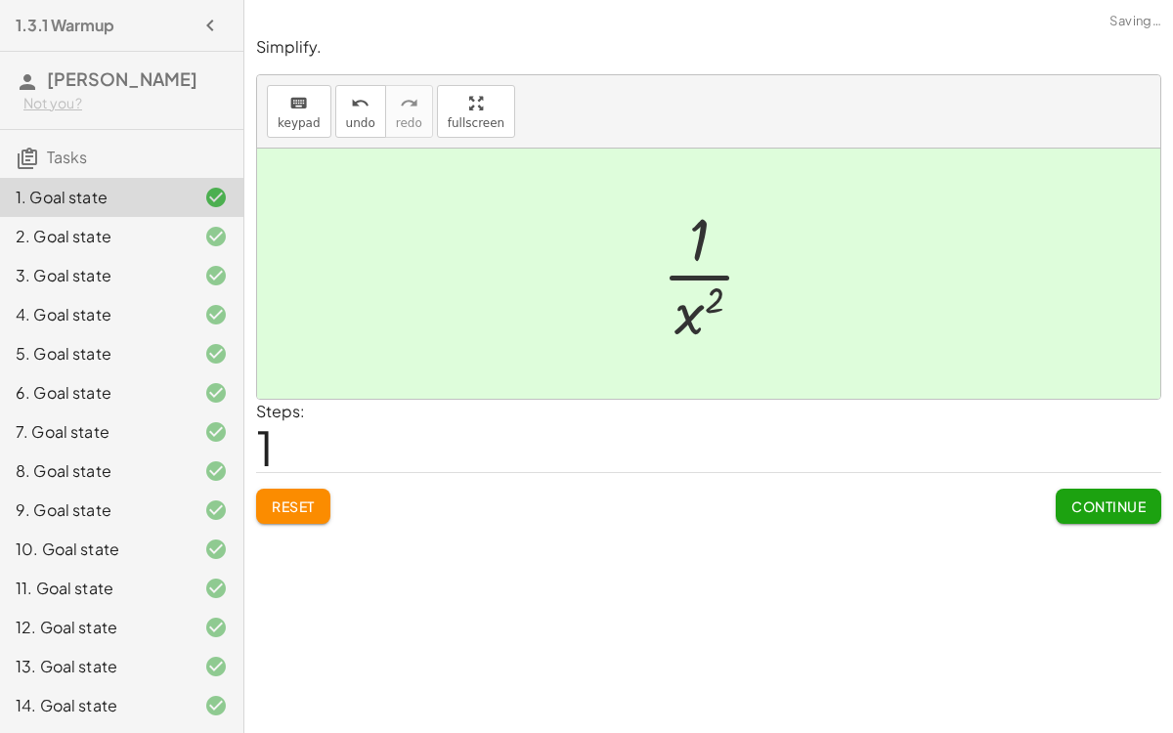
click at [1085, 502] on span "Continue" at bounding box center [1109, 507] width 74 height 18
click at [0, 0] on span "Continue" at bounding box center [0, 0] width 0 height 0
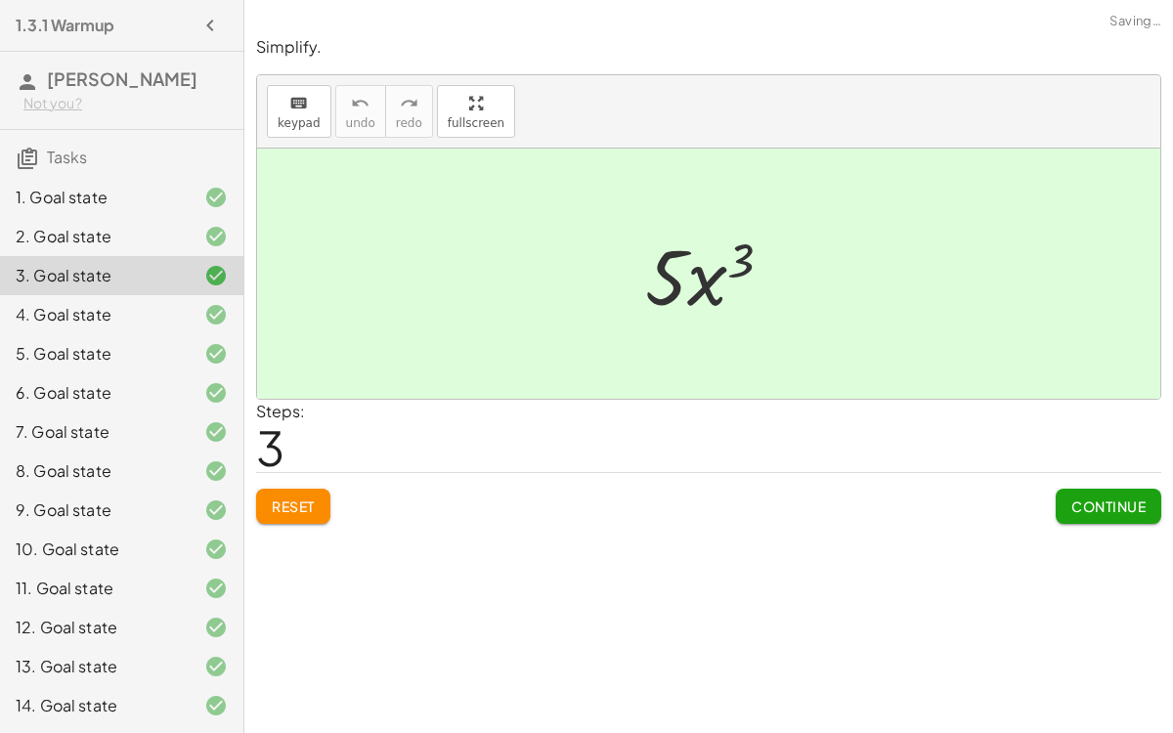
click at [1093, 504] on span "Continue" at bounding box center [1109, 507] width 74 height 18
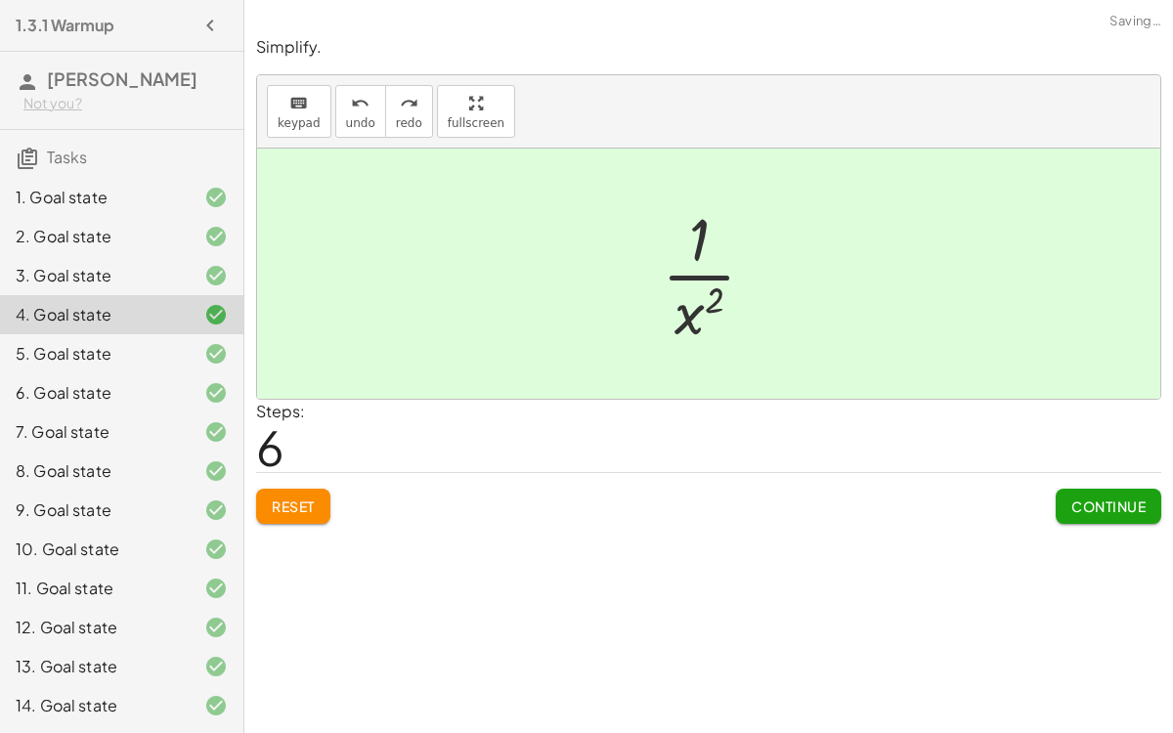
click at [1101, 500] on span "Continue" at bounding box center [1109, 507] width 74 height 18
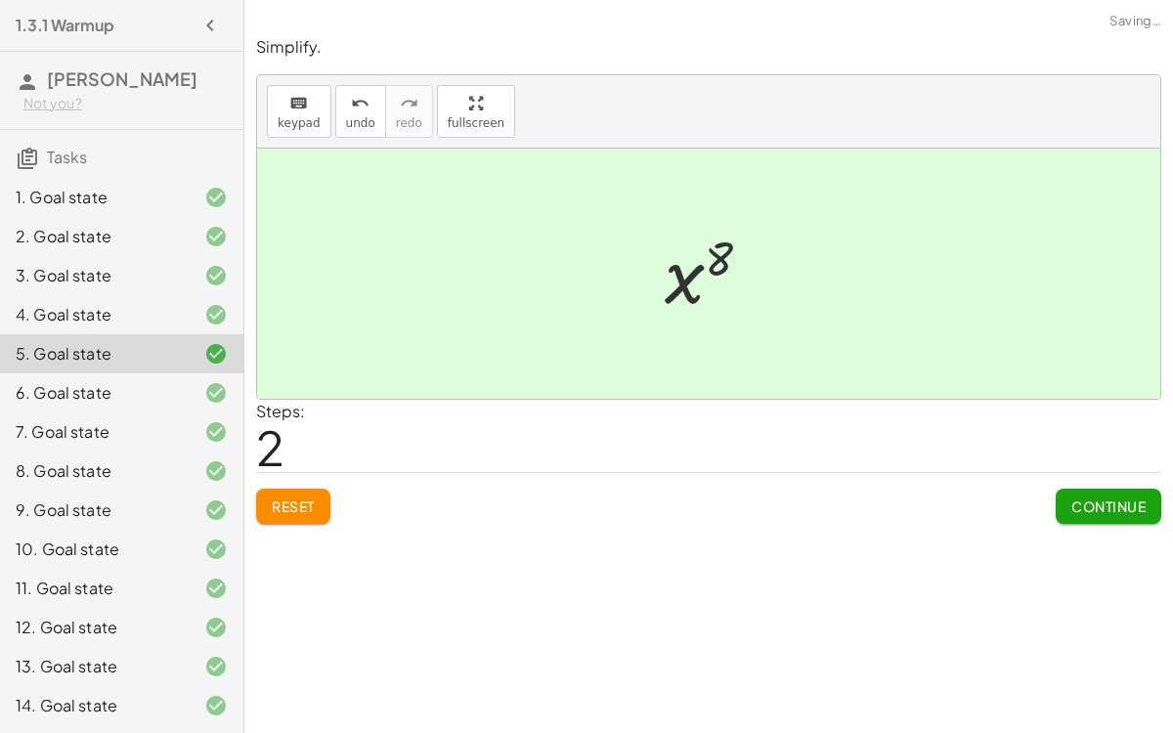
click at [1104, 500] on span "Continue" at bounding box center [1109, 507] width 74 height 18
click at [0, 0] on span "Continue" at bounding box center [0, 0] width 0 height 0
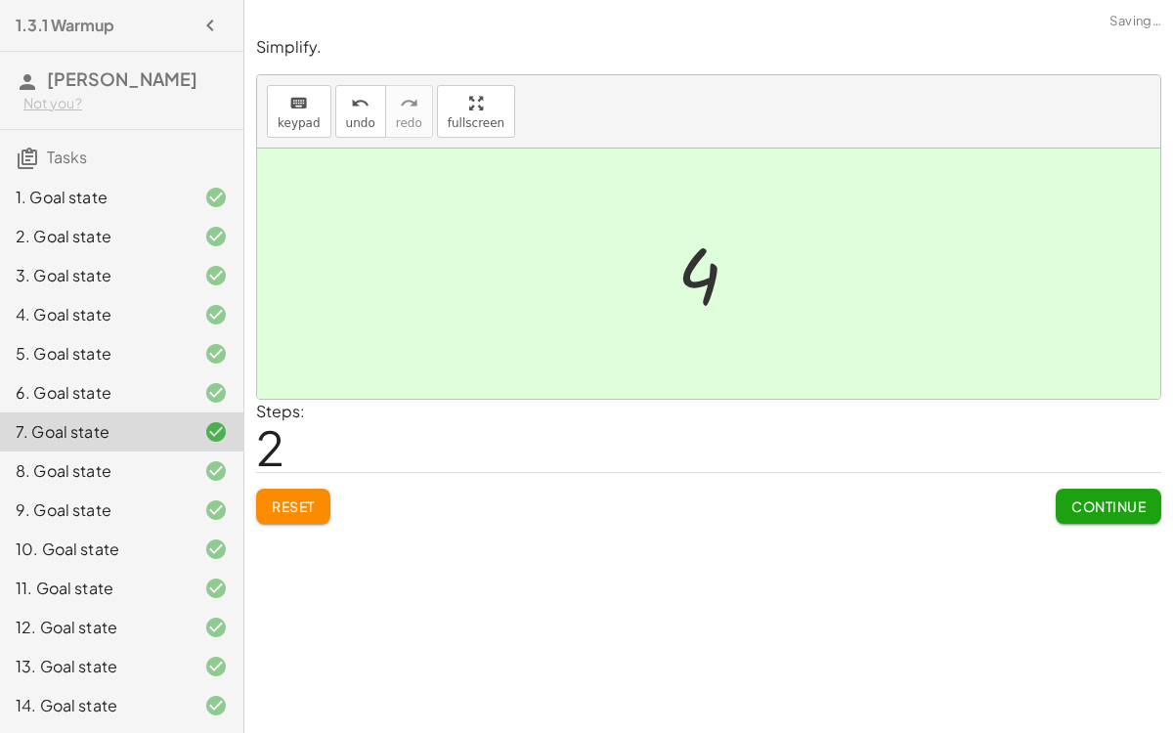
click at [1096, 504] on span "Continue" at bounding box center [1109, 507] width 74 height 18
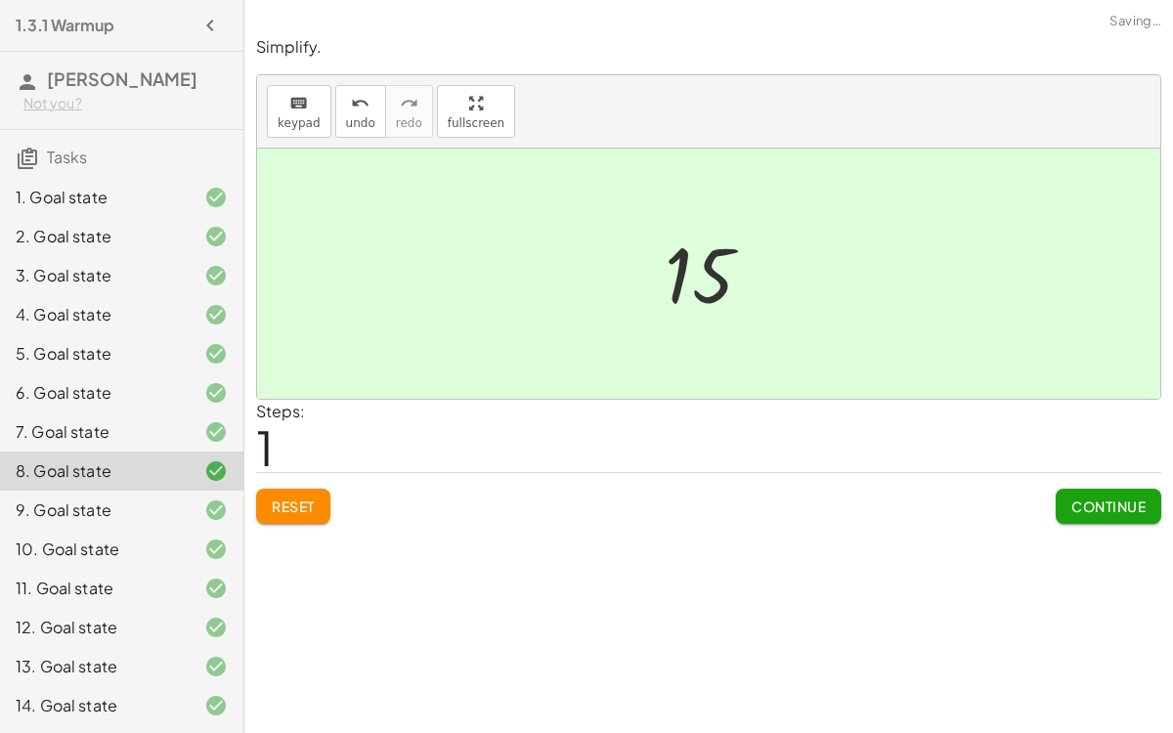
click at [1103, 514] on button "Continue" at bounding box center [1109, 506] width 106 height 35
click at [0, 0] on span "Continue" at bounding box center [0, 0] width 0 height 0
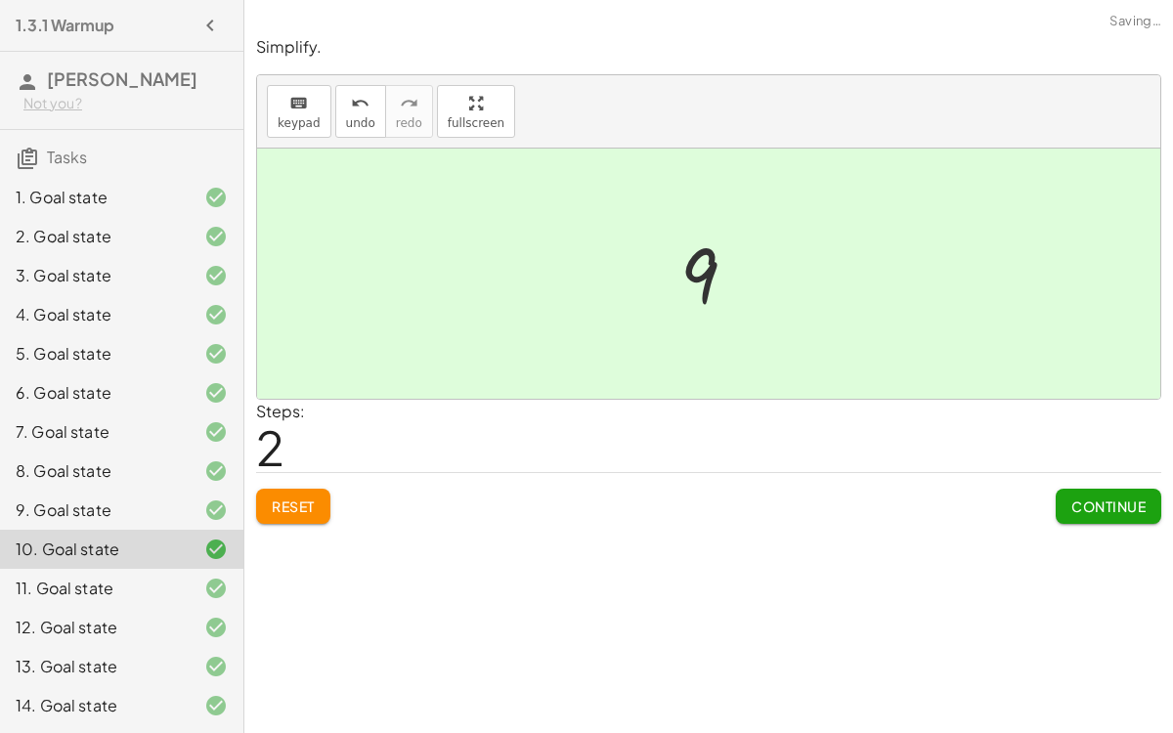
click at [1113, 505] on span "Continue" at bounding box center [1109, 507] width 74 height 18
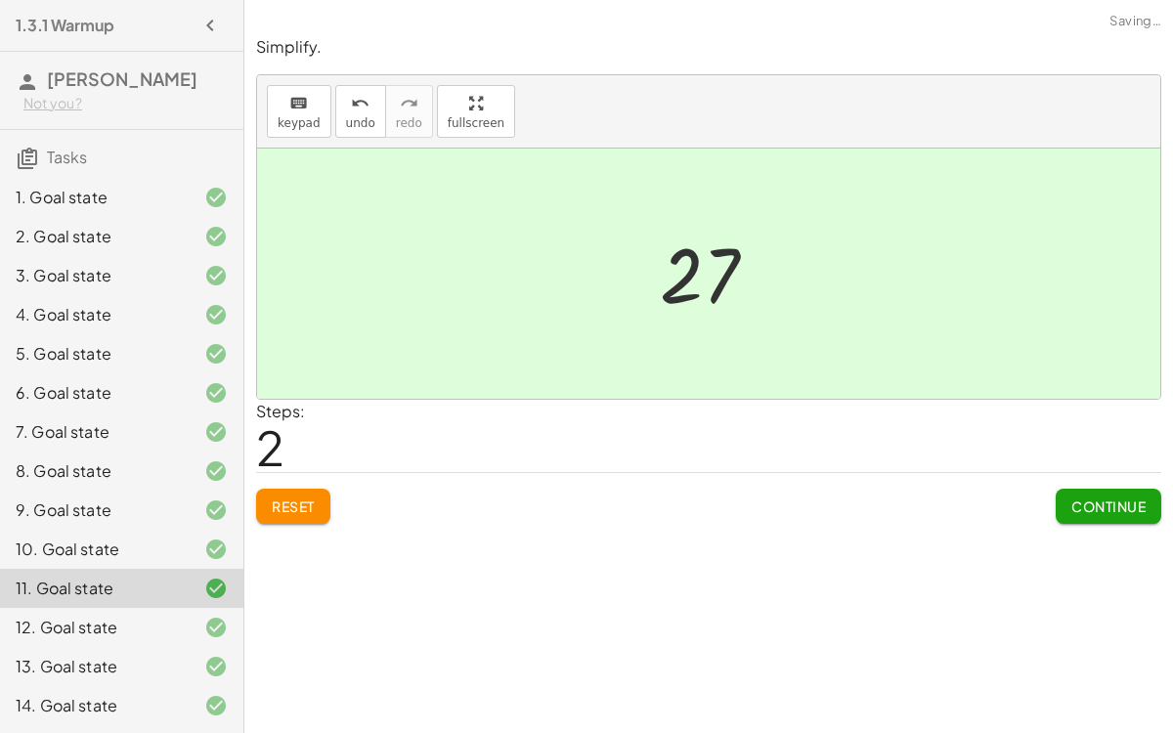
click at [1113, 512] on span "Continue" at bounding box center [1109, 507] width 74 height 18
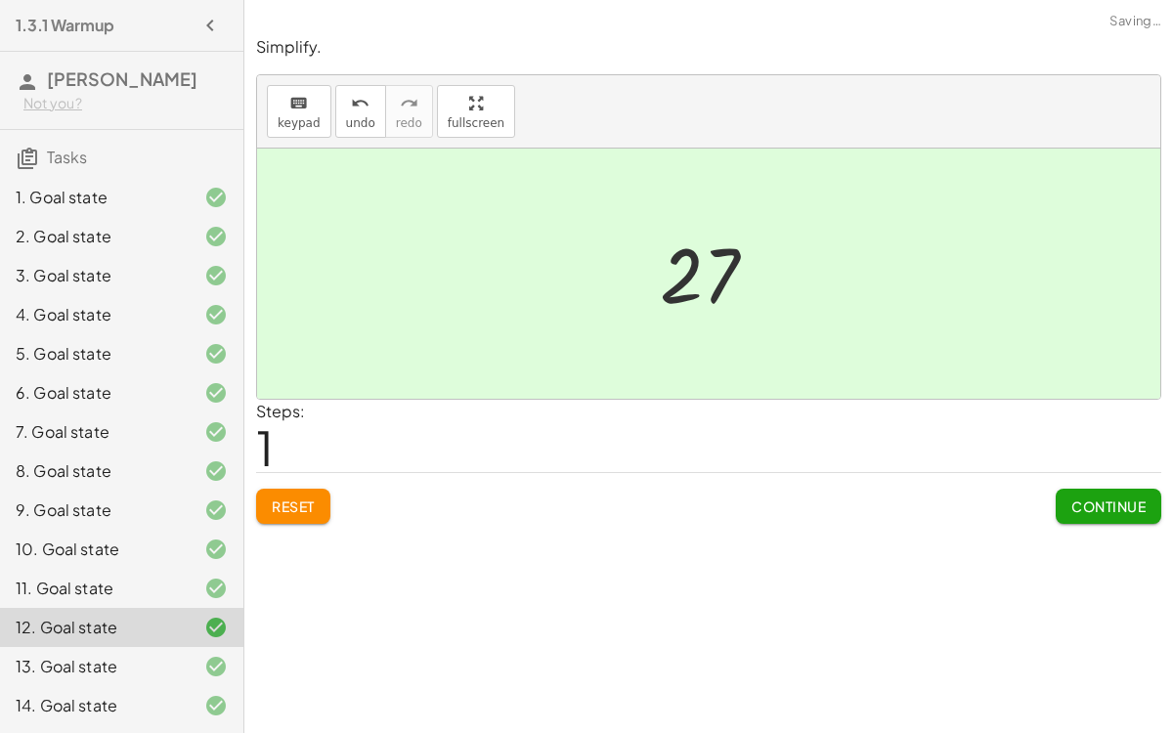
click at [1116, 504] on span "Continue" at bounding box center [1109, 507] width 74 height 18
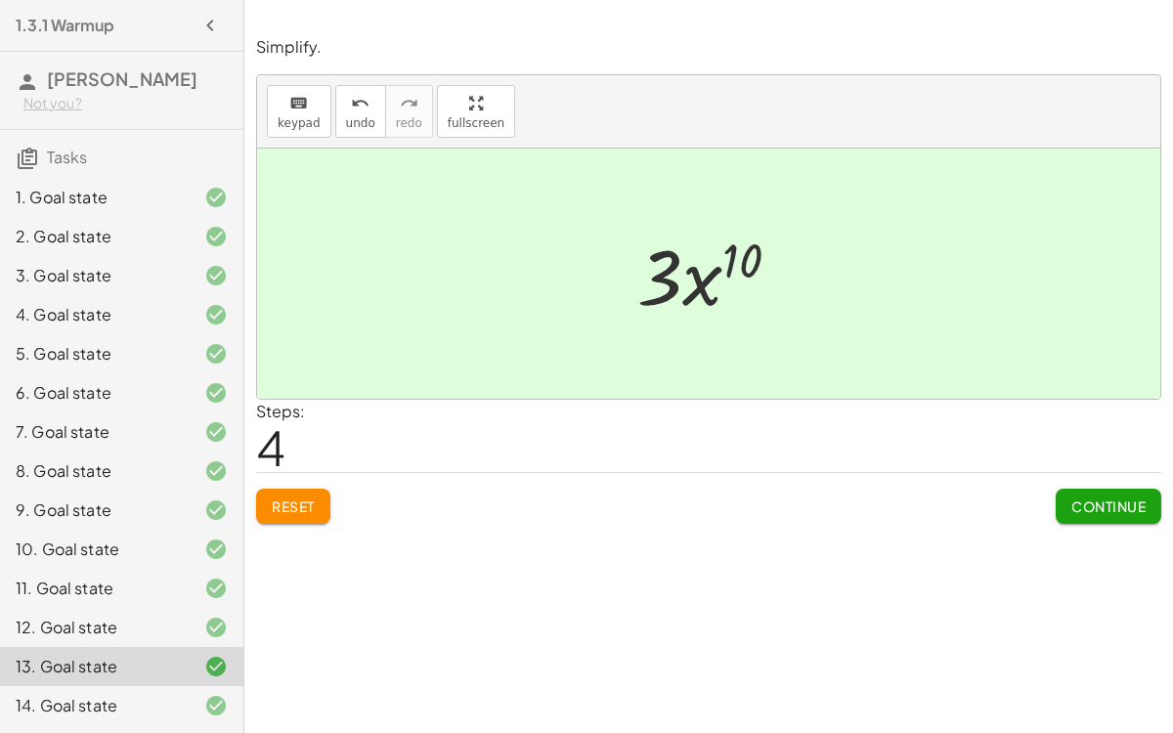
click at [206, 27] on icon "button" at bounding box center [209, 25] width 23 height 23
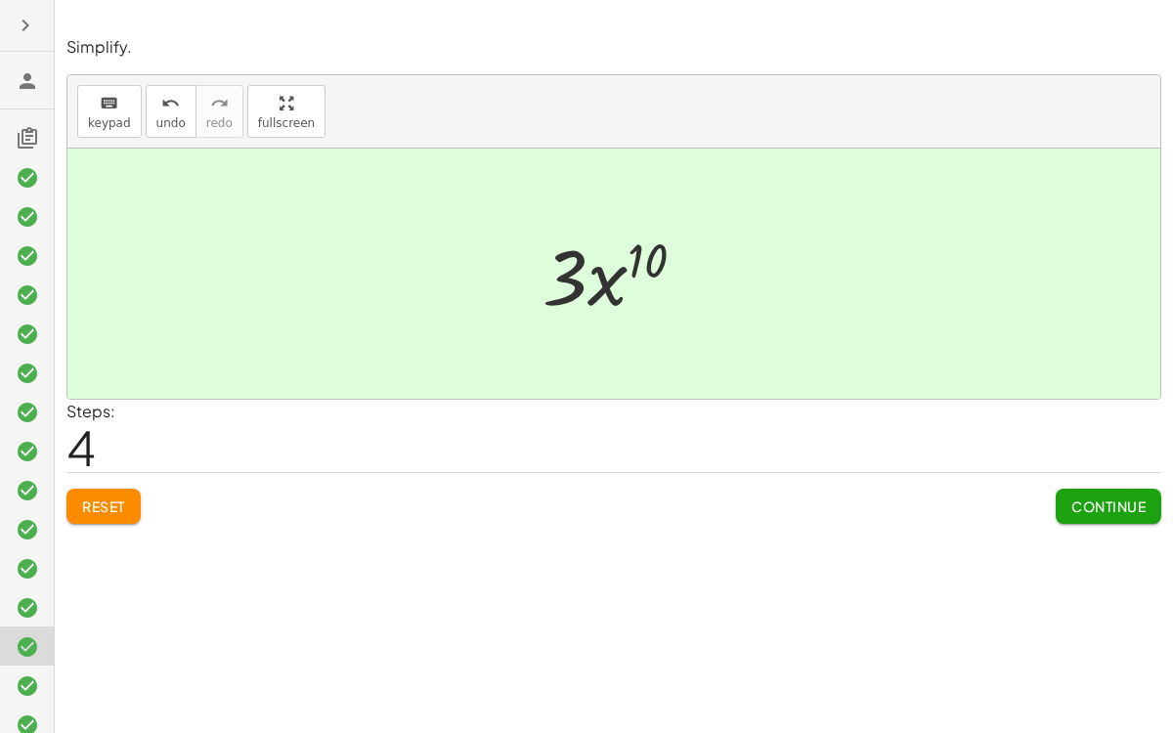
click at [35, 23] on icon "button" at bounding box center [25, 25] width 23 height 23
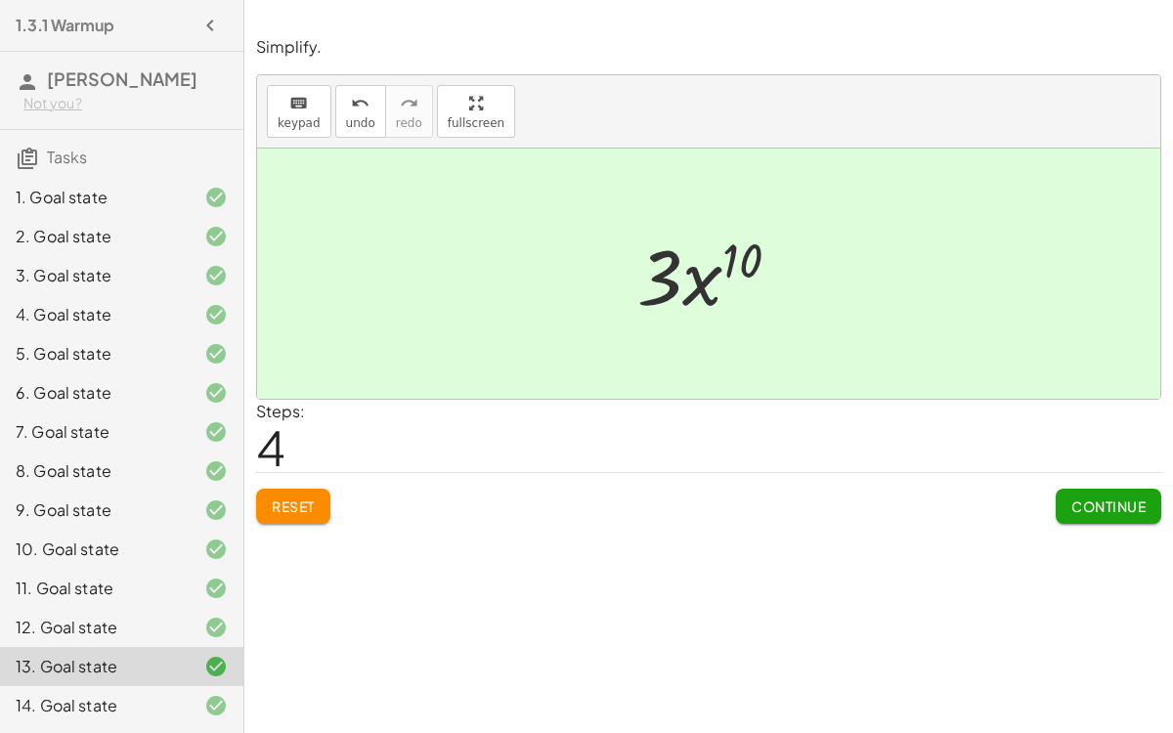
click at [70, 86] on span "[PERSON_NAME]" at bounding box center [122, 78] width 151 height 22
click at [21, 80] on icon at bounding box center [27, 81] width 23 height 23
click at [36, 163] on icon at bounding box center [27, 158] width 23 height 23
click at [31, 159] on icon at bounding box center [27, 158] width 23 height 23
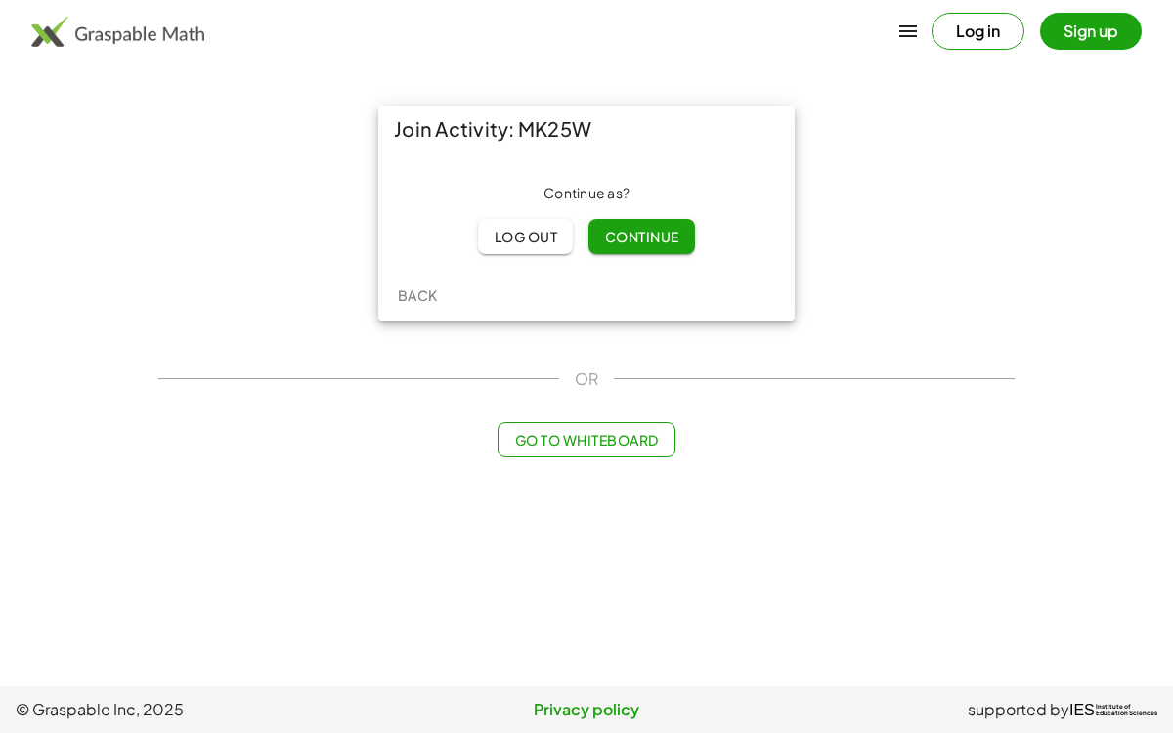
click at [882, 309] on div "Join Activity: MK25W Continue as ? Log out Continue Back" at bounding box center [587, 213] width 880 height 239
click at [550, 452] on button "Go to Whiteboard" at bounding box center [586, 439] width 177 height 35
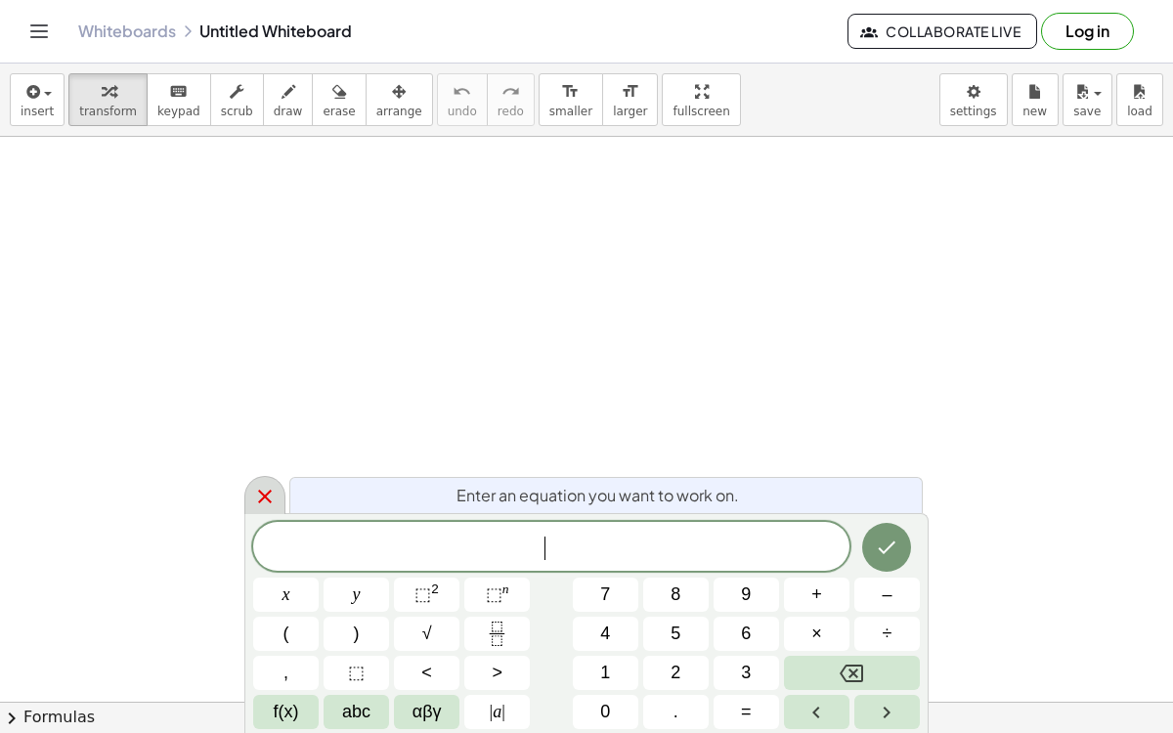
click at [264, 488] on icon at bounding box center [264, 496] width 23 height 23
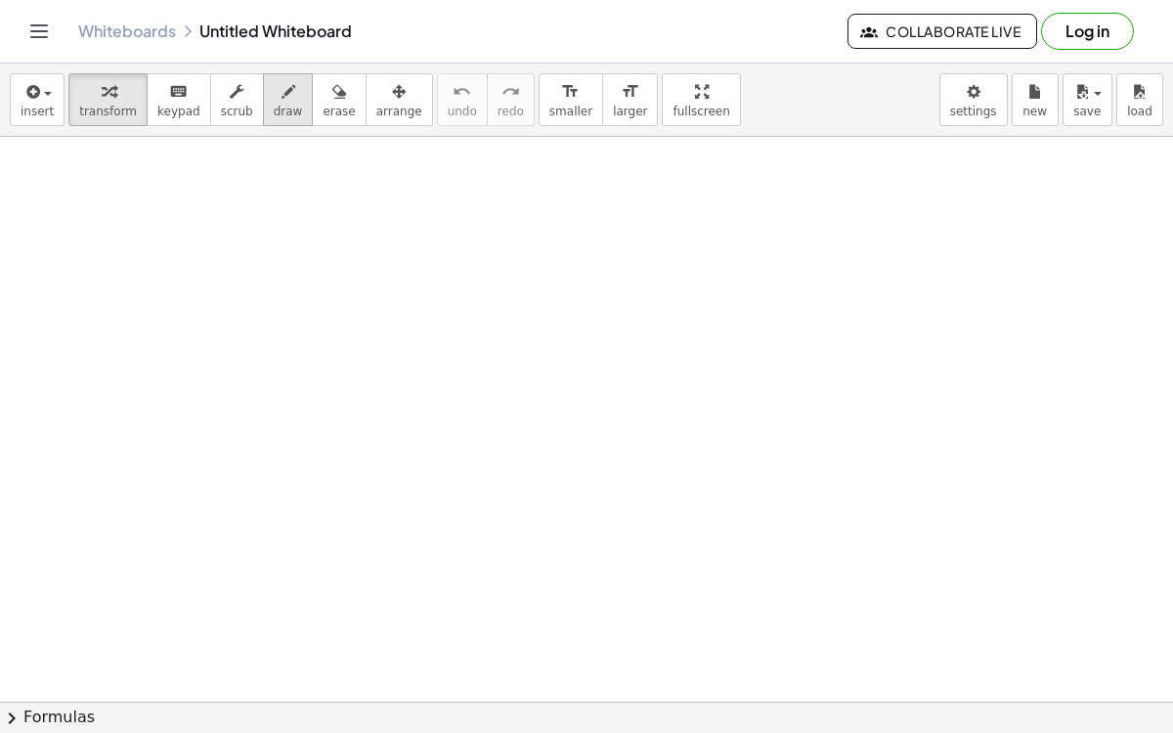
click at [274, 108] on span "draw" at bounding box center [288, 112] width 29 height 14
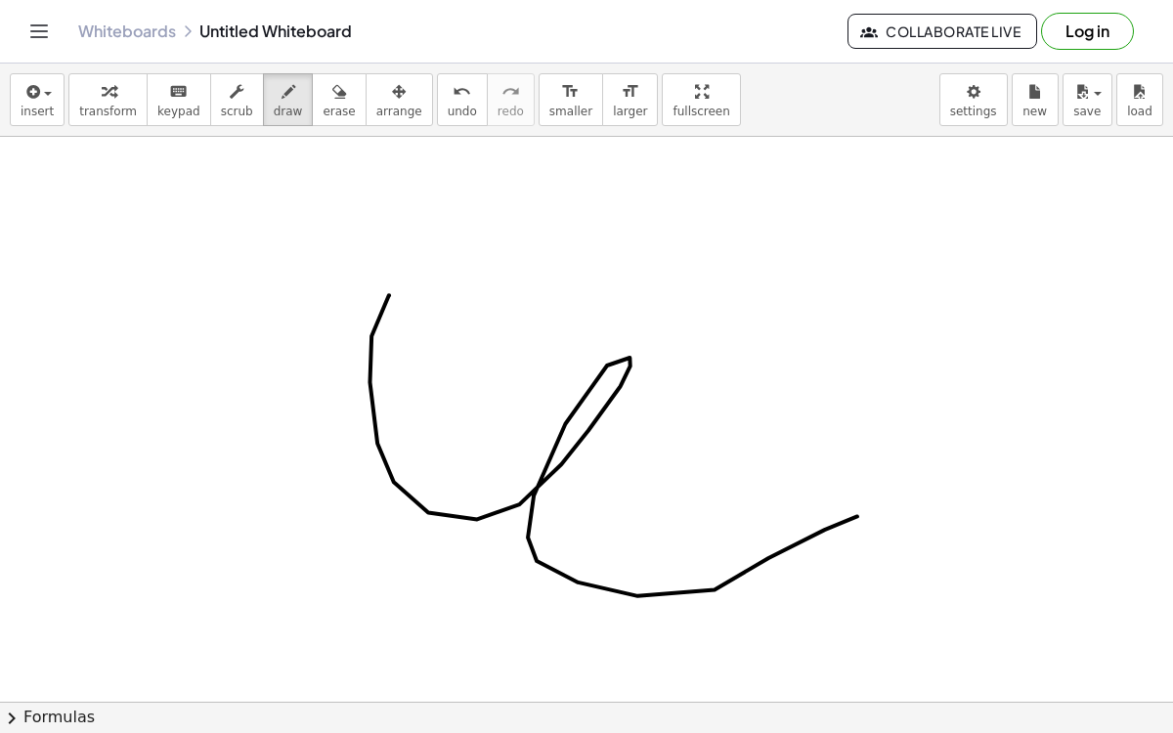
click at [296, 71] on div "insert select one: Math Expression Function Text Youtube Video Graphing Geometr…" at bounding box center [586, 100] width 1173 height 73
click at [332, 86] on icon "button" at bounding box center [339, 91] width 14 height 23
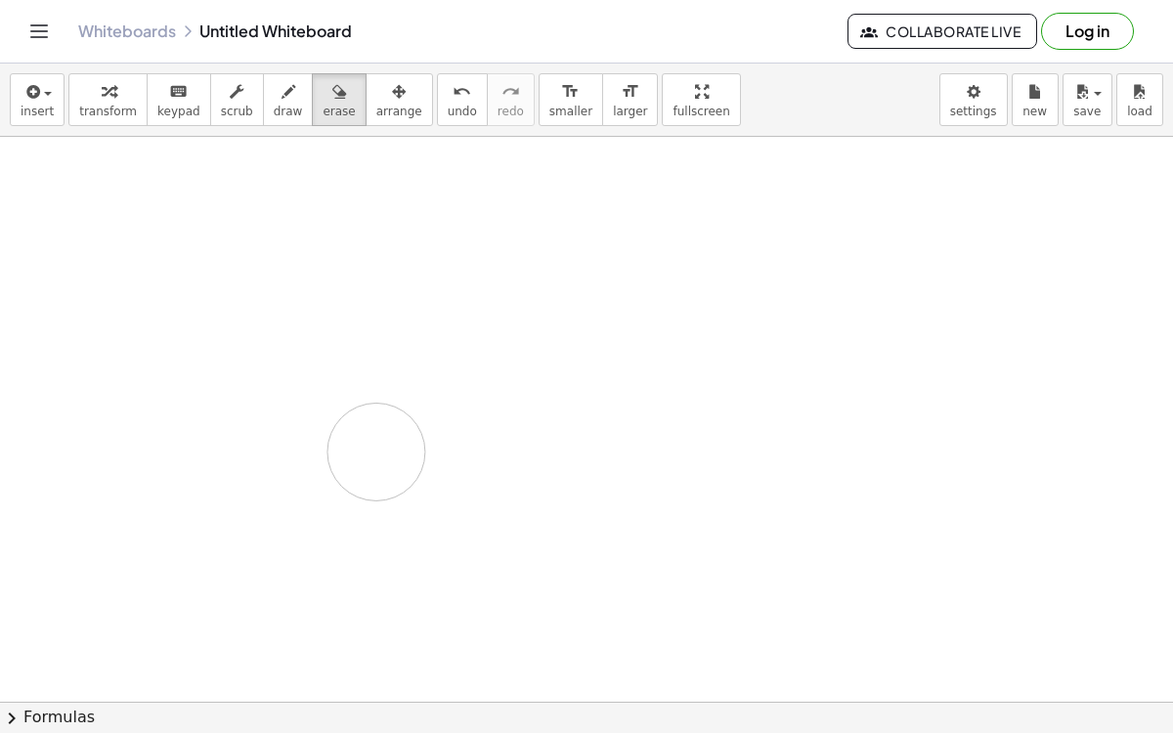
drag, startPoint x: 398, startPoint y: 326, endPoint x: 374, endPoint y: 449, distance: 125.4
click at [230, 97] on icon "button" at bounding box center [237, 91] width 14 height 23
click at [282, 91] on icon "button" at bounding box center [289, 91] width 14 height 23
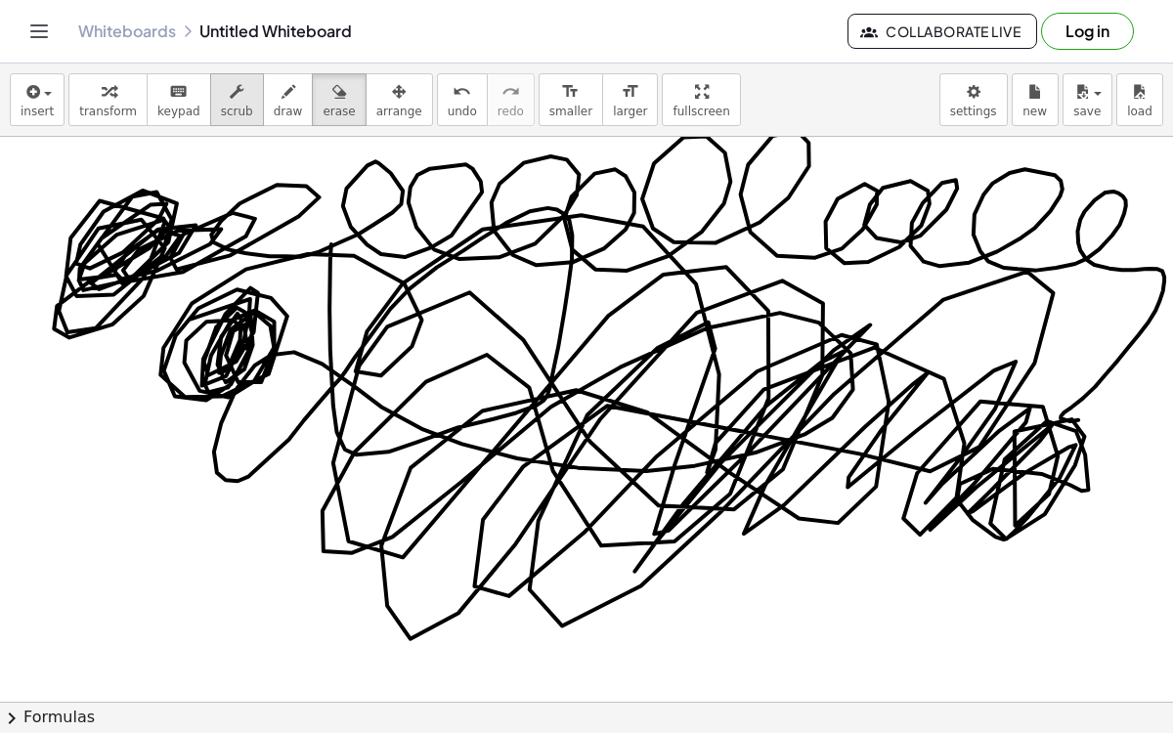
click at [221, 116] on span "scrub" at bounding box center [237, 112] width 32 height 14
drag, startPoint x: 164, startPoint y: 201, endPoint x: 96, endPoint y: 219, distance: 70.7
click at [332, 93] on icon "button" at bounding box center [339, 91] width 14 height 23
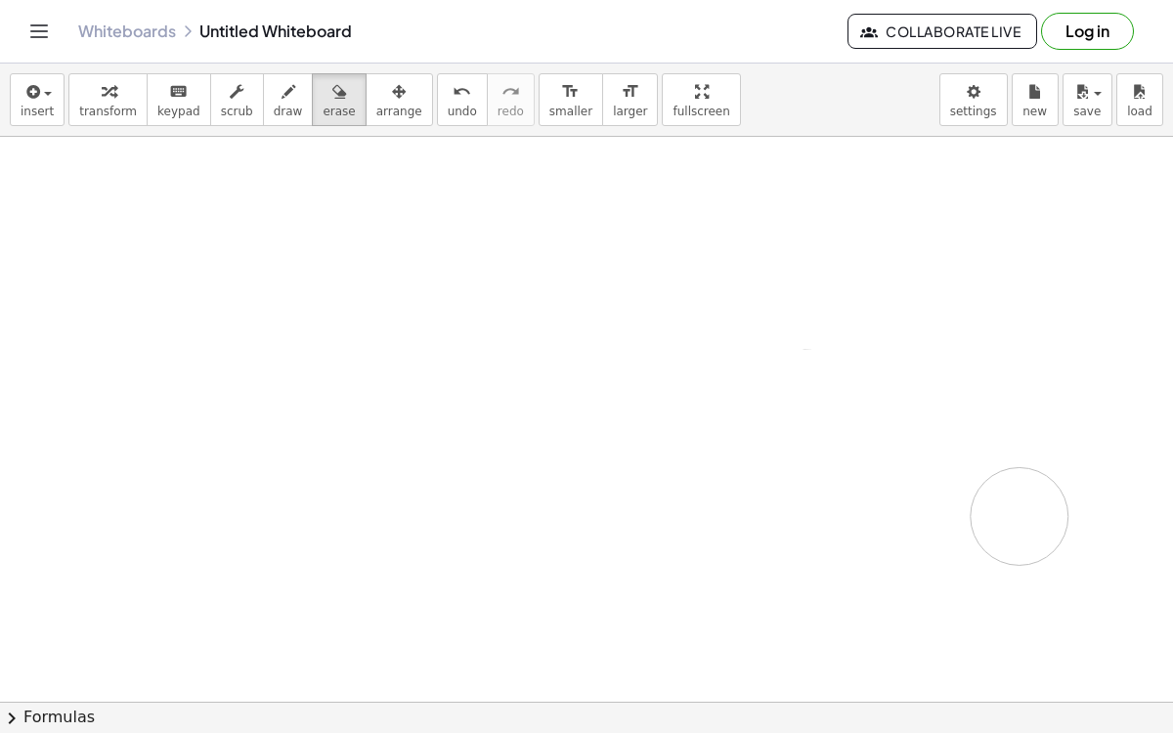
drag, startPoint x: 36, startPoint y: 205, endPoint x: 1020, endPoint y: 513, distance: 1030.7
